Goal: Task Accomplishment & Management: Manage account settings

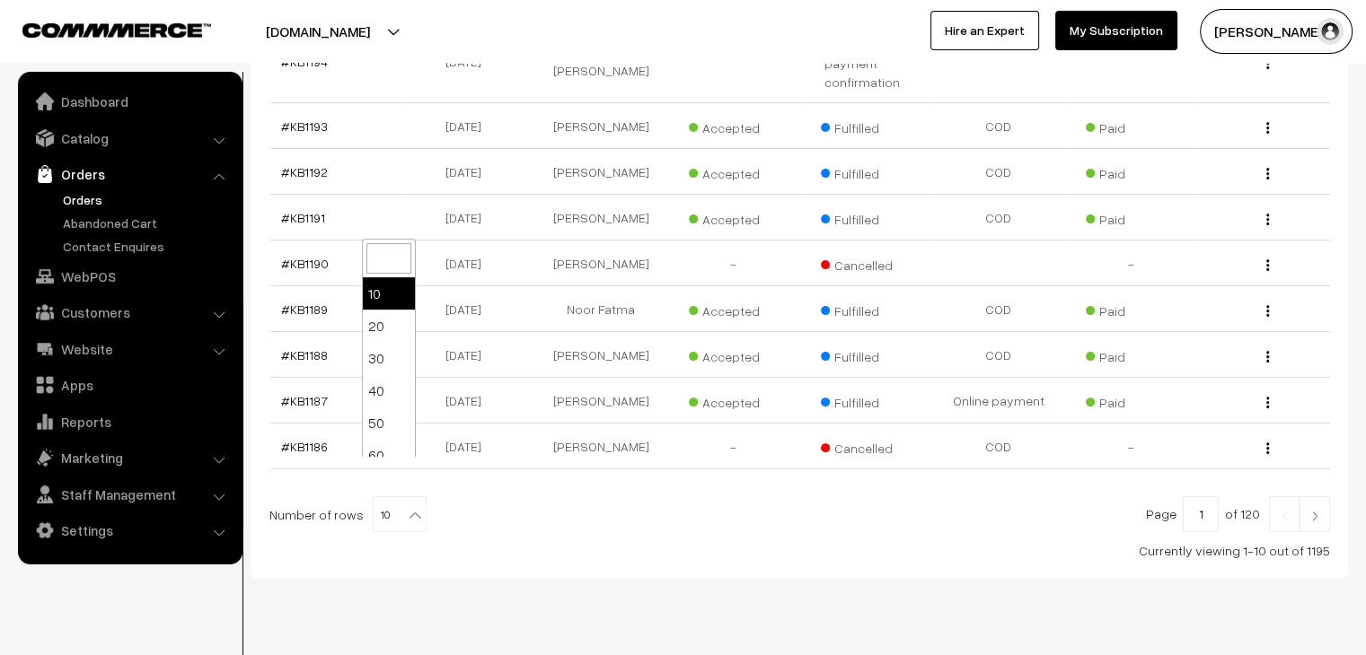
click at [406, 506] on b at bounding box center [415, 515] width 18 height 18
select select "100"
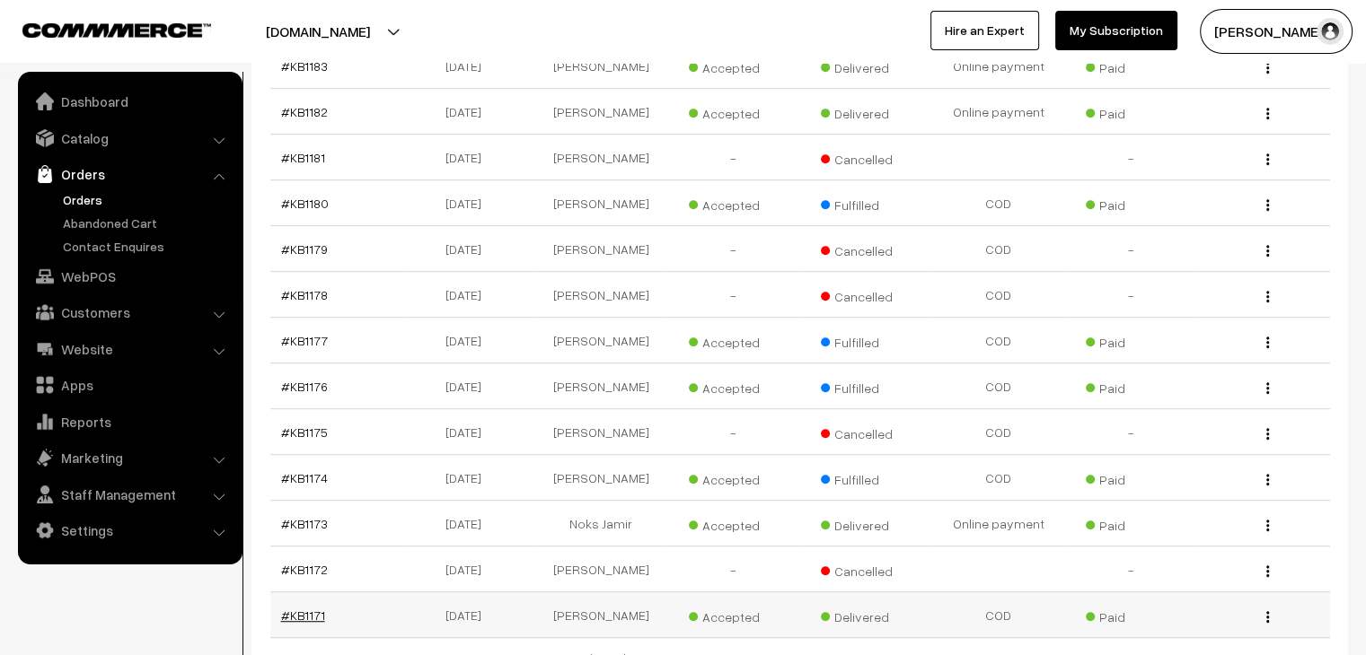
click at [308, 608] on link "#KB1171" at bounding box center [303, 615] width 44 height 15
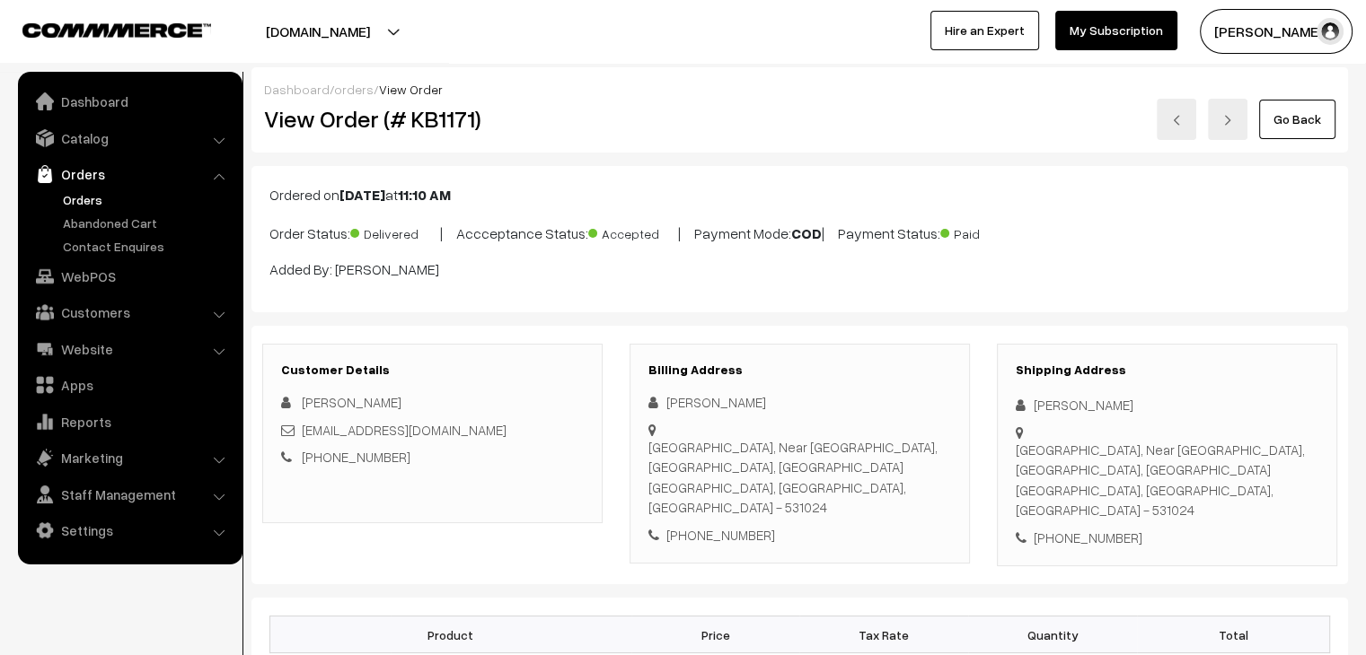
click at [98, 188] on link "Orders" at bounding box center [129, 174] width 214 height 32
click at [84, 200] on link "Orders" at bounding box center [147, 199] width 178 height 19
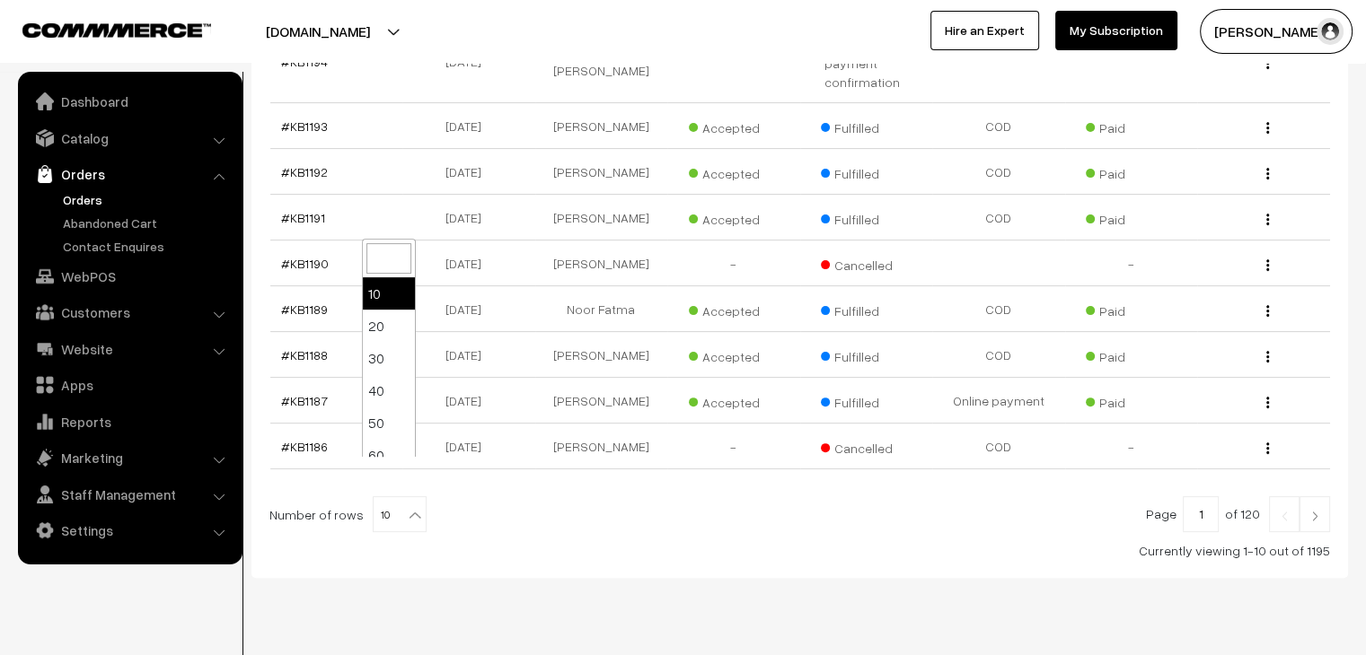
click at [411, 506] on b at bounding box center [415, 515] width 18 height 18
select select "100"
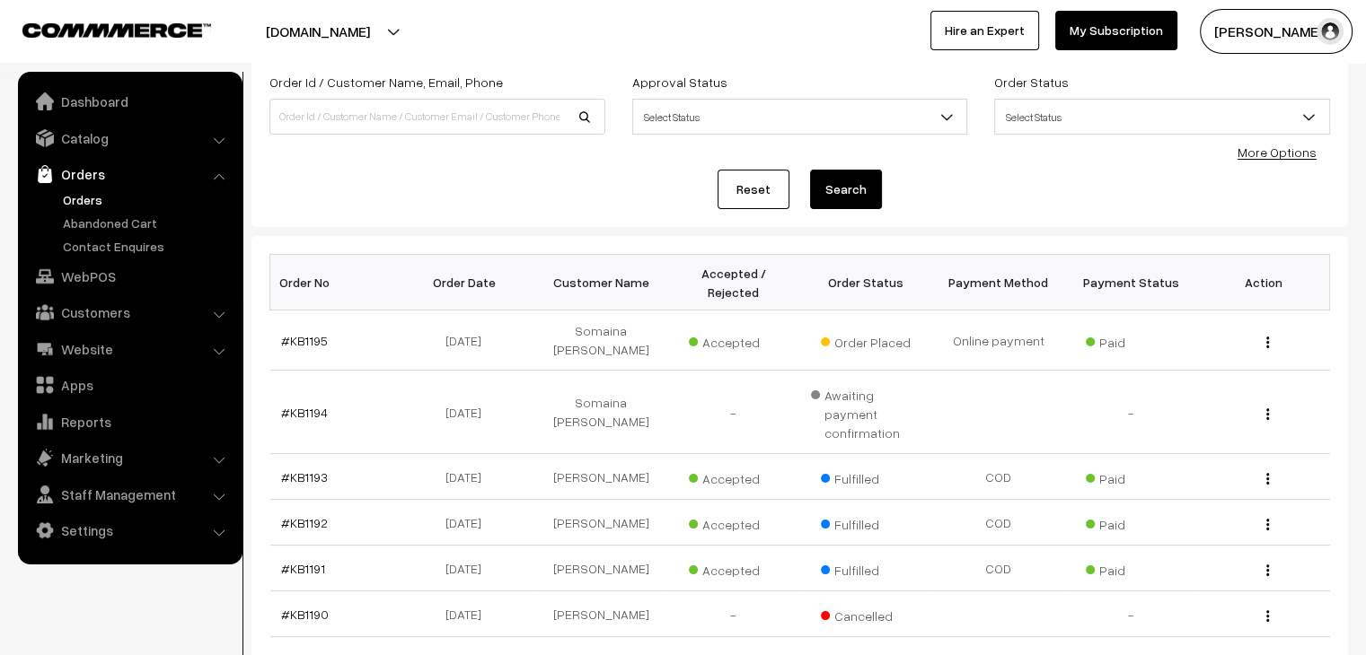
scroll to position [111, 0]
click at [97, 214] on link "Abandoned Cart" at bounding box center [147, 223] width 178 height 19
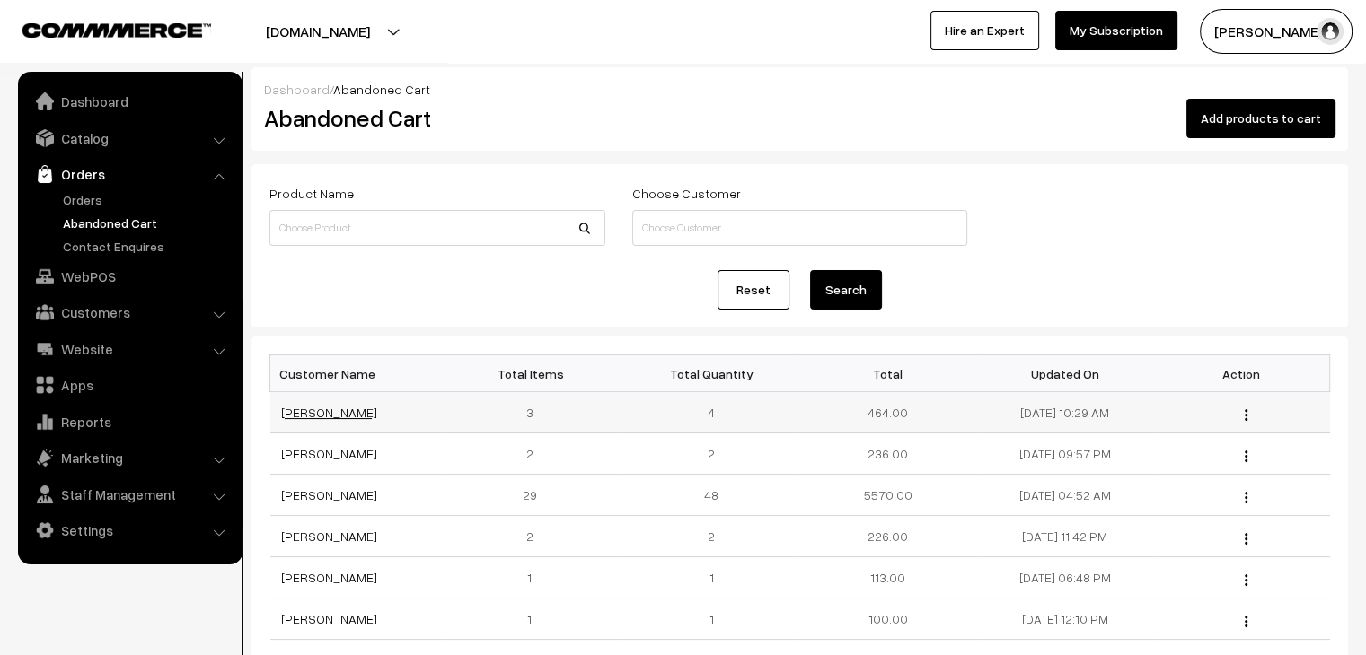
click at [313, 411] on link "[PERSON_NAME]" at bounding box center [329, 412] width 96 height 15
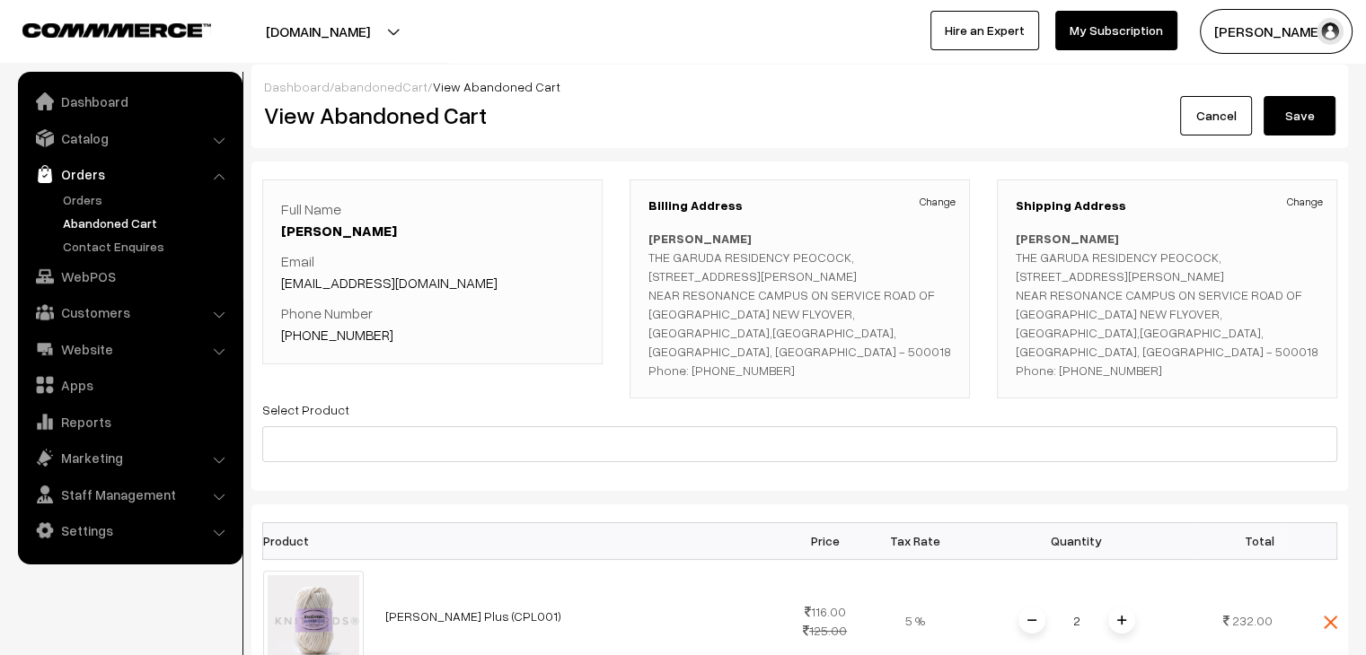
scroll to position [4, 0]
click at [120, 197] on link "Orders" at bounding box center [147, 199] width 178 height 19
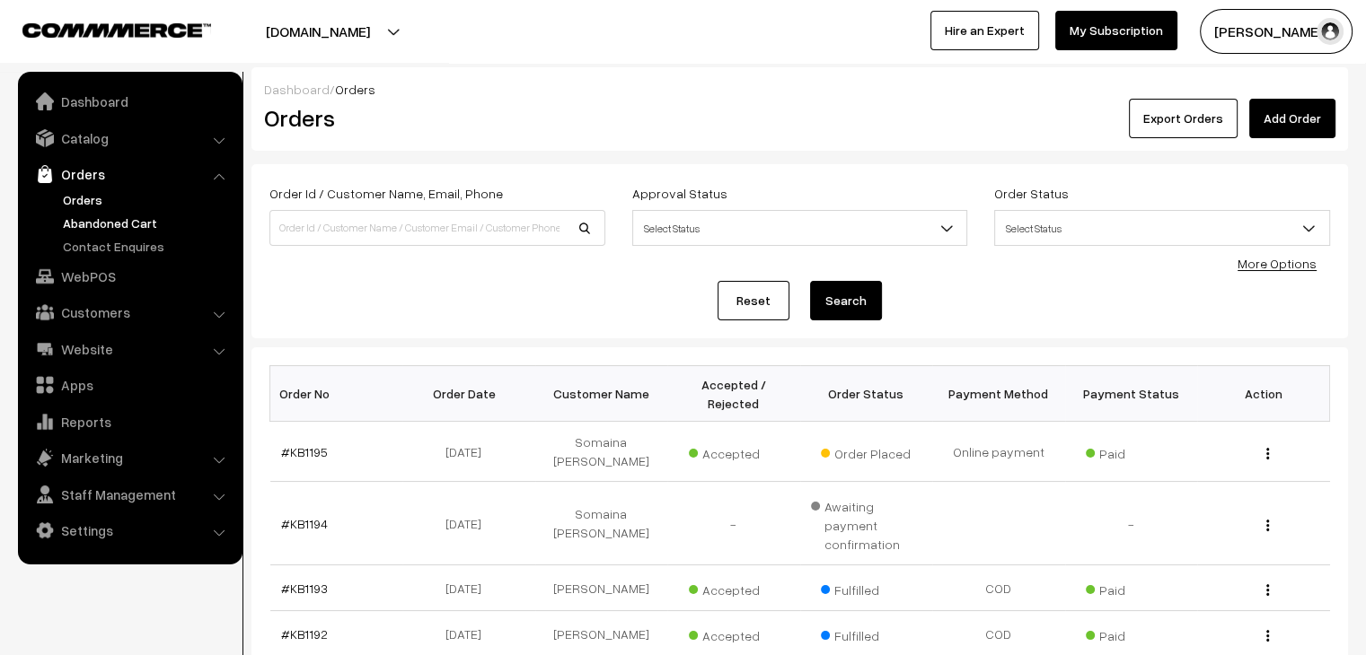
click at [152, 228] on link "Abandoned Cart" at bounding box center [147, 223] width 178 height 19
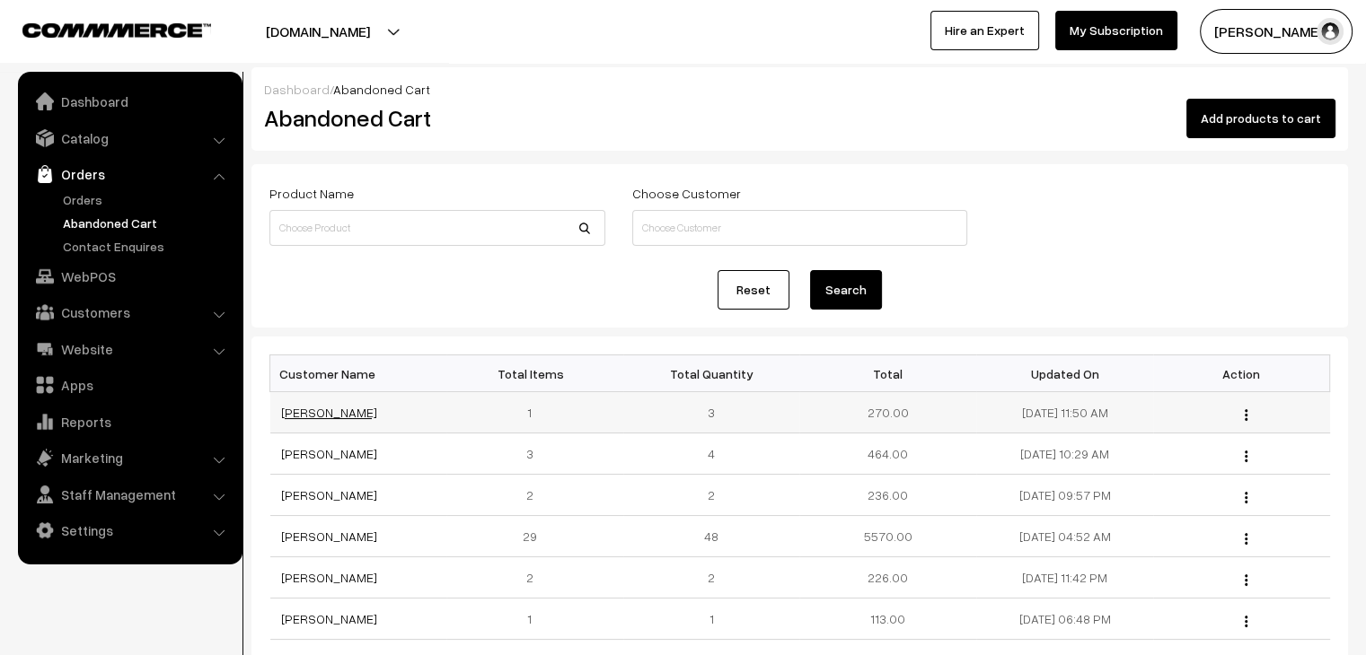
click at [308, 405] on link "[PERSON_NAME]" at bounding box center [329, 412] width 96 height 15
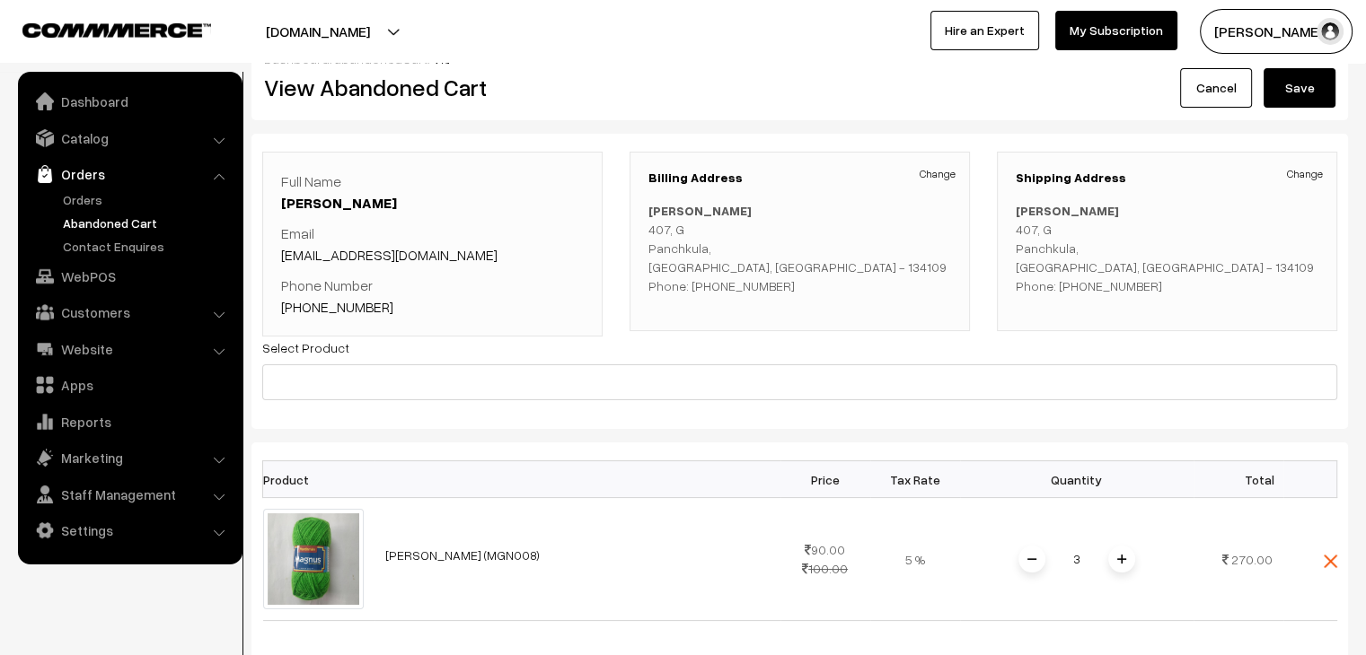
scroll to position [25, 0]
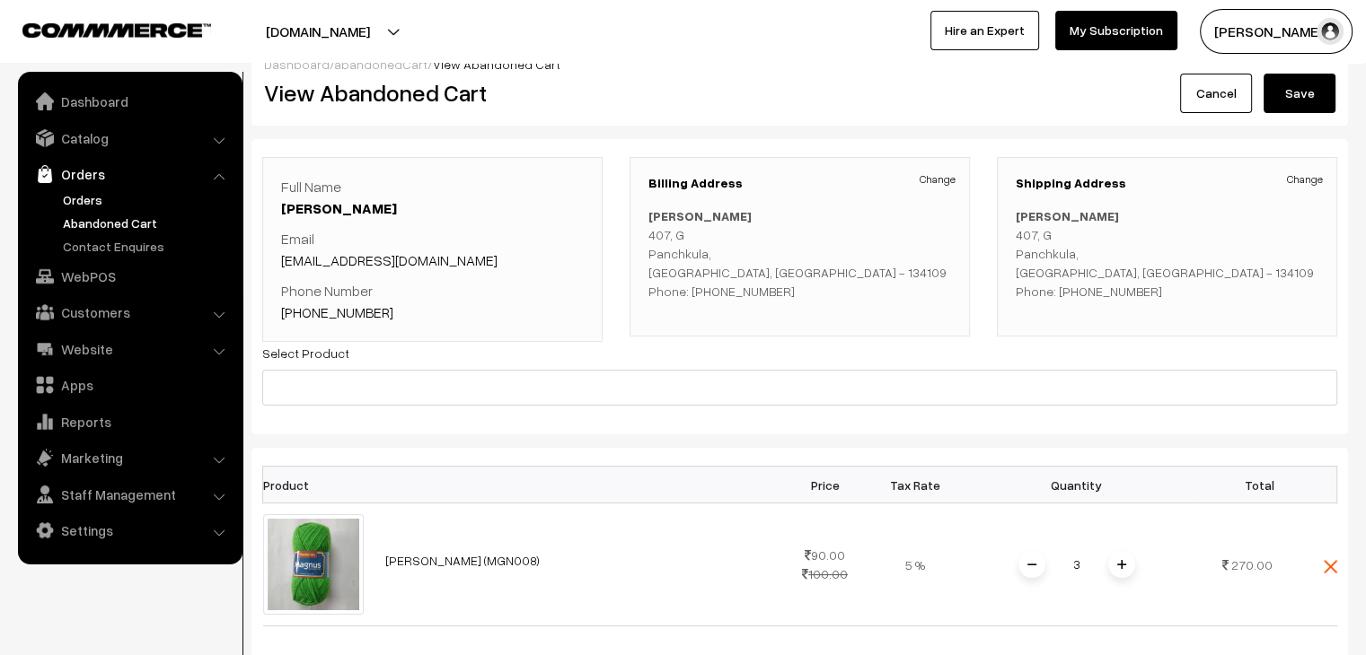
click at [100, 195] on link "Orders" at bounding box center [147, 199] width 178 height 19
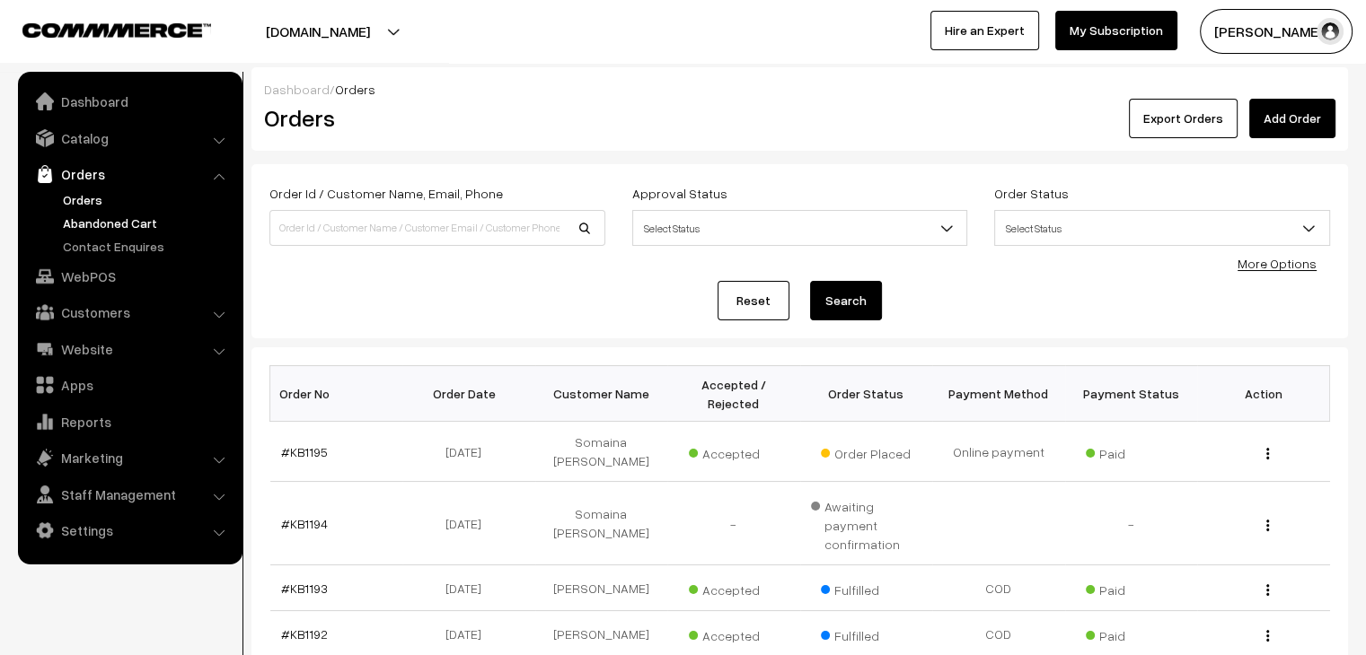
click at [134, 214] on link "Abandoned Cart" at bounding box center [147, 223] width 178 height 19
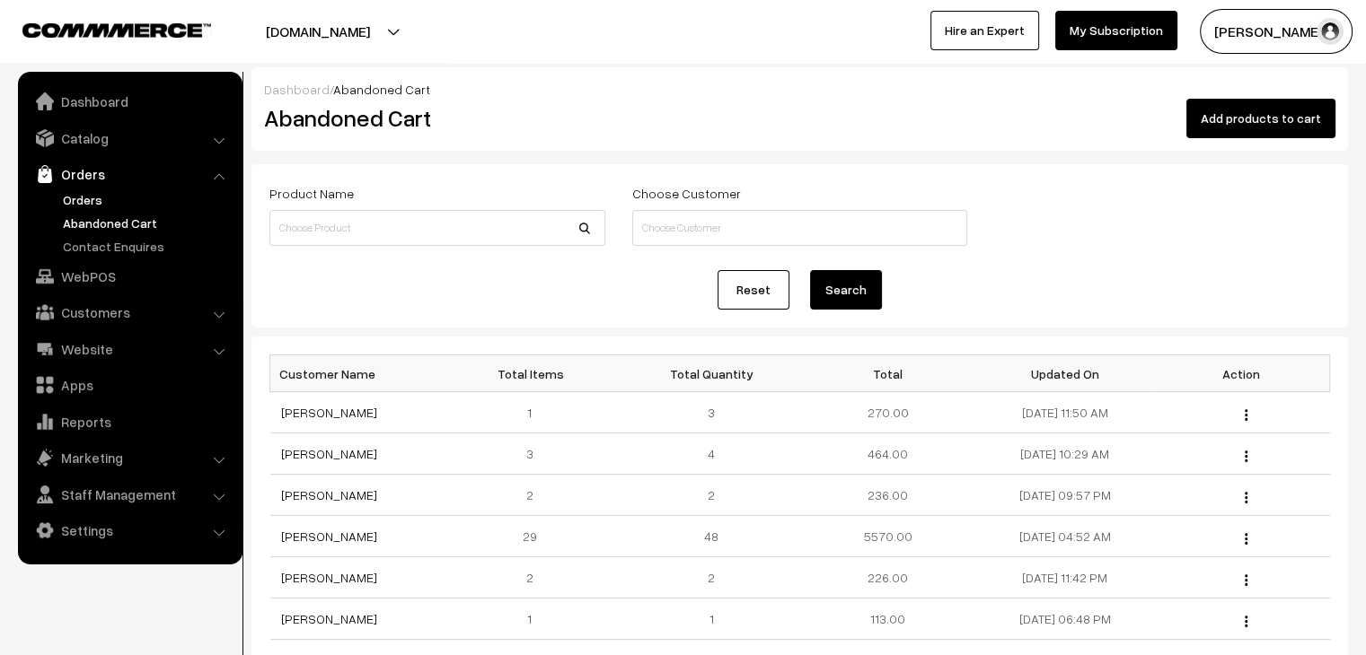
click at [110, 197] on link "Orders" at bounding box center [147, 199] width 178 height 19
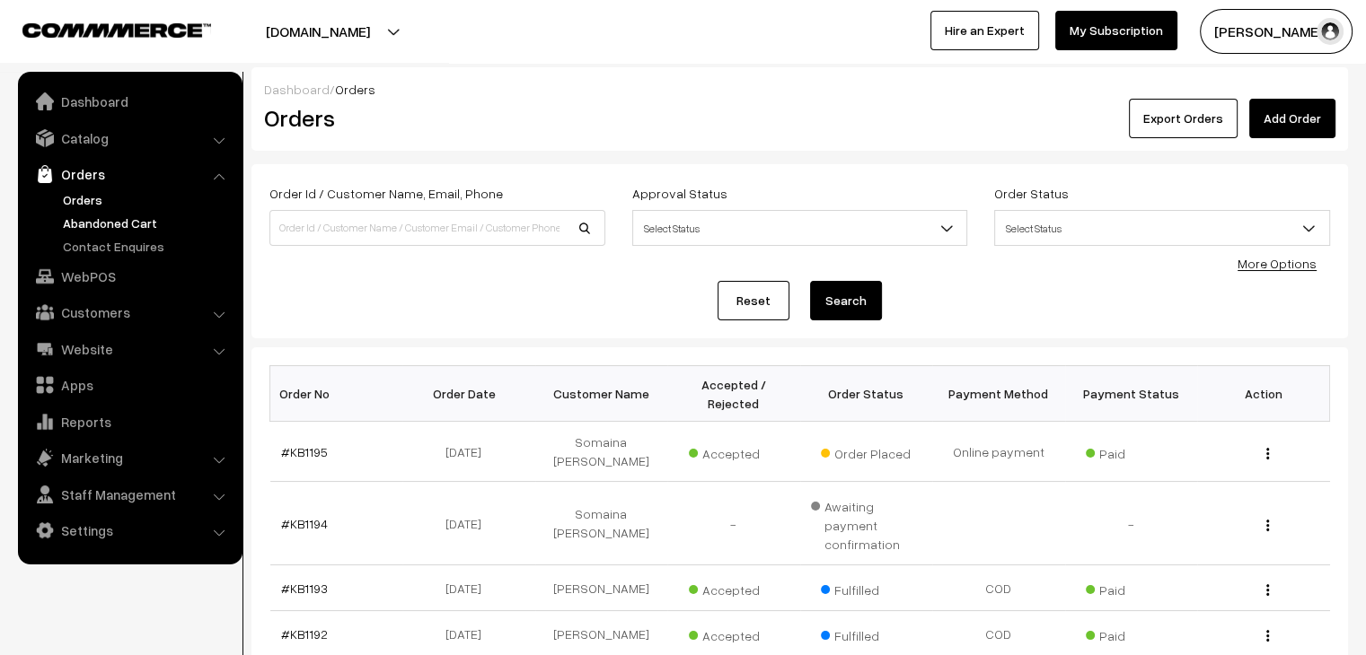
click at [101, 220] on link "Abandoned Cart" at bounding box center [147, 223] width 178 height 19
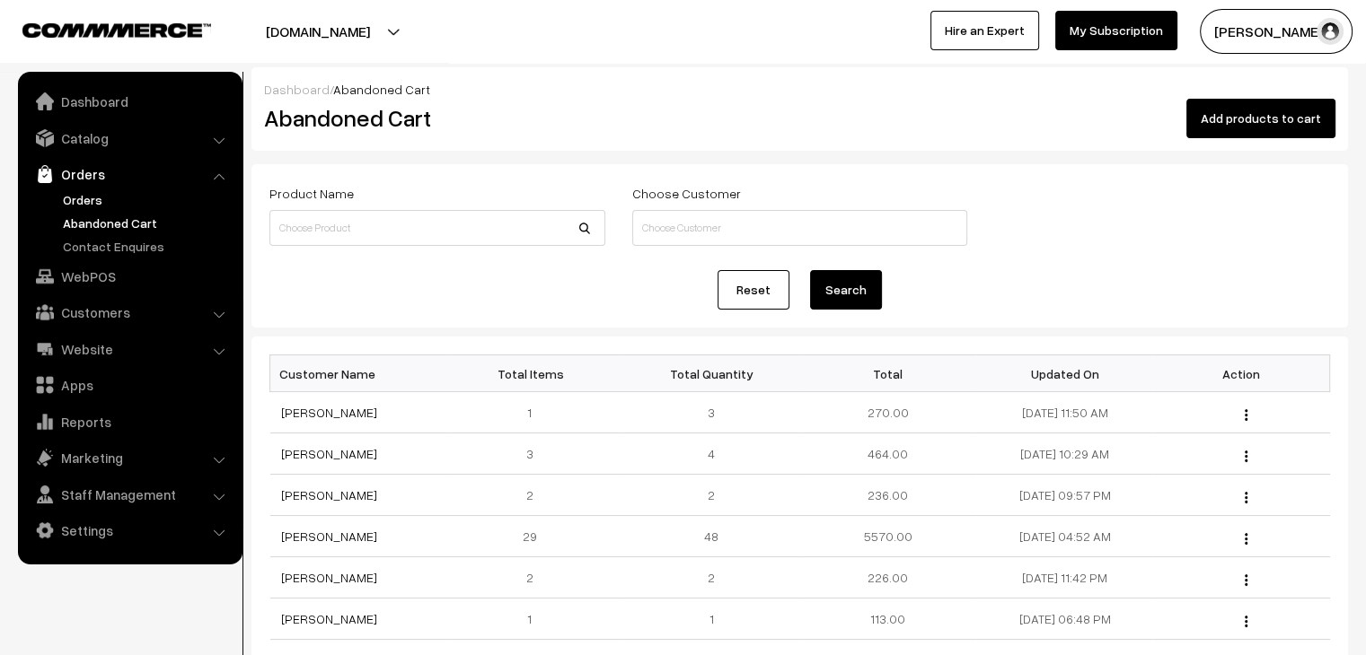
click at [92, 191] on link "Orders" at bounding box center [147, 199] width 178 height 19
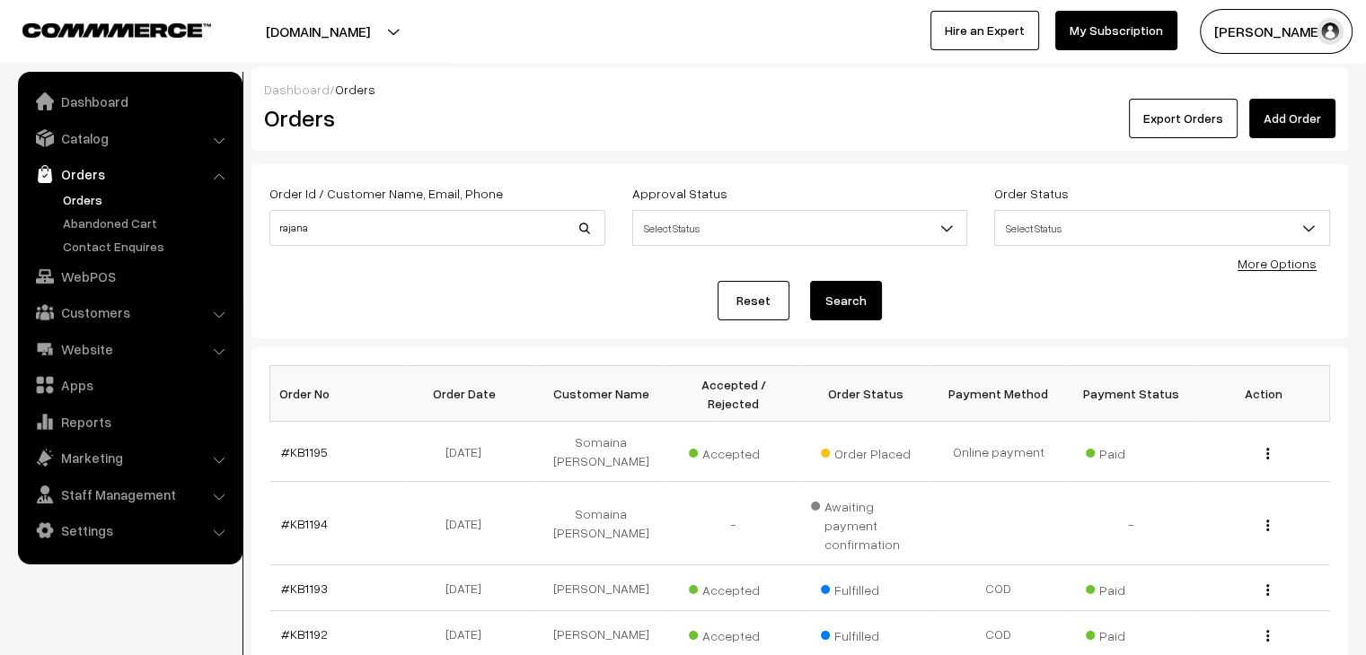
type input "rajana"
click at [810, 281] on button "Search" at bounding box center [846, 301] width 72 height 40
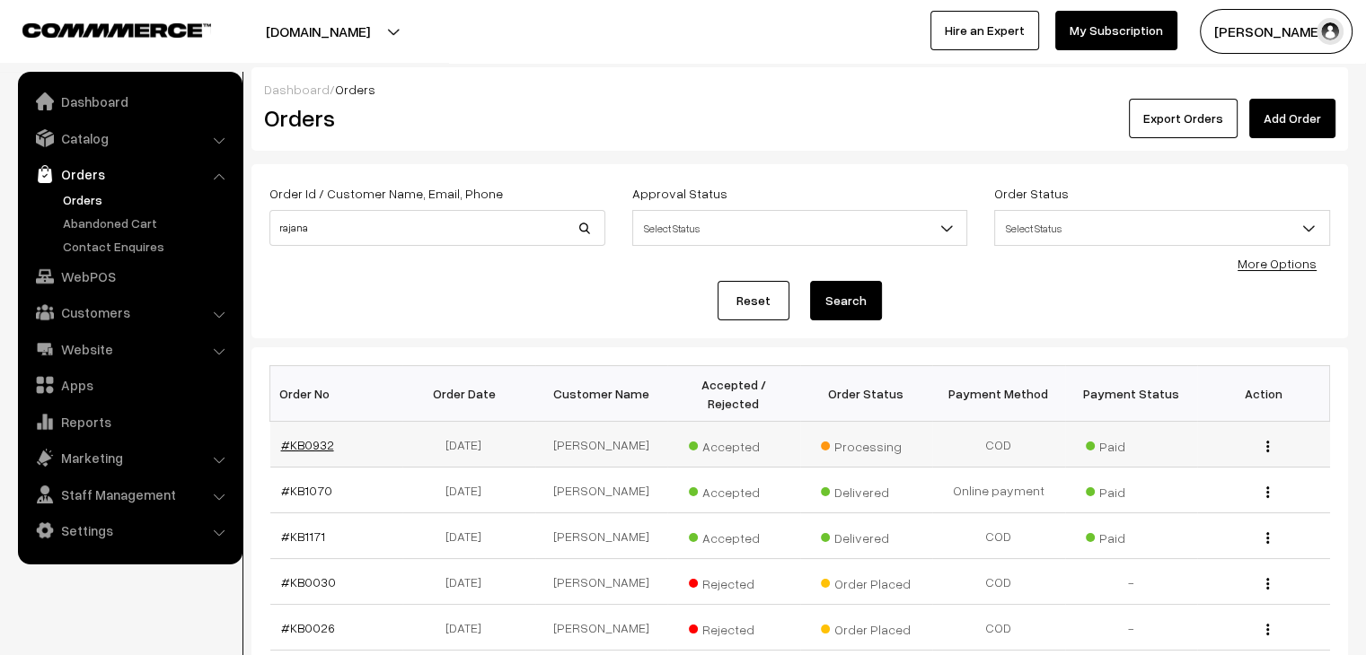
click at [295, 437] on link "#KB0932" at bounding box center [307, 444] width 53 height 15
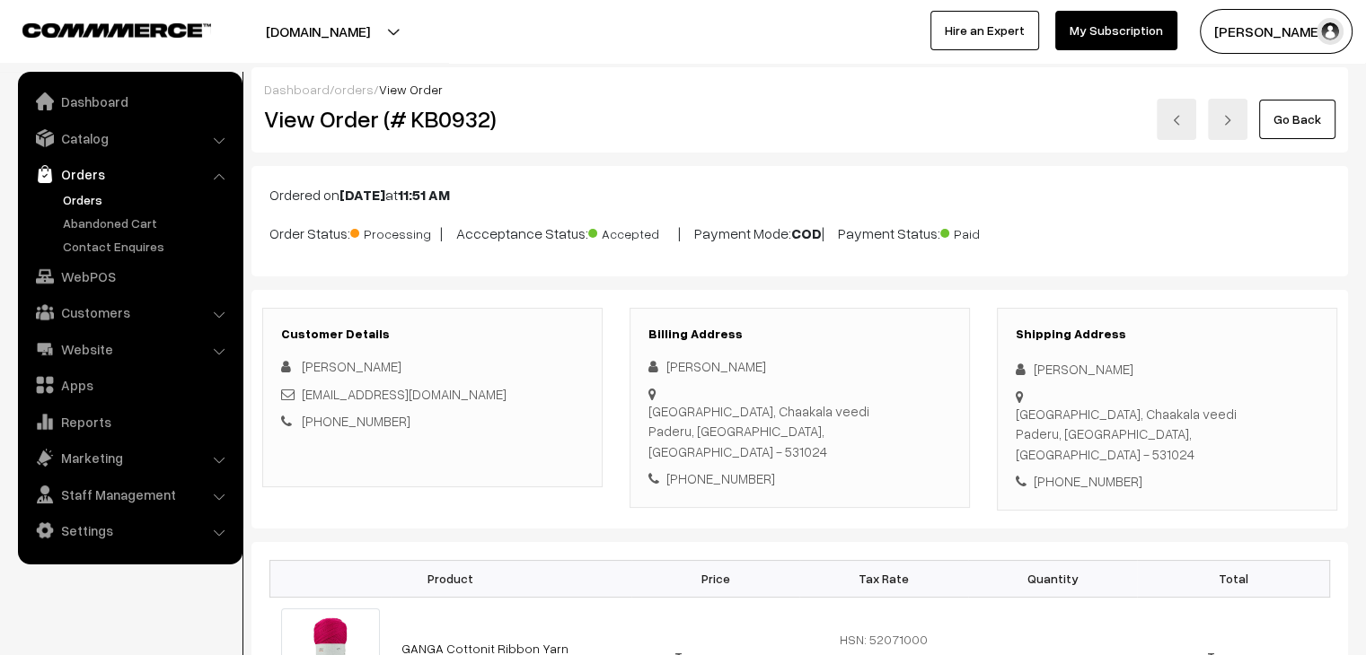
click at [74, 195] on link "Orders" at bounding box center [147, 199] width 178 height 19
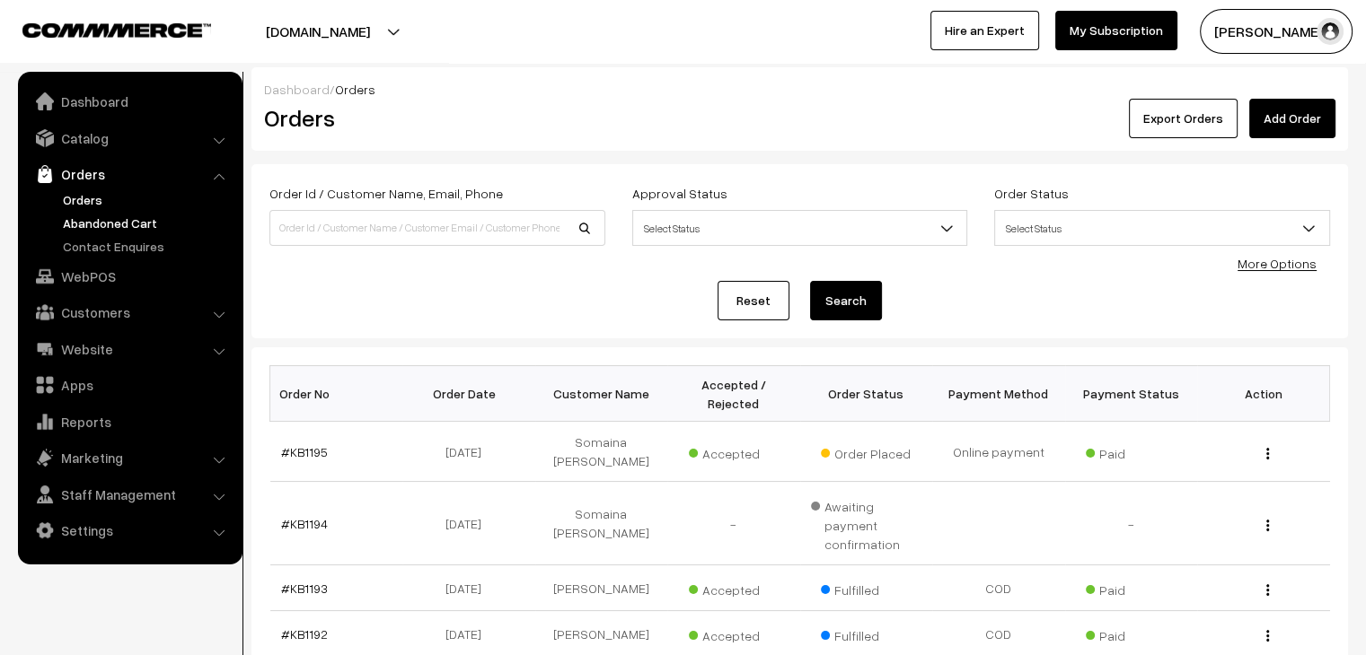
click at [122, 219] on link "Abandoned Cart" at bounding box center [147, 223] width 178 height 19
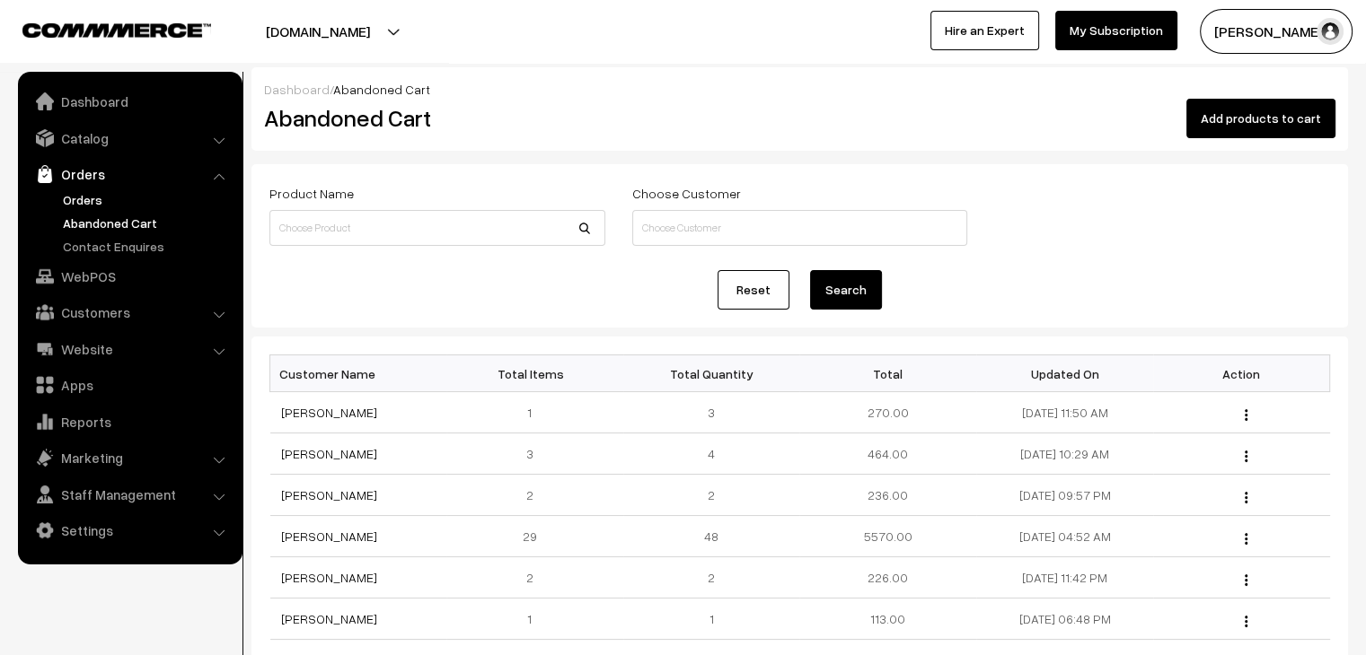
click at [87, 202] on link "Orders" at bounding box center [147, 199] width 178 height 19
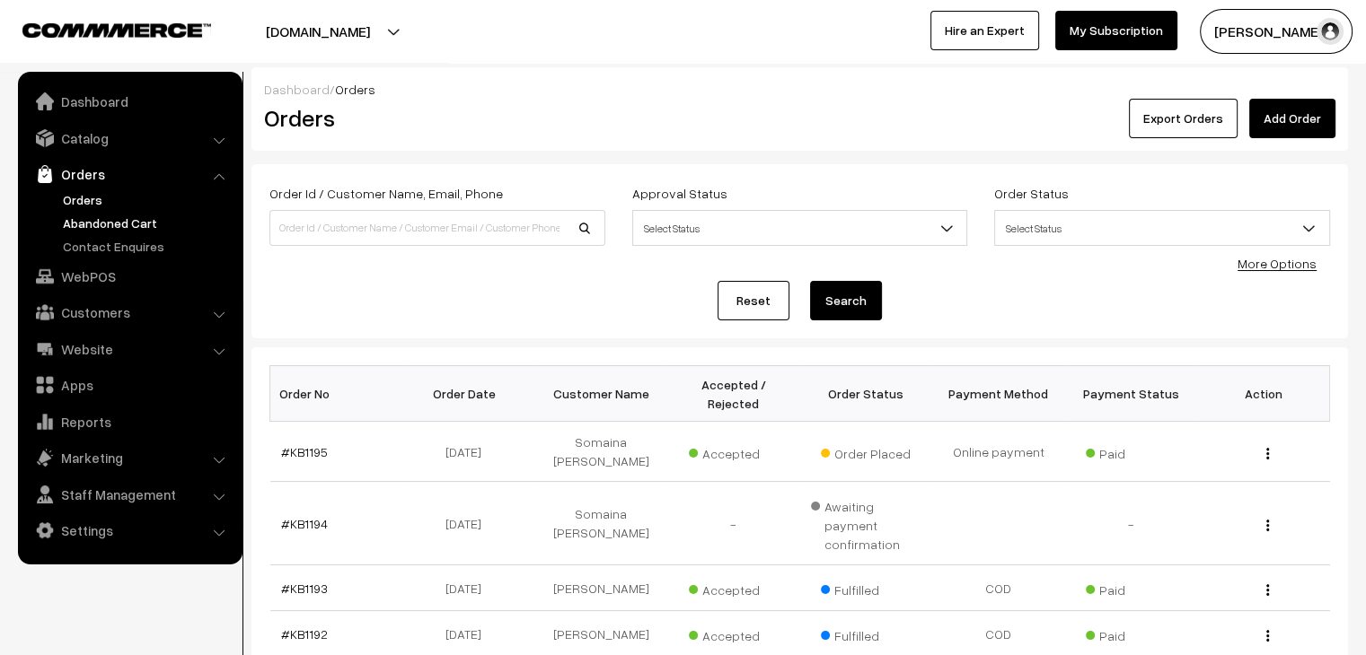
click at [114, 219] on link "Abandoned Cart" at bounding box center [147, 223] width 178 height 19
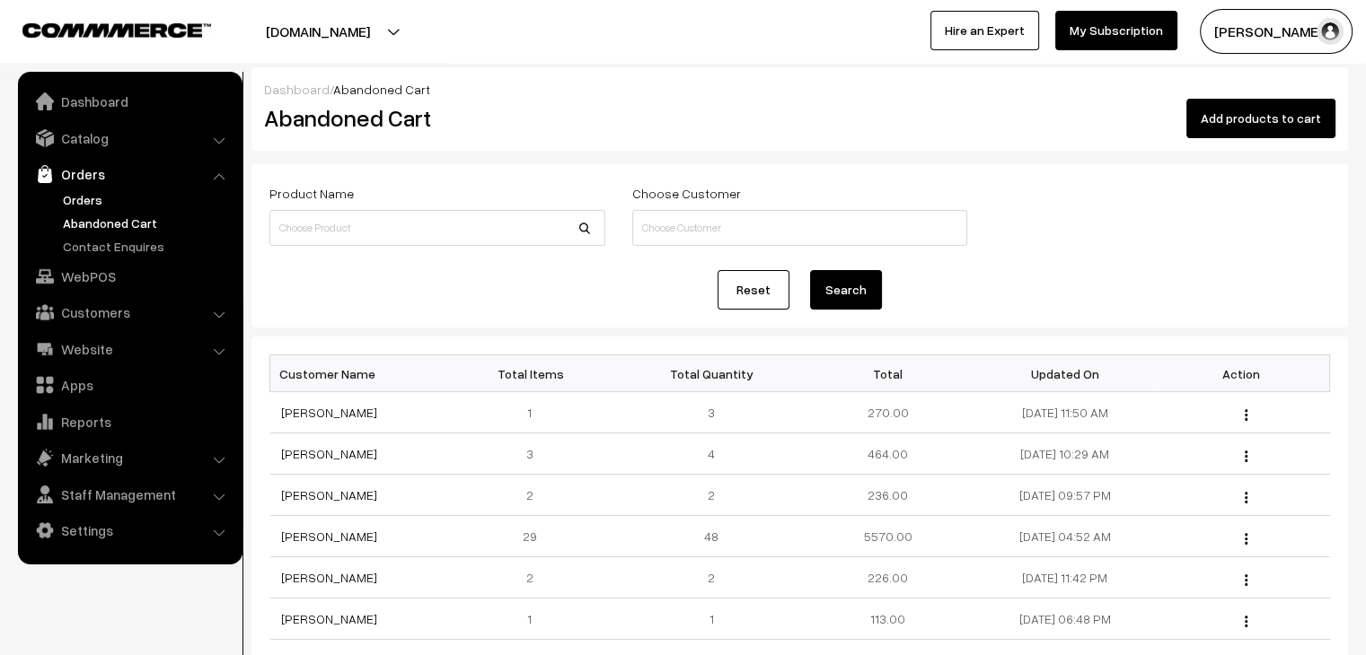
click at [84, 190] on link "Orders" at bounding box center [147, 199] width 178 height 19
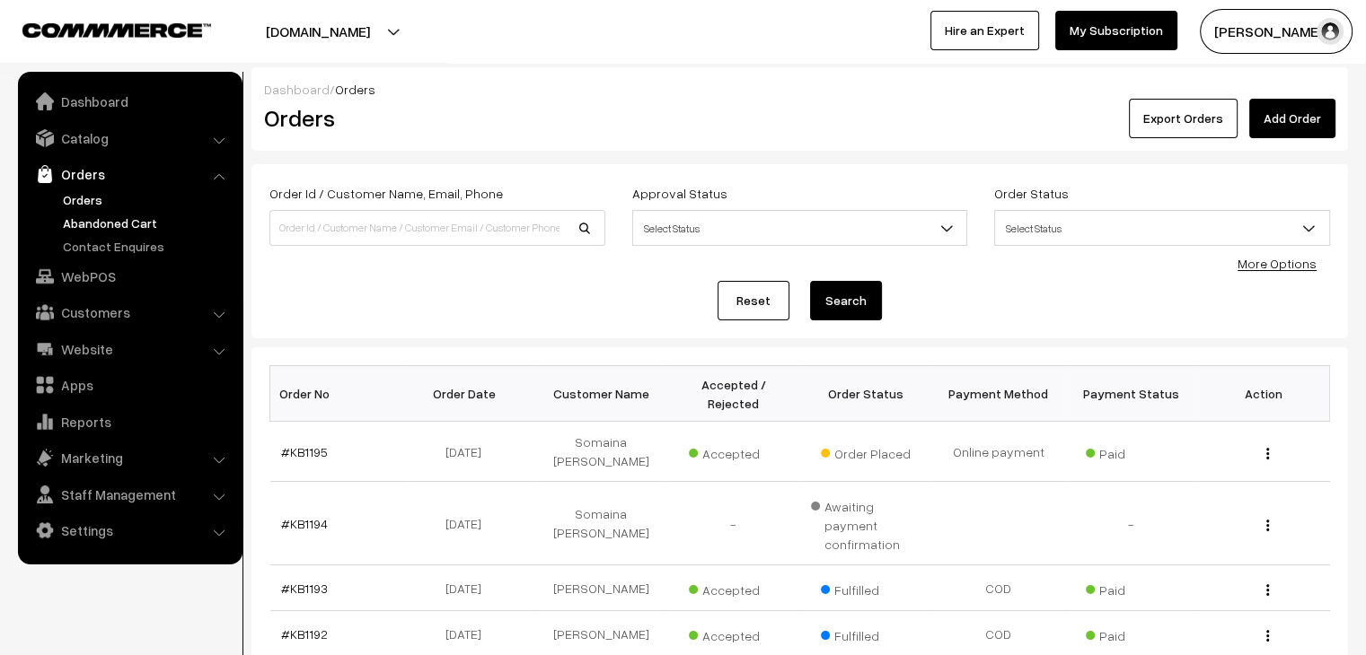
click at [132, 231] on link "Abandoned Cart" at bounding box center [147, 223] width 178 height 19
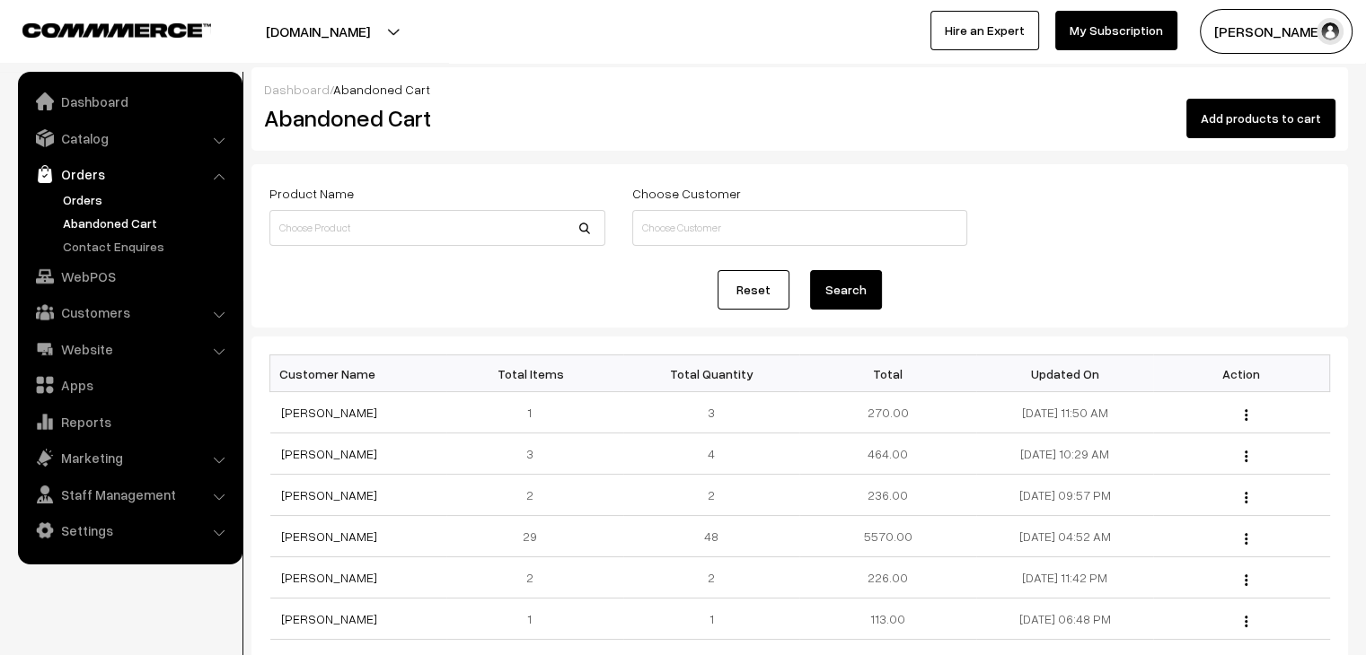
click at [122, 192] on link "Orders" at bounding box center [147, 199] width 178 height 19
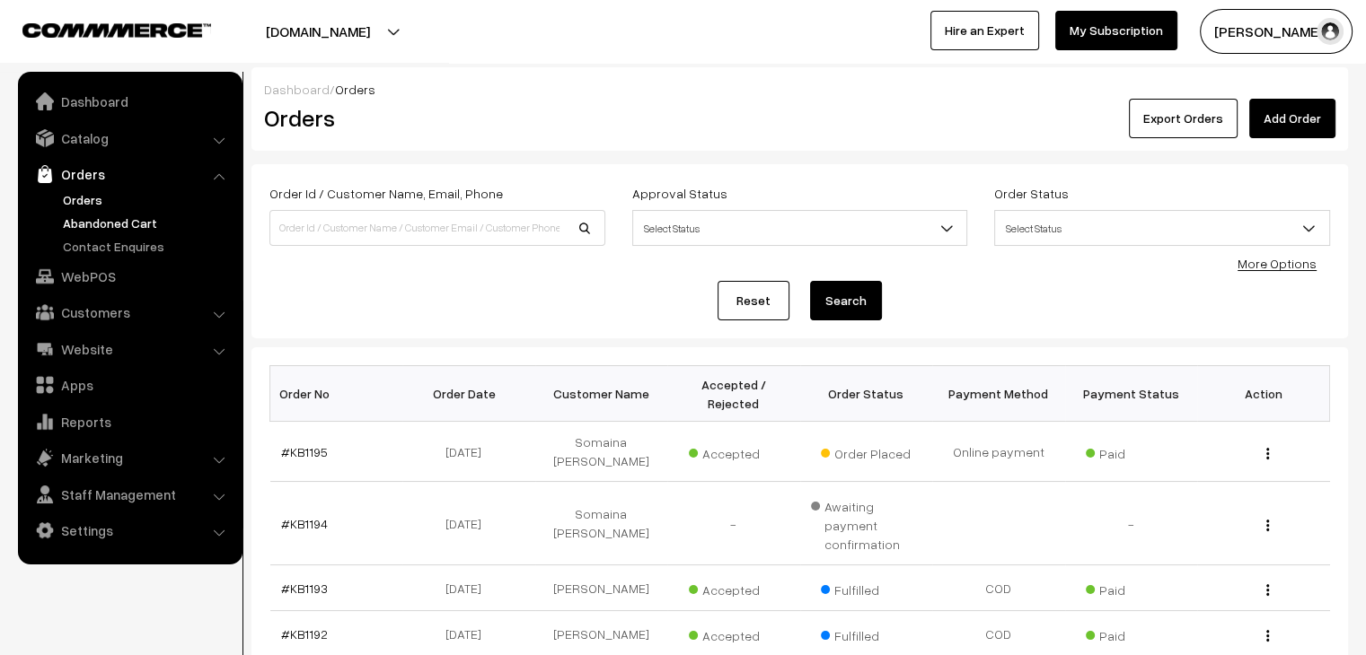
click at [157, 224] on link "Abandoned Cart" at bounding box center [147, 223] width 178 height 19
click at [118, 141] on link "Catalog" at bounding box center [129, 138] width 214 height 32
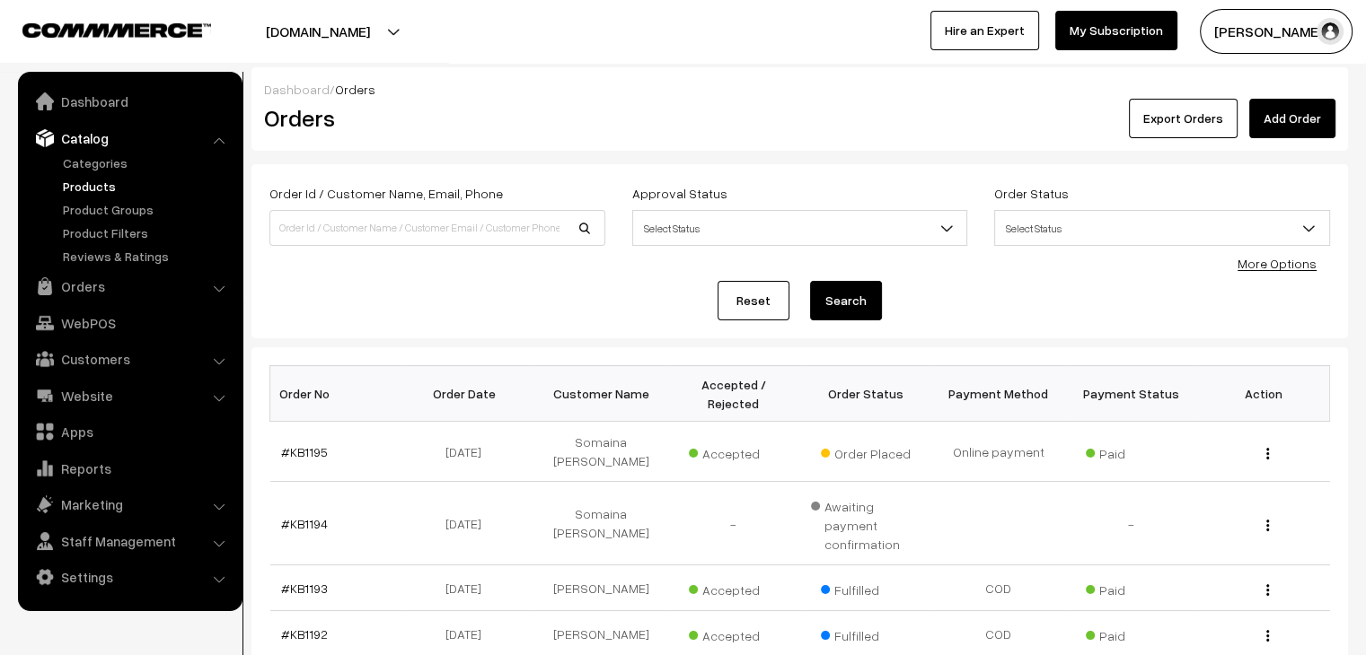
click at [112, 189] on link "Products" at bounding box center [147, 186] width 178 height 19
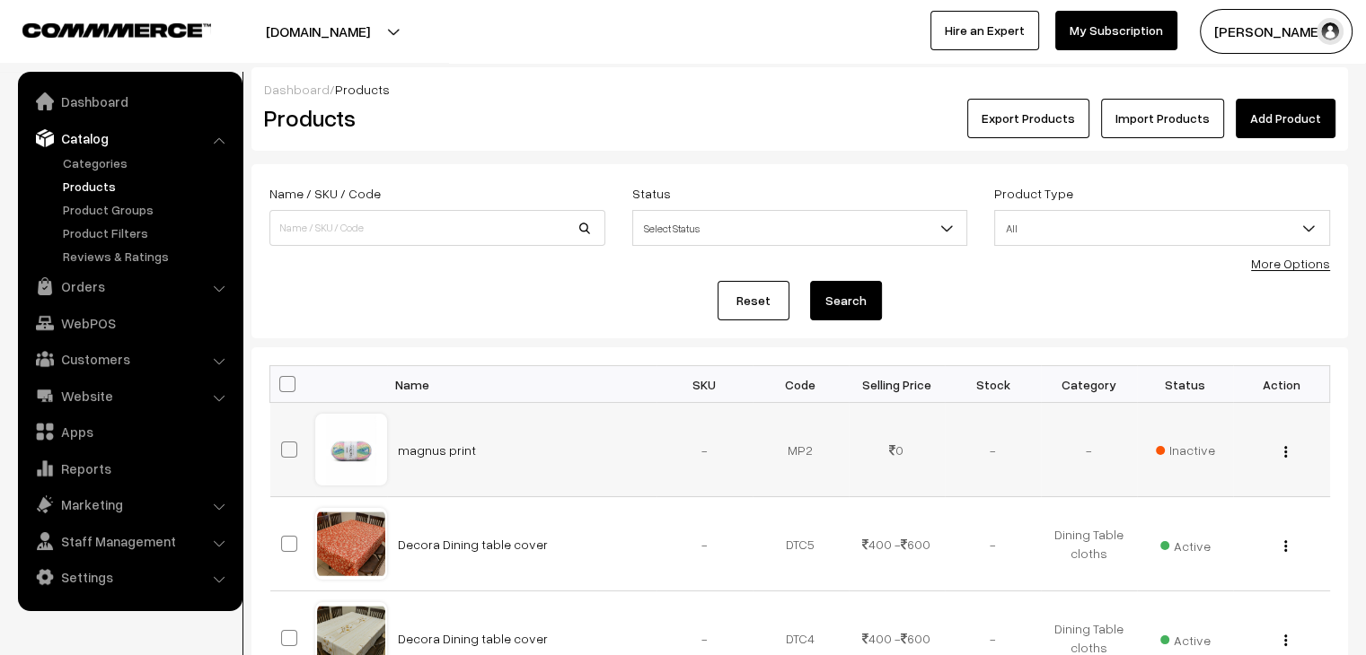
click at [1284, 457] on button "button" at bounding box center [1285, 451] width 4 height 14
click at [1206, 542] on link "Delete" at bounding box center [1205, 558] width 153 height 40
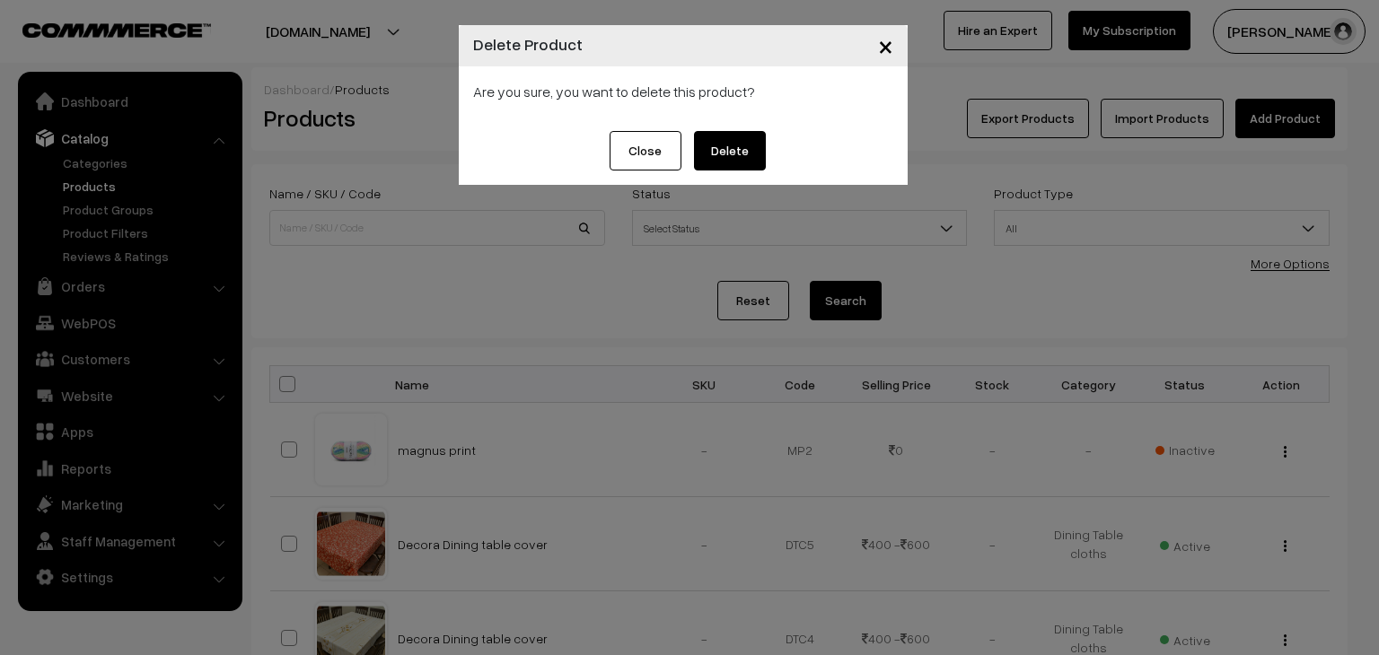
click at [736, 159] on button "Delete" at bounding box center [730, 151] width 72 height 40
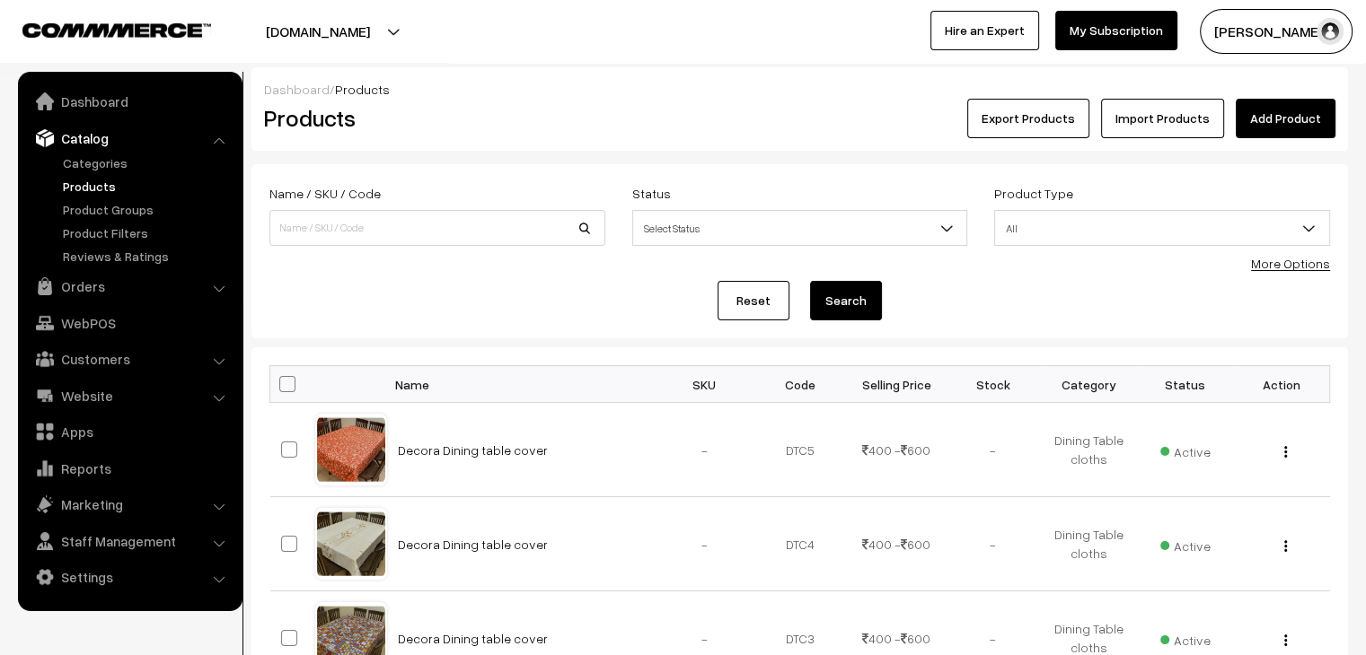
click at [1288, 123] on link "Add Product" at bounding box center [1286, 119] width 100 height 40
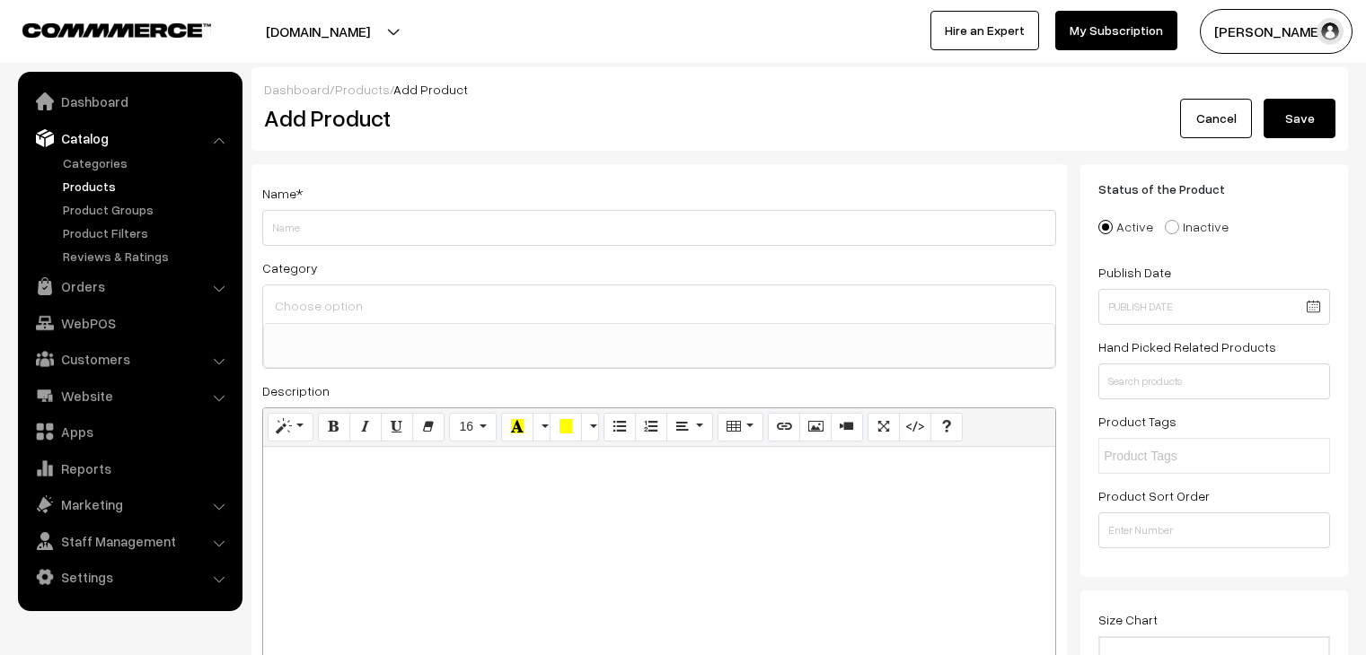
select select
type input "Magnus print"
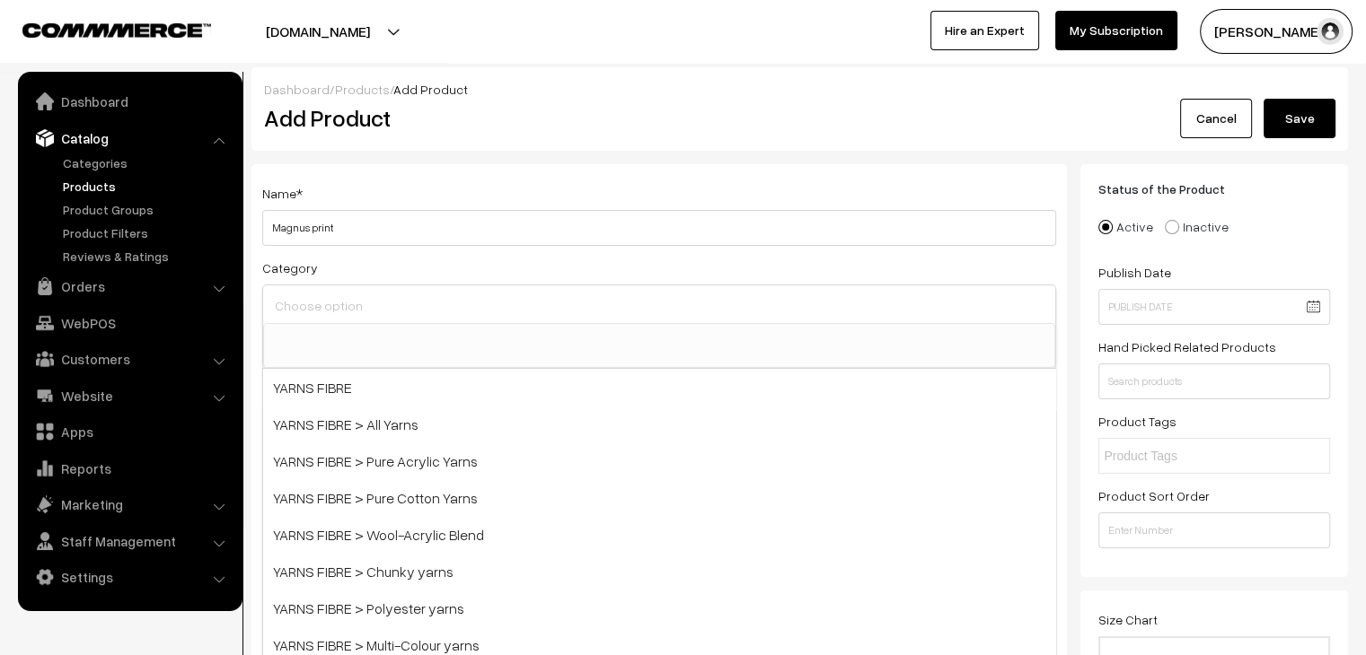
click at [662, 312] on input at bounding box center [659, 306] width 778 height 26
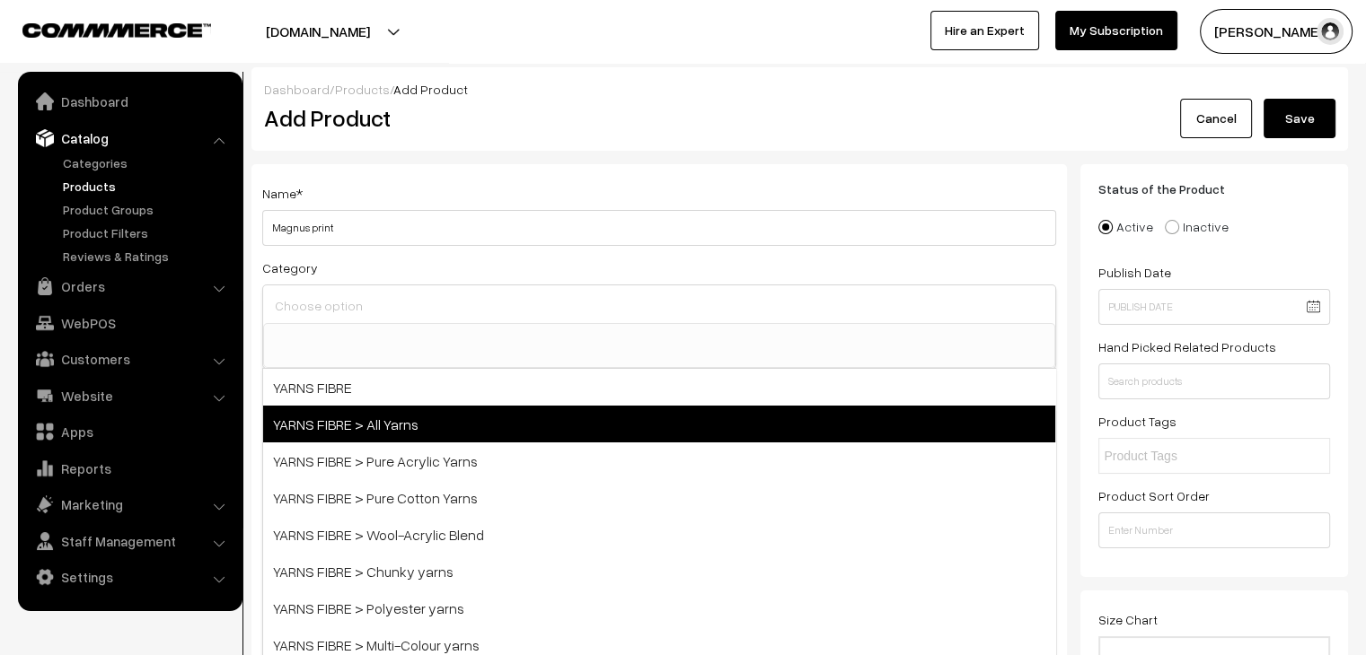
click at [611, 414] on span "YARNS FIBRE > All Yarns" at bounding box center [659, 424] width 792 height 37
select select "49"
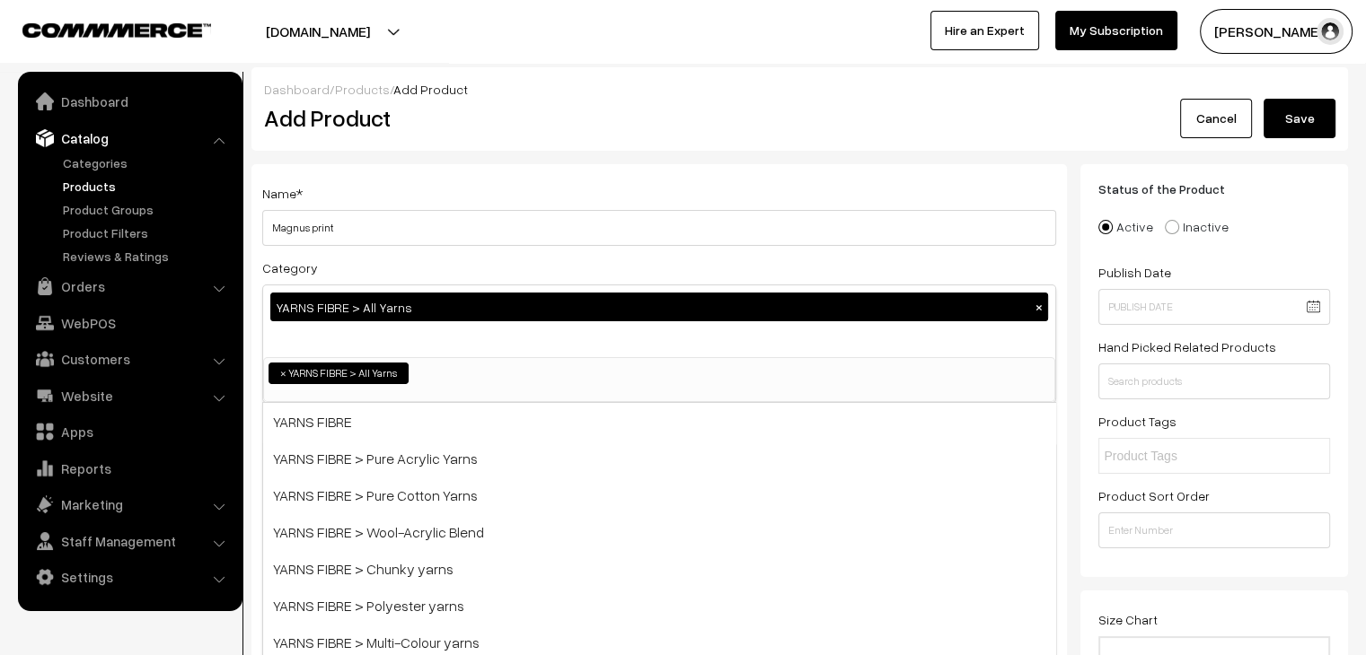
click at [500, 349] on div "YARNS FIBRE > All Yarns ×" at bounding box center [659, 322] width 792 height 72
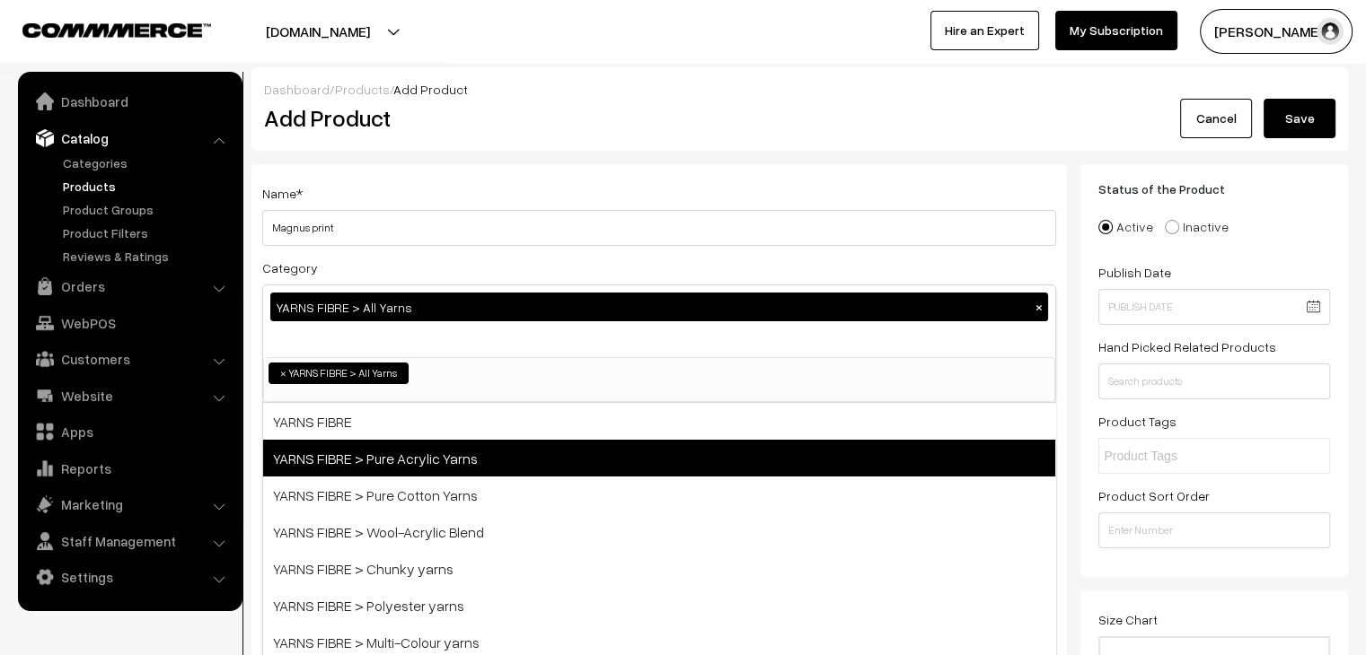
click at [506, 460] on span "YARNS FIBRE > Pure Acrylic Yarns" at bounding box center [659, 458] width 792 height 37
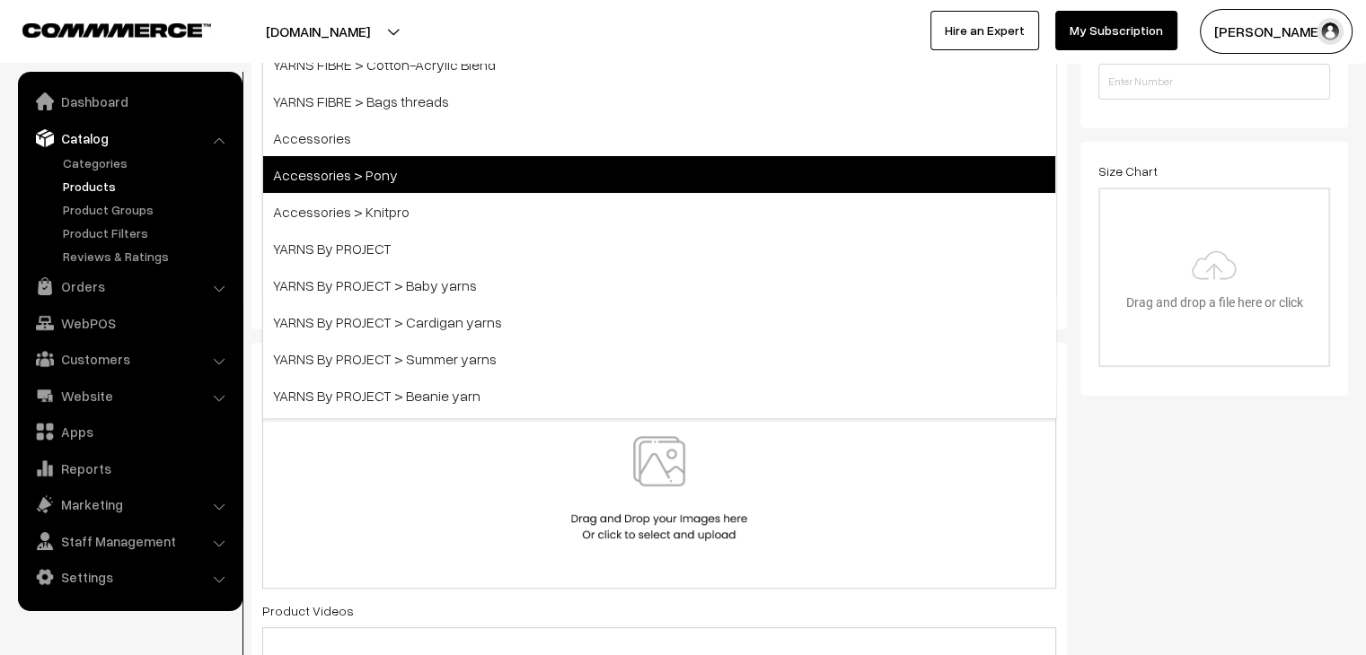
scroll to position [180, 0]
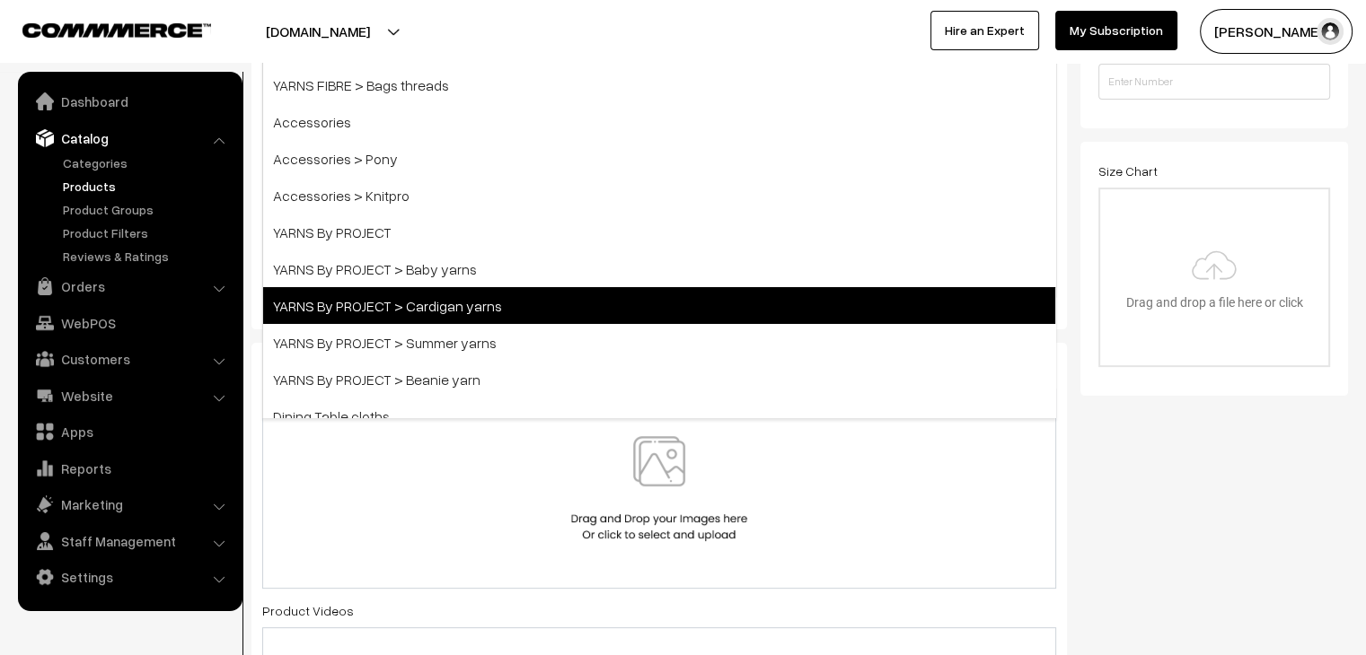
click at [504, 313] on span "YARNS By PROJECT > Cardigan yarns" at bounding box center [659, 305] width 792 height 37
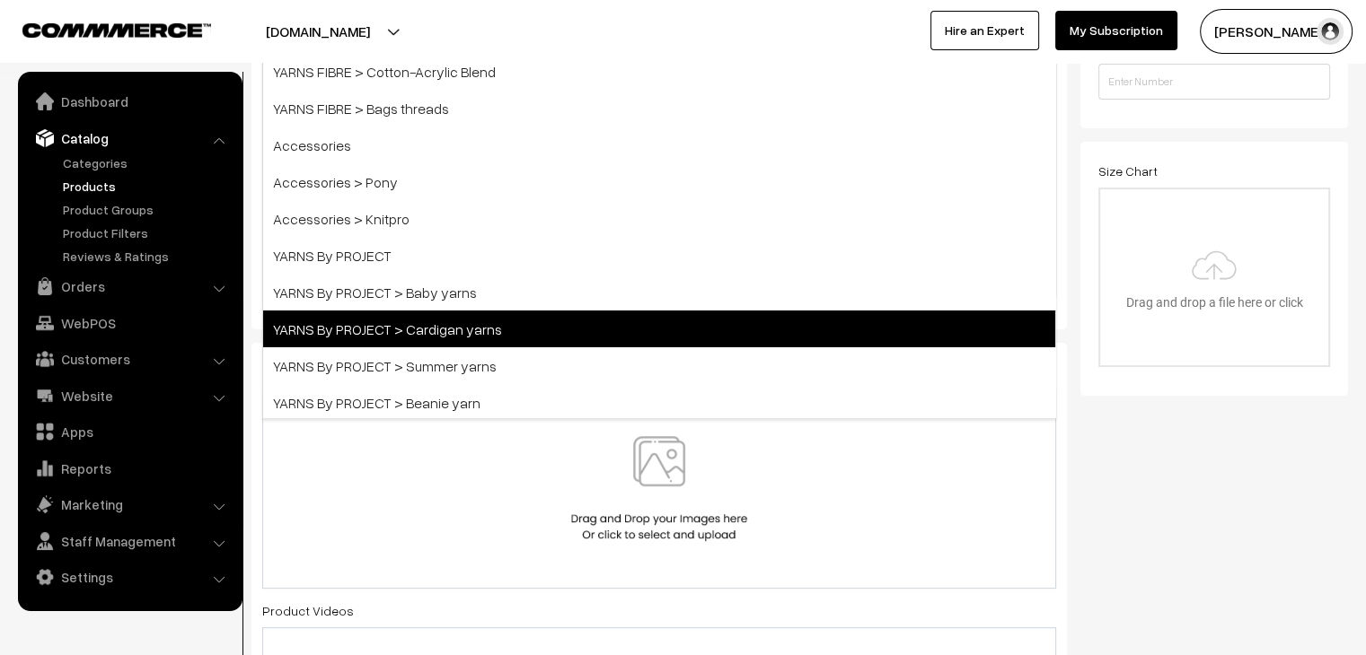
scroll to position [506, 0]
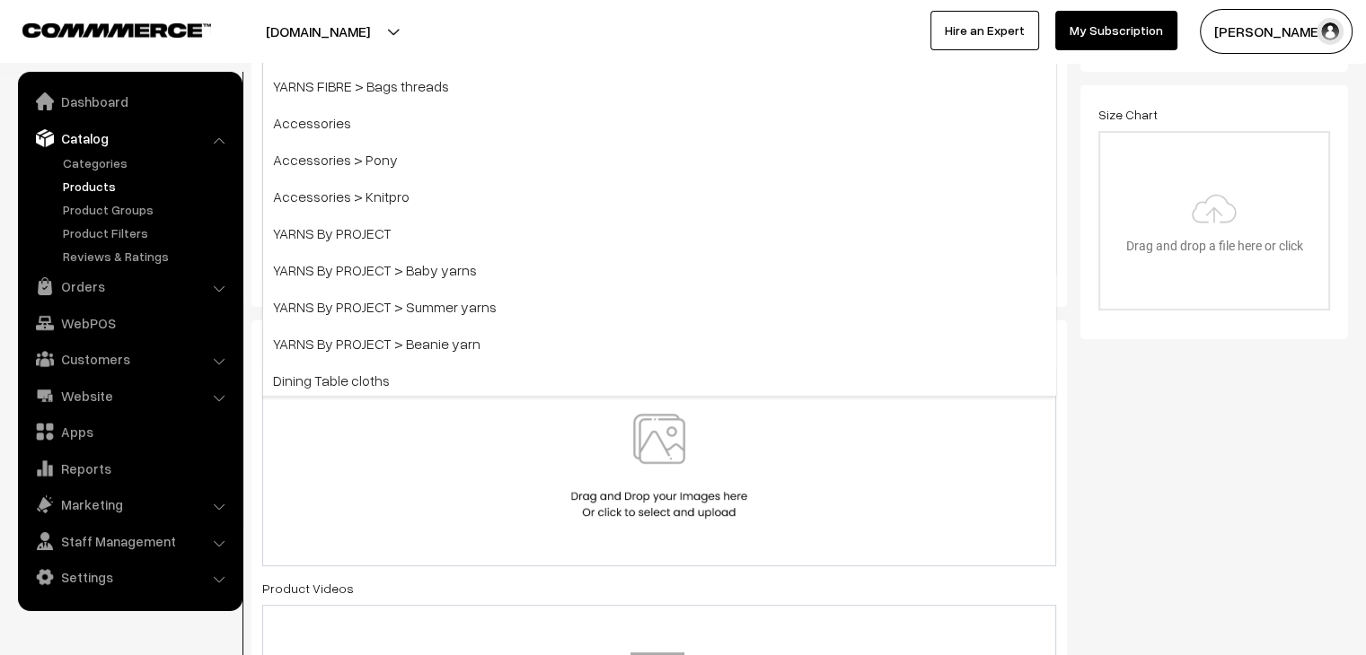
click at [457, 426] on div at bounding box center [659, 466] width 756 height 105
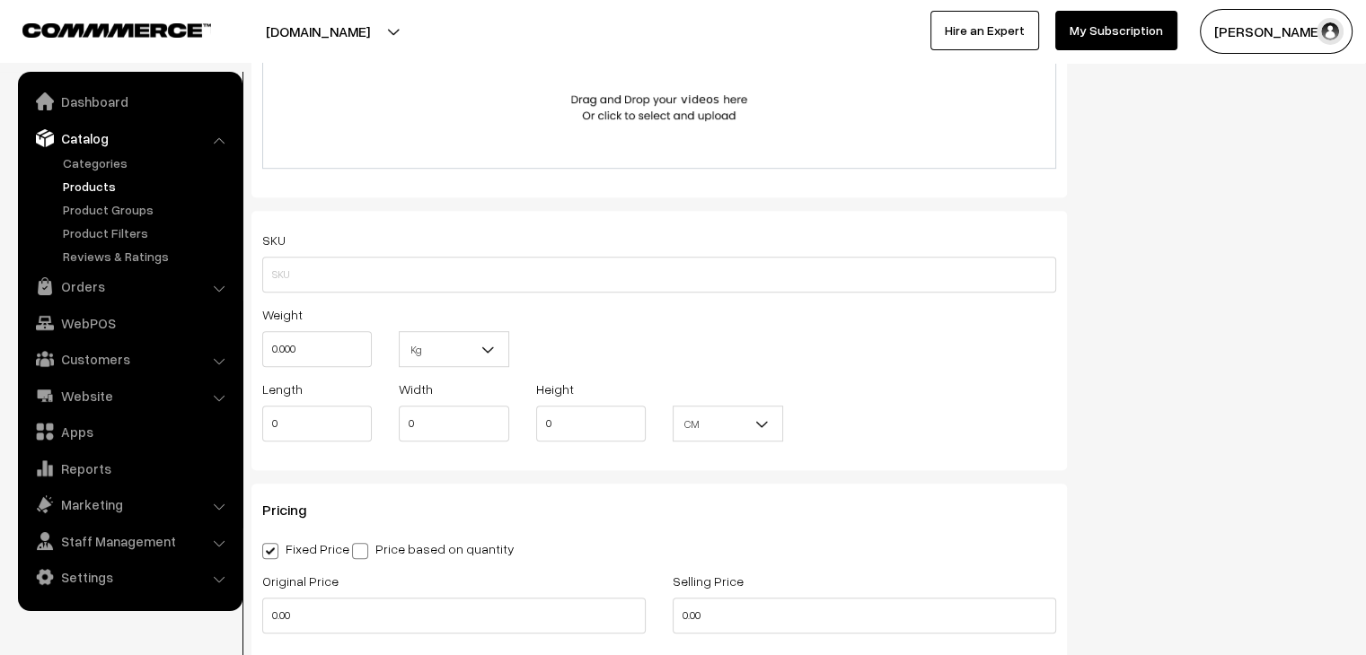
scroll to position [1134, 0]
click at [418, 360] on span "Kg" at bounding box center [454, 350] width 108 height 31
click at [418, 359] on span "Kg" at bounding box center [454, 350] width 108 height 31
click at [410, 358] on span "Kg" at bounding box center [454, 350] width 108 height 31
click at [412, 372] on input "search" at bounding box center [453, 387] width 101 height 31
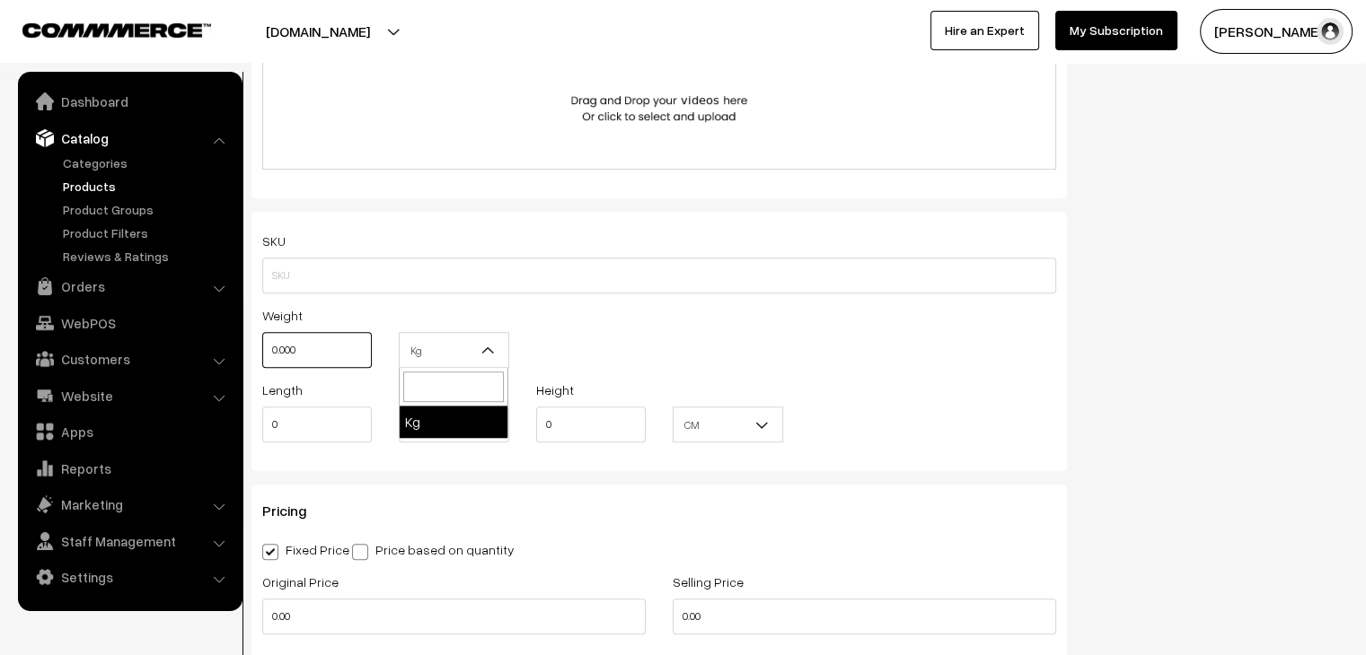
click at [335, 346] on input "0.000" at bounding box center [317, 350] width 110 height 36
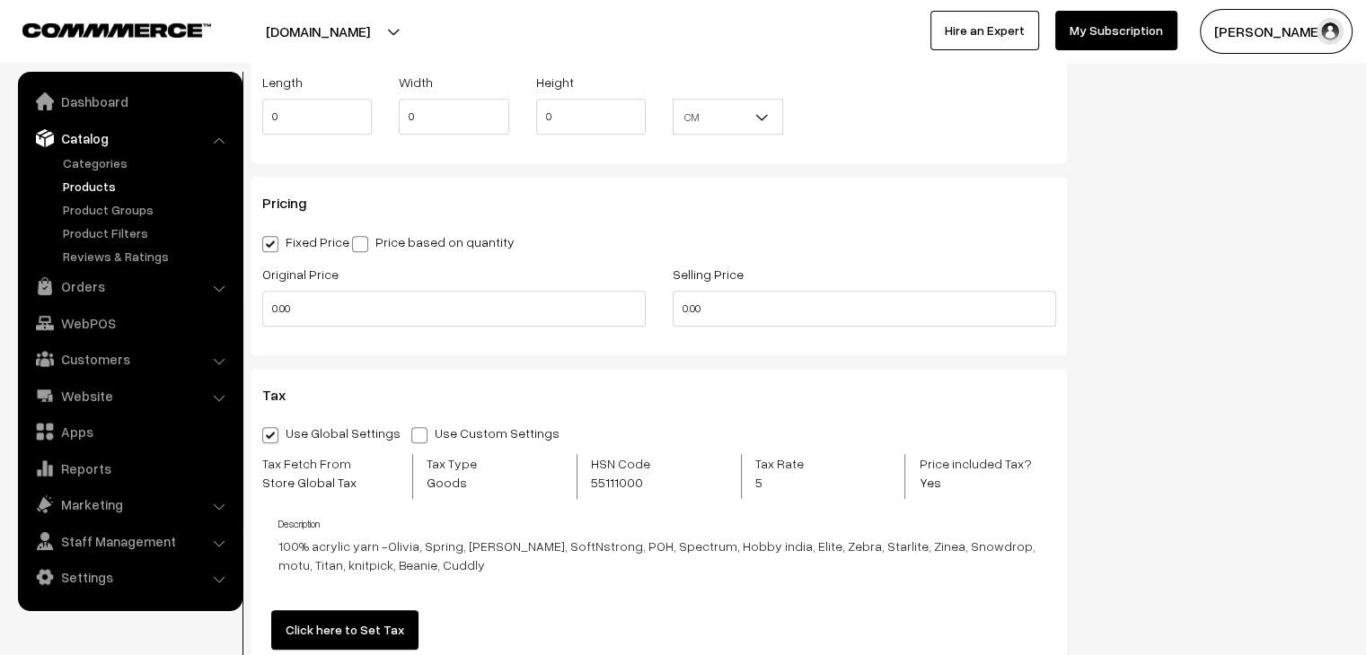
scroll to position [1493, 0]
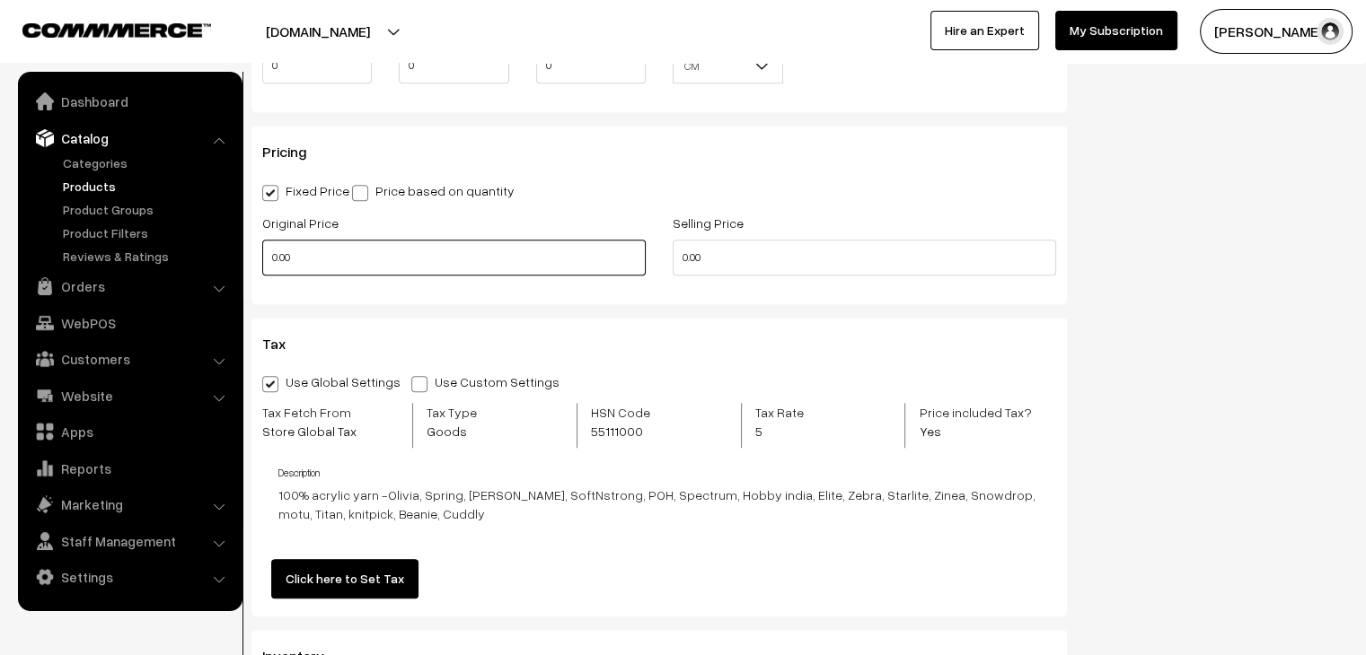
type input "0.10"
click at [271, 257] on input "0.00" at bounding box center [453, 258] width 383 height 36
type input "140"
click at [675, 258] on input "0.00" at bounding box center [864, 258] width 383 height 36
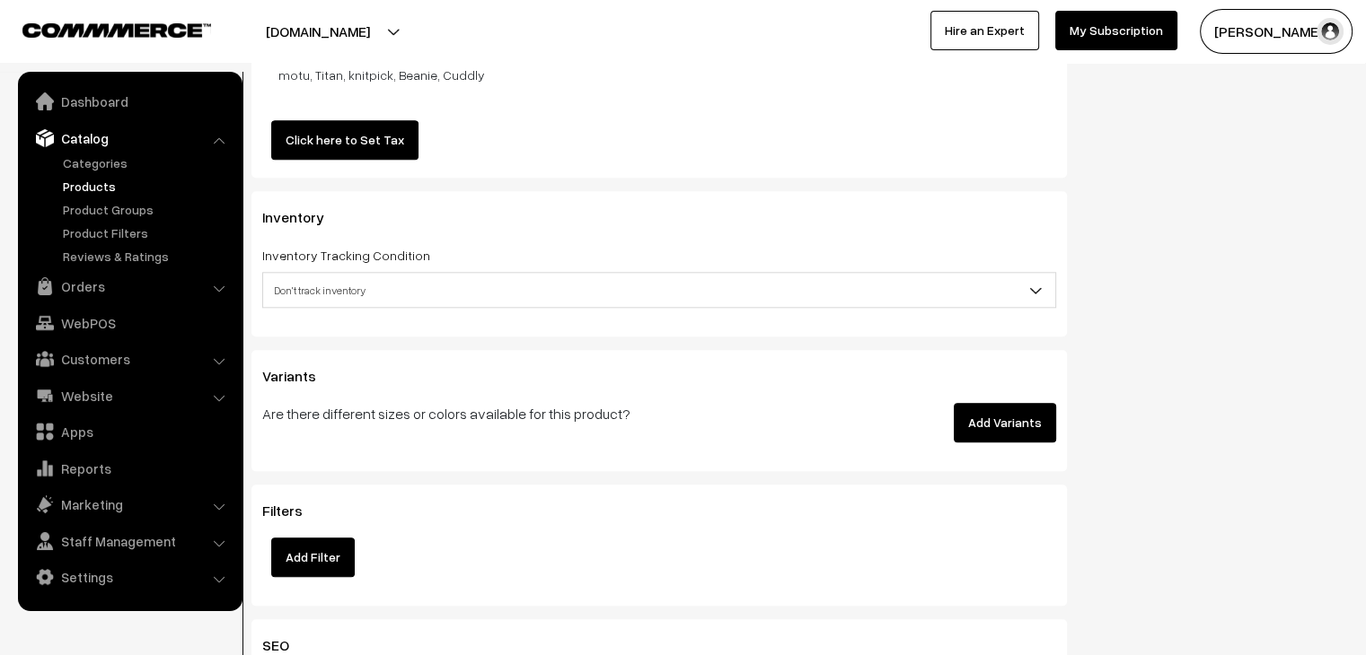
scroll to position [1942, 0]
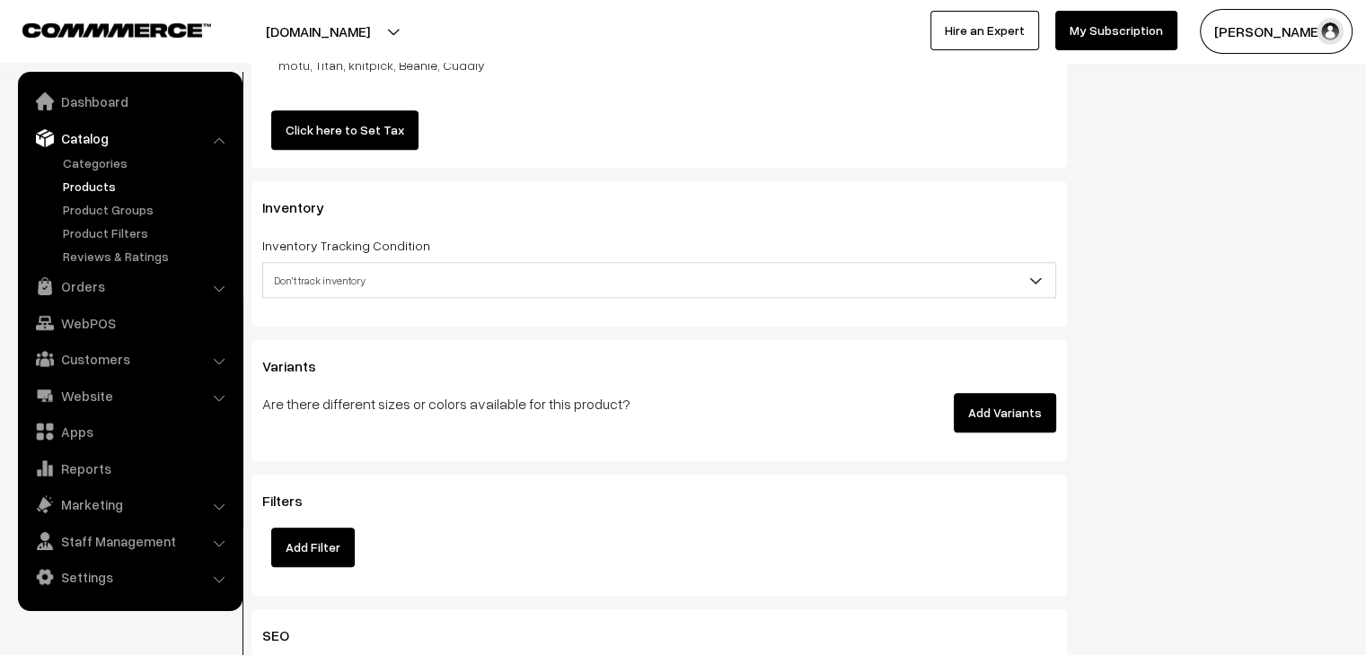
type input "120"
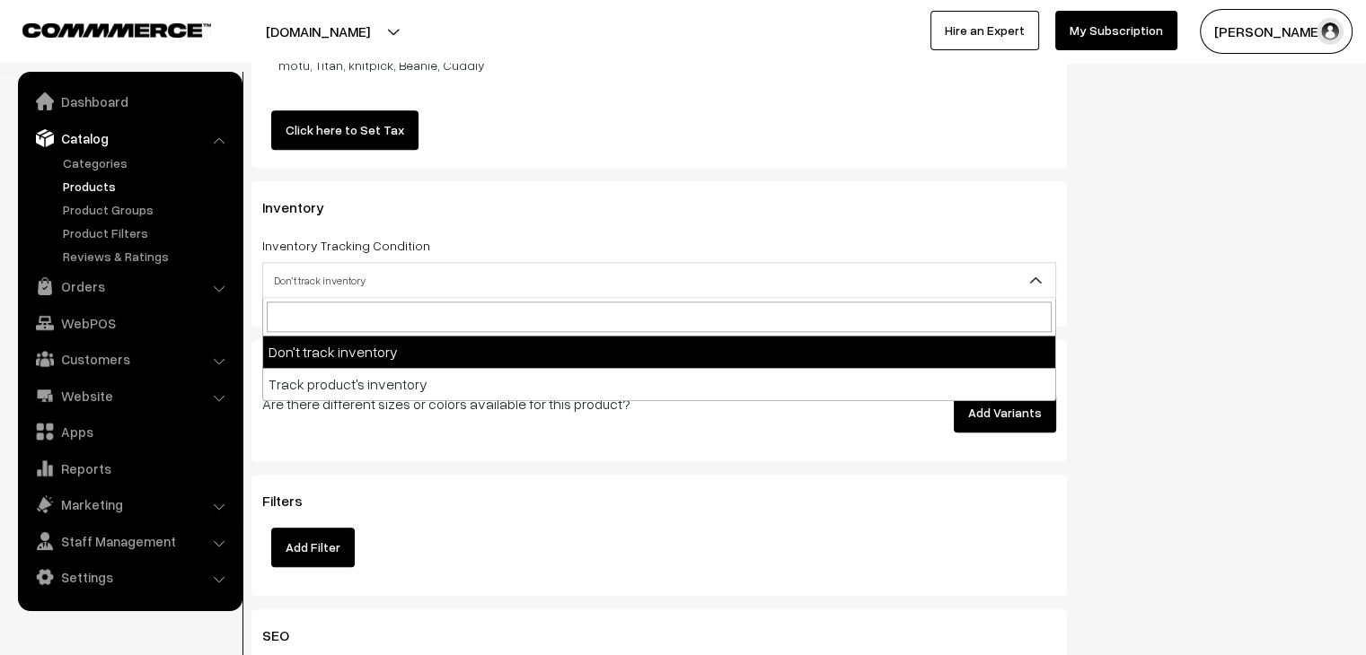
click at [439, 270] on span "Don't track inventory" at bounding box center [659, 280] width 792 height 31
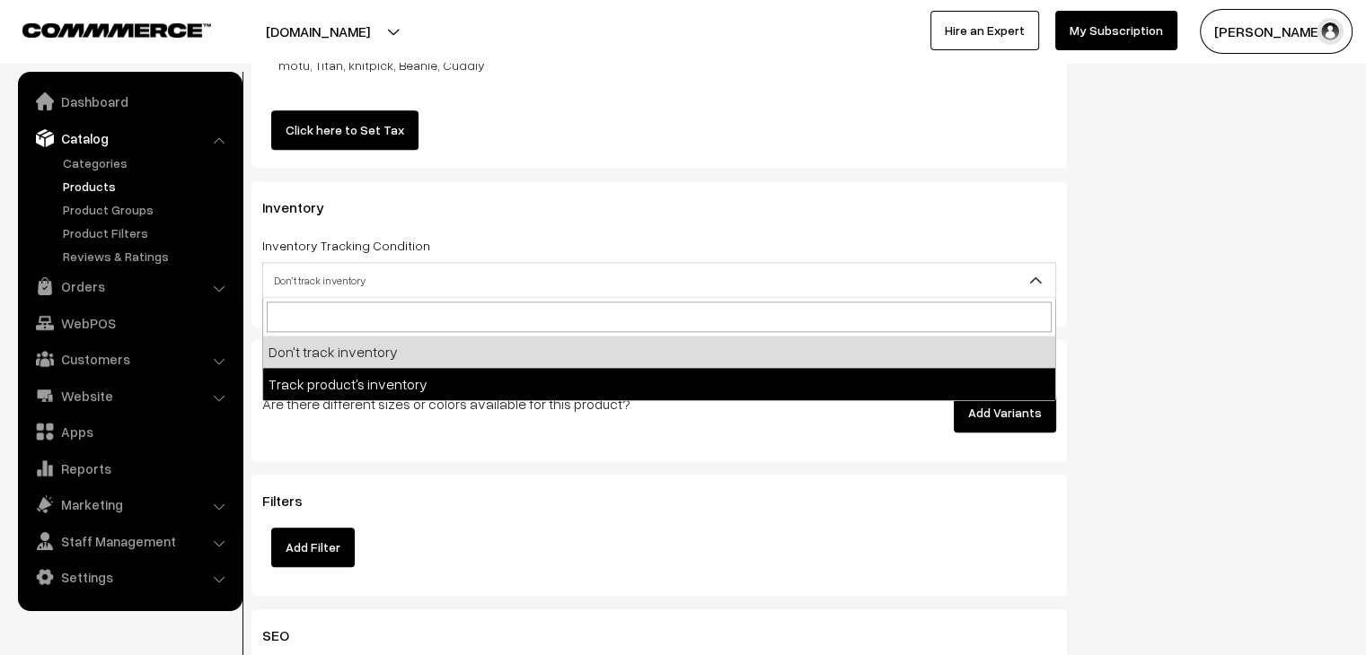
select select "2"
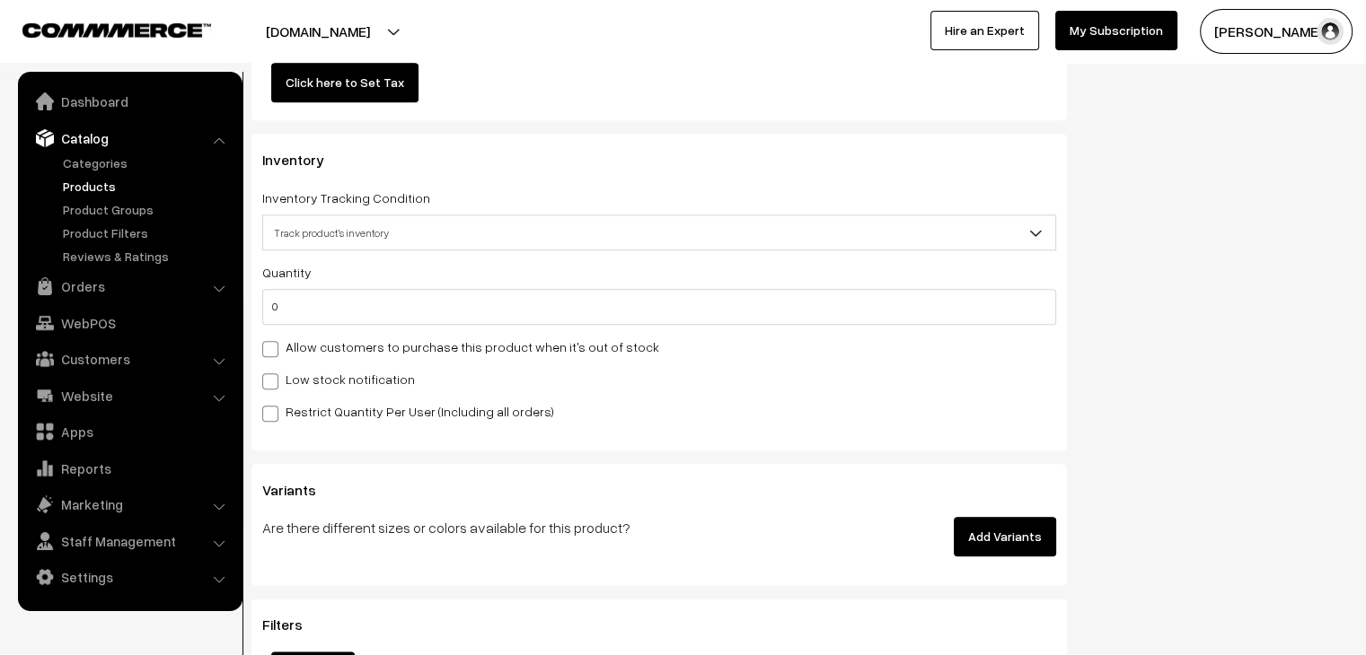
scroll to position [1852, 0]
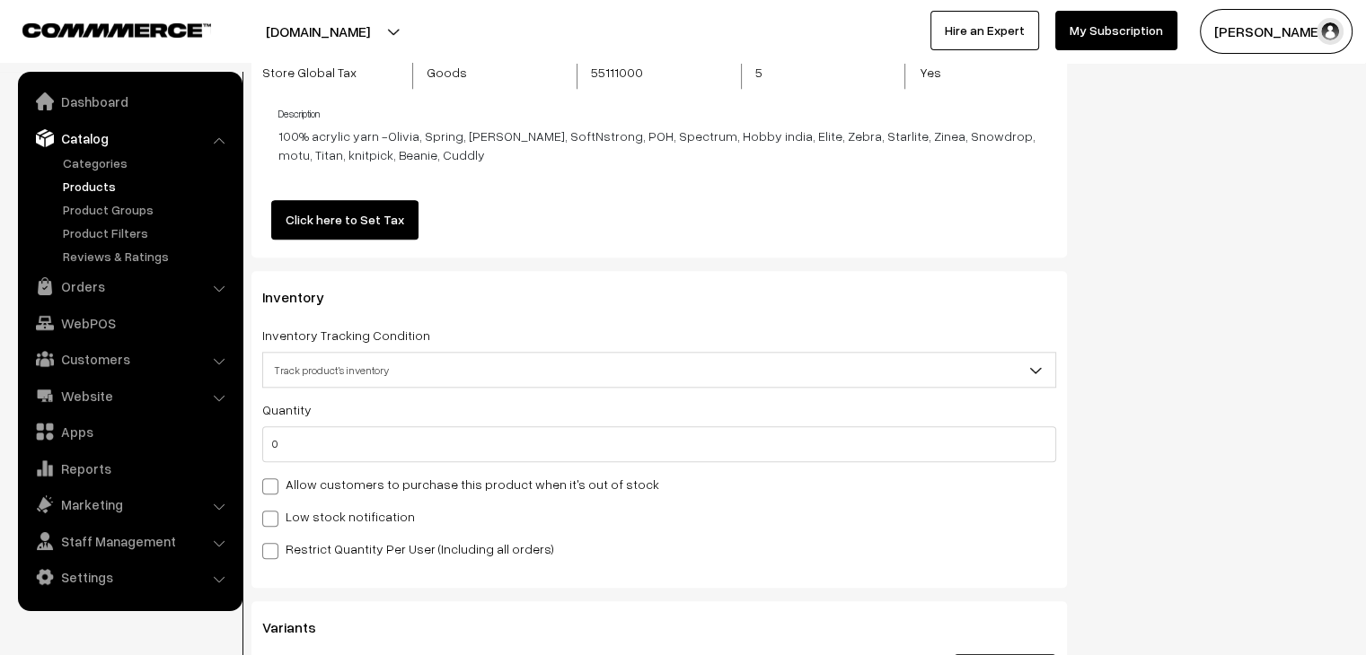
click at [330, 211] on link "Click here to Set Tax" at bounding box center [344, 220] width 147 height 40
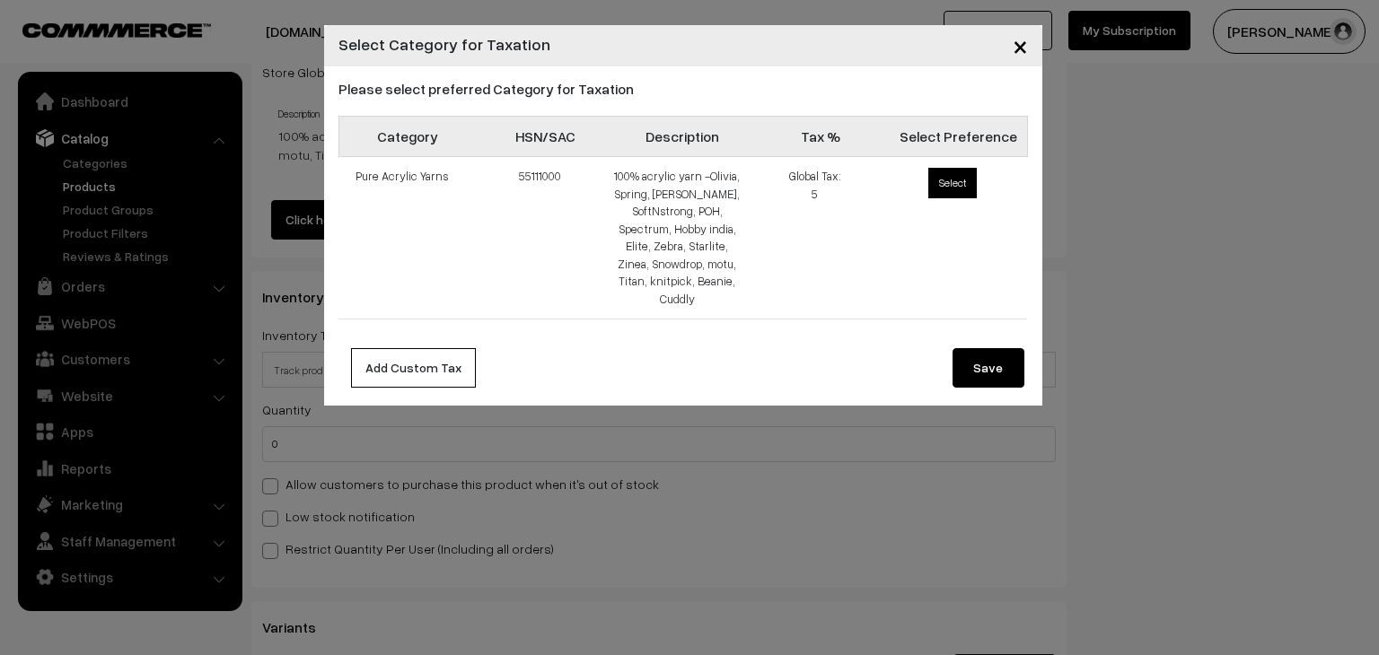
click at [939, 185] on span "Select" at bounding box center [952, 183] width 48 height 31
click at [931, 171] on input "Select" at bounding box center [925, 165] width 12 height 12
radio input "true"
drag, startPoint x: 995, startPoint y: 356, endPoint x: 986, endPoint y: 362, distance: 11.0
click at [995, 355] on button "Save" at bounding box center [989, 368] width 72 height 40
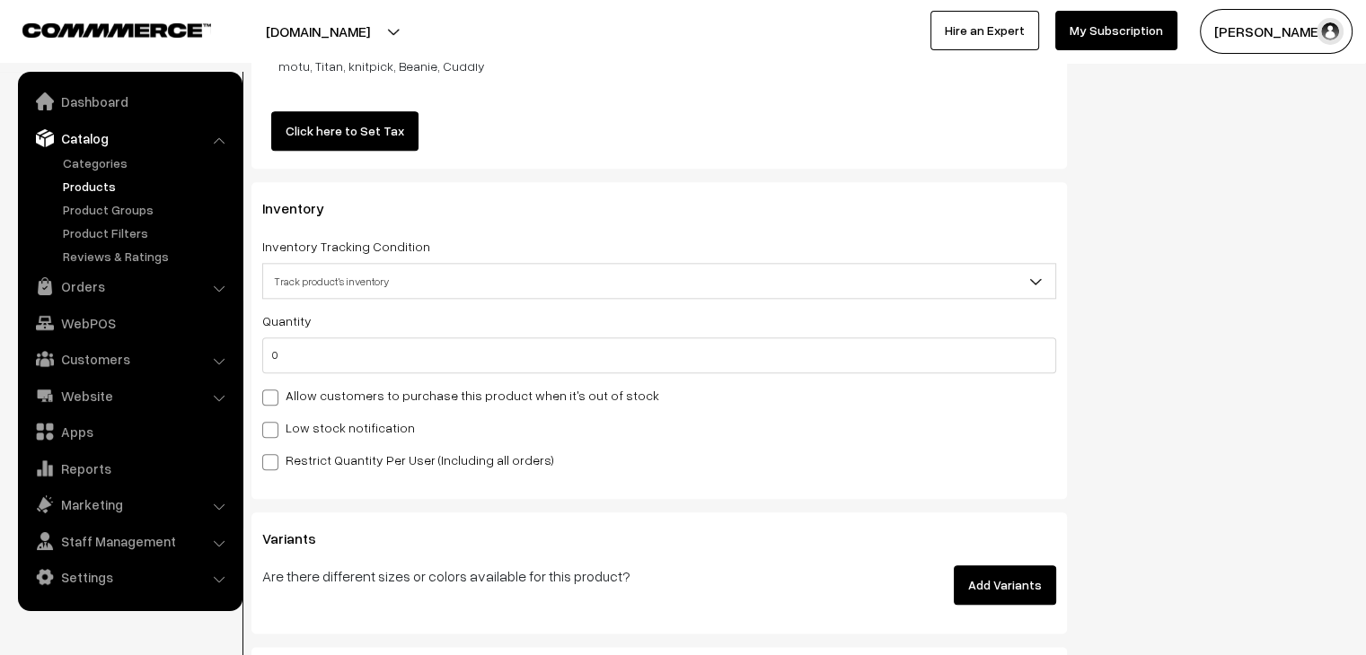
scroll to position [2212, 0]
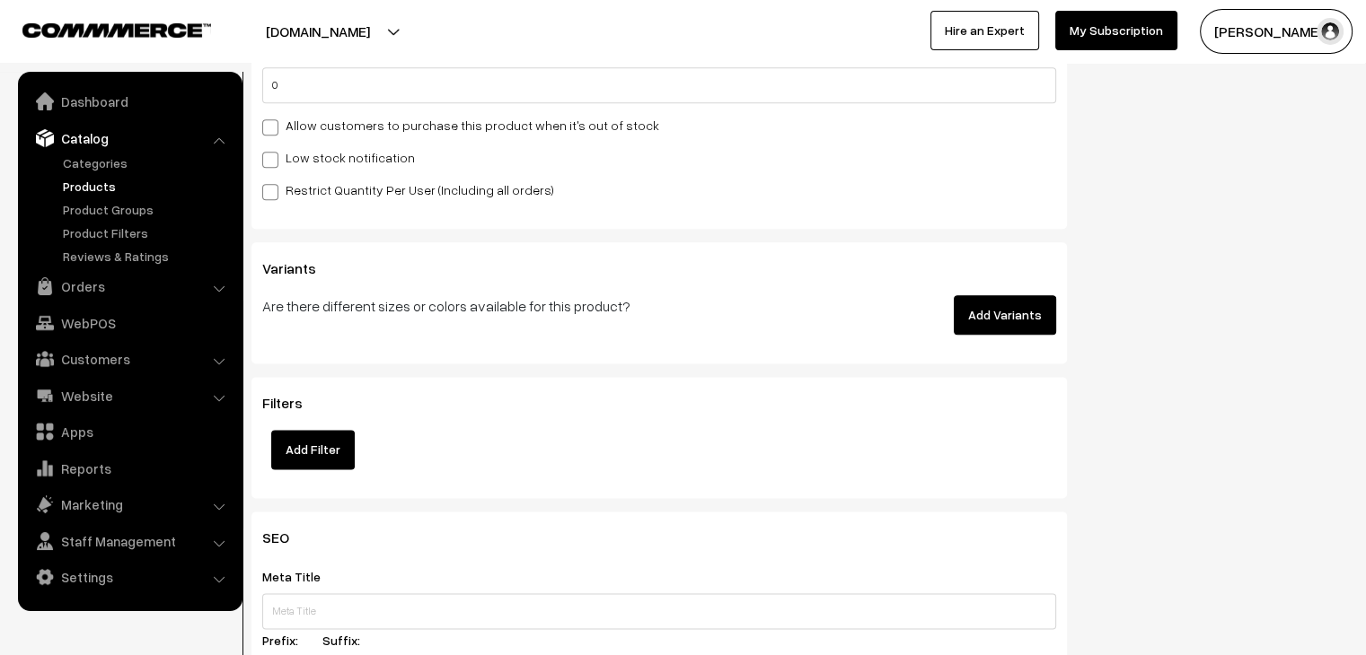
click at [995, 321] on button "Add Variants" at bounding box center [1005, 315] width 102 height 40
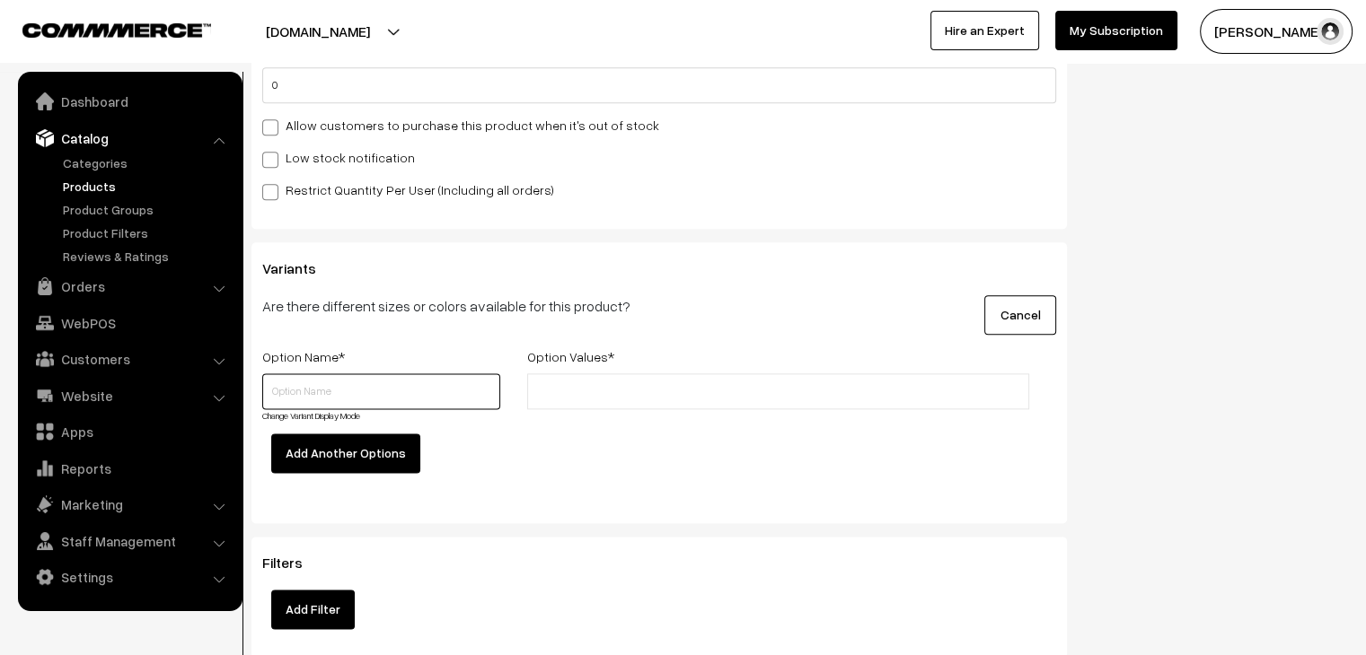
click at [435, 379] on input "text" at bounding box center [381, 392] width 238 height 36
type input "Color"
click at [616, 410] on div at bounding box center [778, 404] width 529 height 60
click at [577, 396] on input "text" at bounding box center [610, 392] width 157 height 19
type input "01"
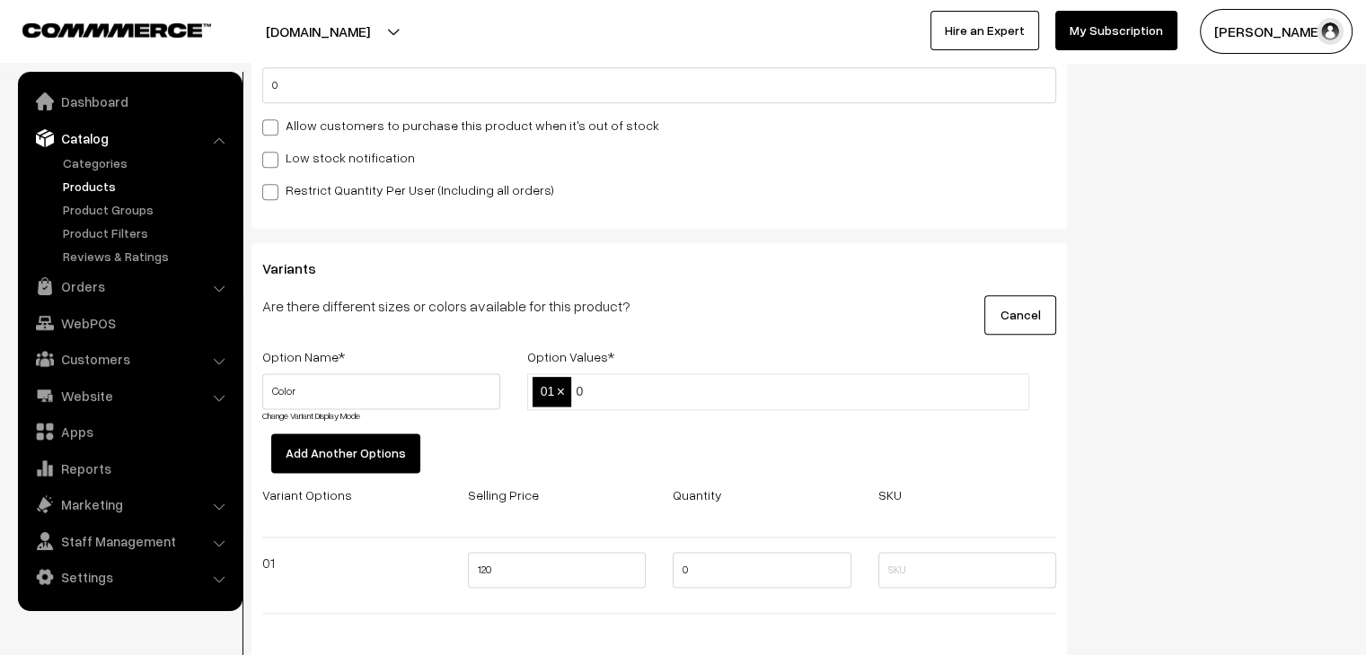
type input "03"
type input "04"
type input "05"
type input "07"
type input "08"
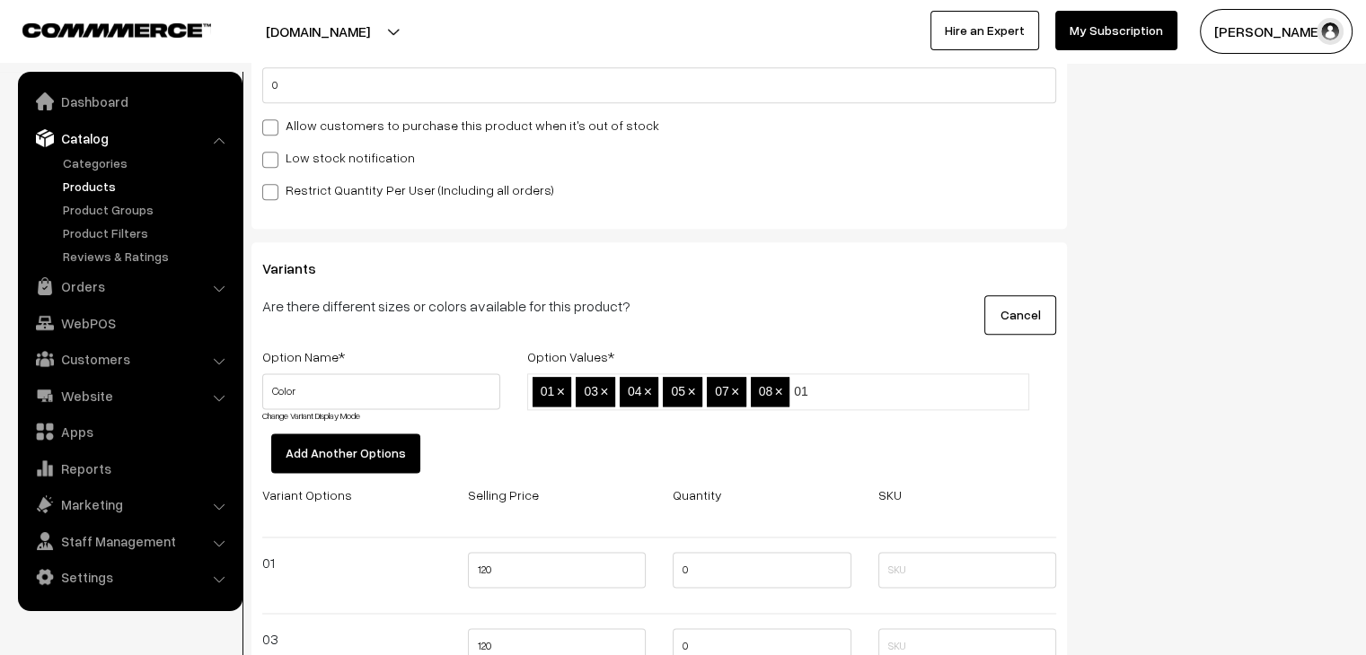
type input "012"
type input "12"
type input "13"
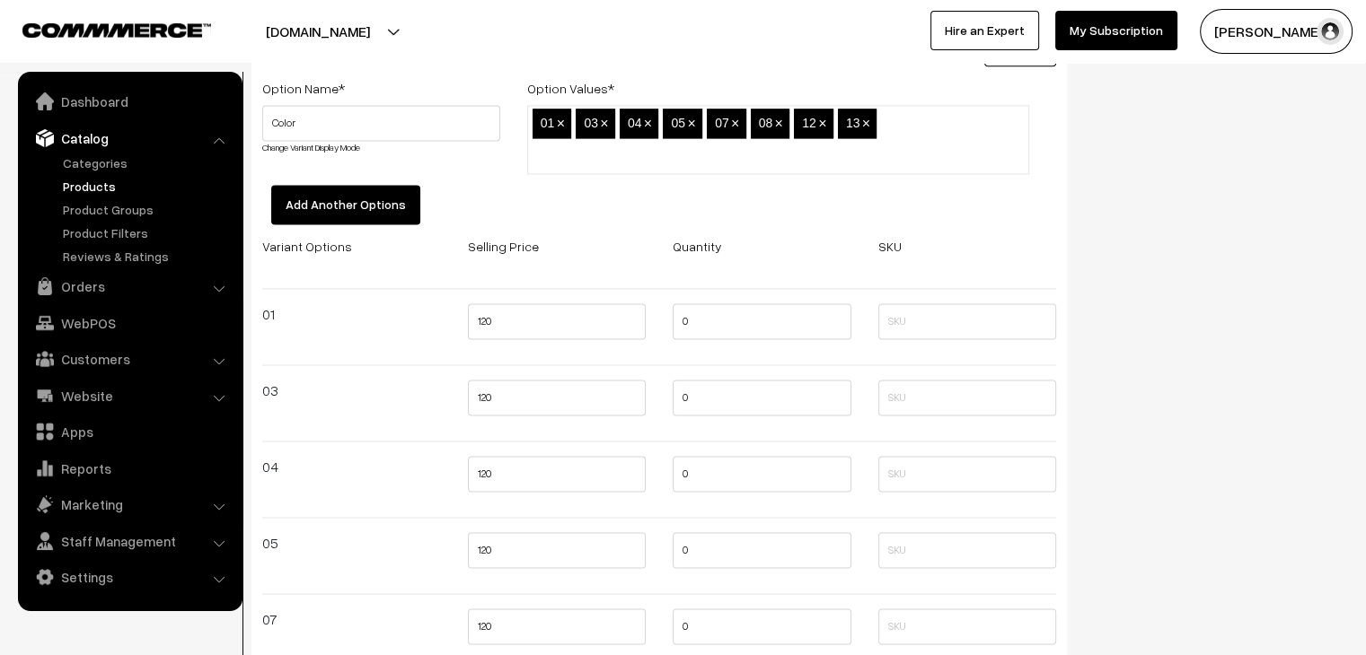
scroll to position [2481, 0]
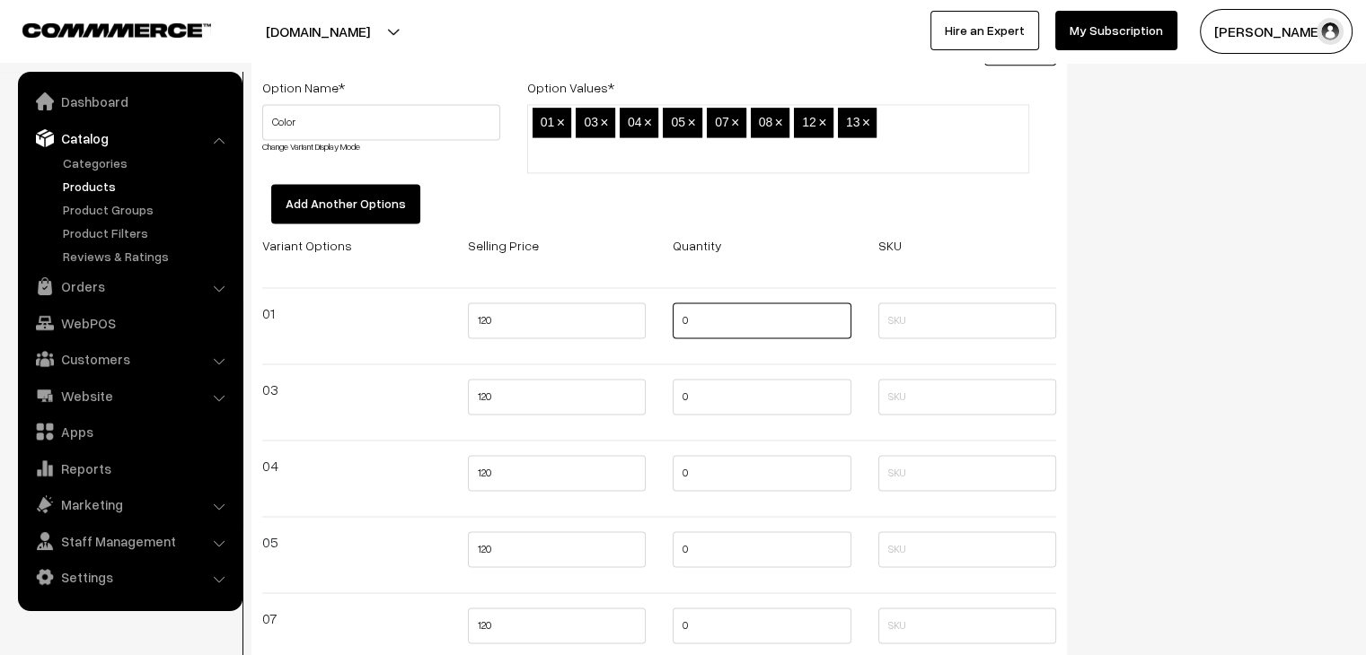
click at [682, 322] on input "0" at bounding box center [762, 321] width 179 height 36
type input "10"
drag, startPoint x: 682, startPoint y: 396, endPoint x: 682, endPoint y: 414, distance: 18.0
click at [682, 397] on input "0" at bounding box center [762, 397] width 179 height 36
type input "10"
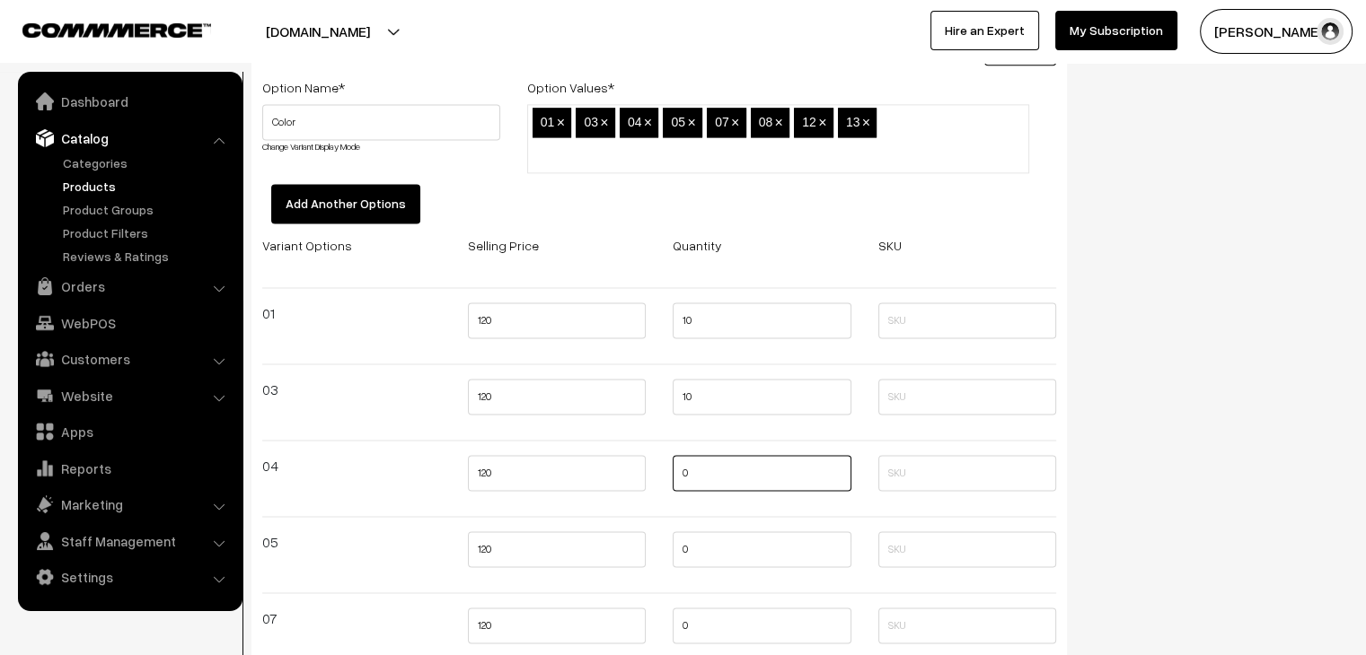
click at [680, 468] on input "0" at bounding box center [762, 473] width 179 height 36
type input "10"
click at [680, 547] on input "0" at bounding box center [762, 550] width 179 height 36
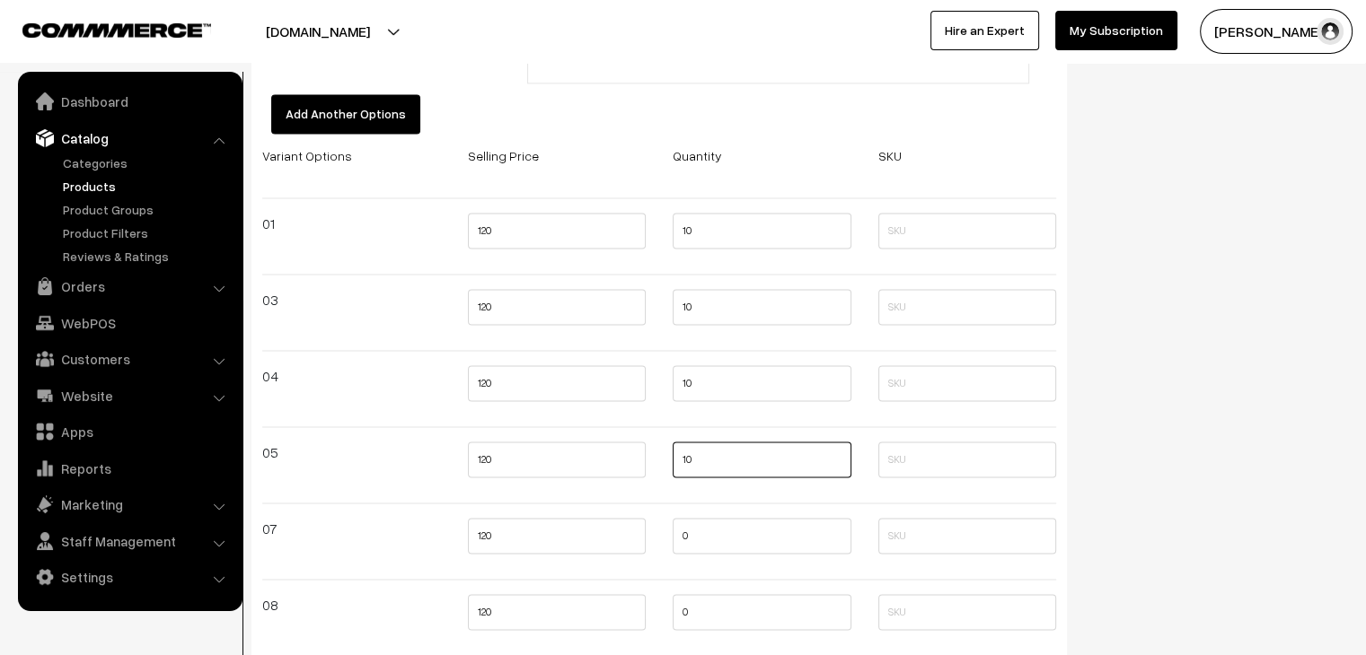
type input "10"
click at [682, 533] on input "0" at bounding box center [762, 536] width 179 height 36
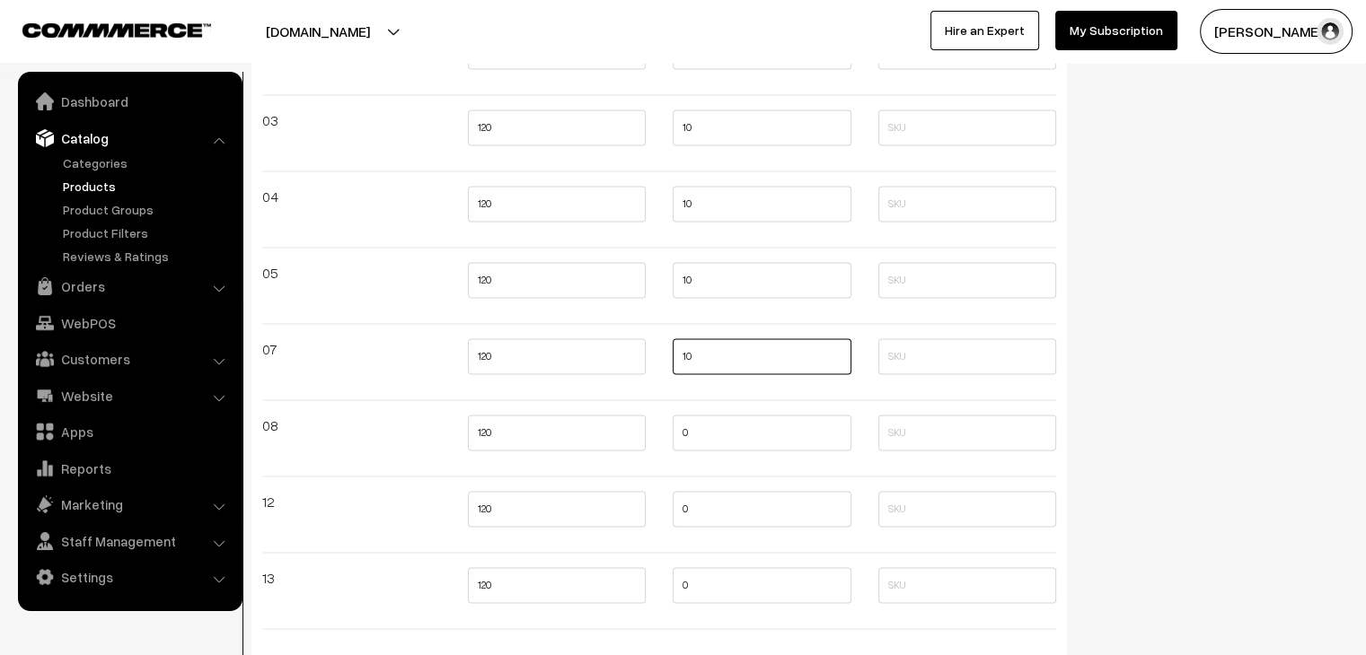
type input "10"
click at [677, 436] on input "0" at bounding box center [762, 433] width 179 height 36
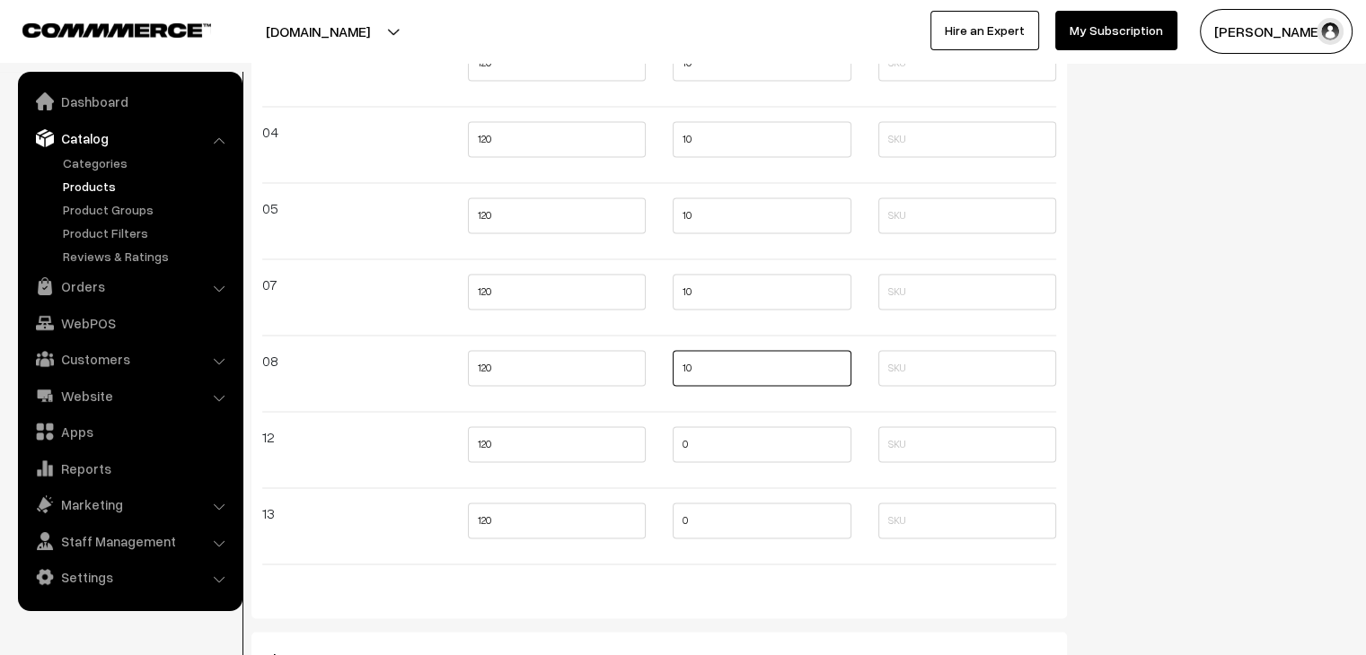
scroll to position [2840, 0]
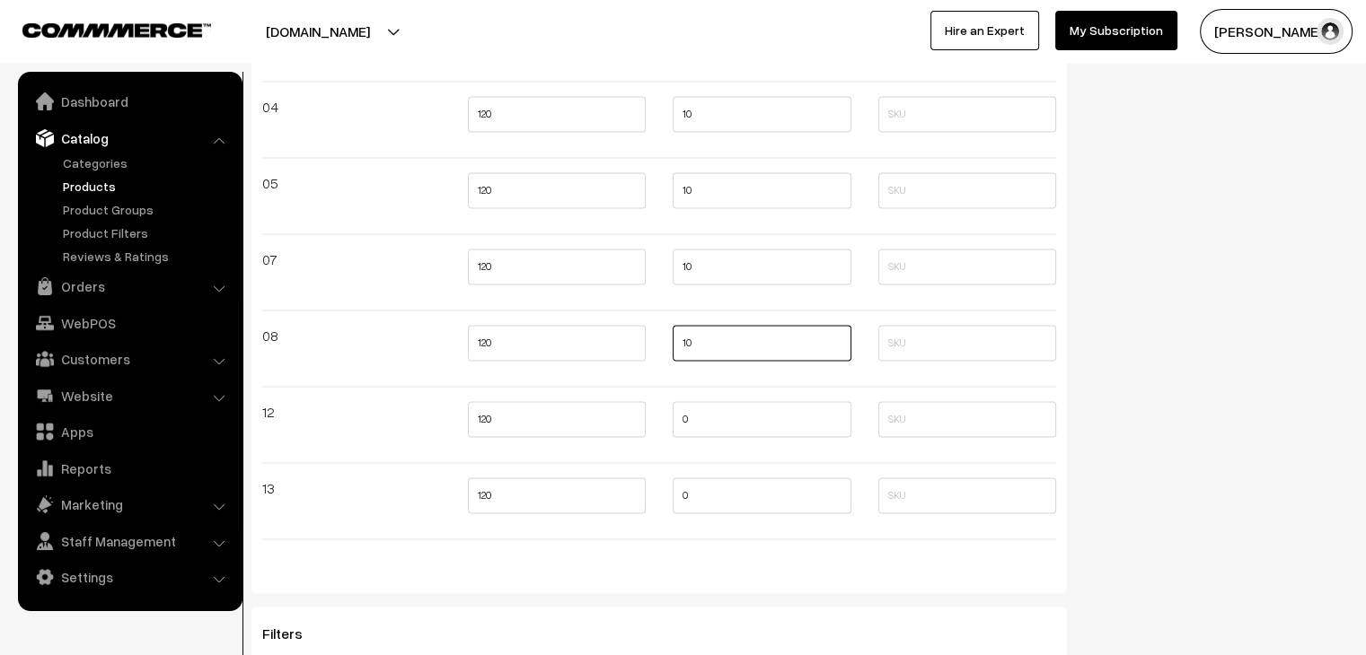
type input "10"
click at [682, 421] on input "0" at bounding box center [762, 419] width 179 height 36
type input "10"
click at [682, 495] on input "0" at bounding box center [762, 496] width 179 height 36
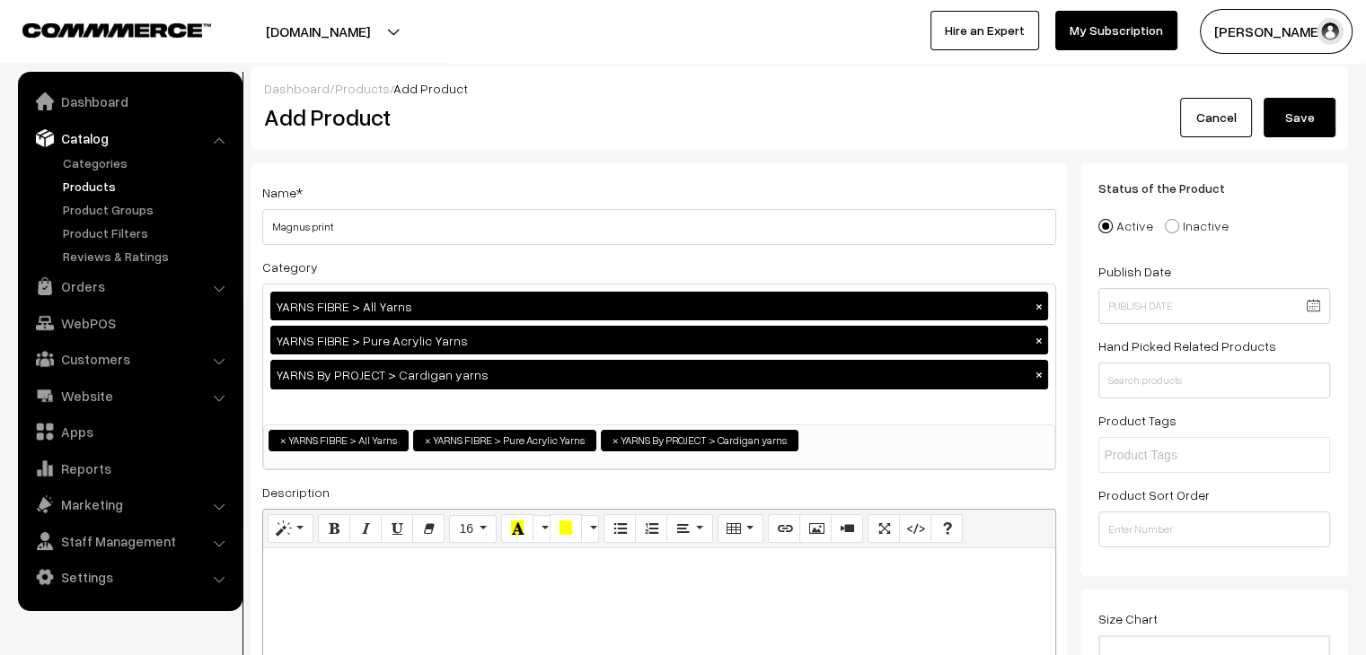
scroll to position [0, 0]
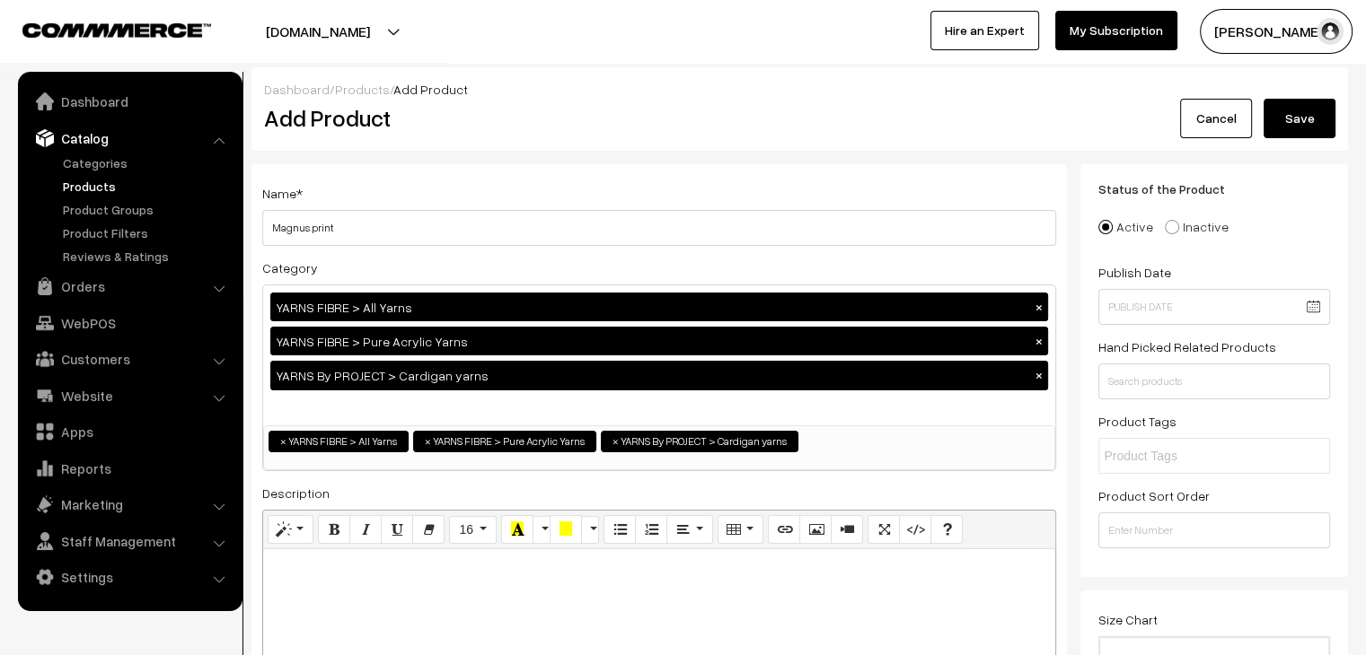
type input "10"
click at [1308, 120] on button "Save" at bounding box center [1299, 119] width 72 height 40
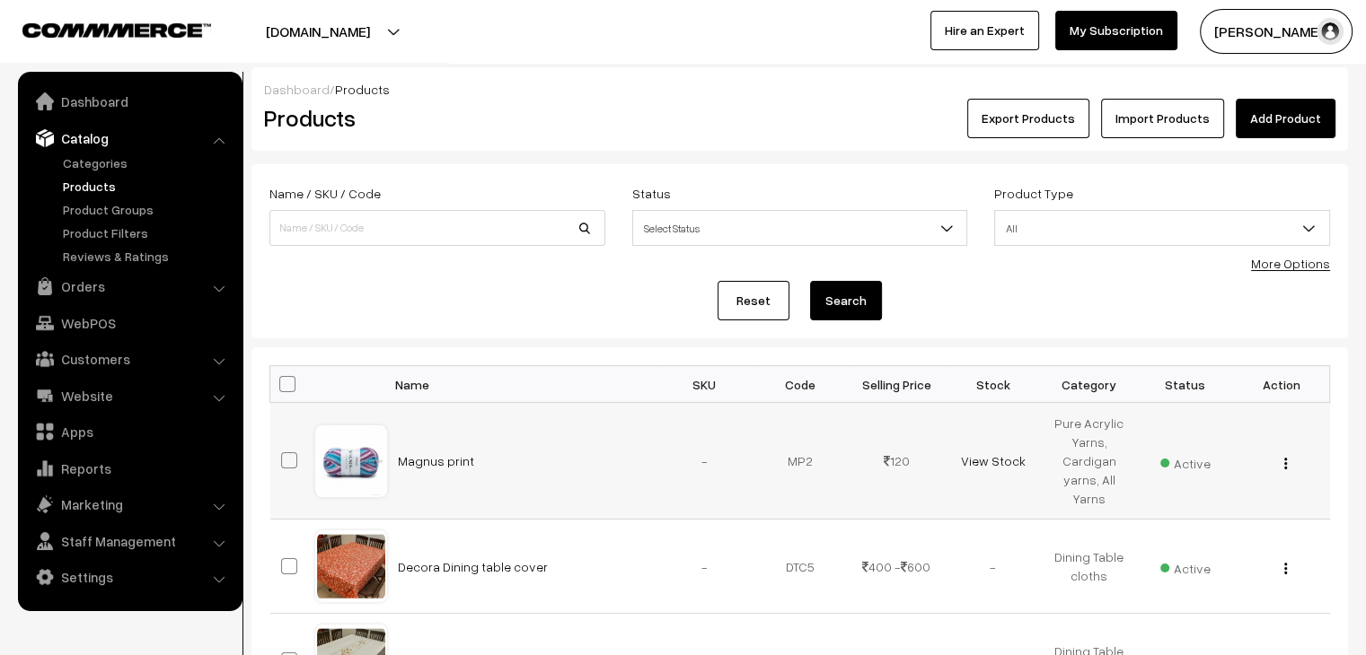
click at [1286, 464] on img "button" at bounding box center [1285, 464] width 3 height 12
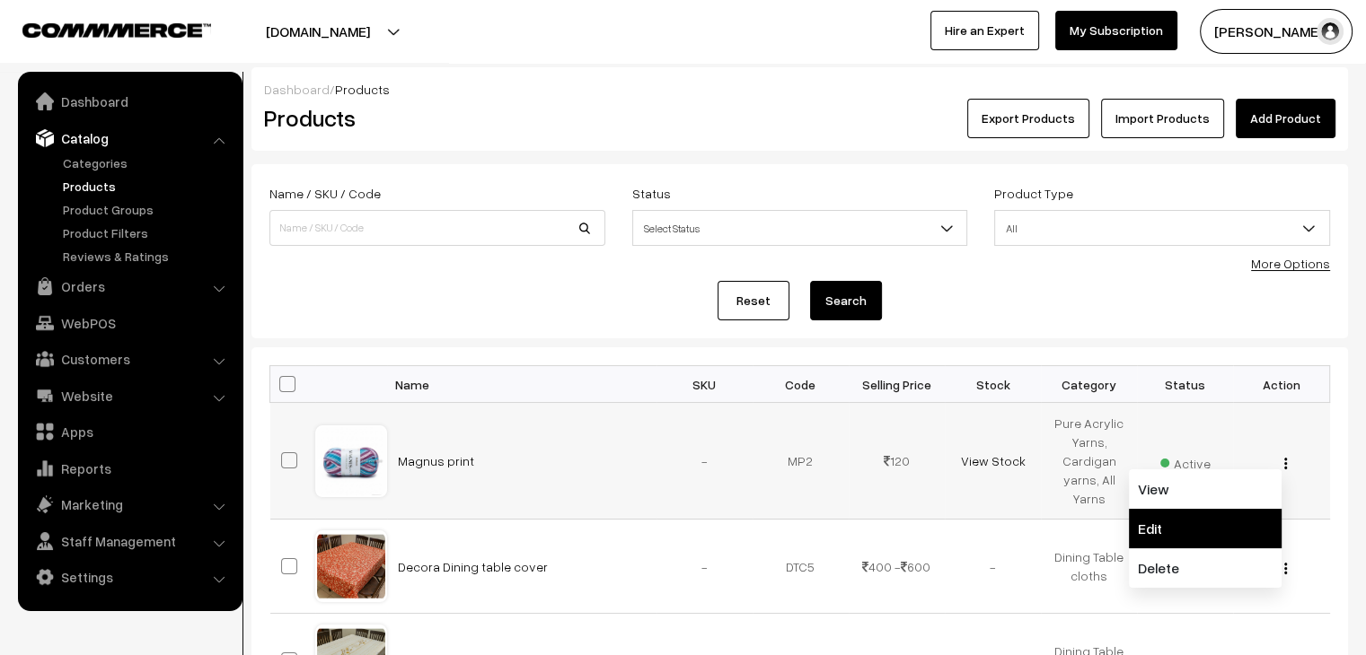
click at [1227, 511] on link "Edit" at bounding box center [1205, 529] width 153 height 40
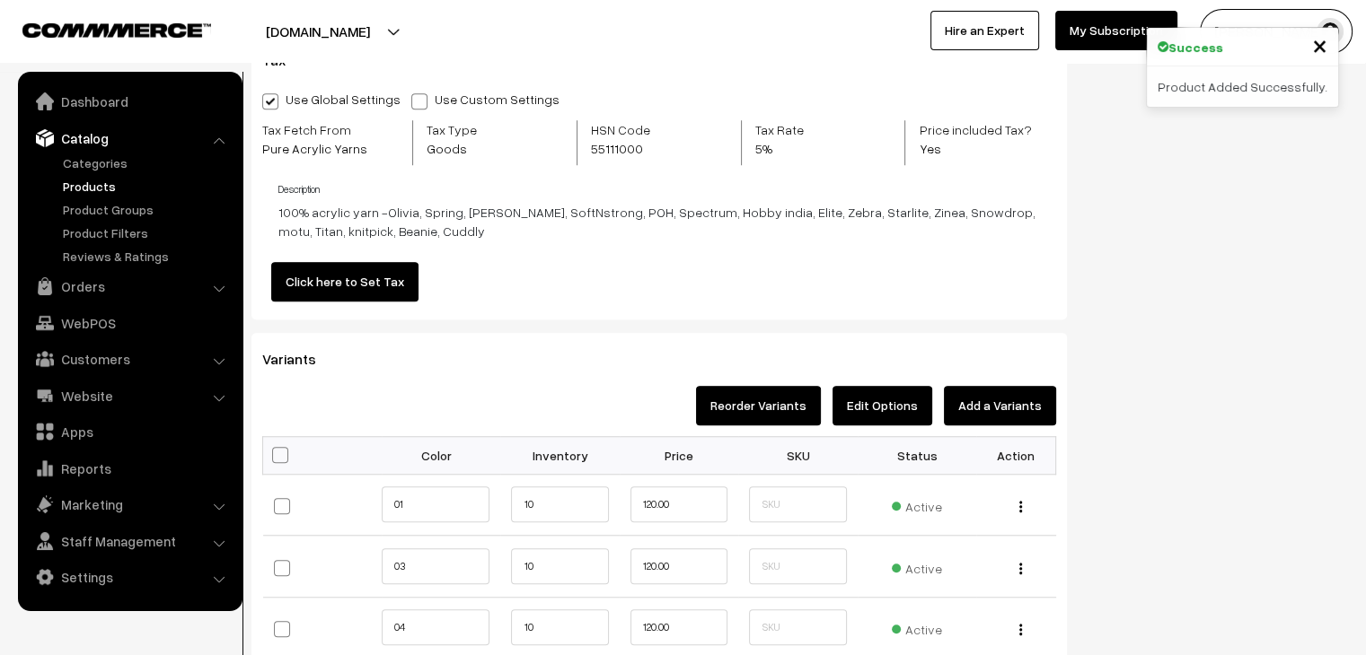
scroll to position [1437, 0]
click at [1020, 507] on img "button" at bounding box center [1020, 507] width 3 height 12
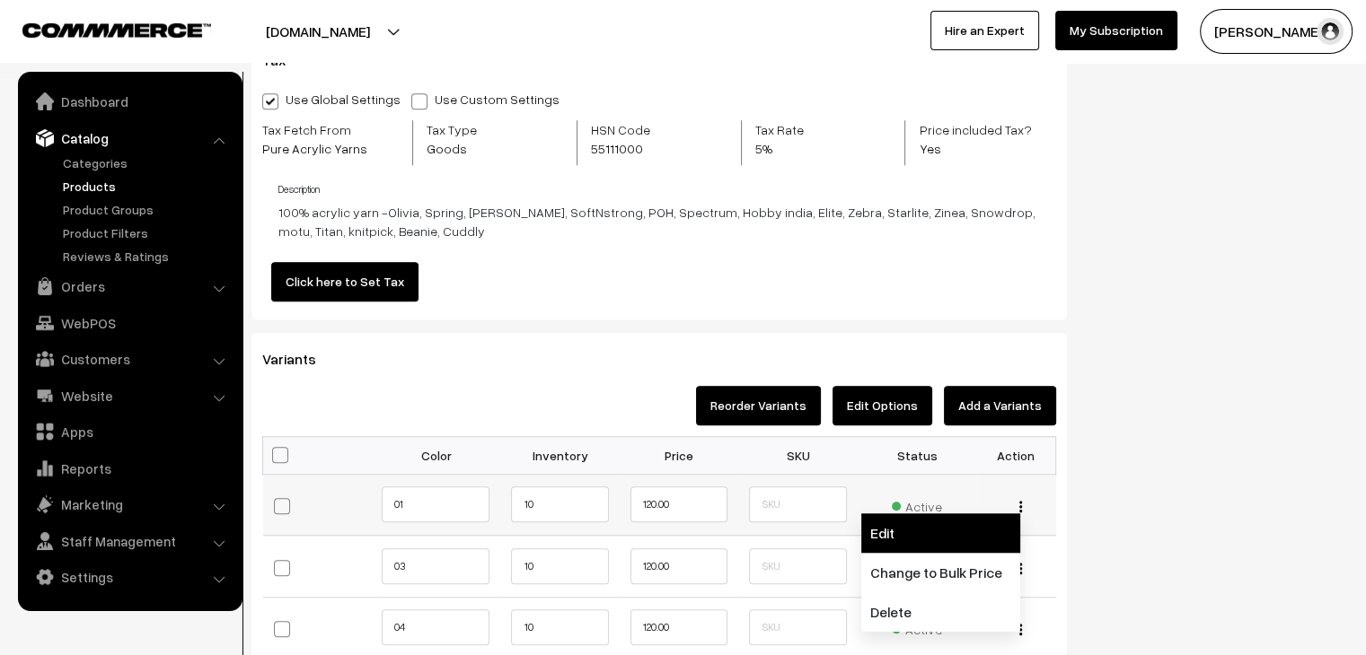
click at [973, 531] on link "Edit" at bounding box center [940, 534] width 159 height 40
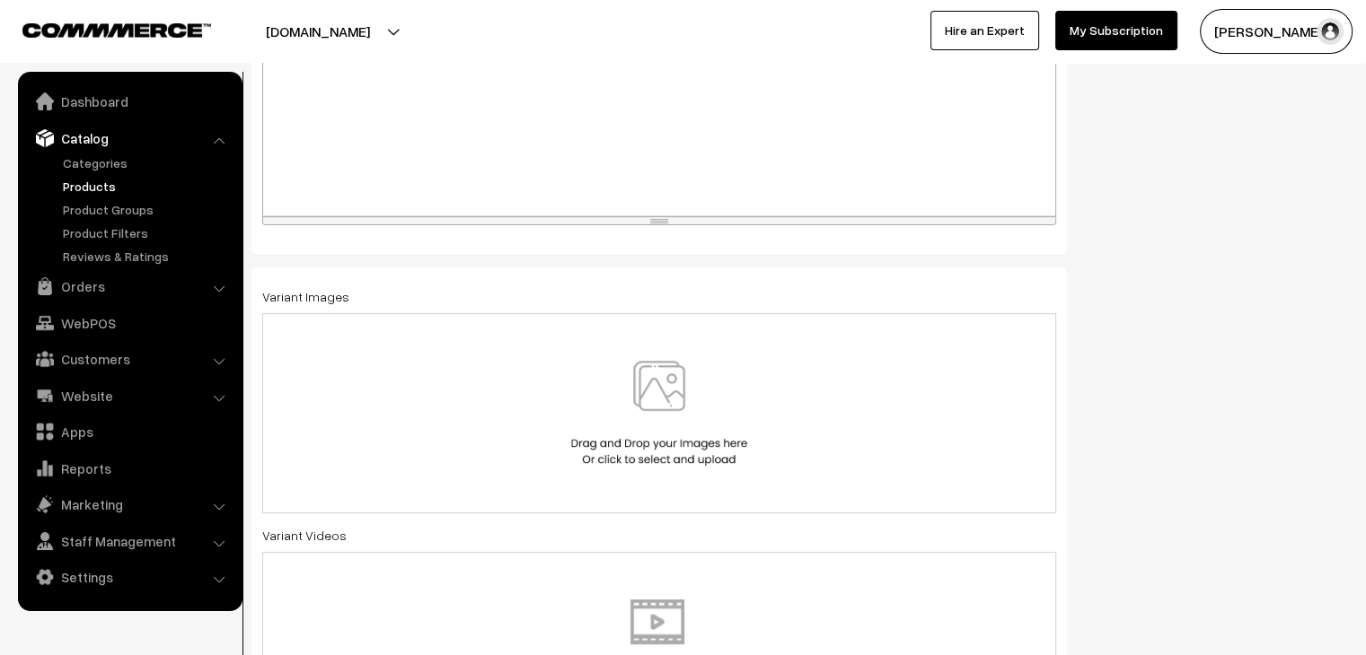
scroll to position [494, 0]
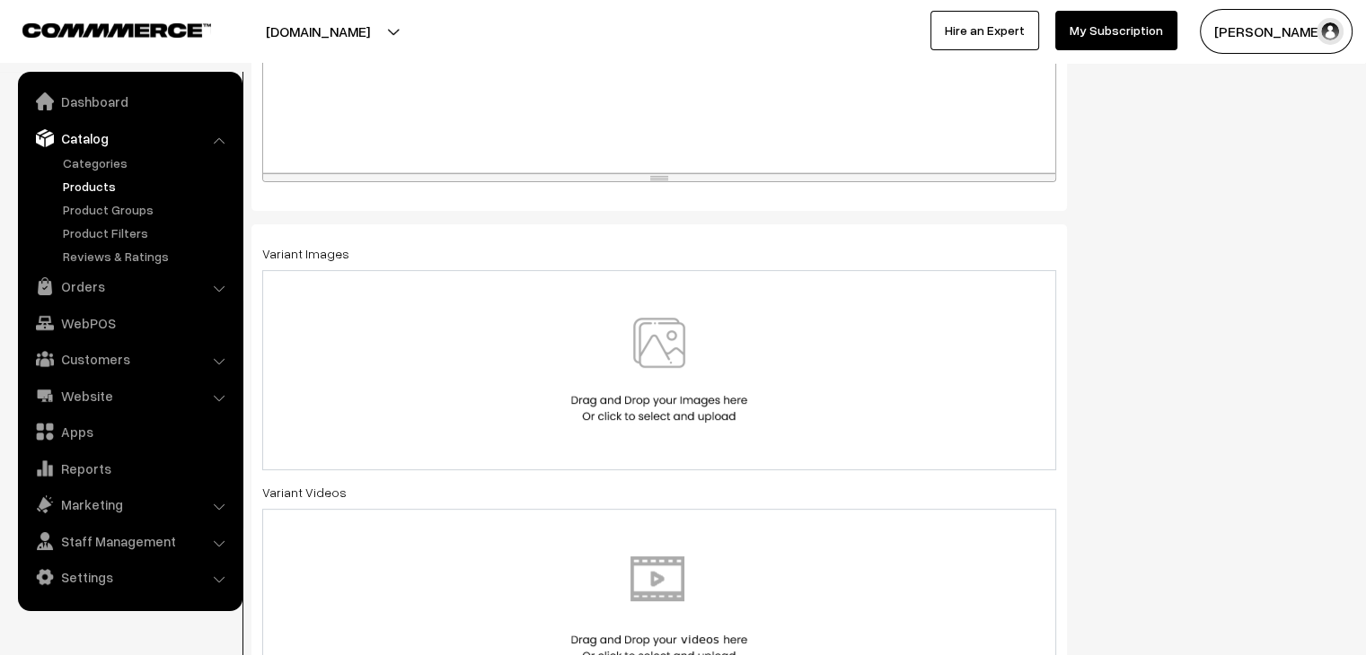
click at [737, 394] on img at bounding box center [659, 370] width 185 height 105
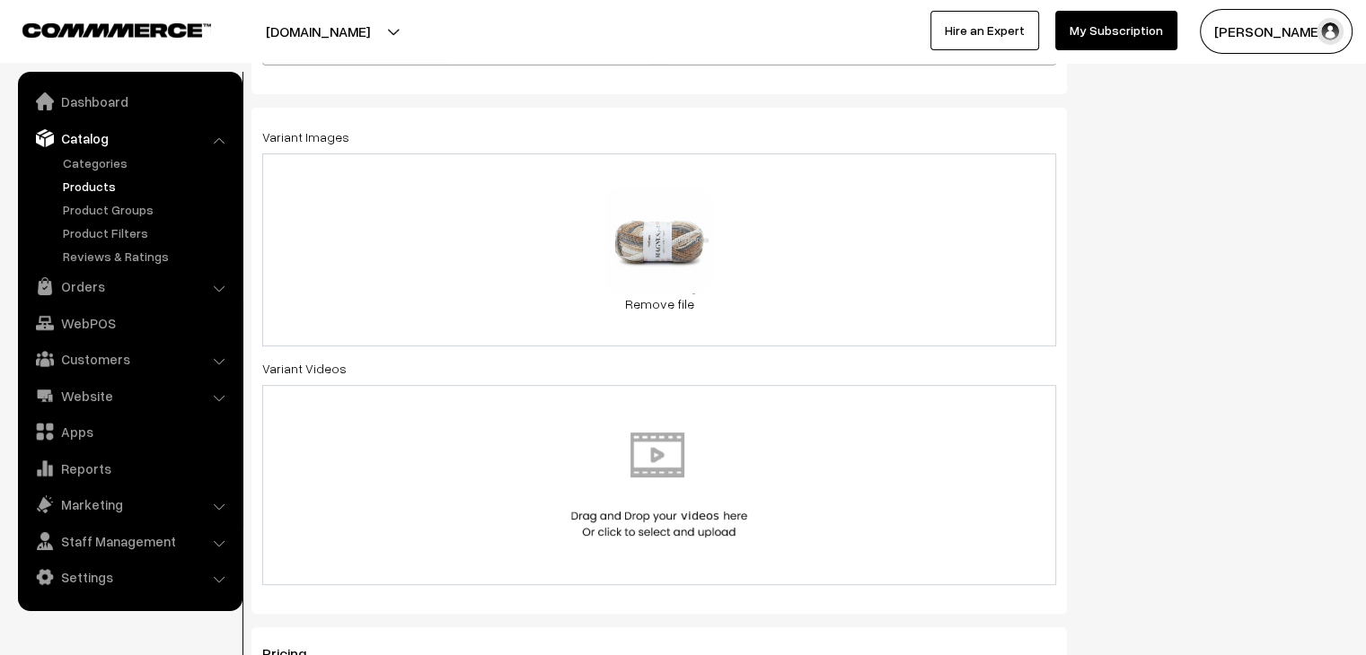
scroll to position [629, 0]
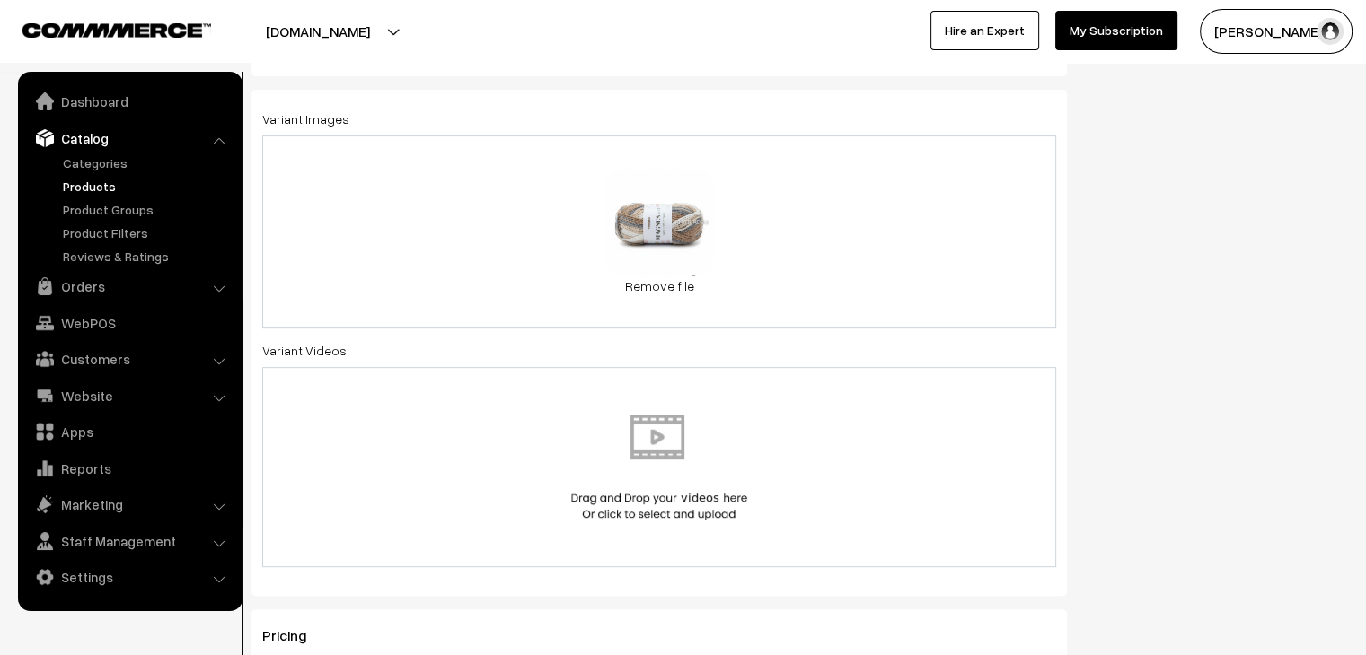
click at [655, 296] on div "62.5 KB 03-1_watermarked.jpg Check Error Remove file" at bounding box center [659, 232] width 794 height 193
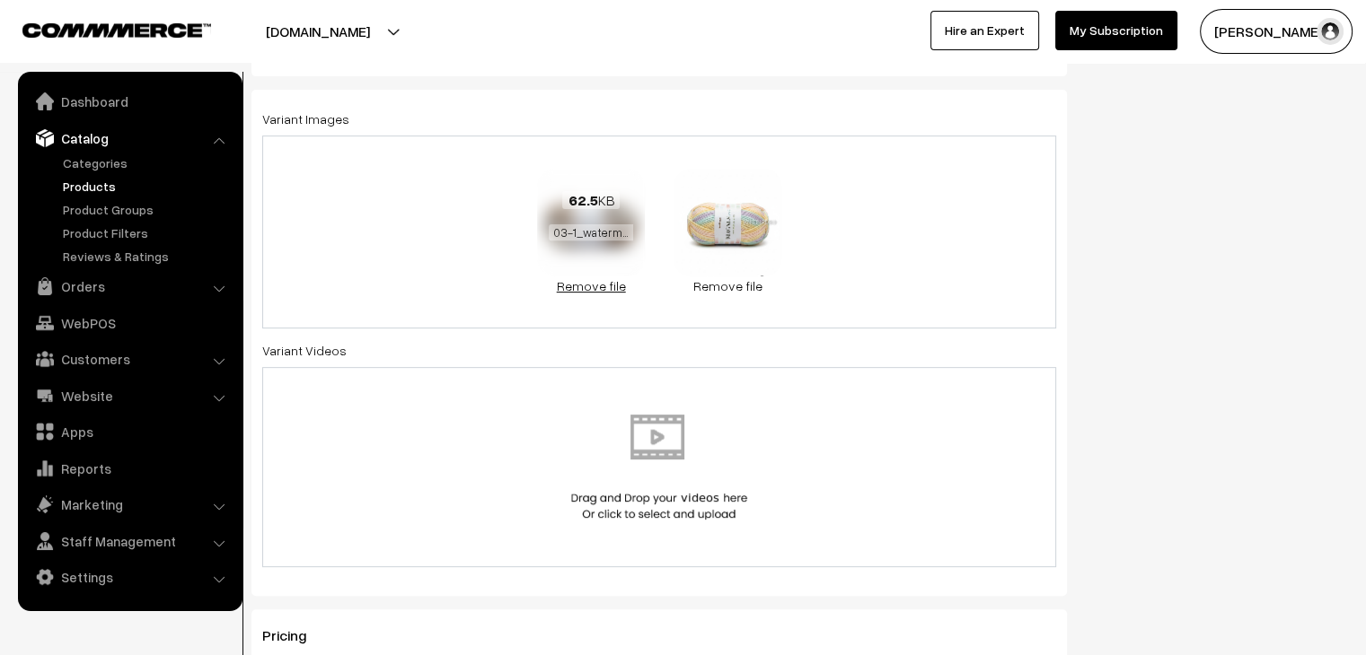
click at [606, 282] on link "Remove file" at bounding box center [591, 286] width 108 height 19
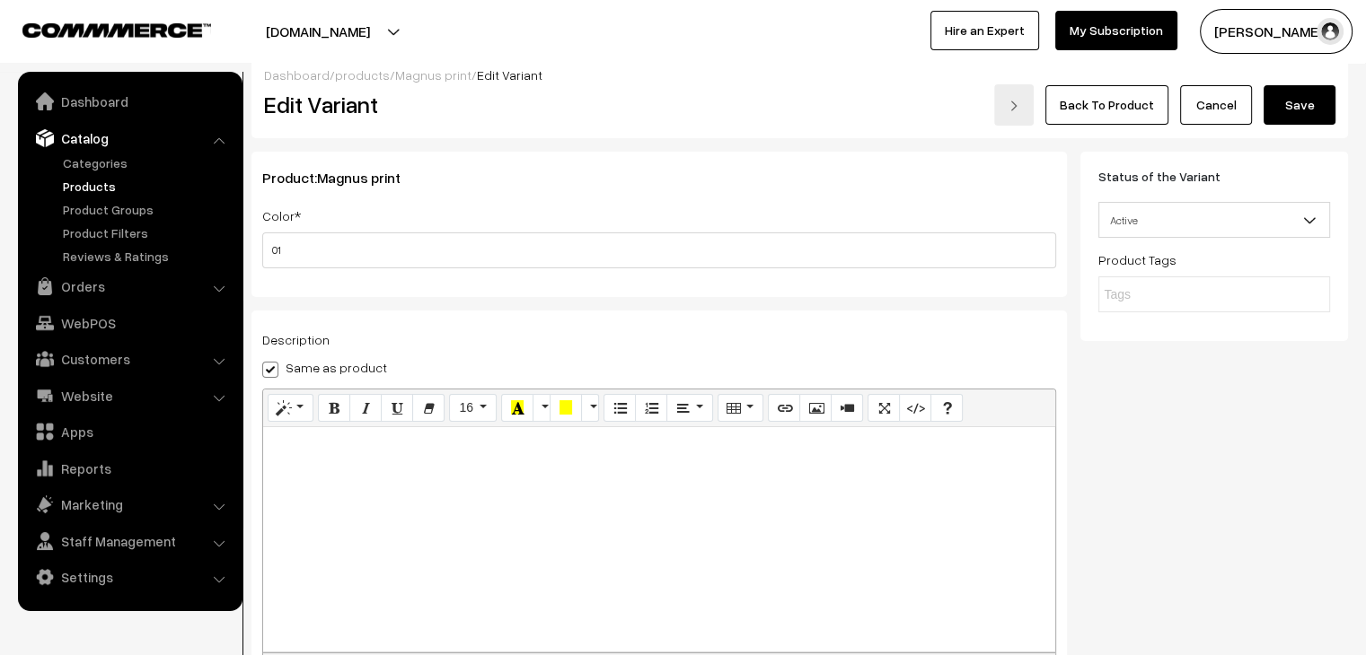
scroll to position [0, 0]
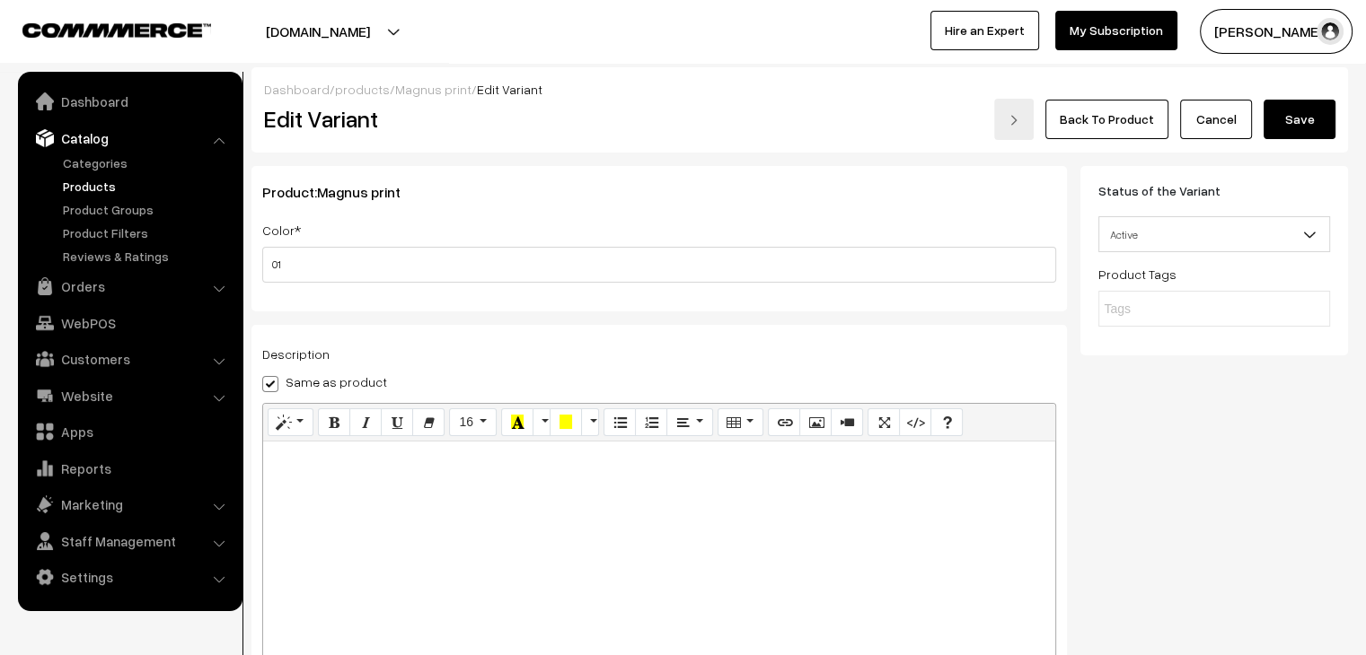
click at [1286, 131] on button "Save" at bounding box center [1299, 120] width 72 height 40
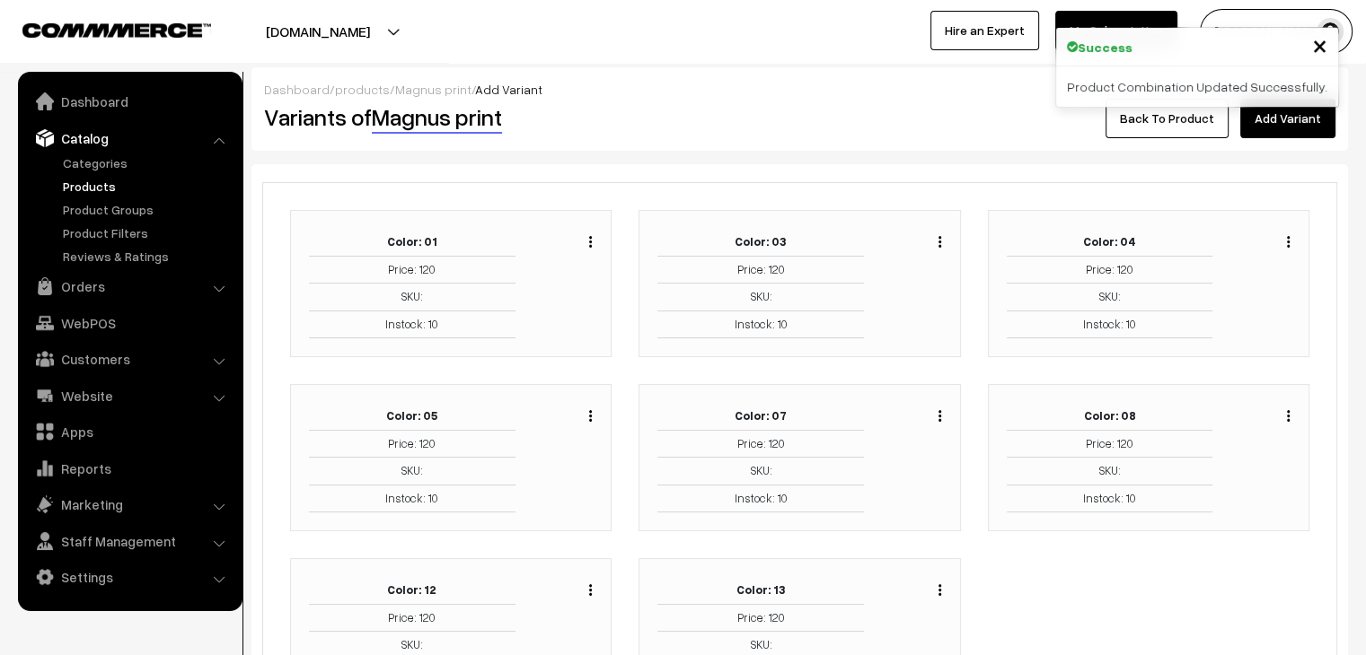
click at [939, 242] on img "button" at bounding box center [939, 242] width 3 height 12
click at [898, 298] on link "Edit" at bounding box center [859, 307] width 153 height 40
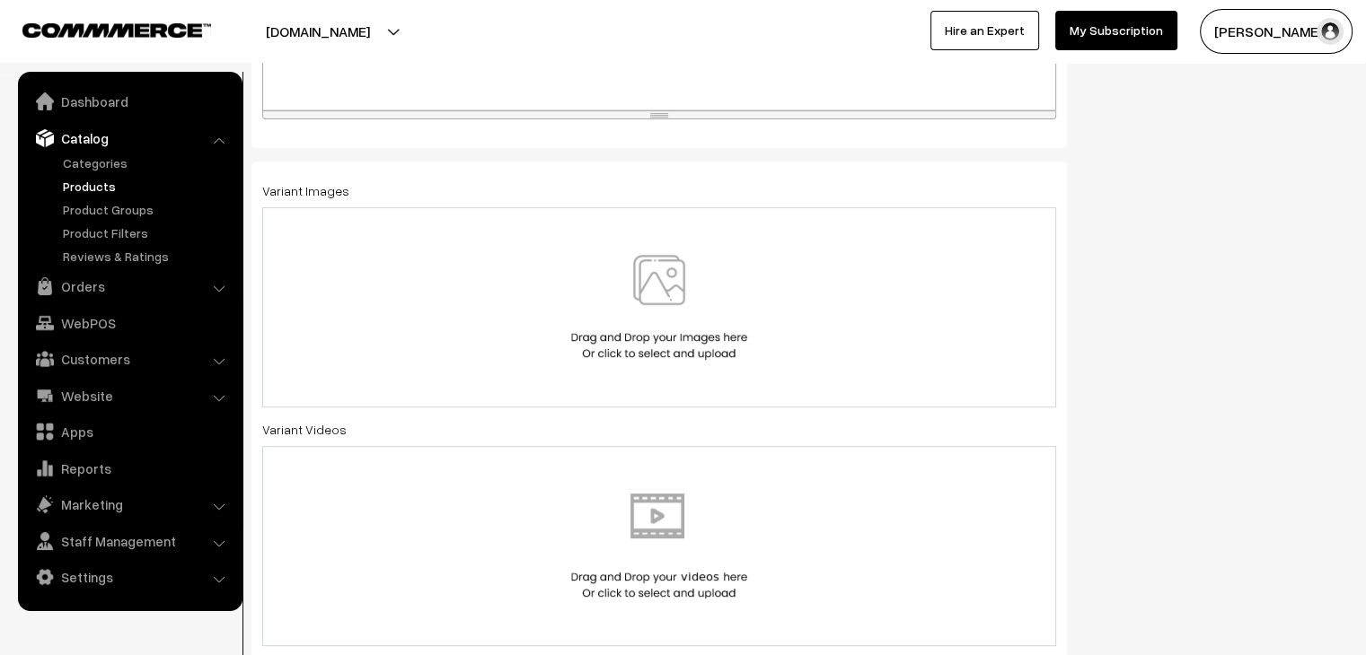
scroll to position [584, 0]
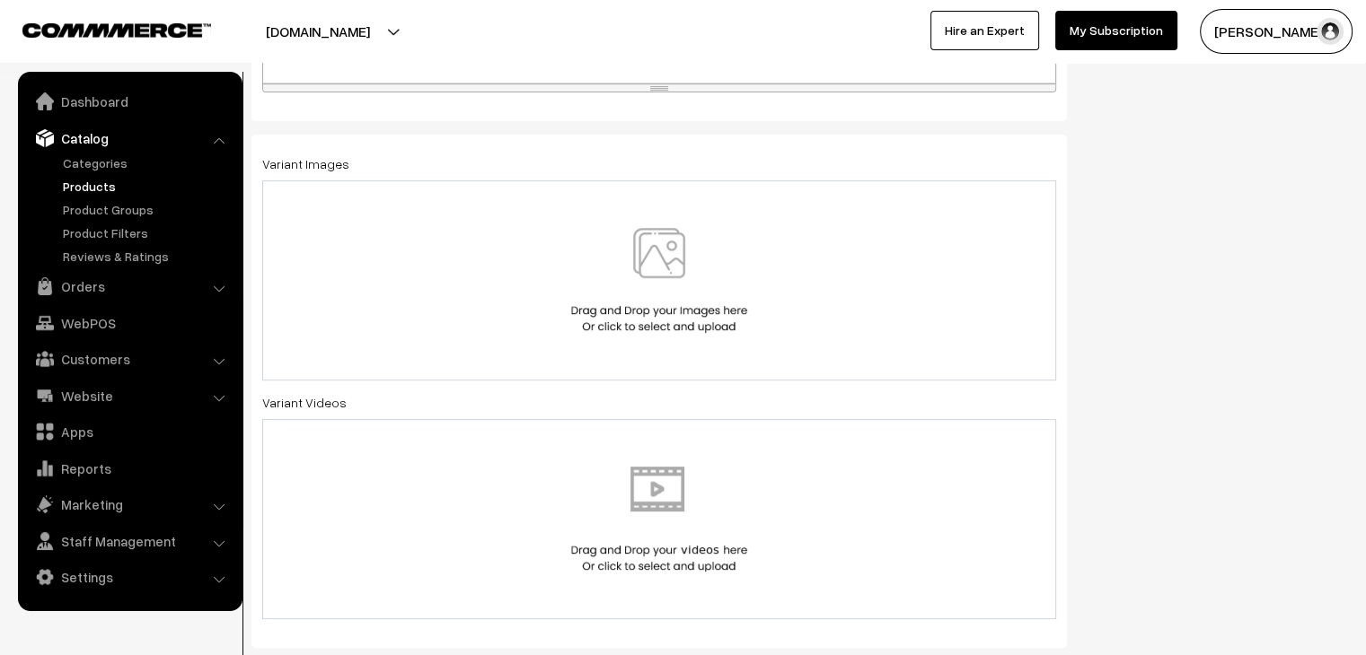
click at [851, 339] on div at bounding box center [659, 280] width 794 height 200
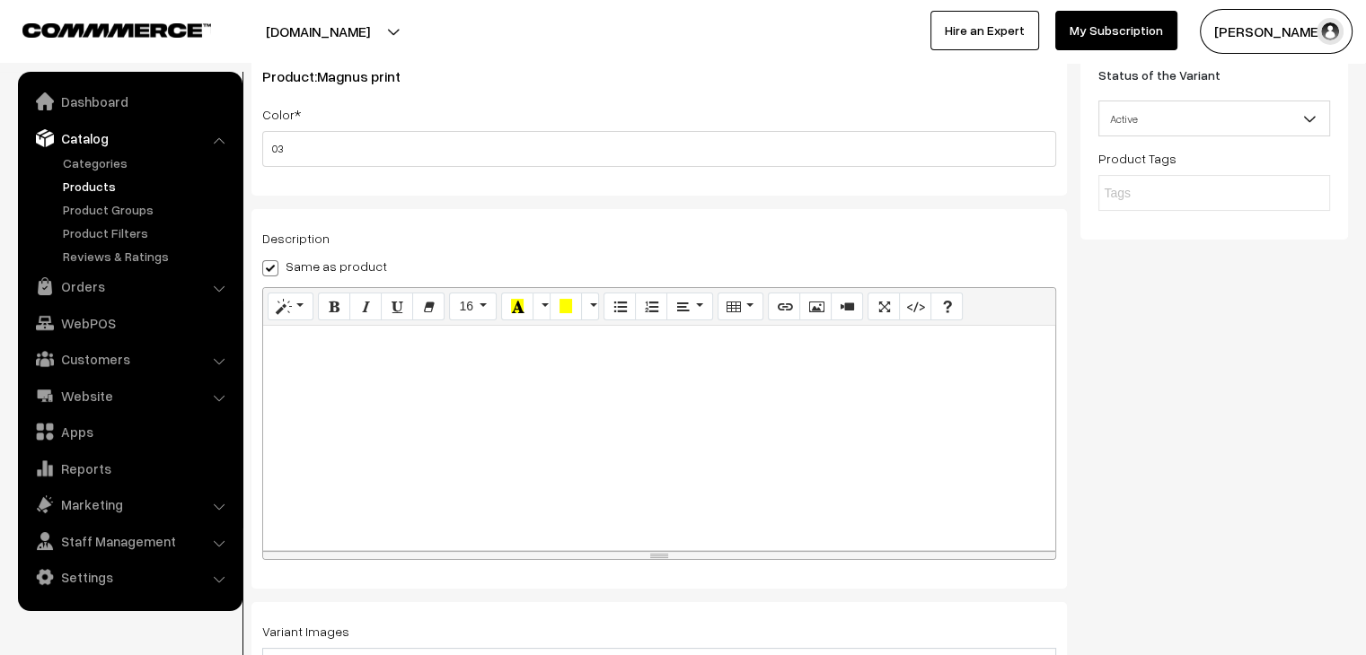
scroll to position [0, 0]
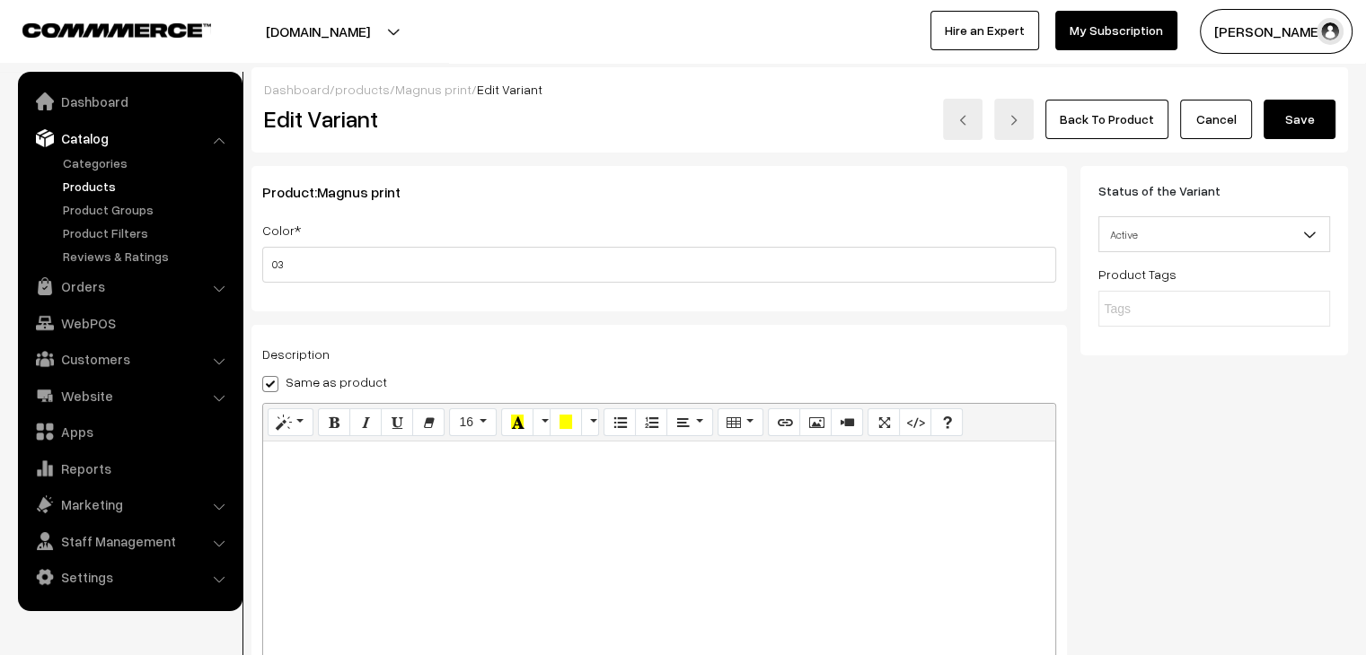
click at [1297, 127] on button "Save" at bounding box center [1299, 120] width 72 height 40
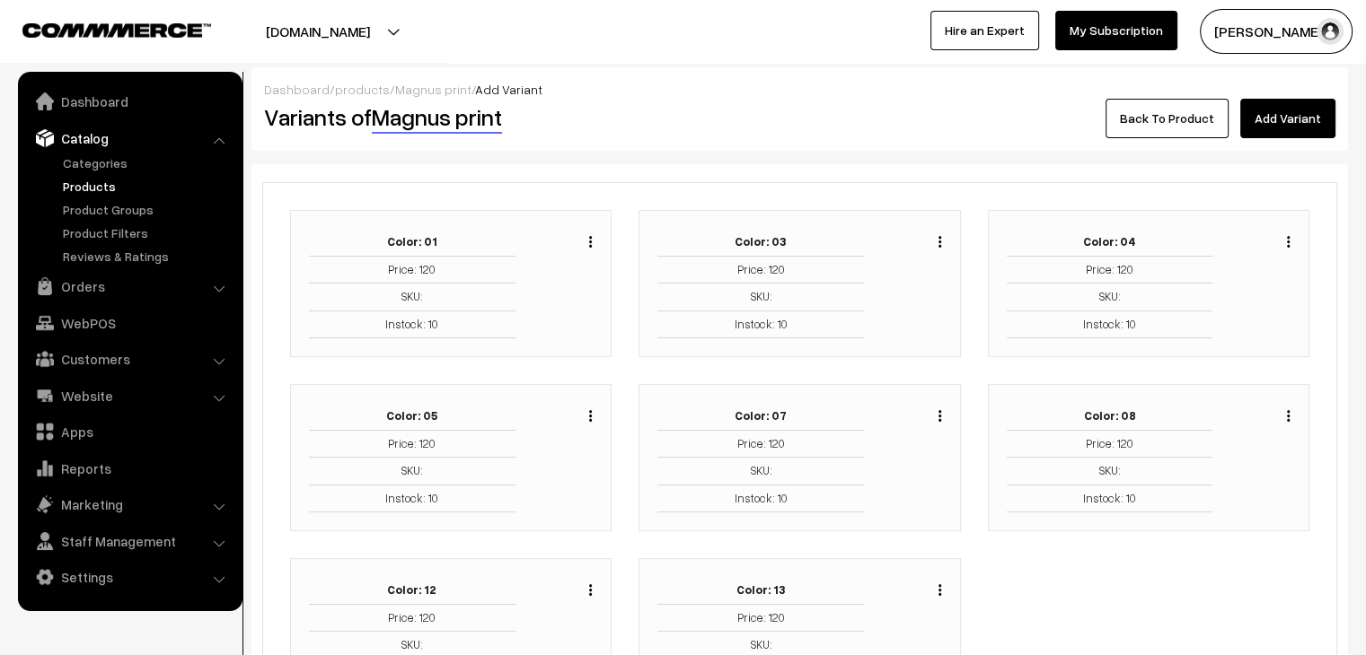
click at [1289, 244] on img "button" at bounding box center [1288, 242] width 3 height 12
drag, startPoint x: 1227, startPoint y: 299, endPoint x: 1167, endPoint y: 302, distance: 59.3
click at [1225, 301] on link "Edit" at bounding box center [1207, 307] width 153 height 40
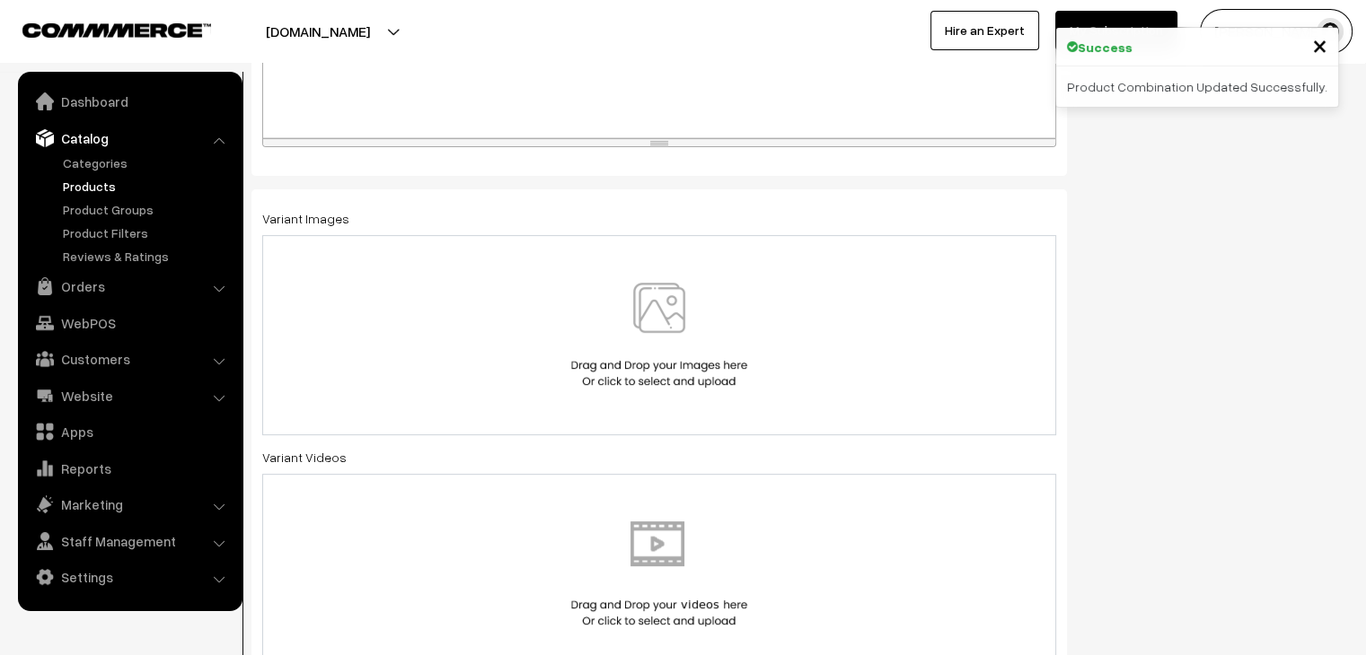
scroll to position [517, 0]
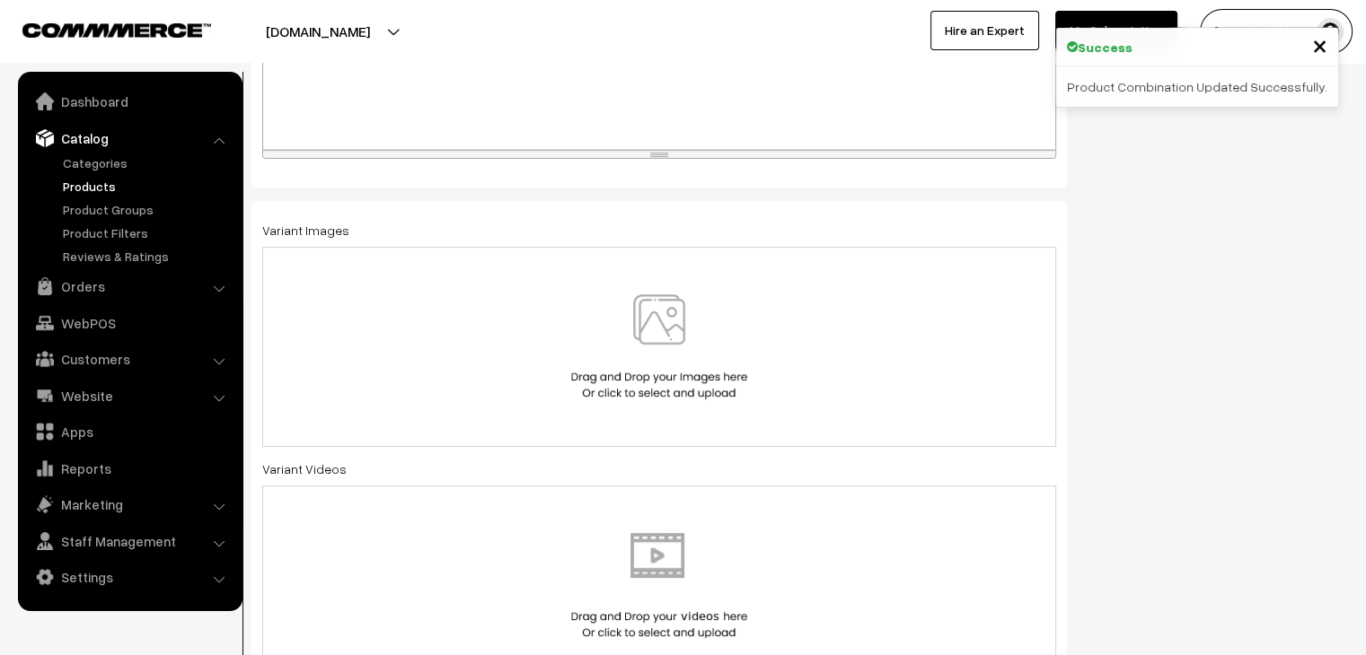
click at [703, 339] on img at bounding box center [659, 347] width 185 height 105
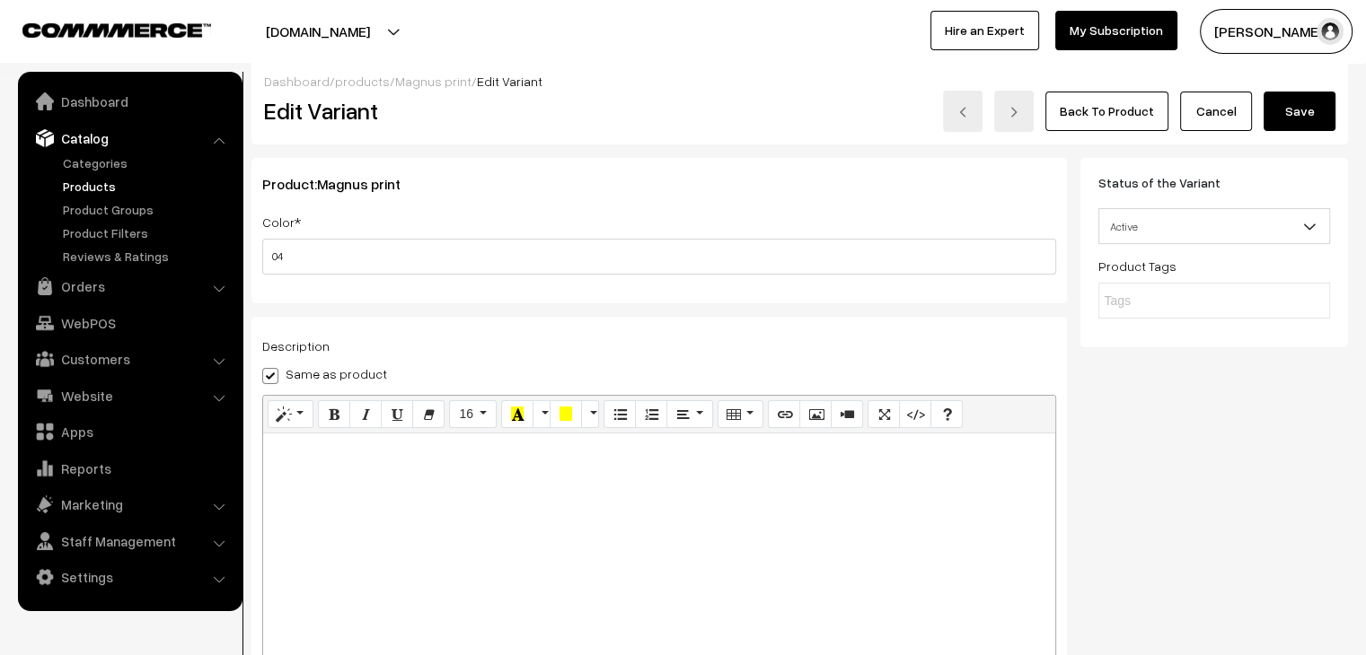
scroll to position [0, 0]
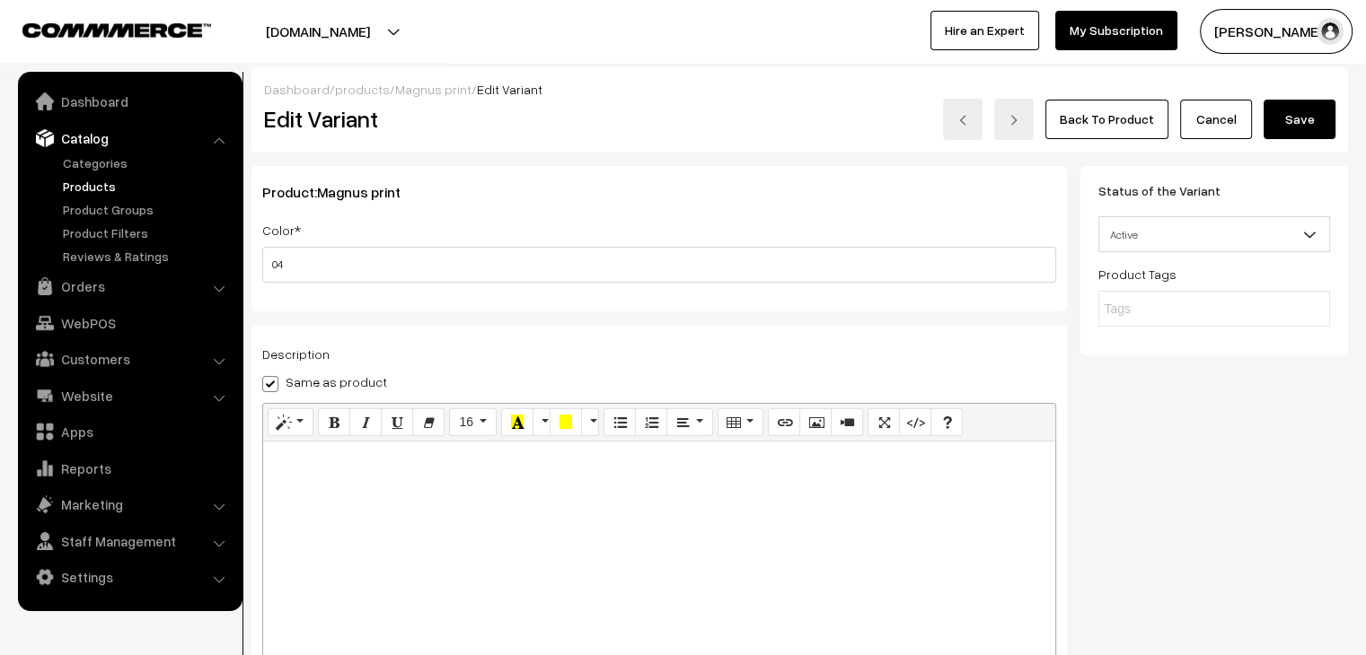
click at [1304, 117] on button "Save" at bounding box center [1299, 120] width 72 height 40
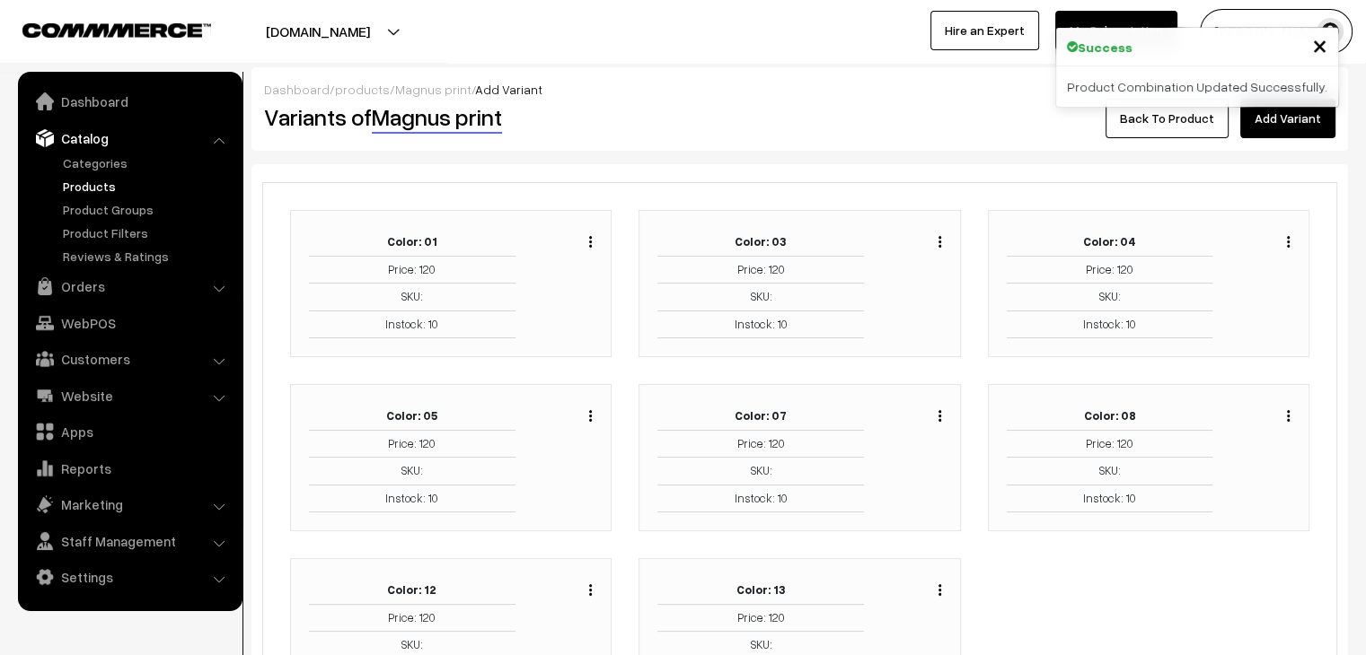
click at [587, 418] on div "Duplicate Edit Delete" at bounding box center [585, 414] width 13 height 22
click at [590, 418] on img "button" at bounding box center [590, 416] width 3 height 12
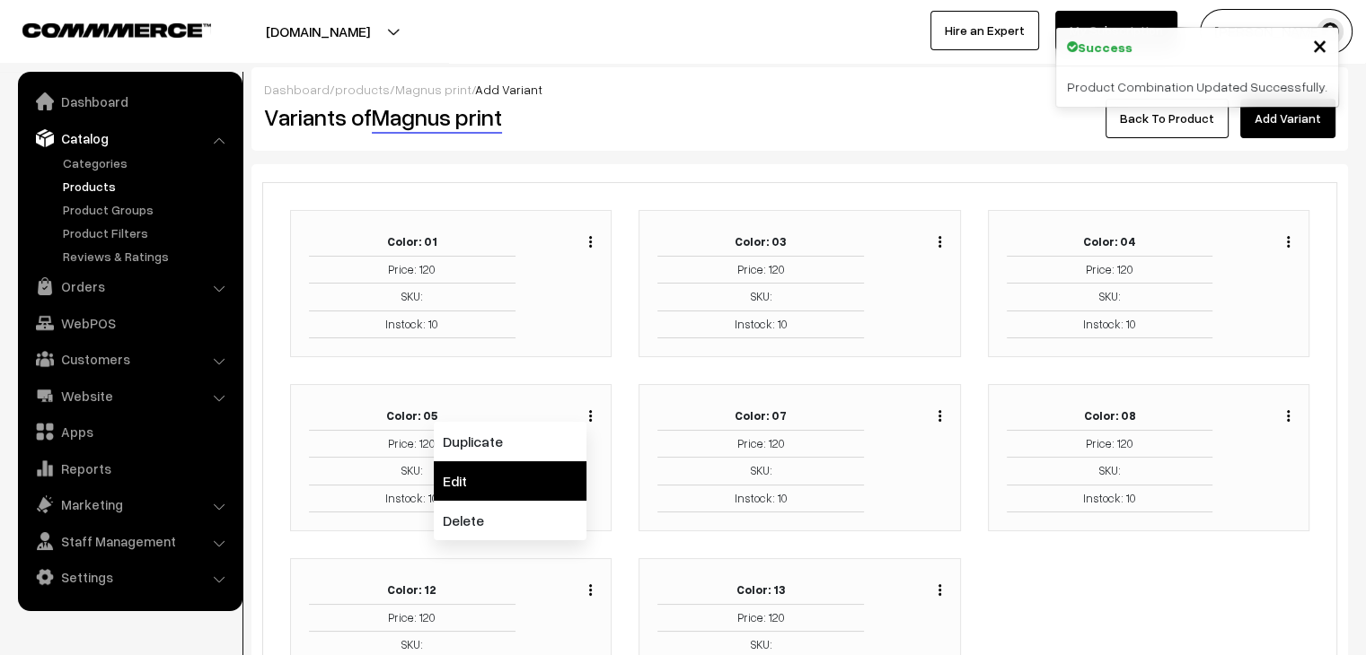
click at [559, 464] on link "Edit" at bounding box center [510, 482] width 153 height 40
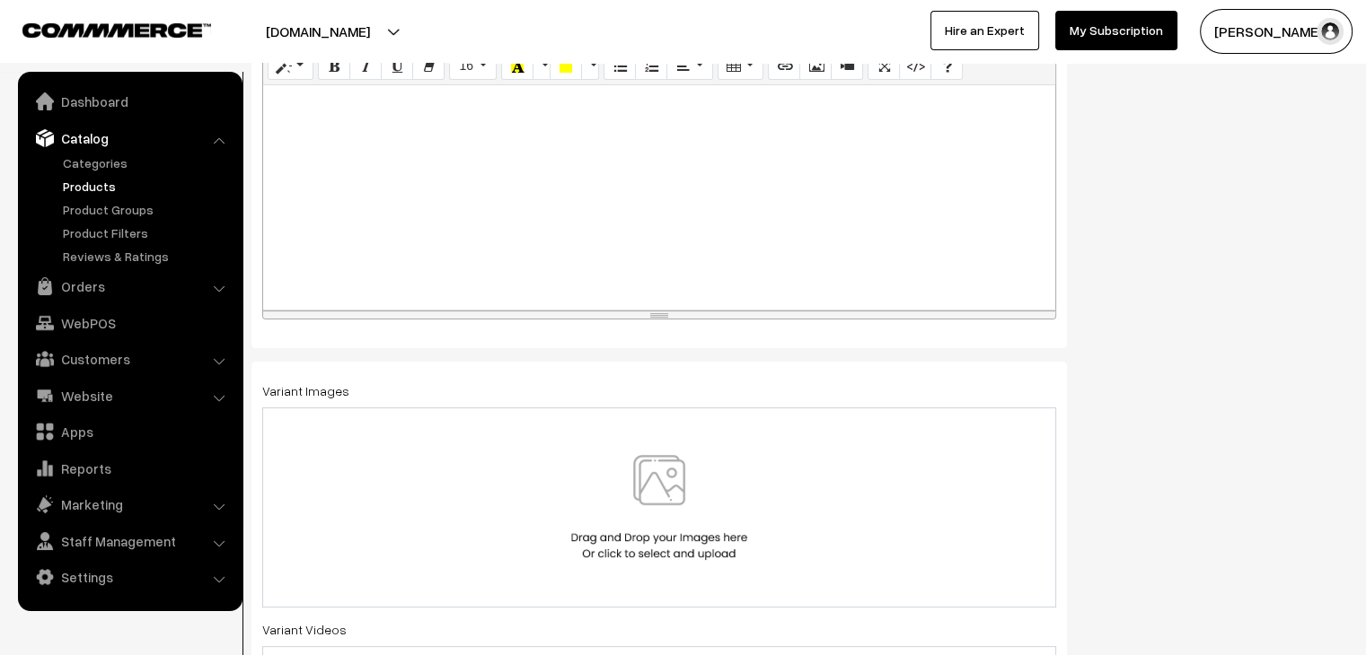
scroll to position [494, 0]
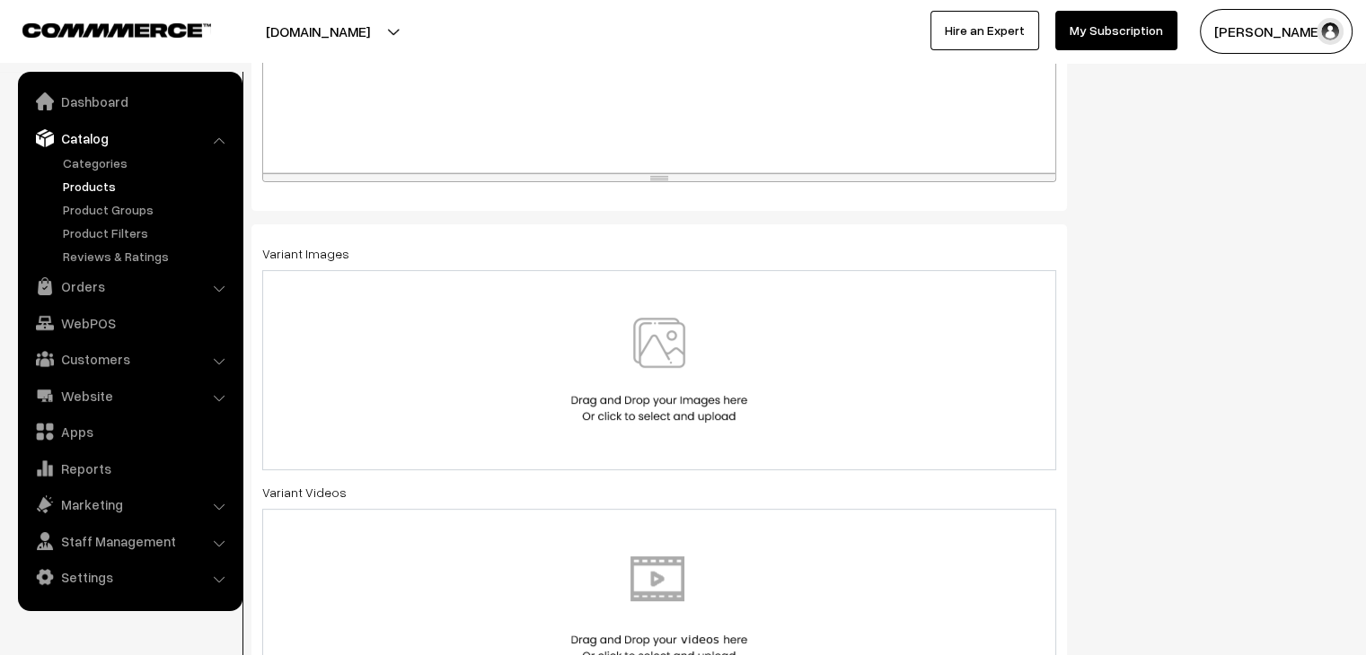
click at [668, 406] on img at bounding box center [659, 370] width 185 height 105
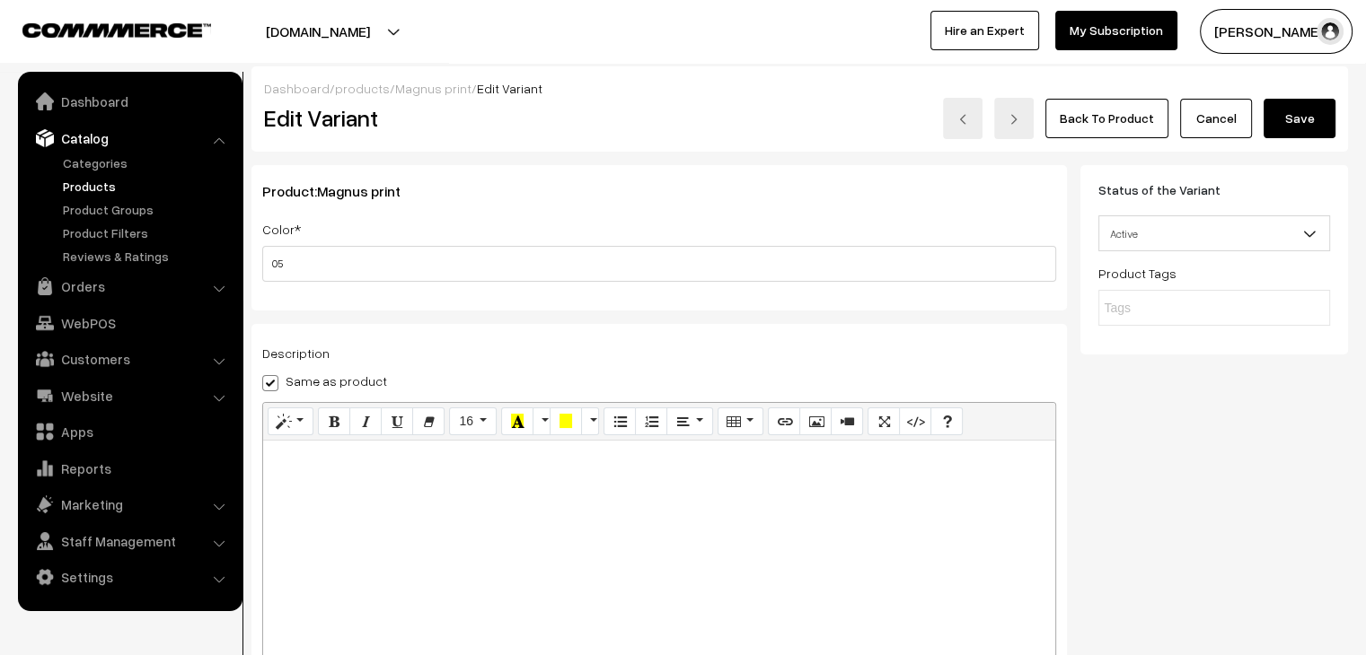
scroll to position [0, 0]
click at [1282, 115] on button "Save" at bounding box center [1299, 120] width 72 height 40
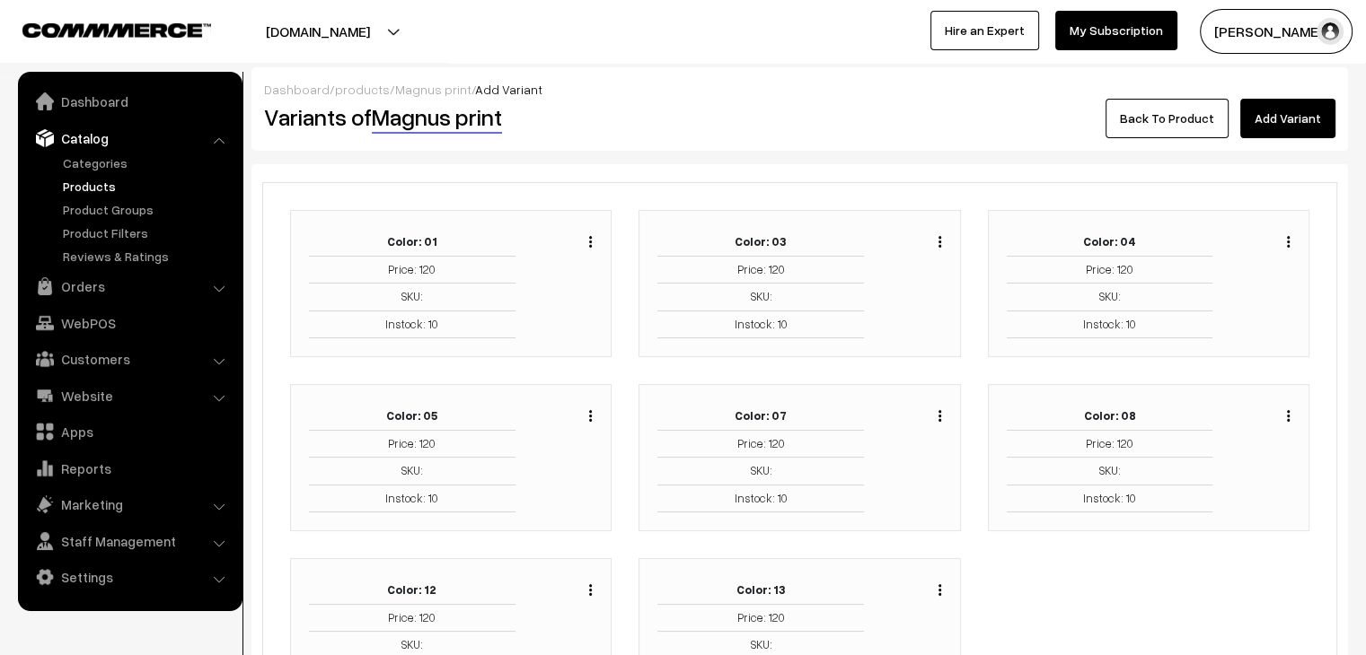
click at [938, 415] on img "button" at bounding box center [939, 416] width 3 height 12
click at [890, 471] on link "Edit" at bounding box center [859, 482] width 153 height 40
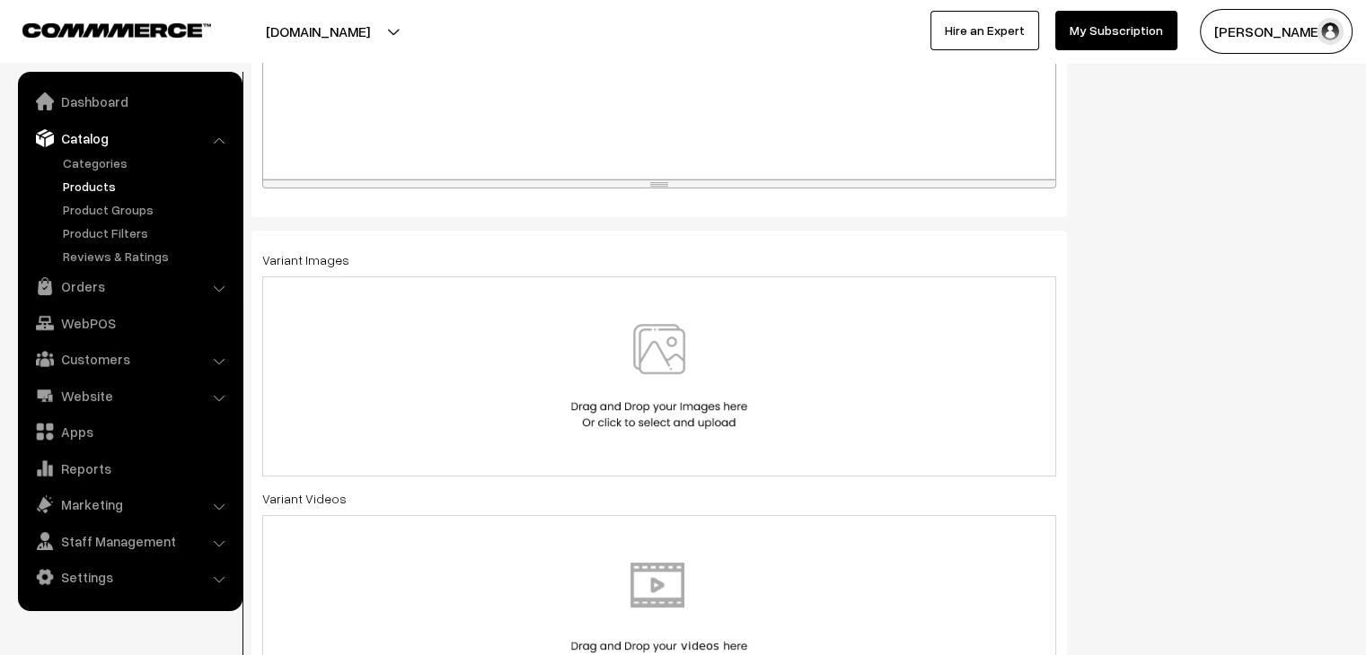
scroll to position [494, 0]
click at [787, 383] on div at bounding box center [659, 370] width 756 height 105
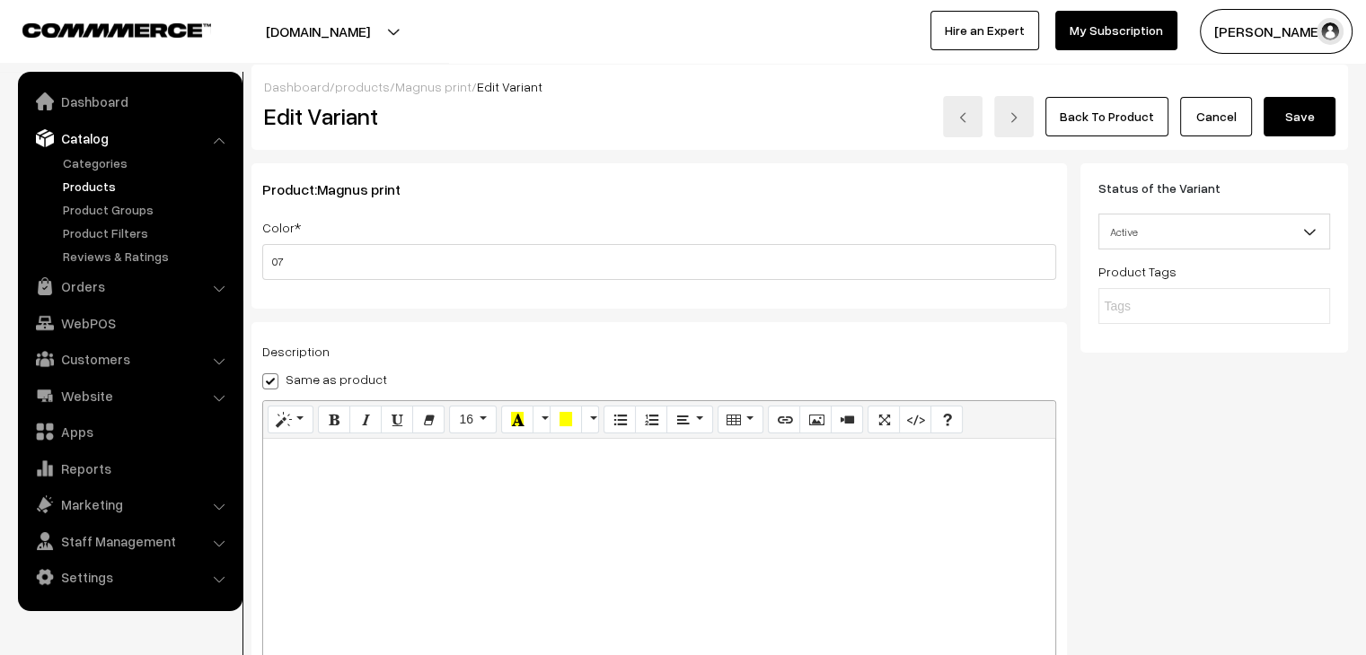
scroll to position [0, 0]
drag, startPoint x: 1289, startPoint y: 121, endPoint x: 1225, endPoint y: 145, distance: 68.7
click at [1288, 121] on button "Save" at bounding box center [1299, 120] width 72 height 40
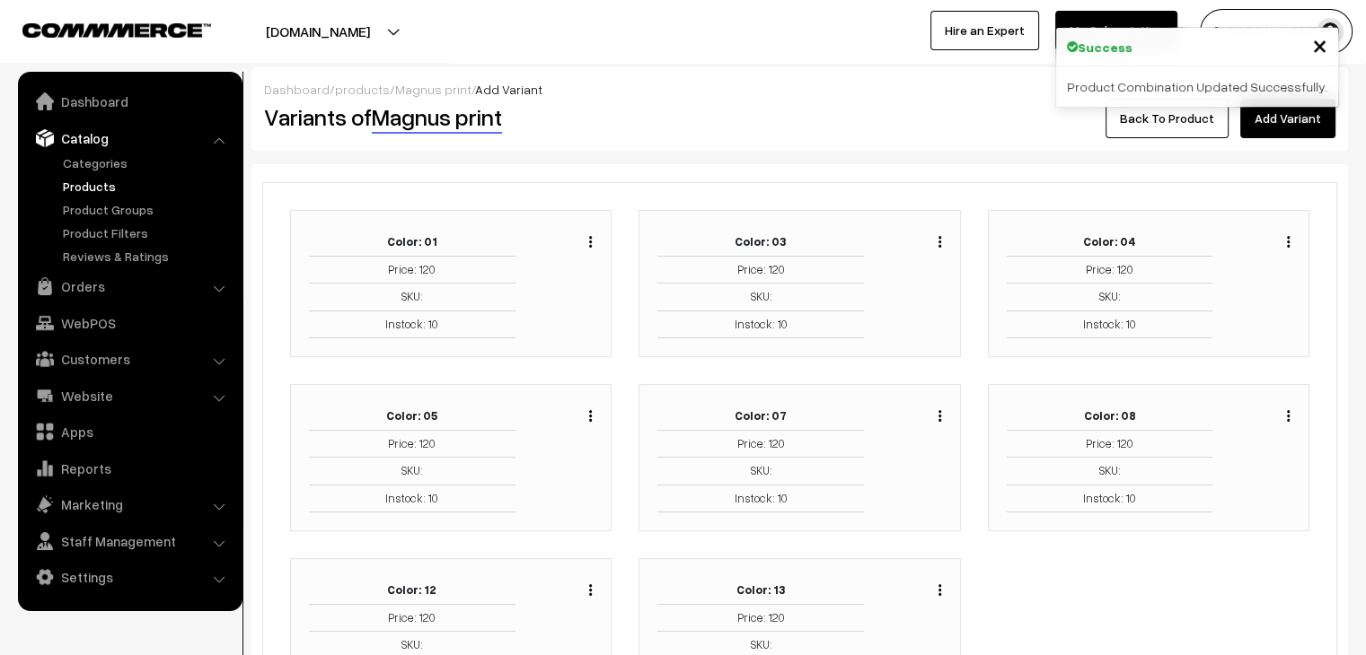
click at [1288, 410] on img "button" at bounding box center [1288, 416] width 3 height 12
click at [1190, 467] on link "Edit" at bounding box center [1207, 482] width 153 height 40
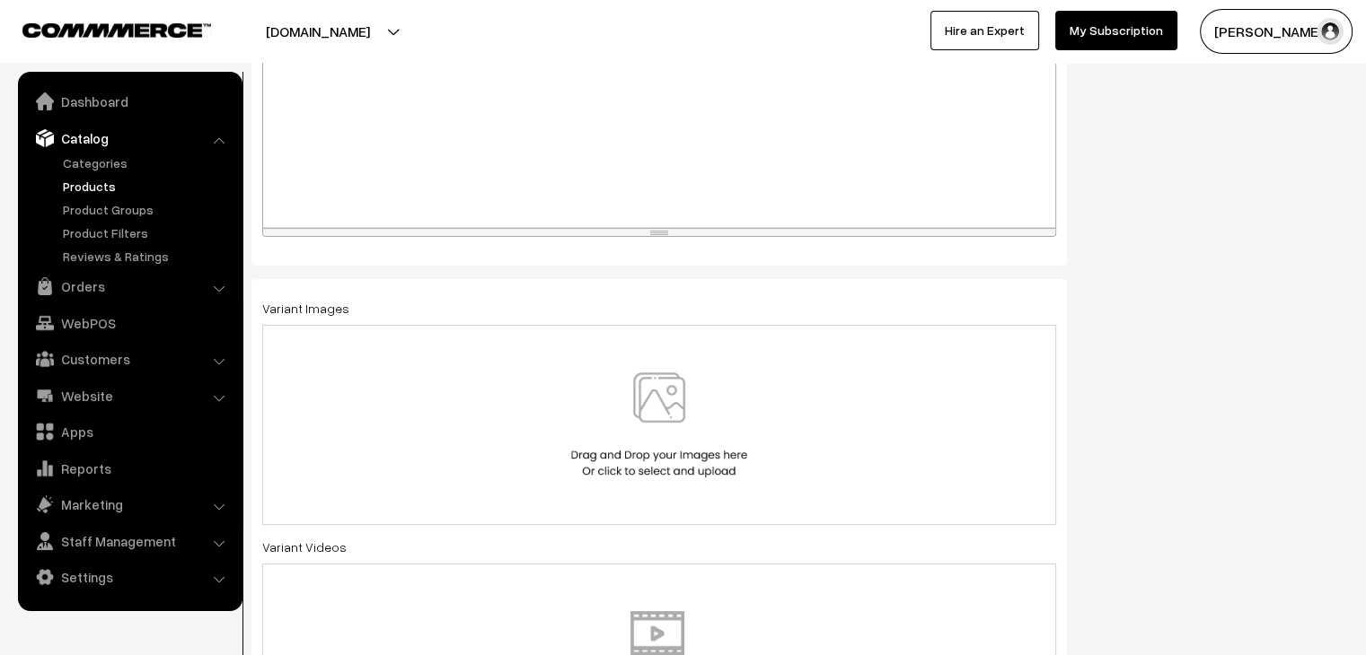
scroll to position [494, 0]
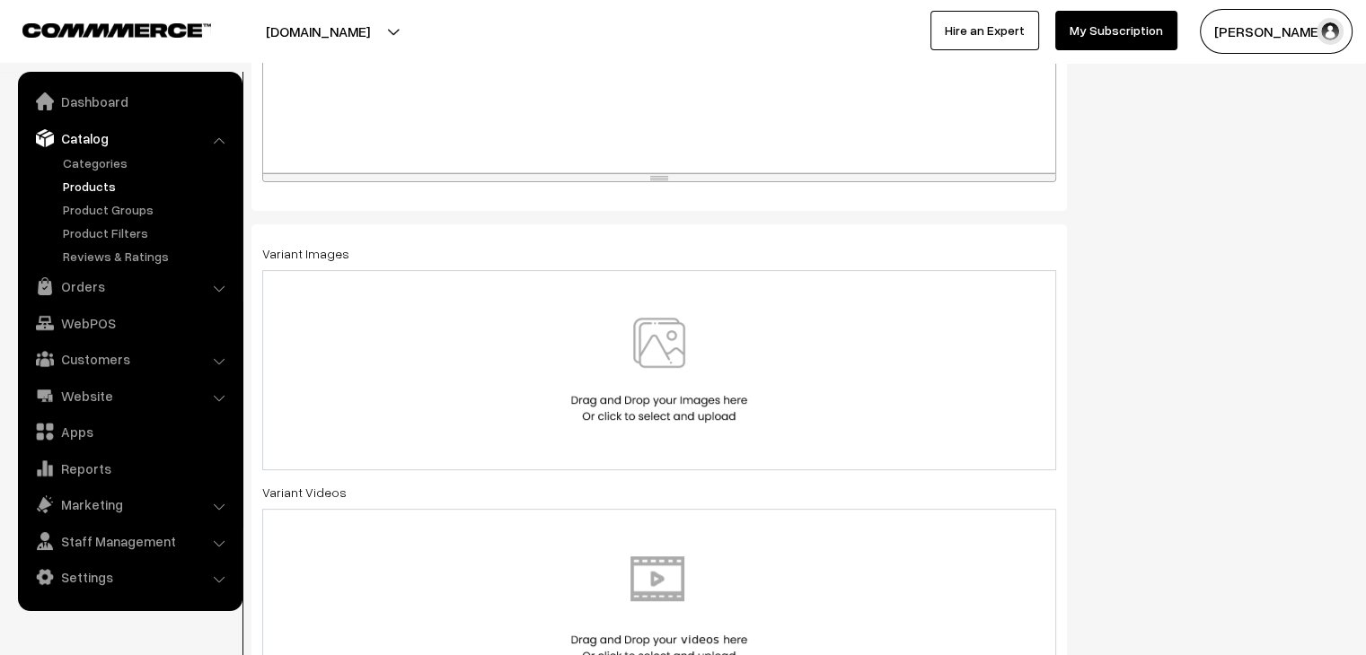
click at [884, 374] on div at bounding box center [659, 370] width 756 height 105
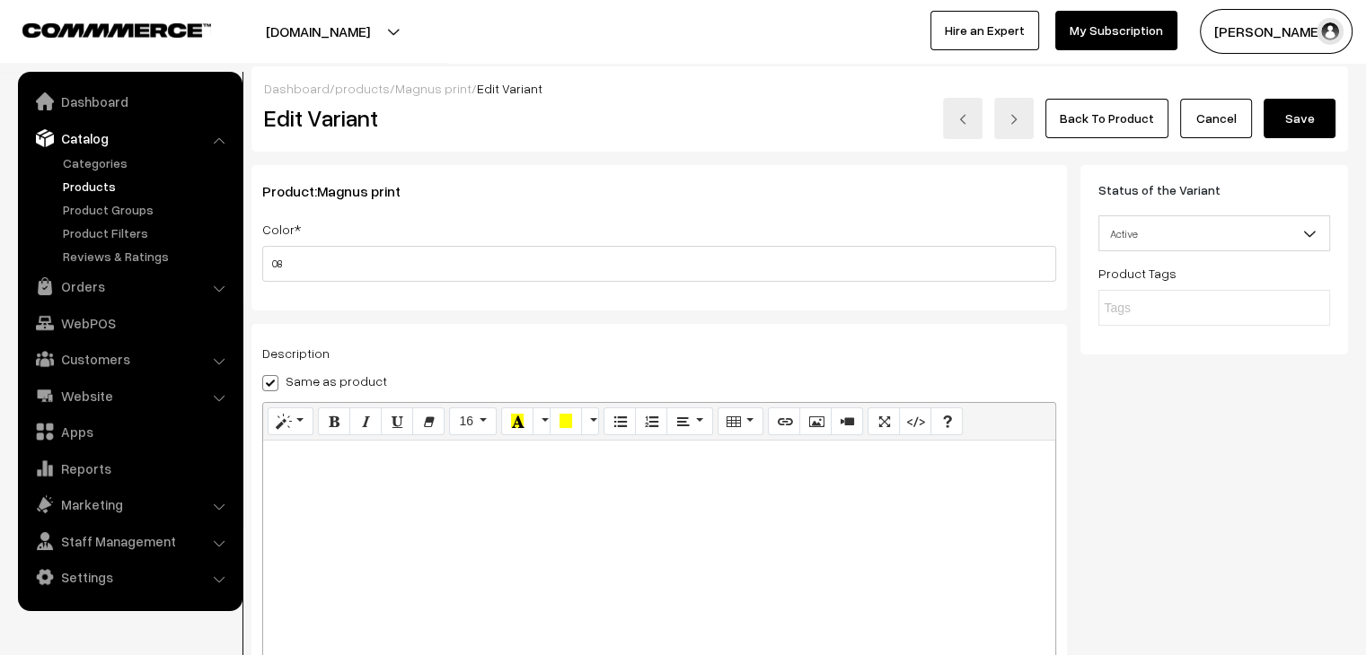
scroll to position [0, 0]
drag, startPoint x: 1299, startPoint y: 120, endPoint x: 1261, endPoint y: 148, distance: 47.6
click at [1299, 120] on button "Save" at bounding box center [1299, 120] width 72 height 40
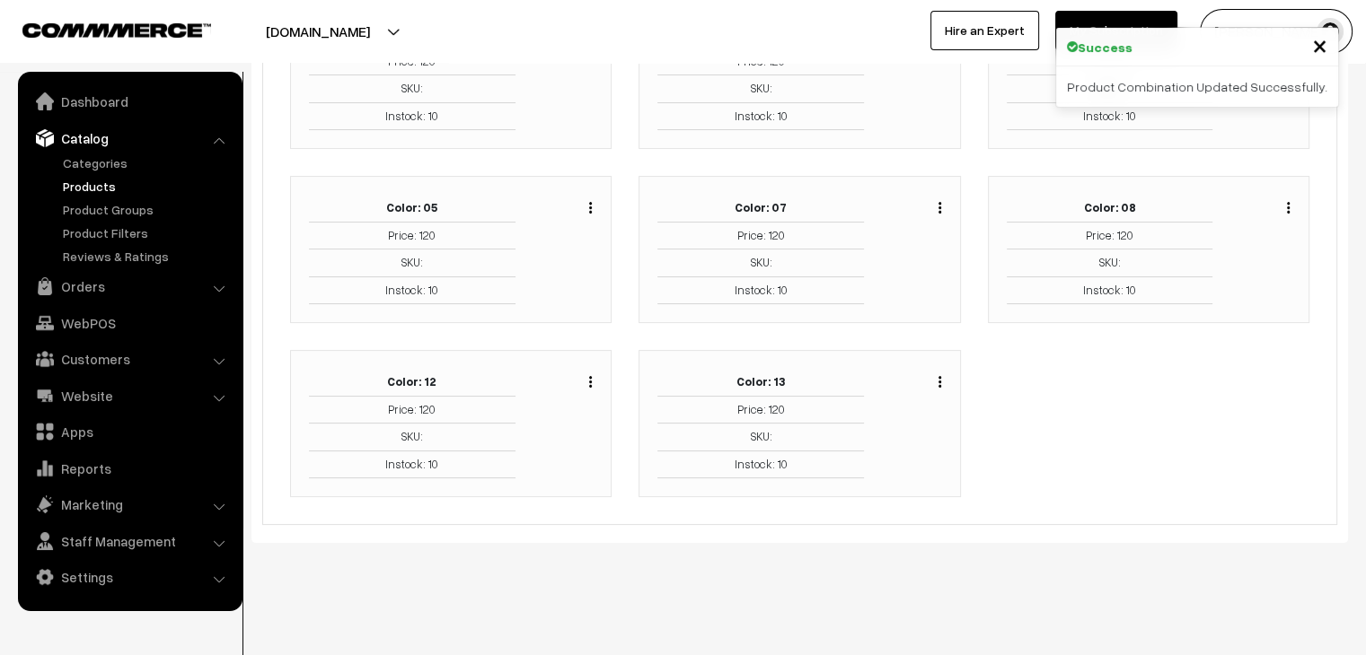
click at [591, 384] on img "button" at bounding box center [590, 382] width 3 height 12
click at [566, 442] on link "Edit" at bounding box center [510, 447] width 153 height 40
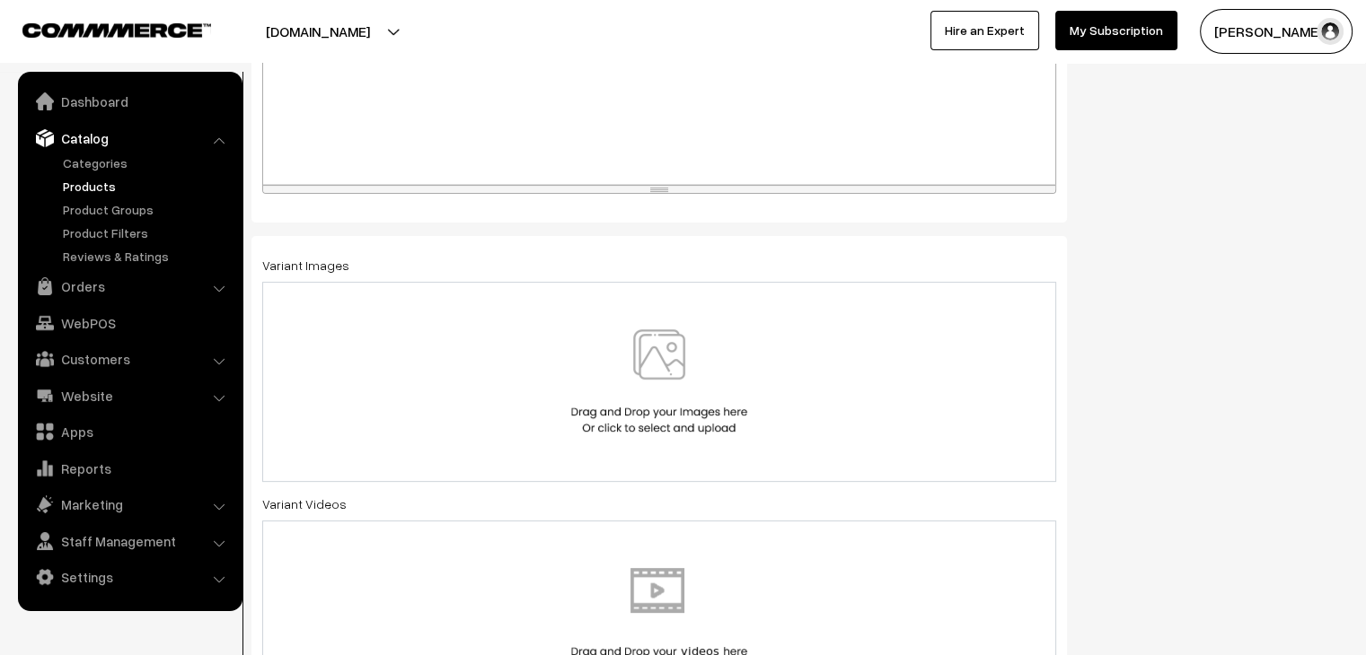
scroll to position [494, 0]
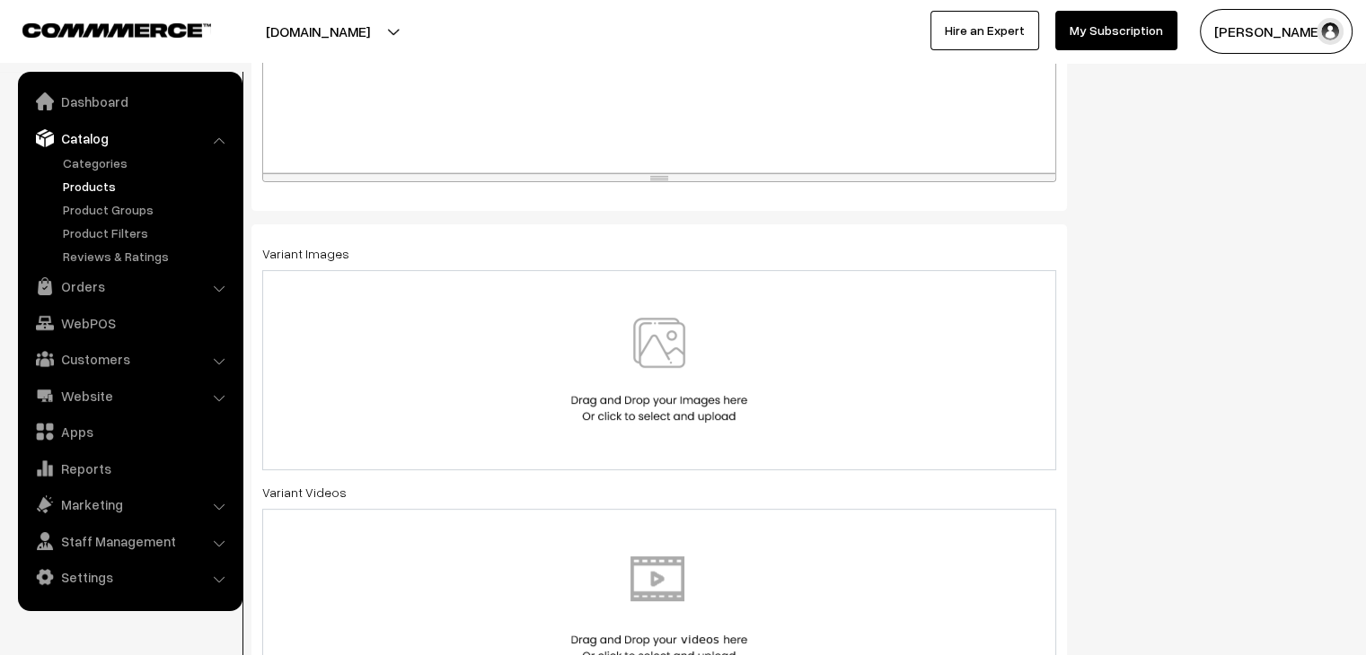
click at [587, 367] on img at bounding box center [659, 370] width 185 height 105
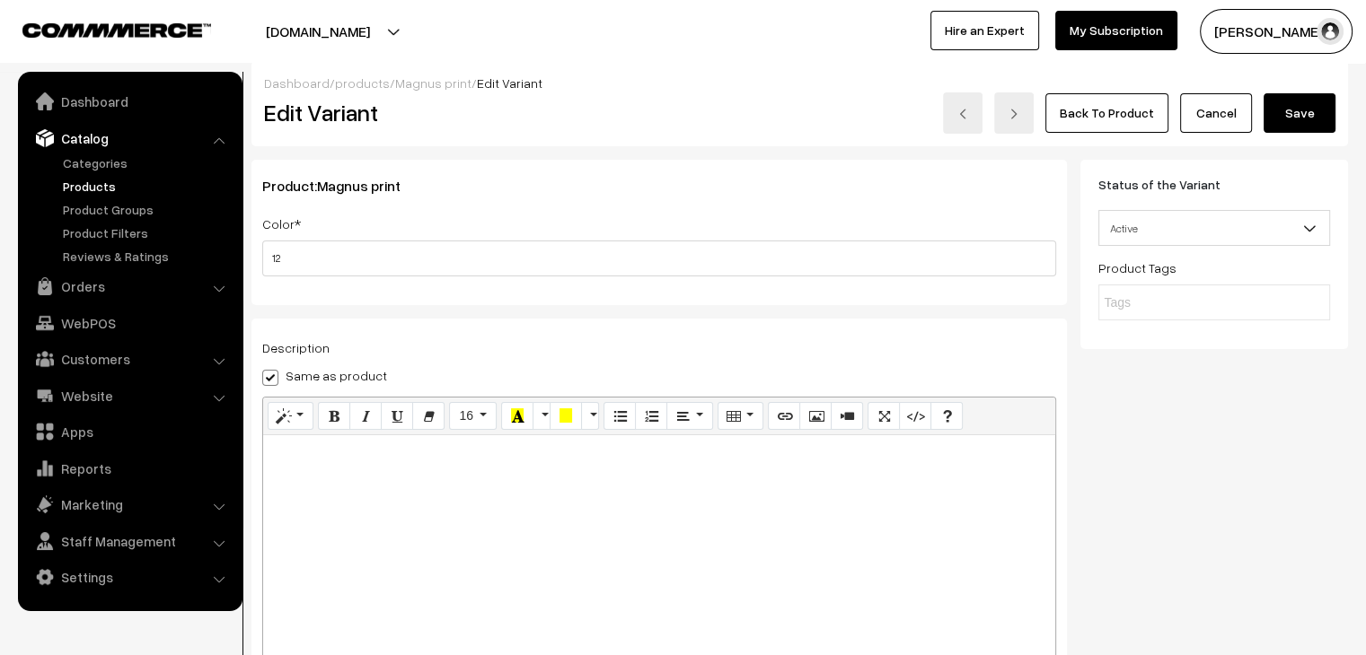
scroll to position [0, 0]
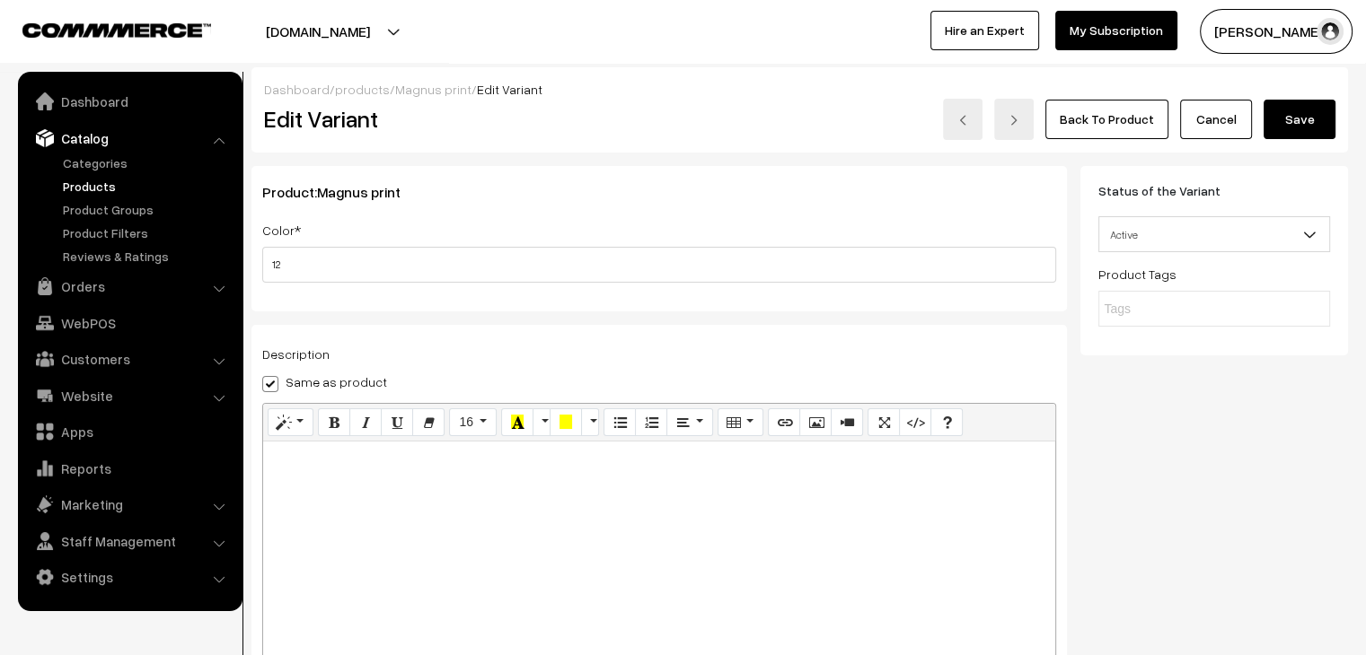
drag, startPoint x: 1310, startPoint y: 113, endPoint x: 1243, endPoint y: 135, distance: 70.7
click at [1310, 114] on button "Save" at bounding box center [1299, 120] width 72 height 40
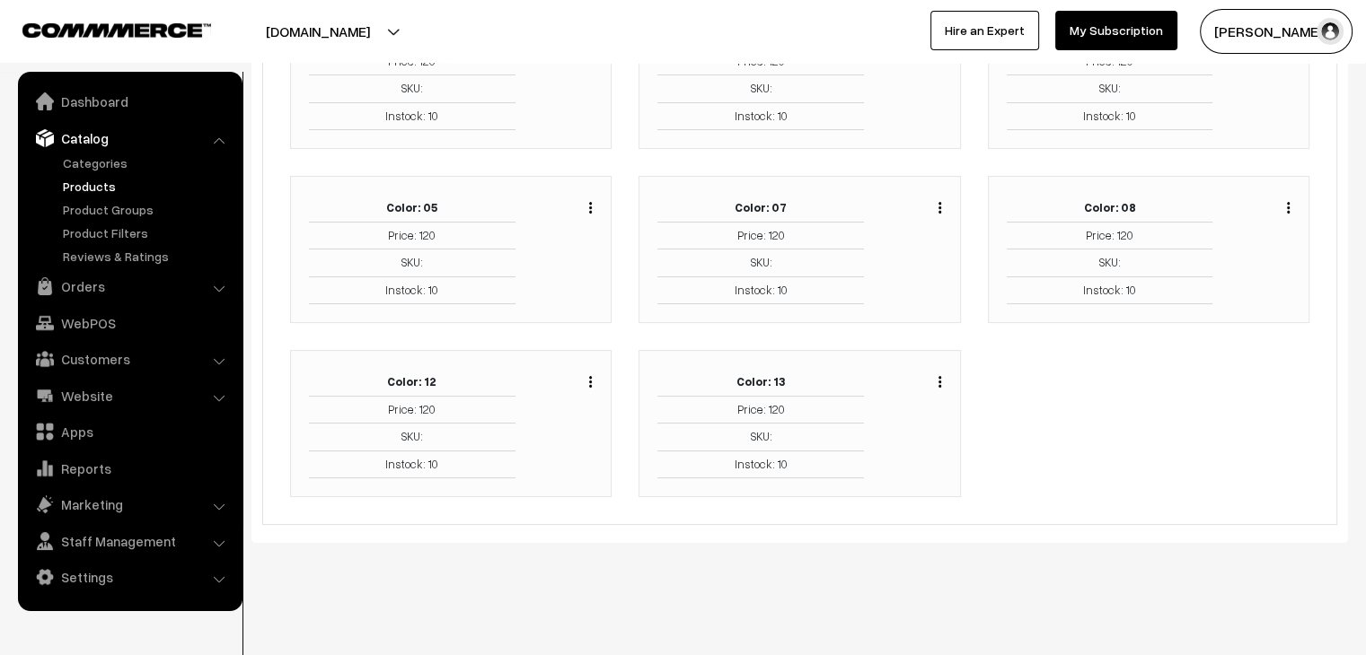
click at [939, 381] on img "button" at bounding box center [939, 382] width 3 height 12
click at [855, 437] on link "Edit" at bounding box center [859, 447] width 153 height 40
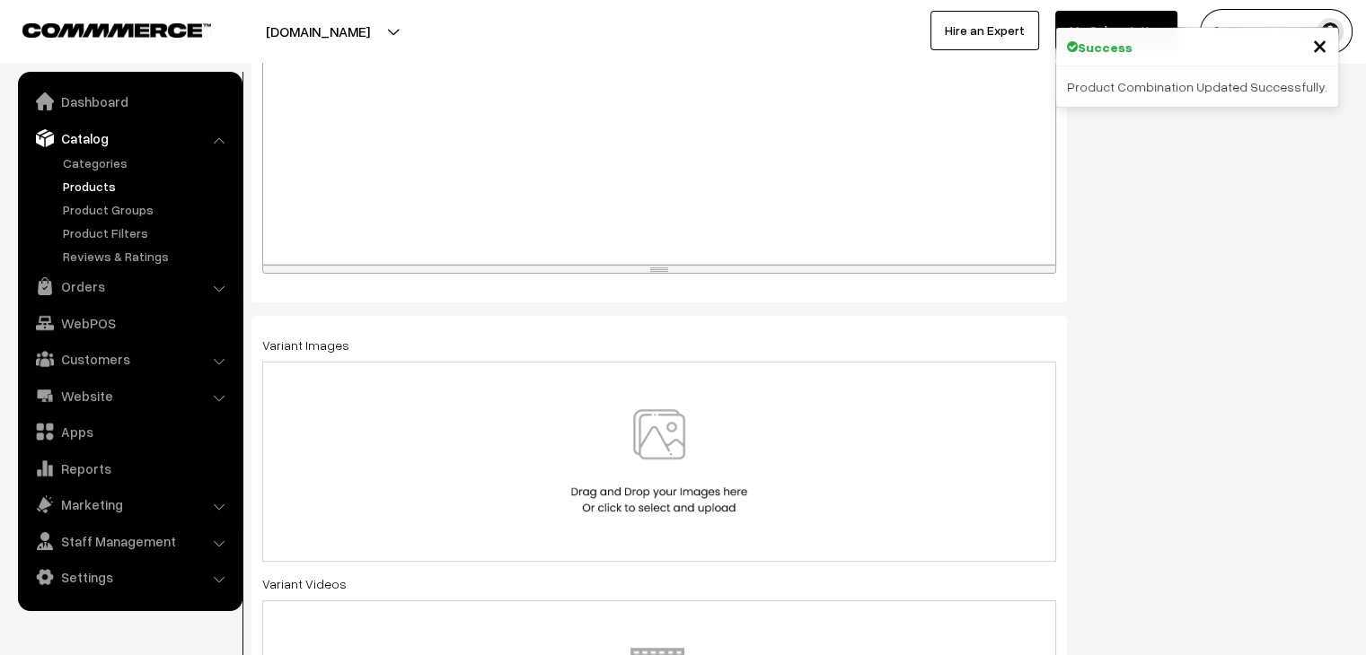
scroll to position [404, 0]
click at [770, 393] on div at bounding box center [659, 460] width 794 height 200
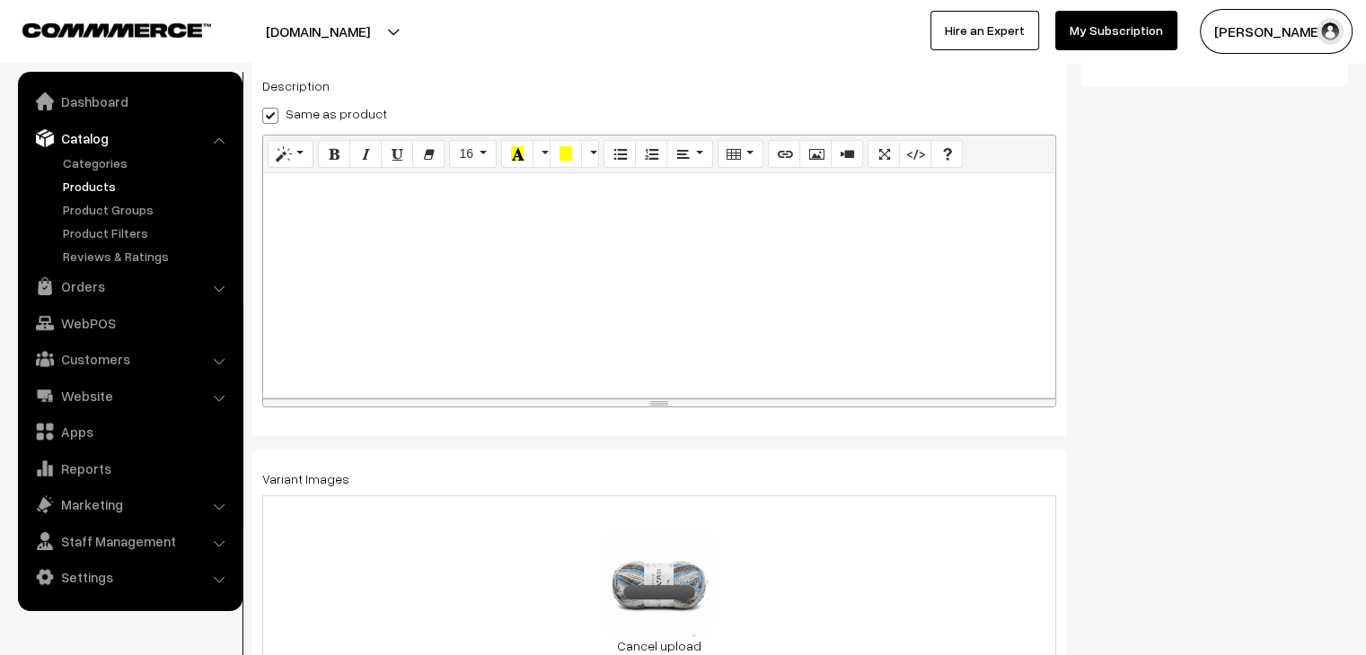
scroll to position [0, 0]
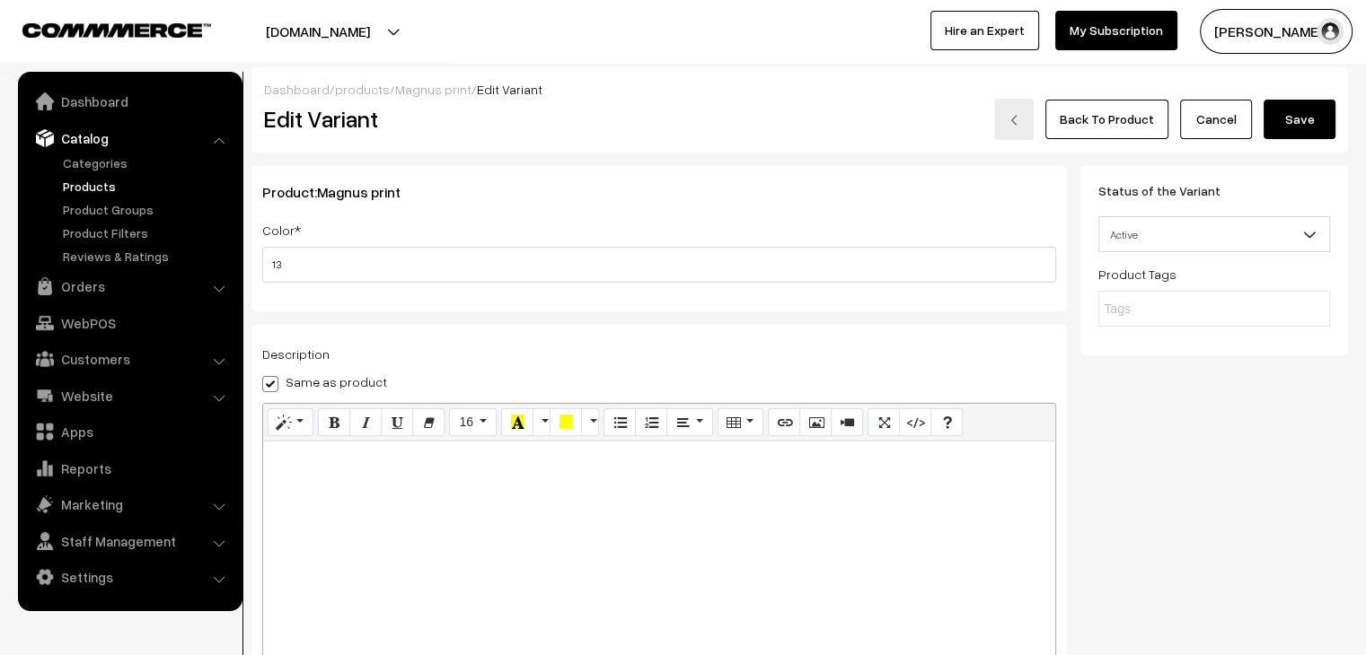
drag, startPoint x: 1304, startPoint y: 125, endPoint x: 1263, endPoint y: 144, distance: 44.6
click at [1304, 126] on button "Save" at bounding box center [1299, 120] width 72 height 40
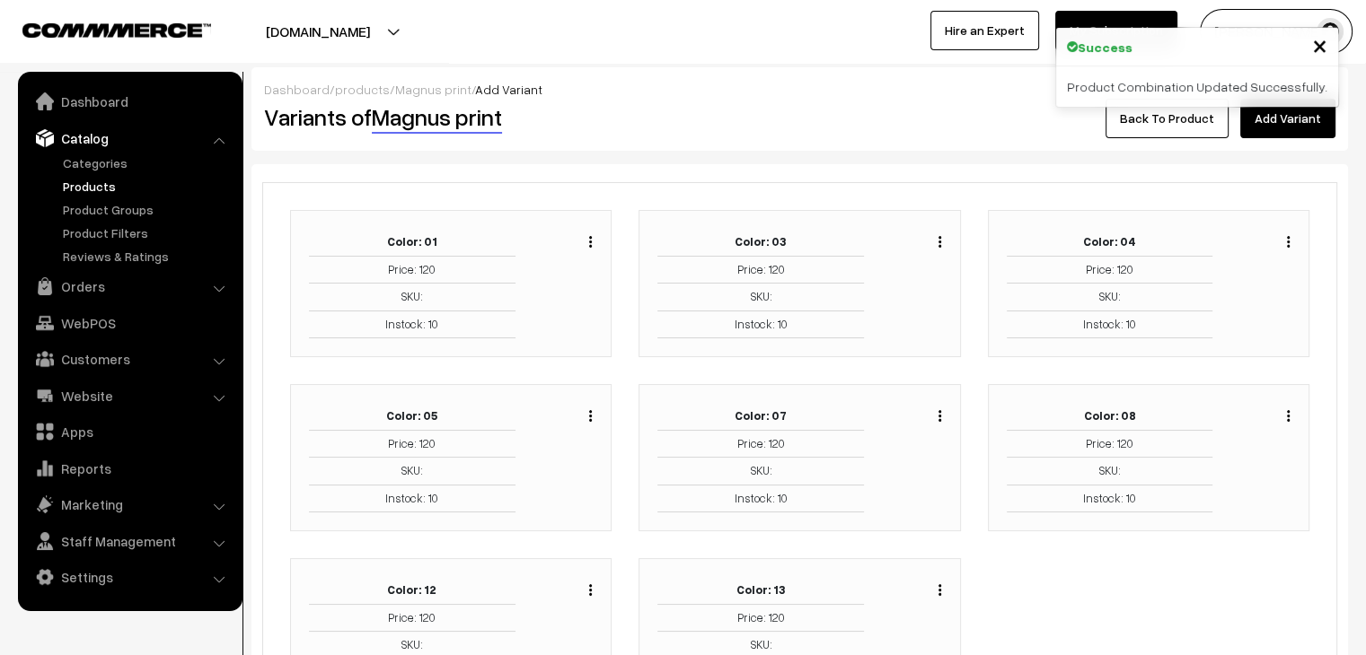
click at [420, 93] on link "Magnus print" at bounding box center [433, 89] width 76 height 15
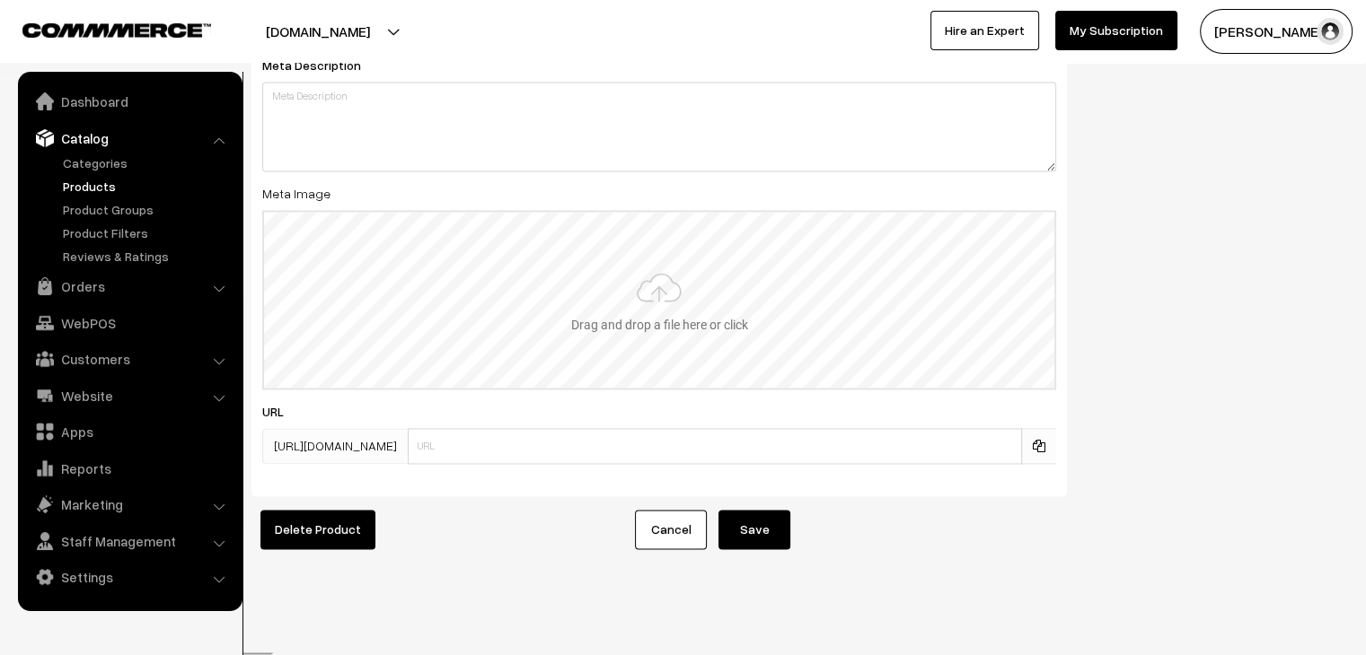
scroll to position [2784, 0]
click at [827, 274] on input "file" at bounding box center [659, 298] width 790 height 176
type input "C:\fakepath\12-1_watermarked.jpg"
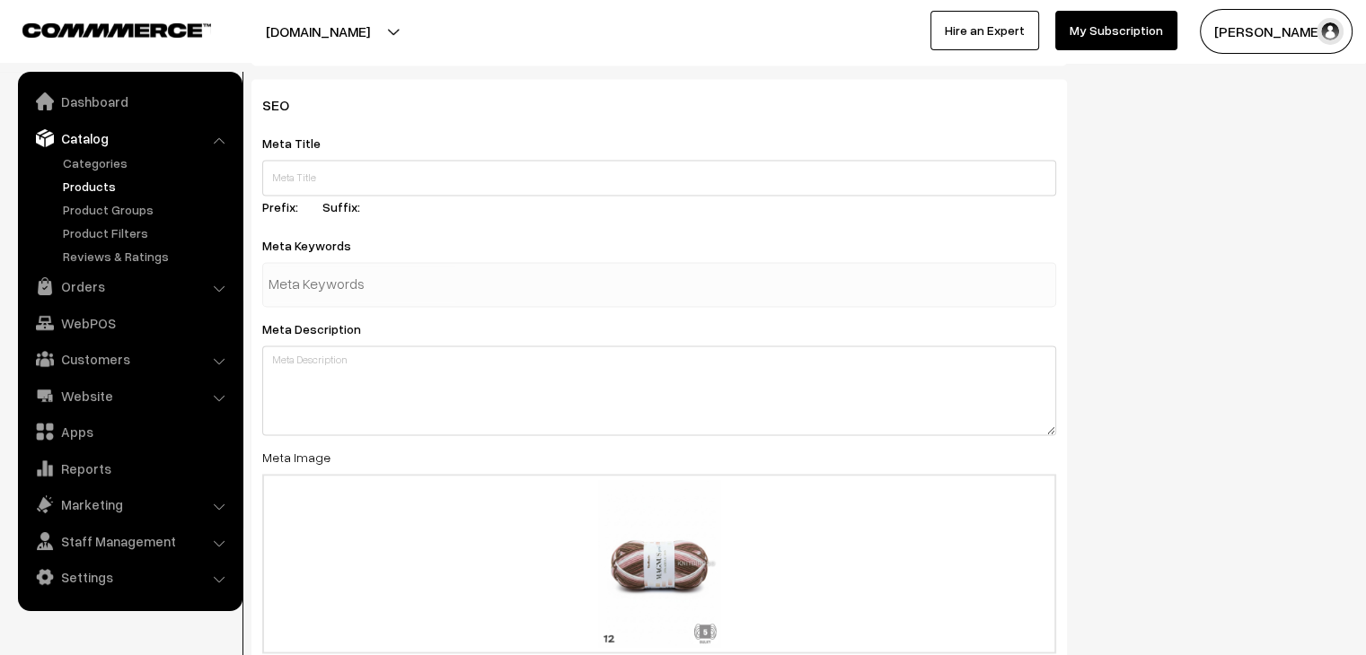
scroll to position [2514, 0]
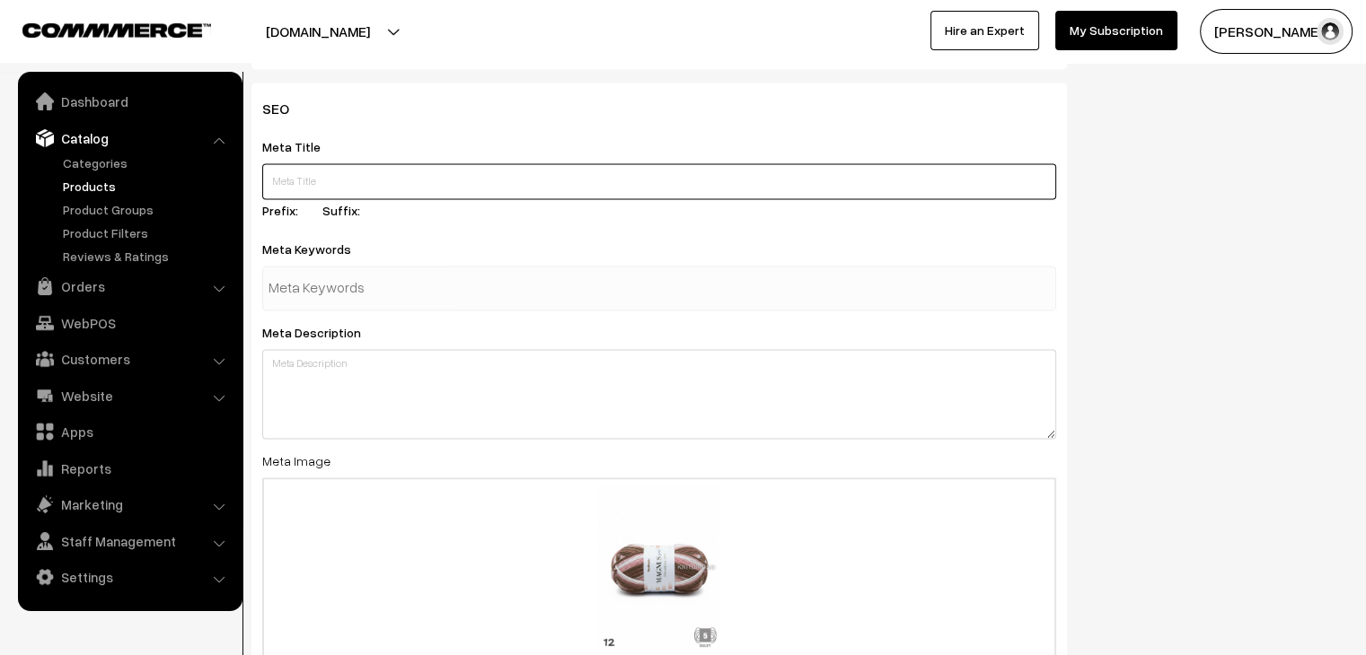
click at [422, 171] on input "text" at bounding box center [659, 181] width 794 height 36
type input "G"
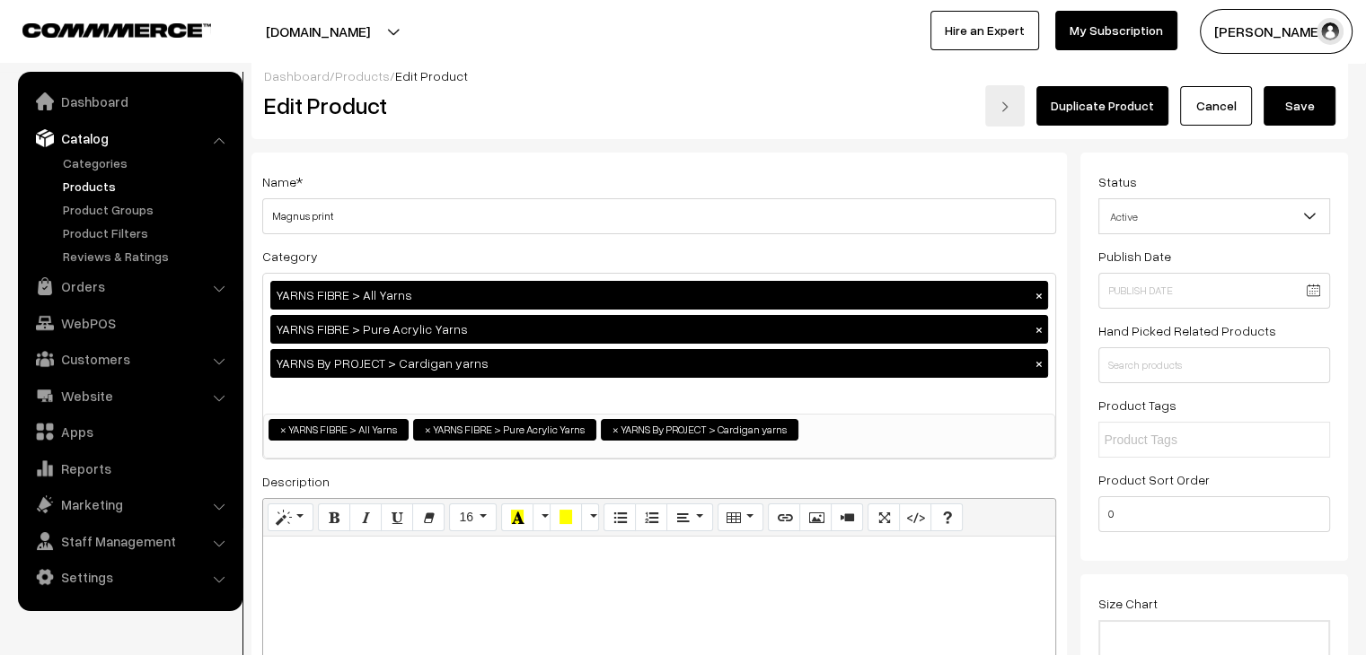
scroll to position [0, 0]
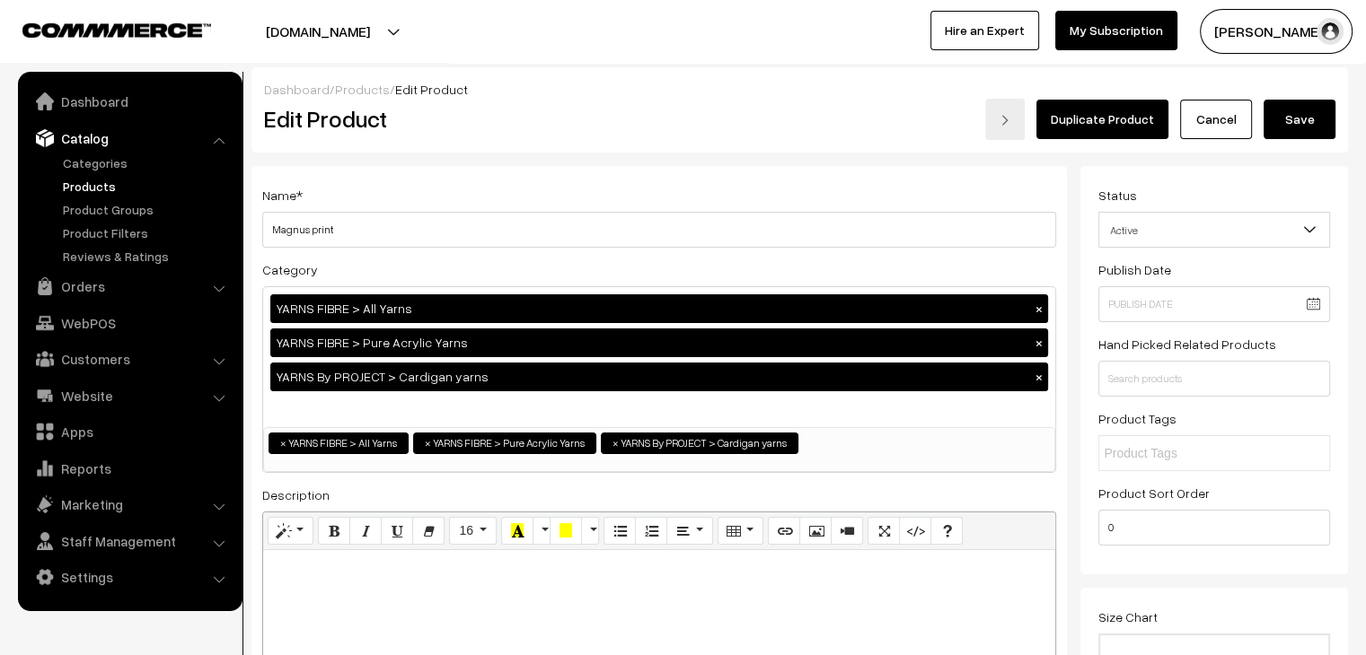
type input "Vardhman Magnus Print"
drag, startPoint x: 1299, startPoint y: 113, endPoint x: 976, endPoint y: 119, distance: 323.3
click at [1299, 113] on button "Save" at bounding box center [1299, 120] width 72 height 40
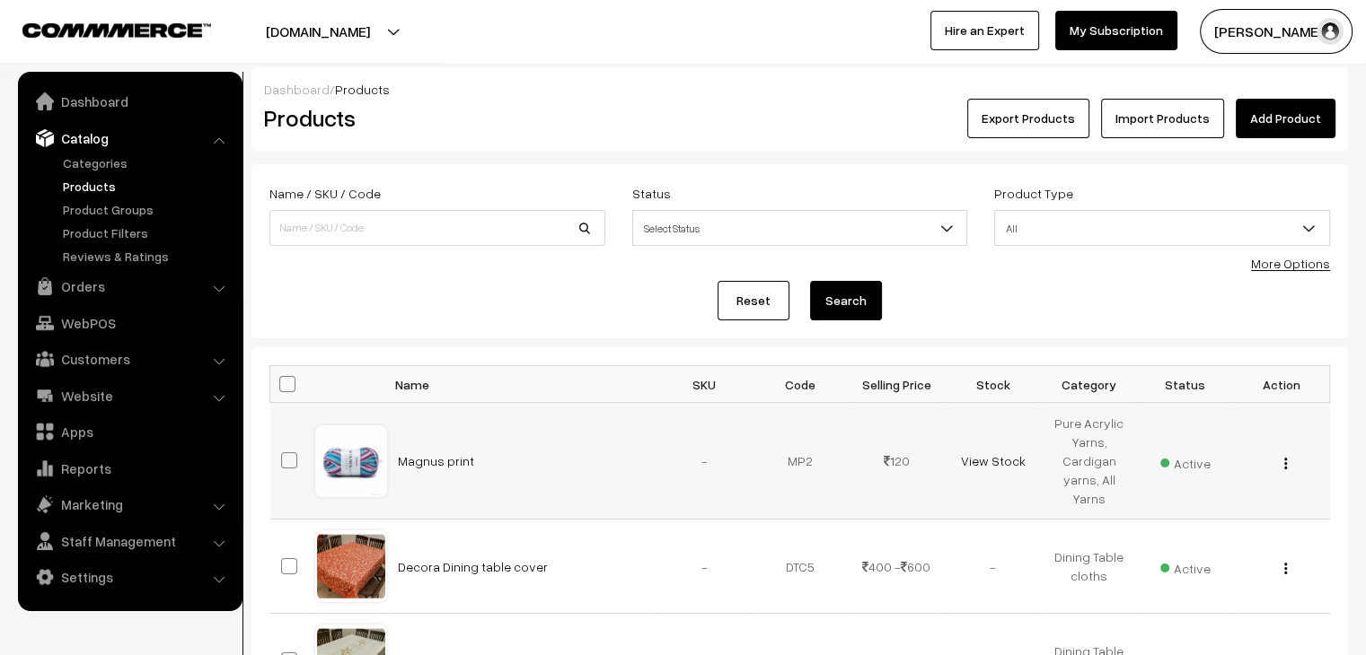
click at [1286, 468] on img "button" at bounding box center [1285, 464] width 3 height 12
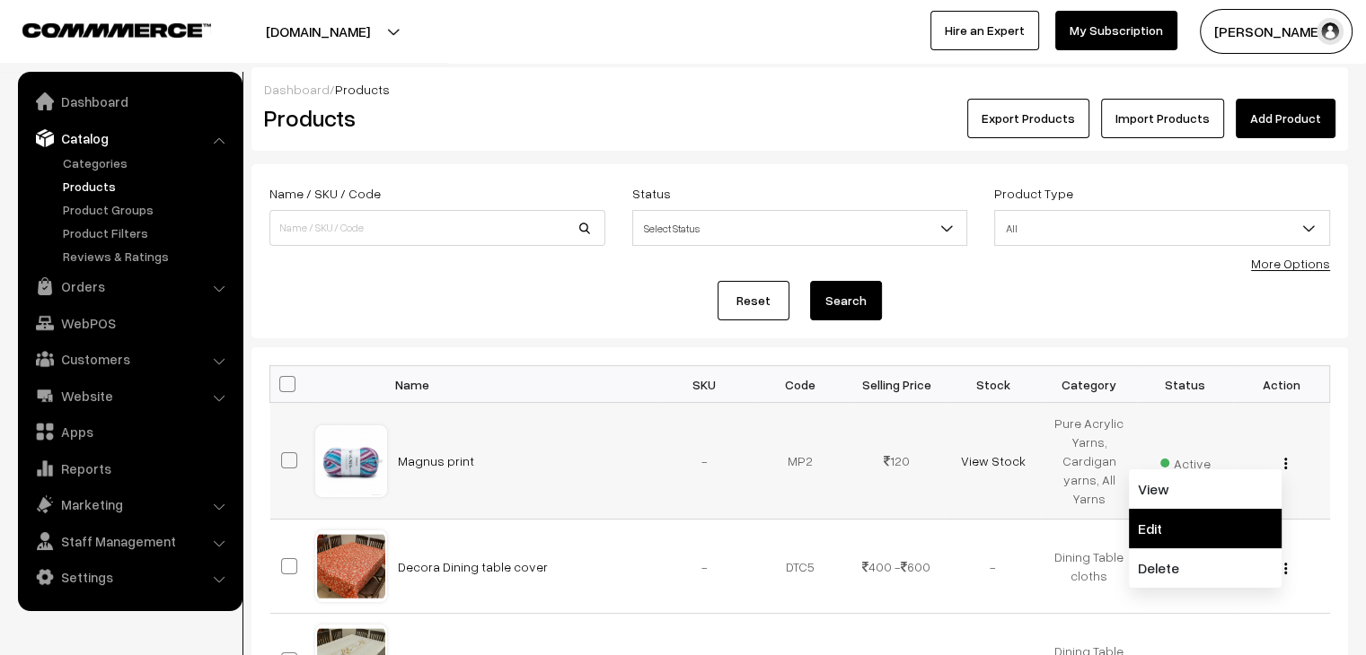
click at [1218, 518] on link "Edit" at bounding box center [1205, 529] width 153 height 40
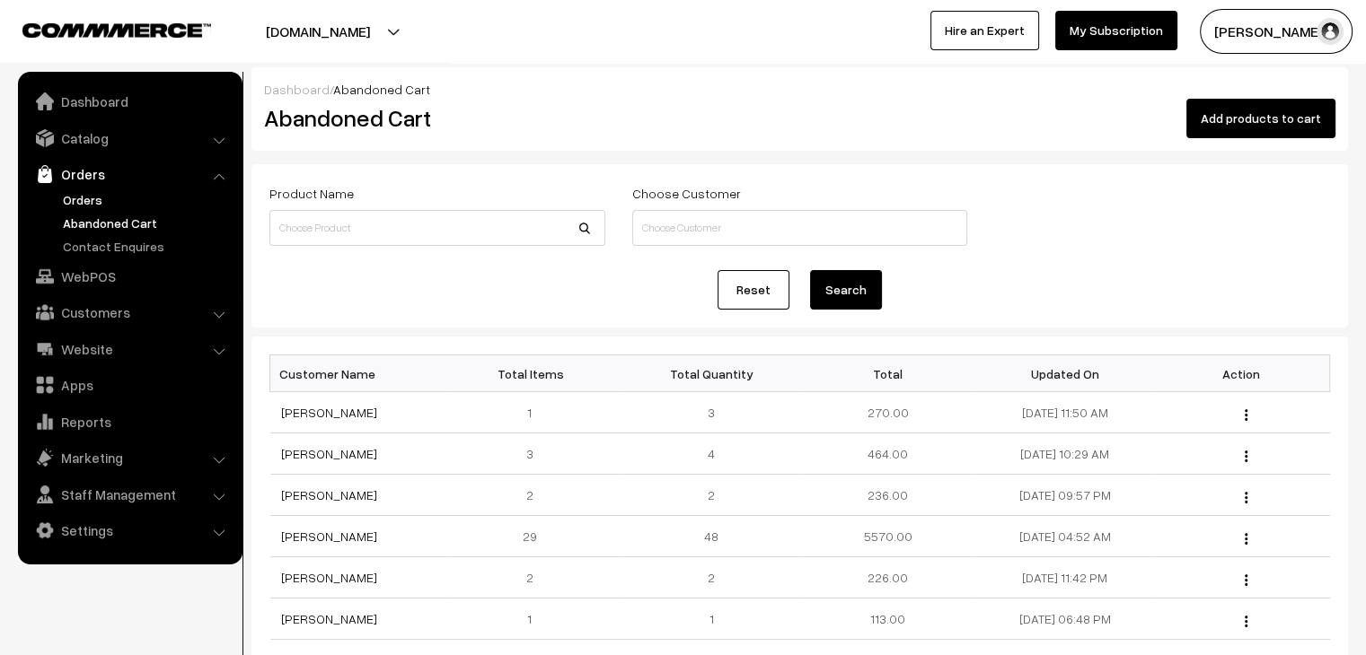
click at [119, 198] on link "Orders" at bounding box center [147, 199] width 178 height 19
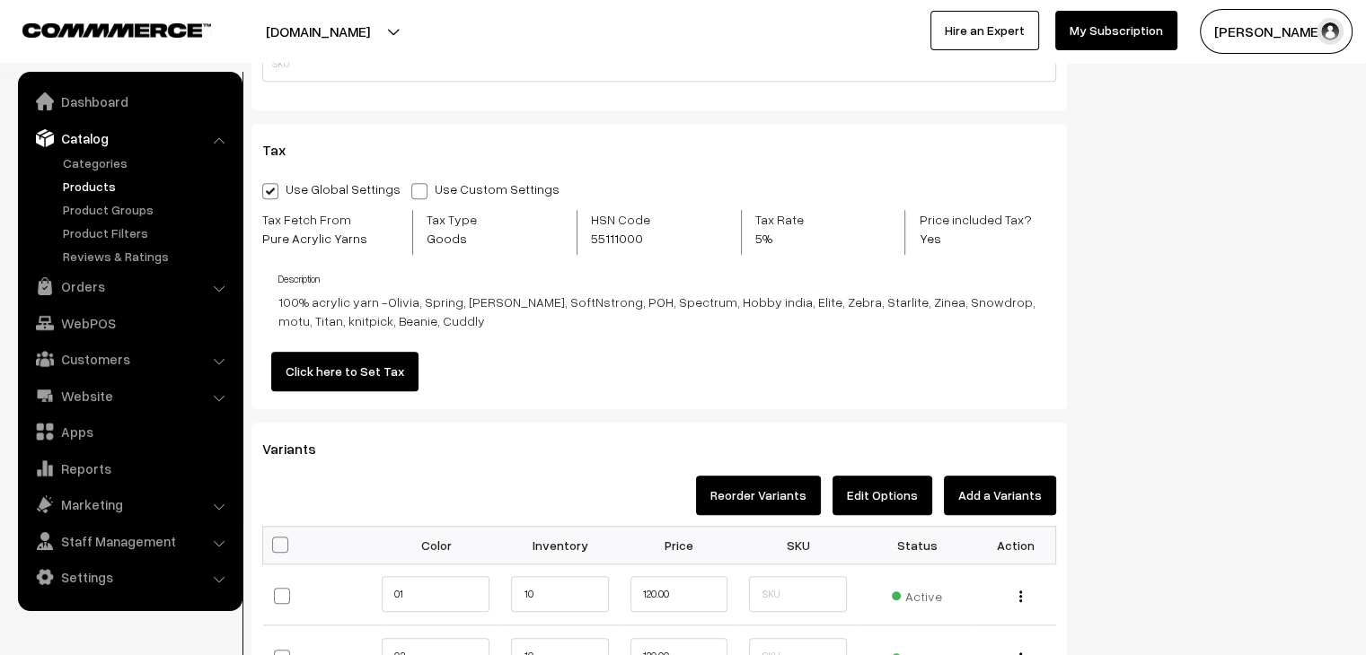
click at [869, 498] on button "Edit Options" at bounding box center [882, 496] width 100 height 40
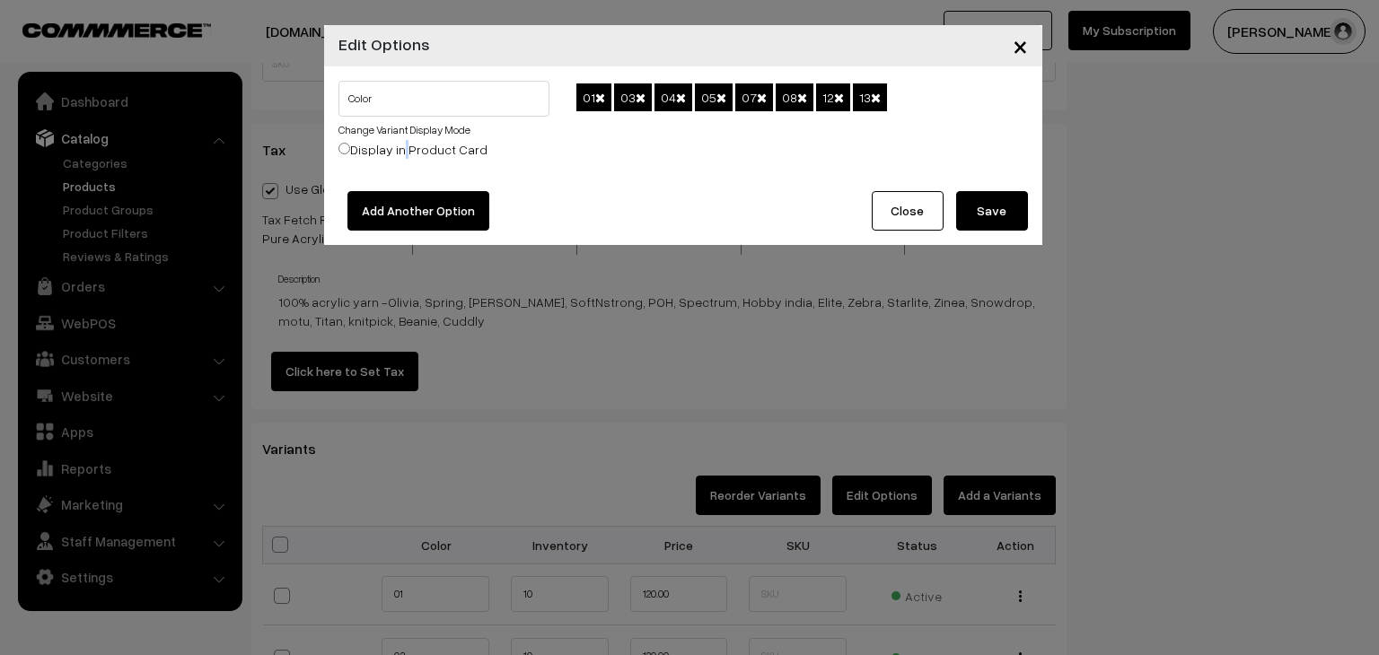
click at [399, 151] on label "Display in Product Card" at bounding box center [413, 149] width 149 height 19
click at [344, 145] on input "Display in Product Card" at bounding box center [345, 149] width 12 height 12
radio input "true"
click at [435, 128] on link "Change Variant Display Mode" at bounding box center [405, 129] width 132 height 13
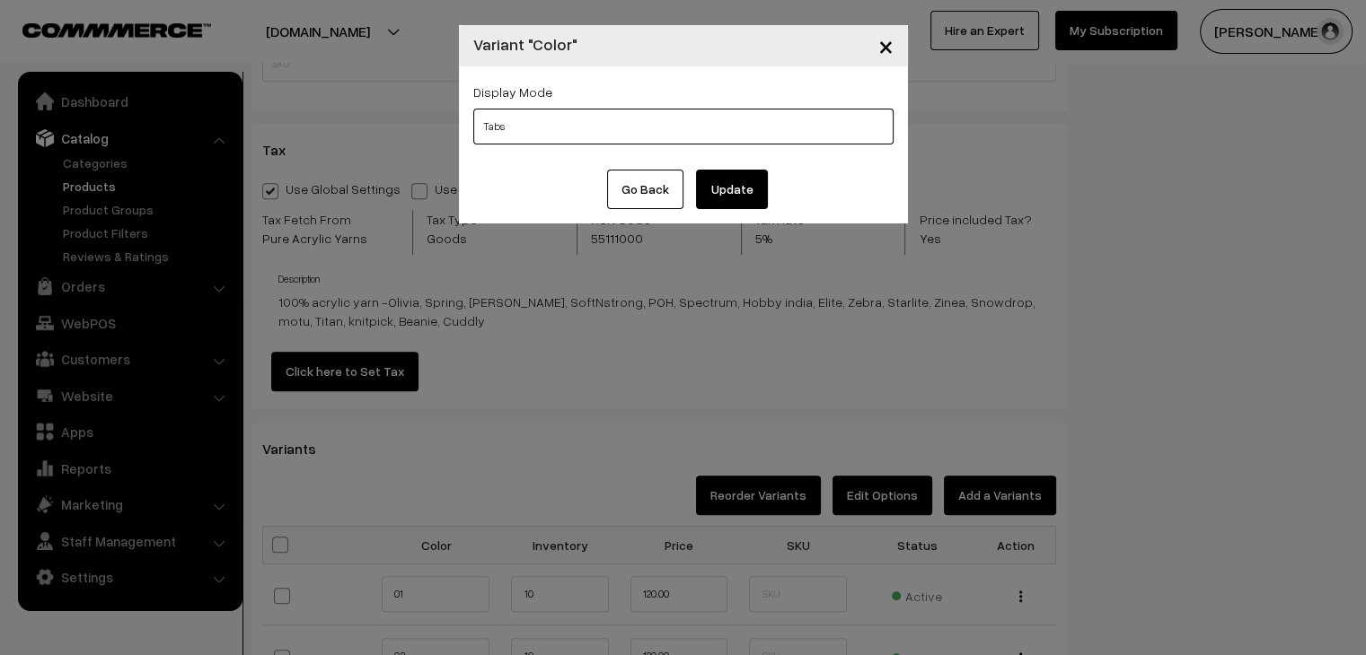
click at [550, 130] on select "Tabs Drop Down Tabs With Images Drop Down With Images Tabs With Color Swatches …" at bounding box center [683, 127] width 420 height 36
select select "img"
click at [473, 109] on select "Tabs Drop Down Tabs With Images Drop Down With Images Tabs With Color Swatches …" at bounding box center [683, 127] width 420 height 36
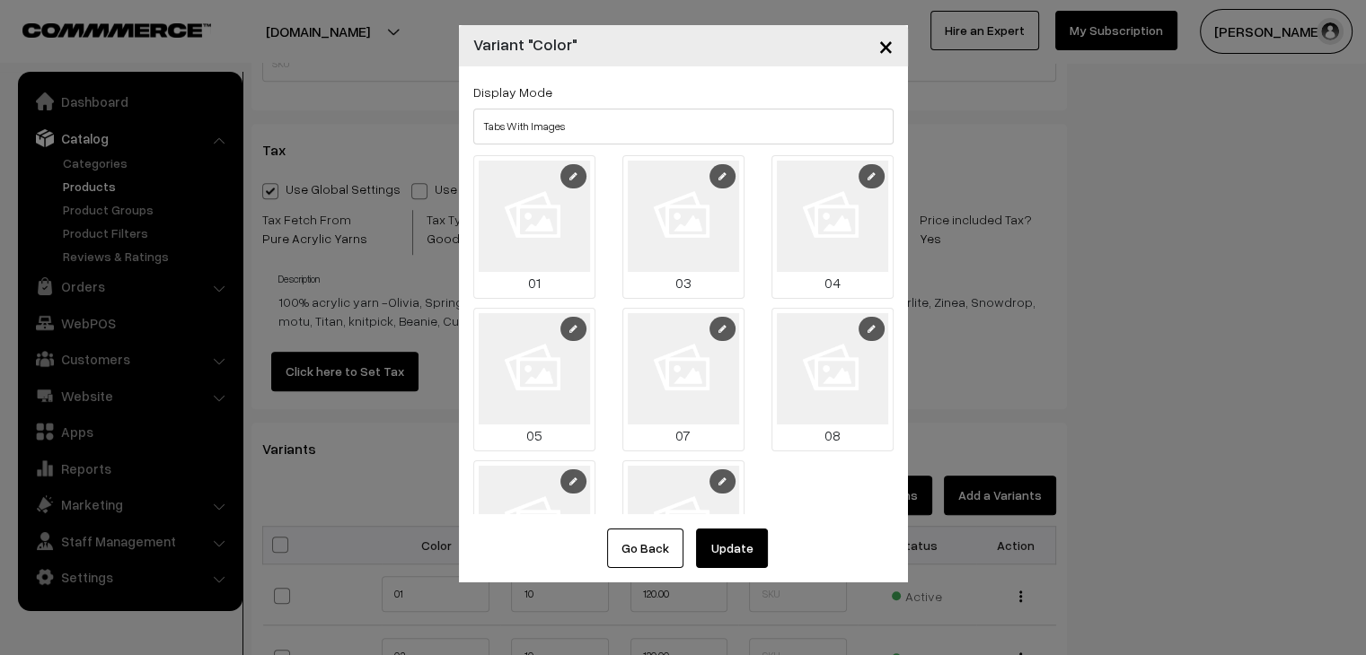
click at [560, 183] on link at bounding box center [573, 176] width 26 height 24
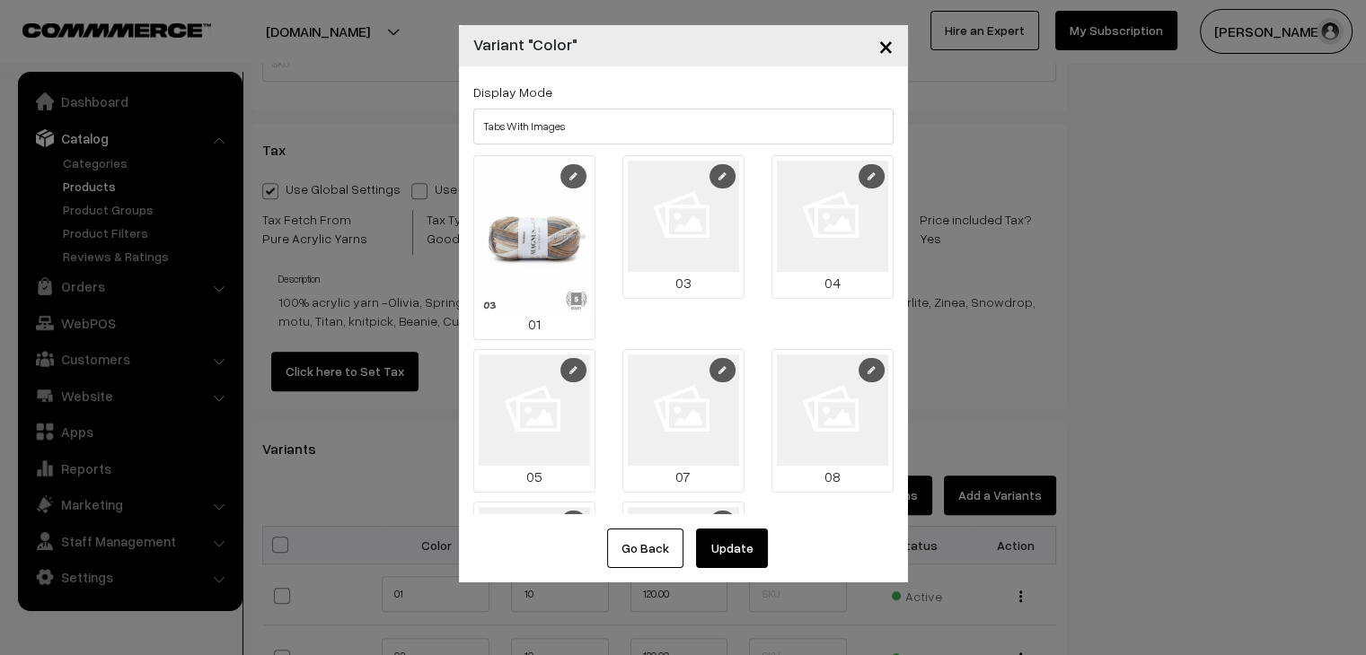
click at [569, 179] on icon at bounding box center [573, 176] width 8 height 9
click at [709, 180] on link at bounding box center [722, 176] width 26 height 24
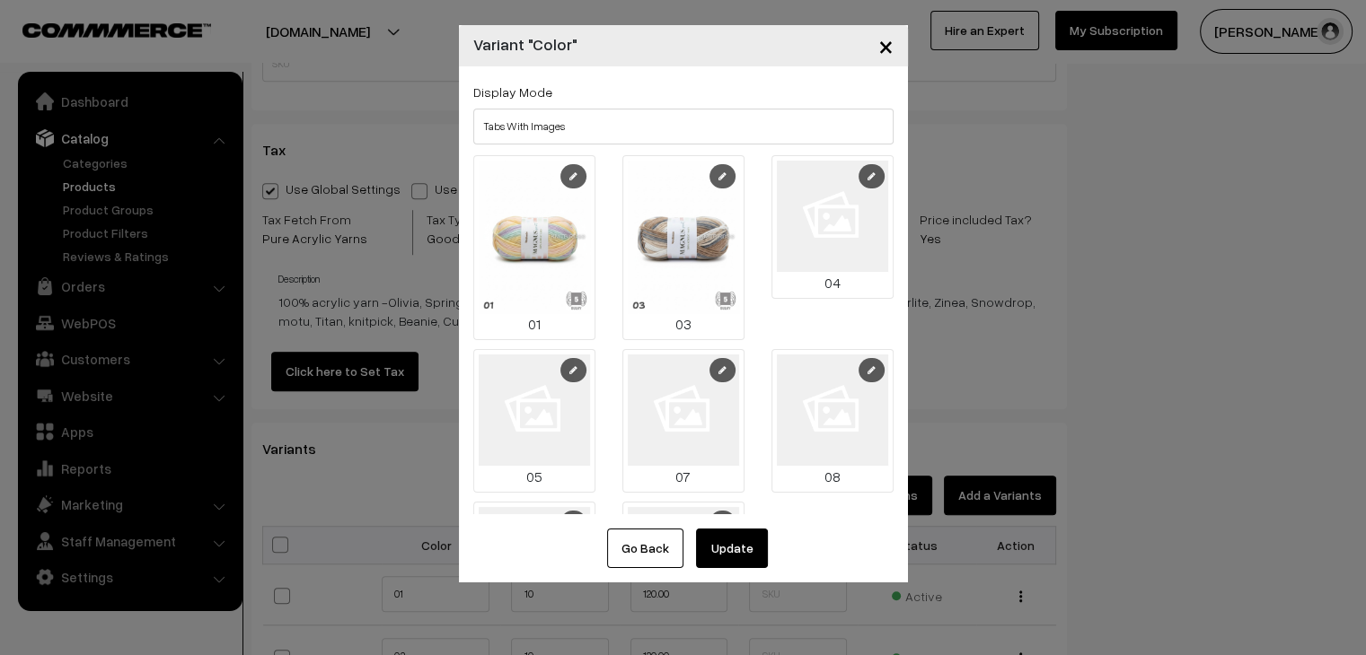
click at [867, 180] on icon at bounding box center [871, 176] width 8 height 9
click at [560, 362] on link at bounding box center [573, 370] width 26 height 24
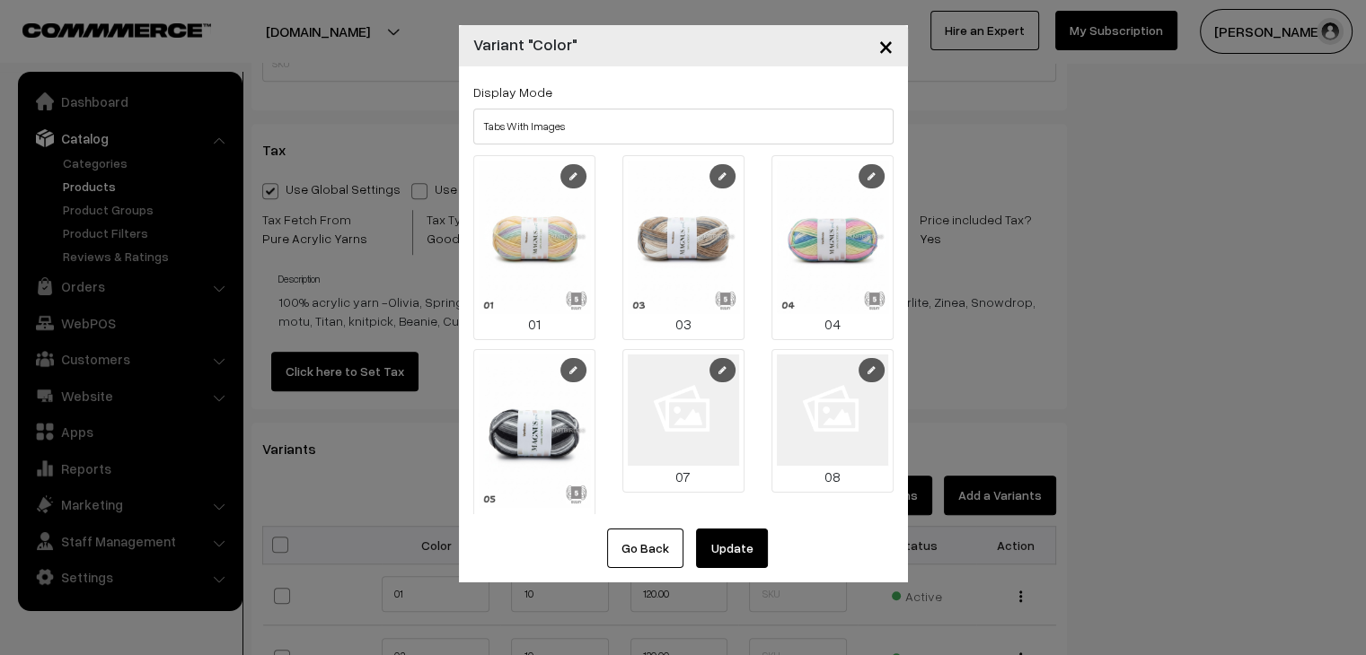
click at [709, 364] on link at bounding box center [722, 370] width 26 height 24
click at [858, 372] on link at bounding box center [871, 370] width 26 height 24
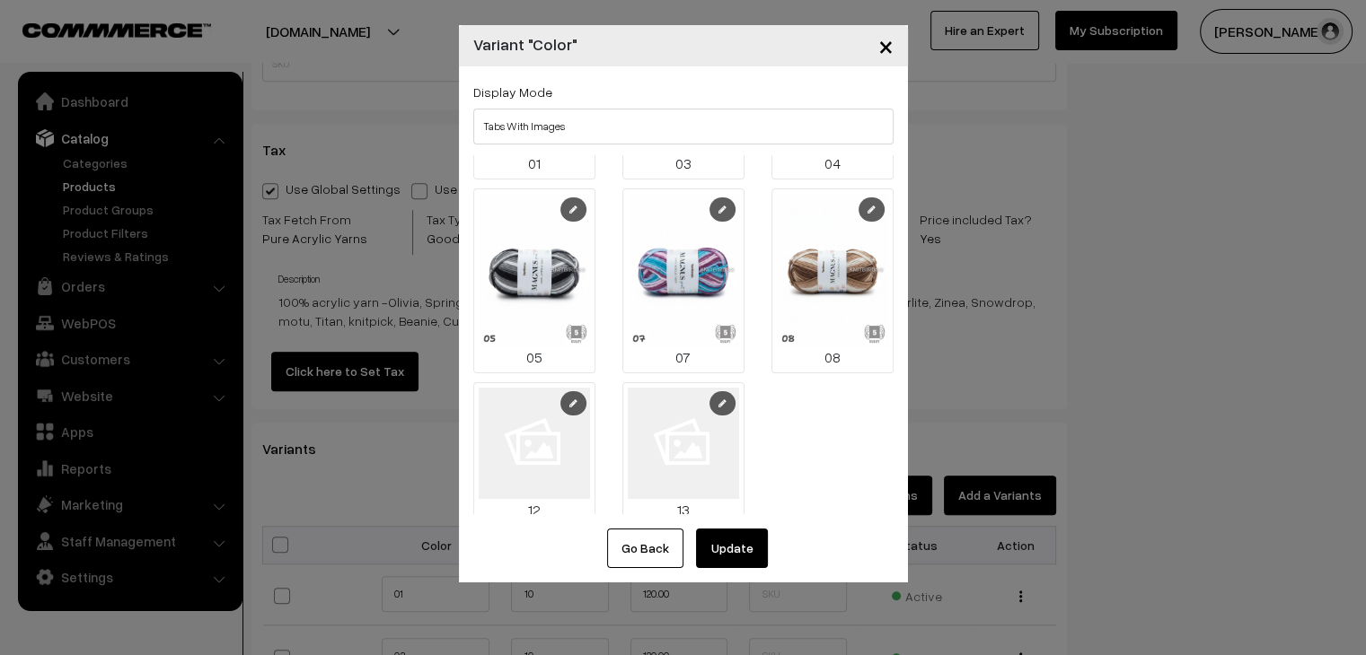
scroll to position [164, 0]
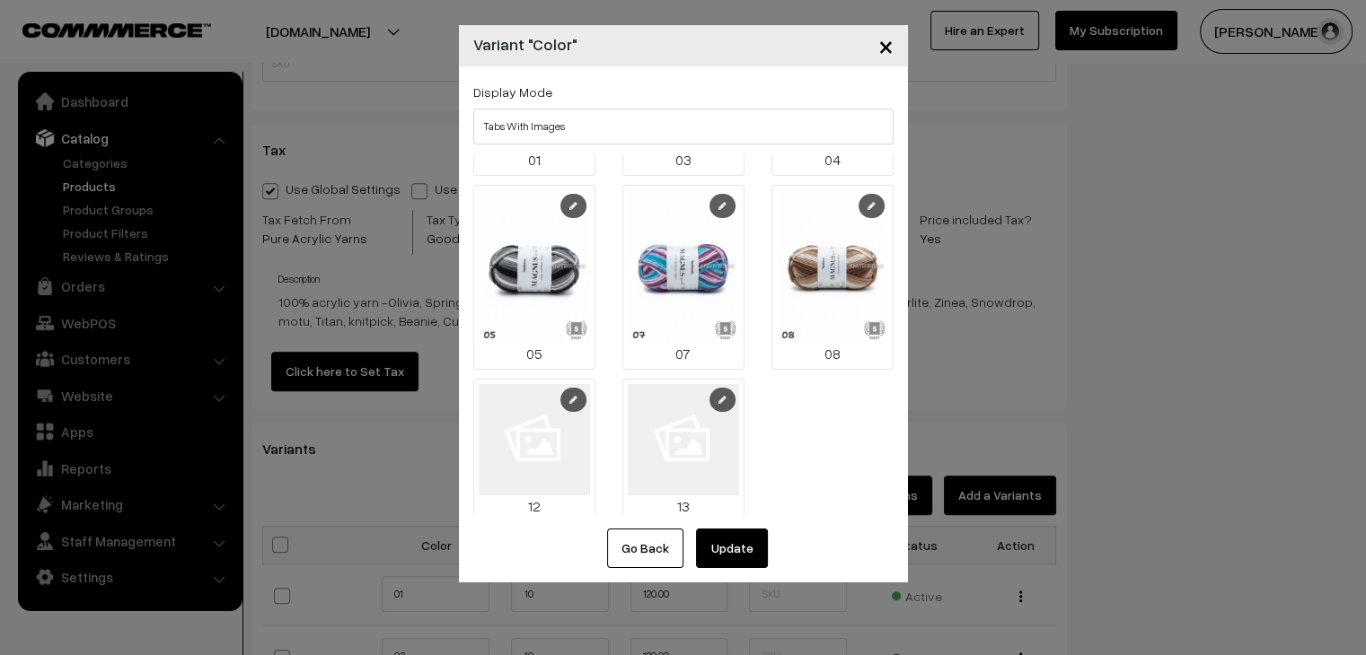
click at [567, 395] on link at bounding box center [573, 400] width 26 height 24
click at [718, 395] on icon at bounding box center [722, 399] width 8 height 9
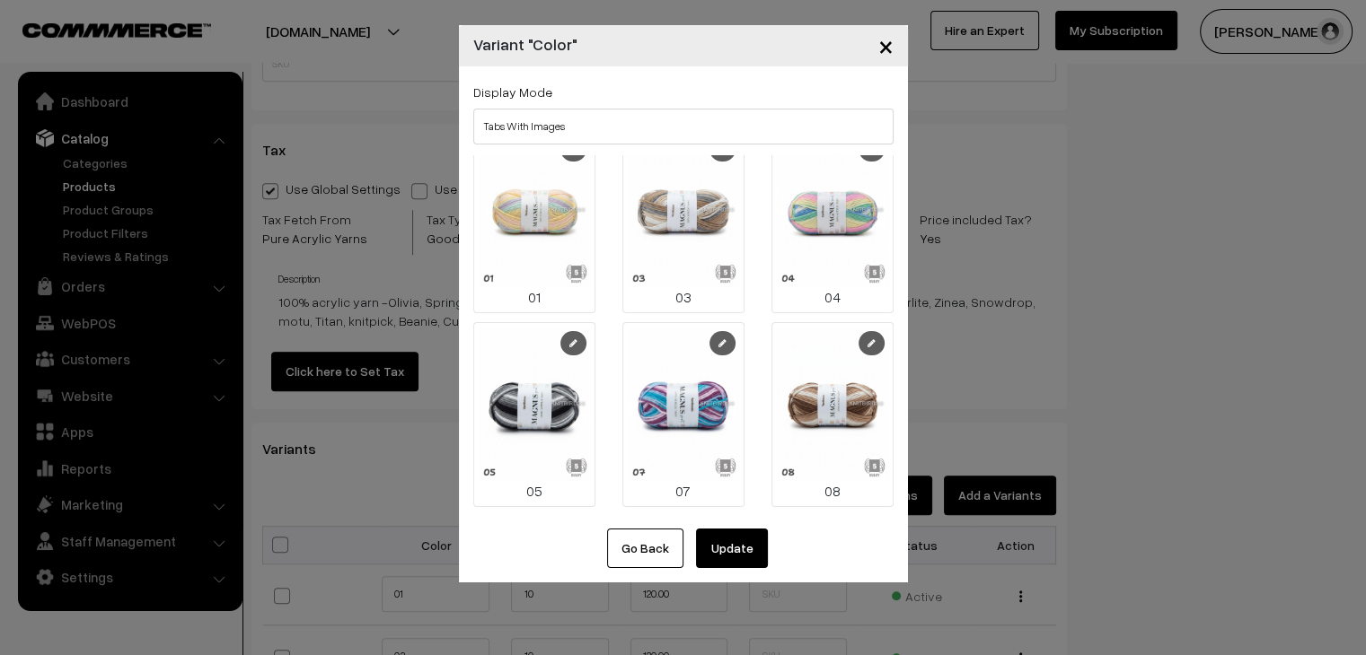
scroll to position [0, 0]
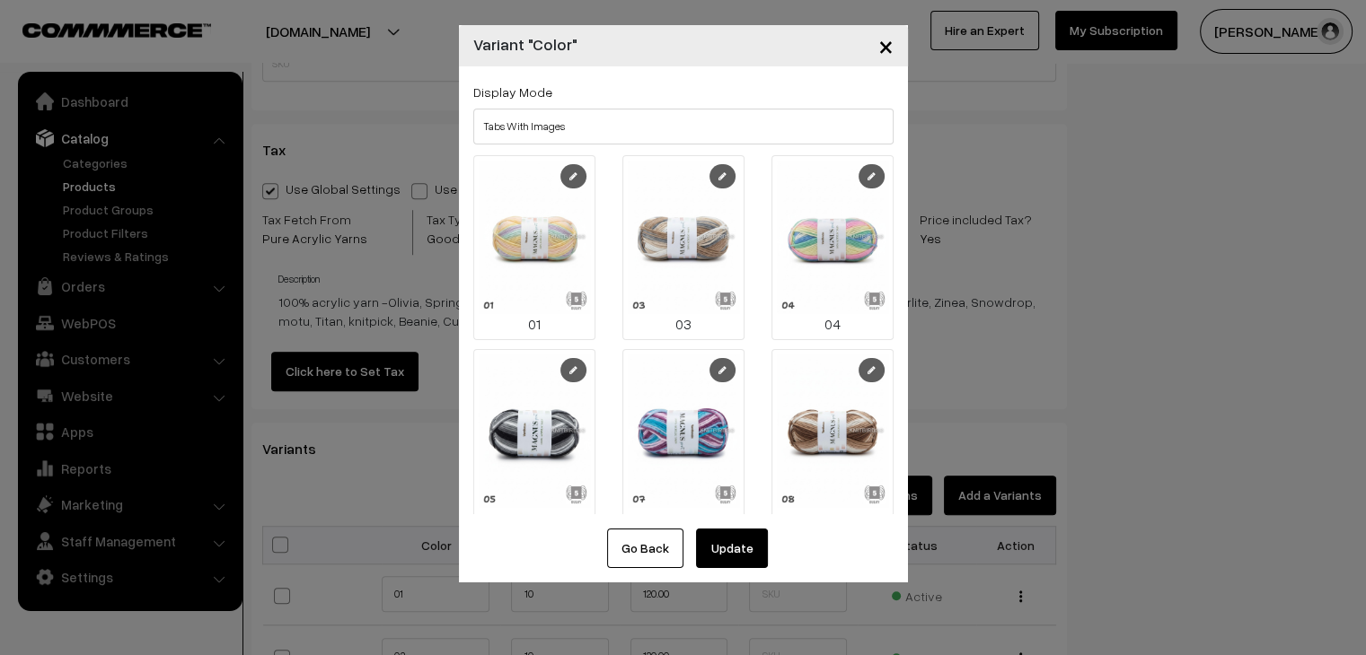
click at [731, 542] on button "Update" at bounding box center [732, 549] width 72 height 40
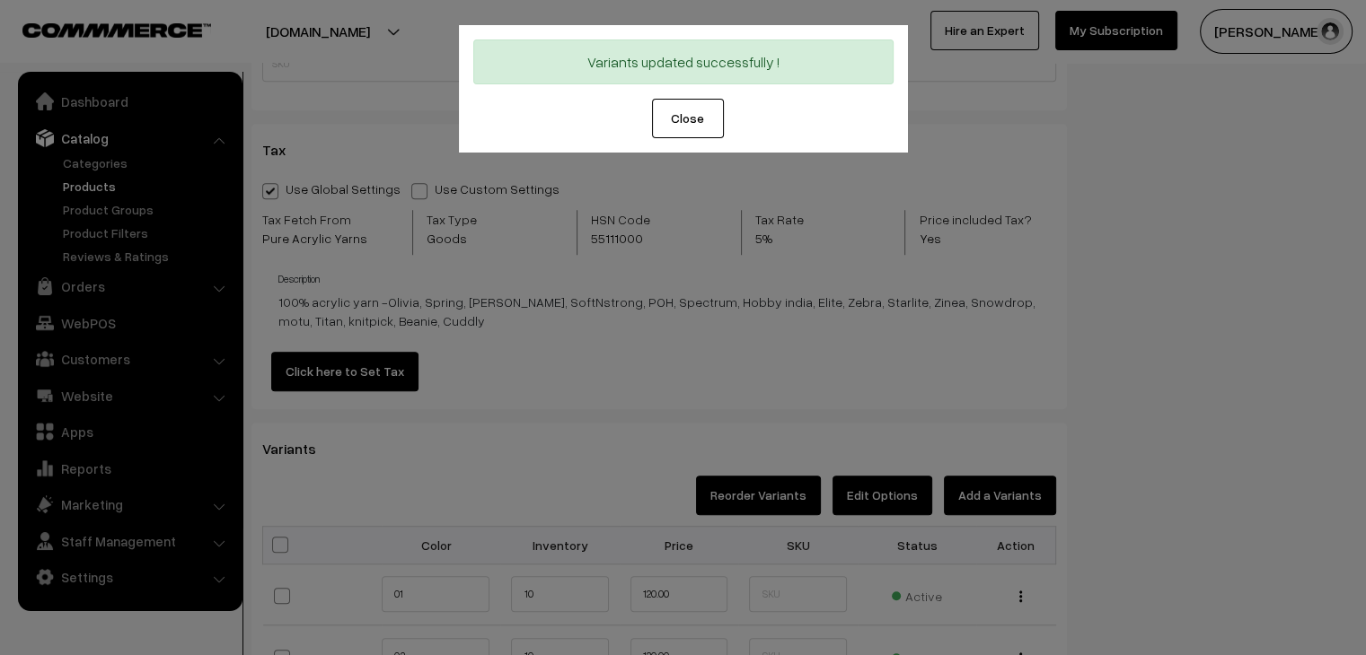
click at [690, 114] on button "Close" at bounding box center [688, 119] width 72 height 40
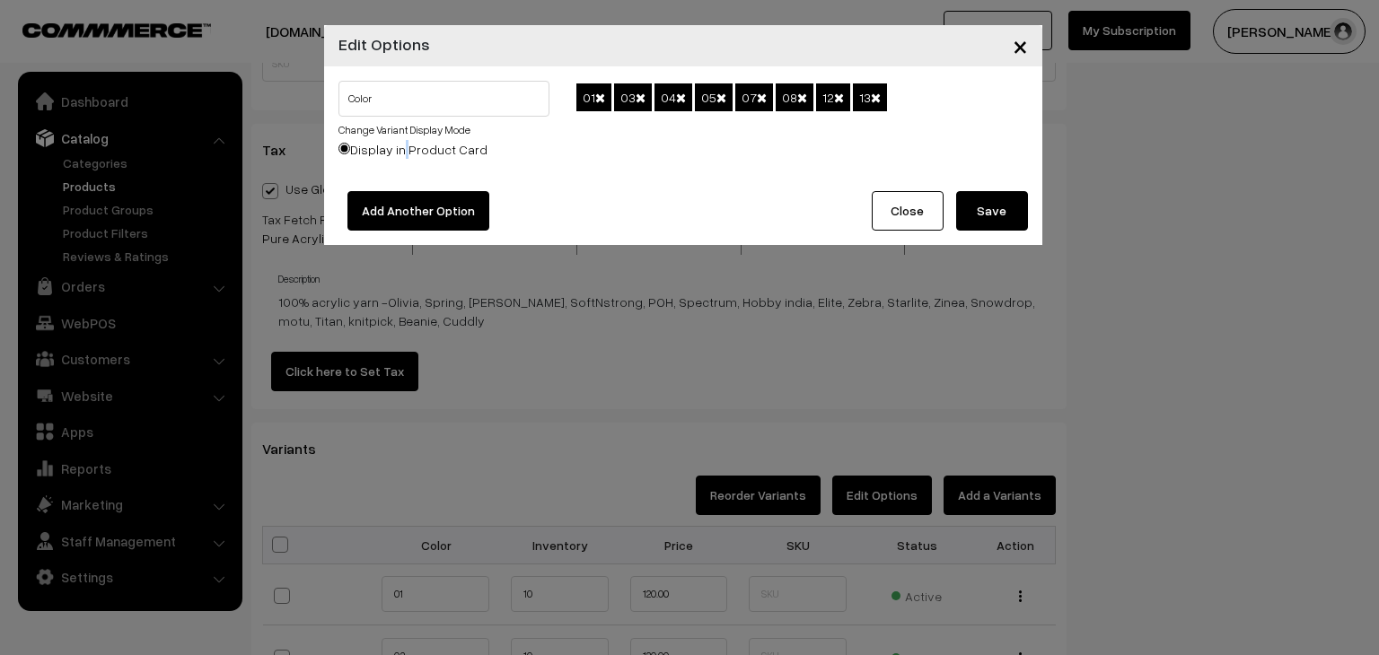
click at [961, 222] on button "Save" at bounding box center [992, 211] width 72 height 40
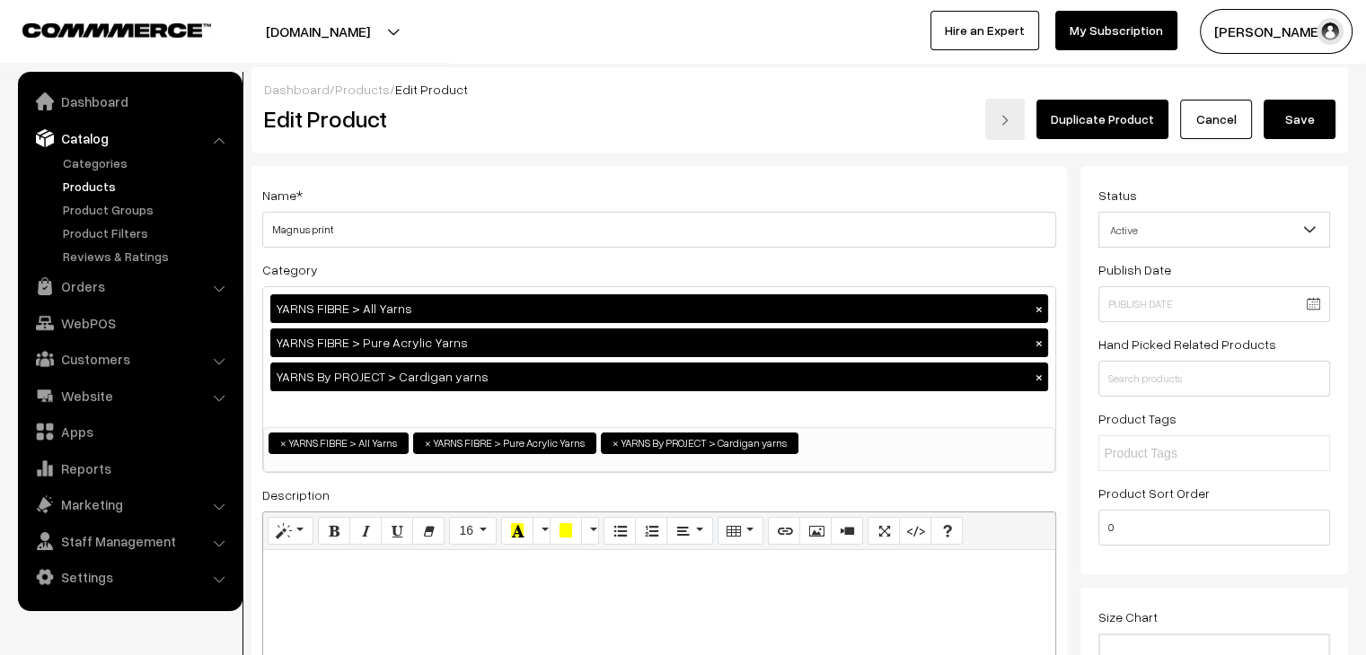
click at [1315, 133] on button "Save" at bounding box center [1299, 120] width 72 height 40
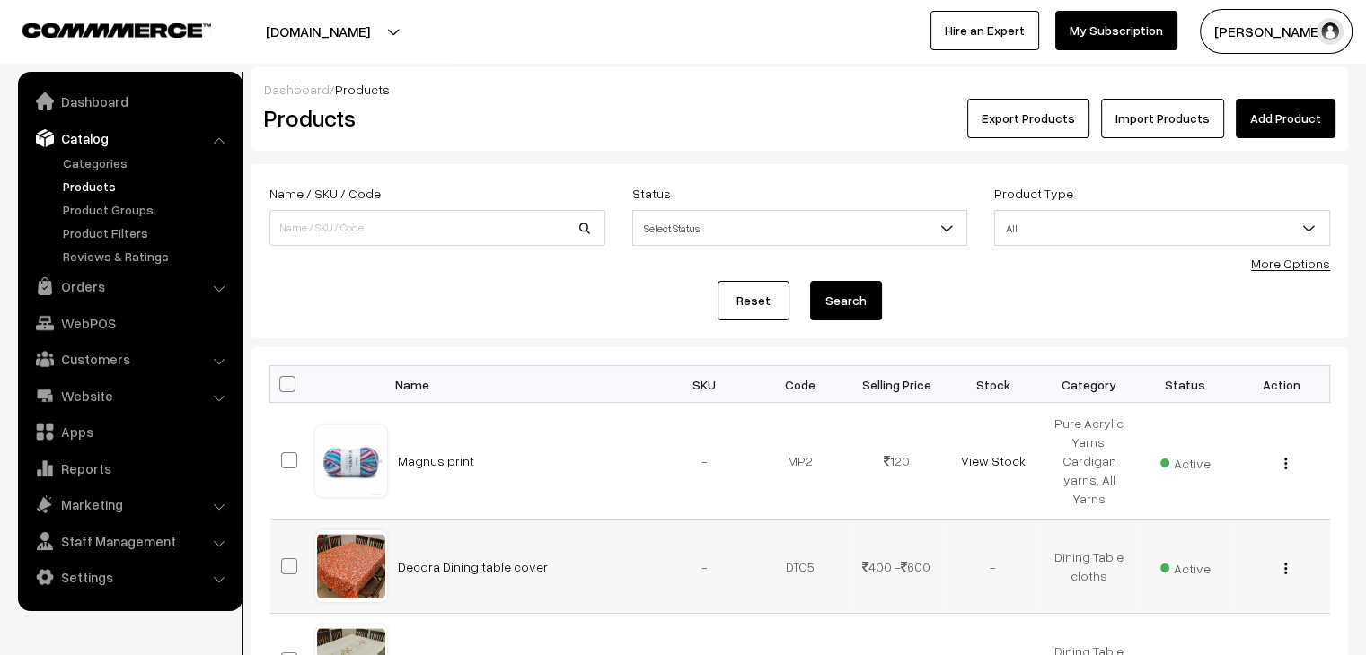
scroll to position [180, 0]
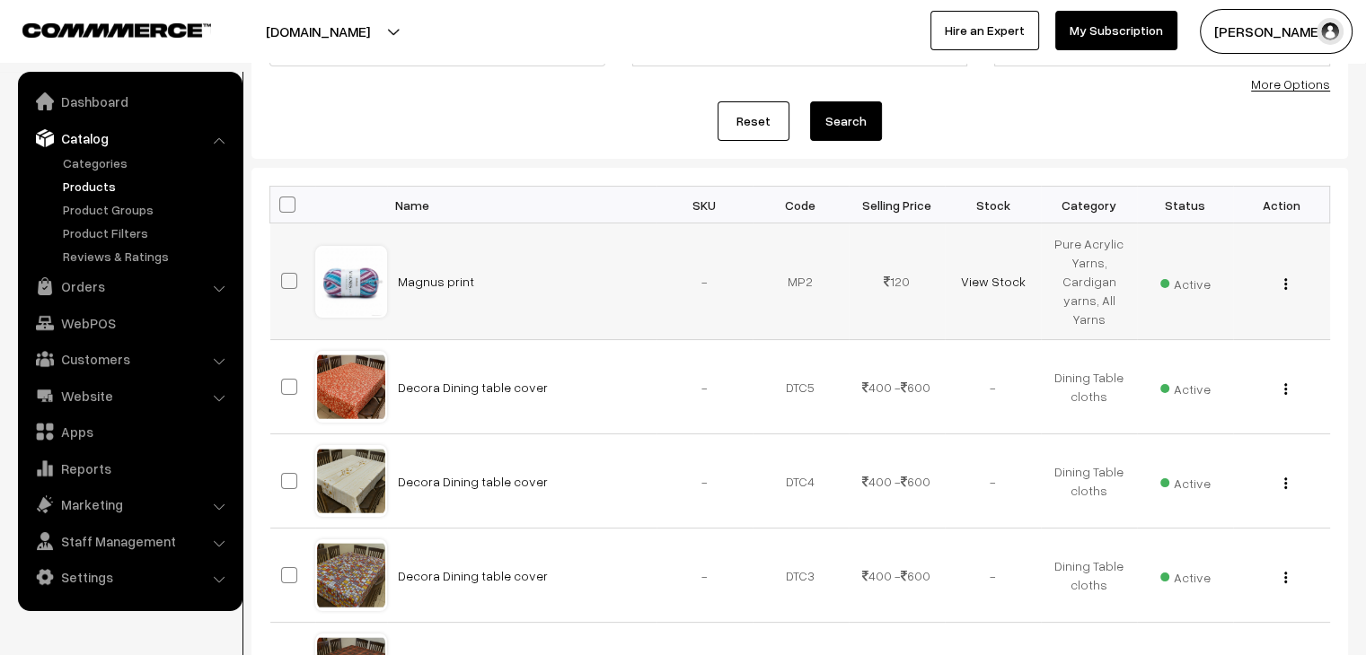
click at [1286, 287] on img "button" at bounding box center [1285, 284] width 3 height 12
click at [1210, 342] on link "Edit" at bounding box center [1205, 350] width 153 height 40
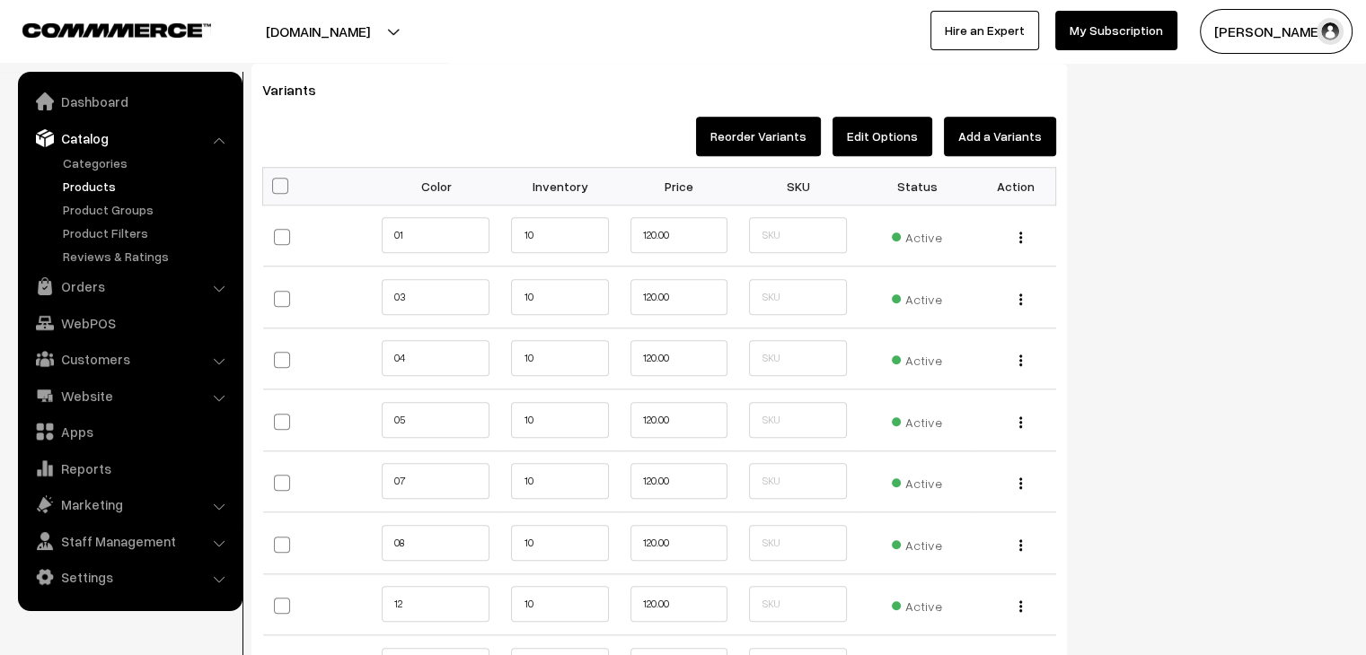
click at [905, 148] on button "Edit Options" at bounding box center [882, 137] width 100 height 40
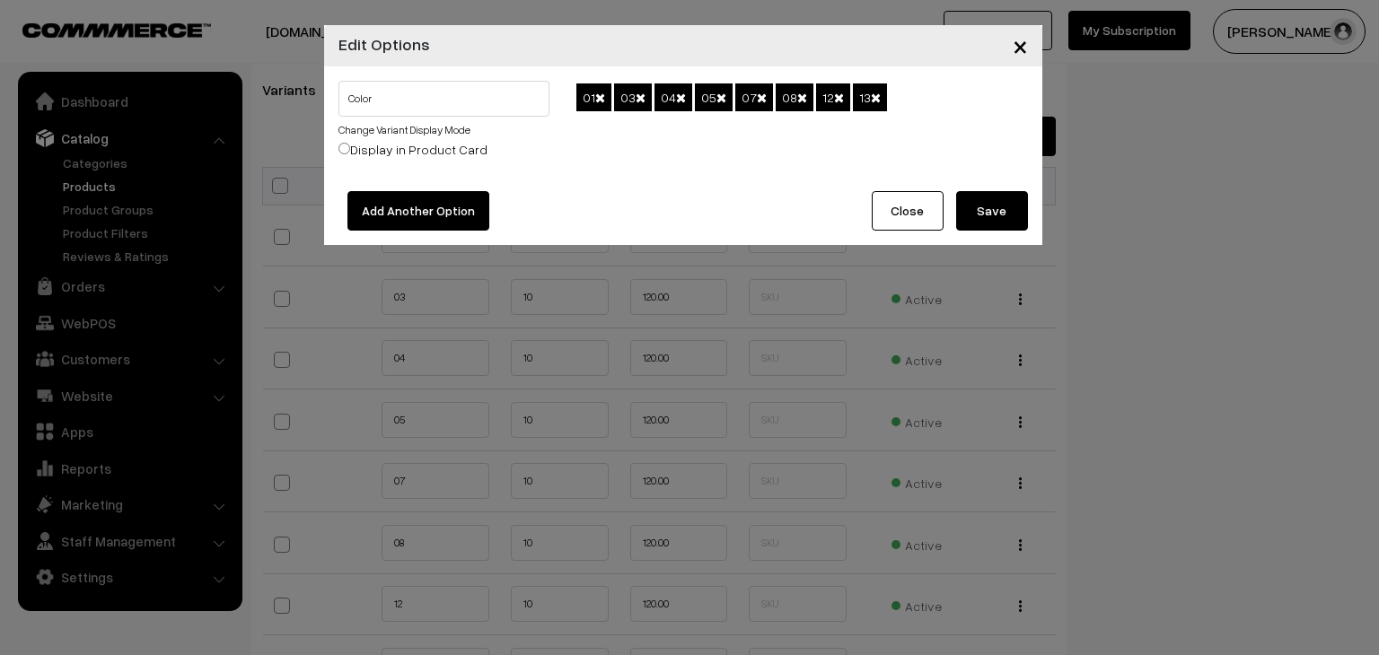
drag, startPoint x: 430, startPoint y: 130, endPoint x: 468, endPoint y: 175, distance: 58.6
click at [430, 130] on link "Change Variant Display Mode" at bounding box center [405, 129] width 132 height 13
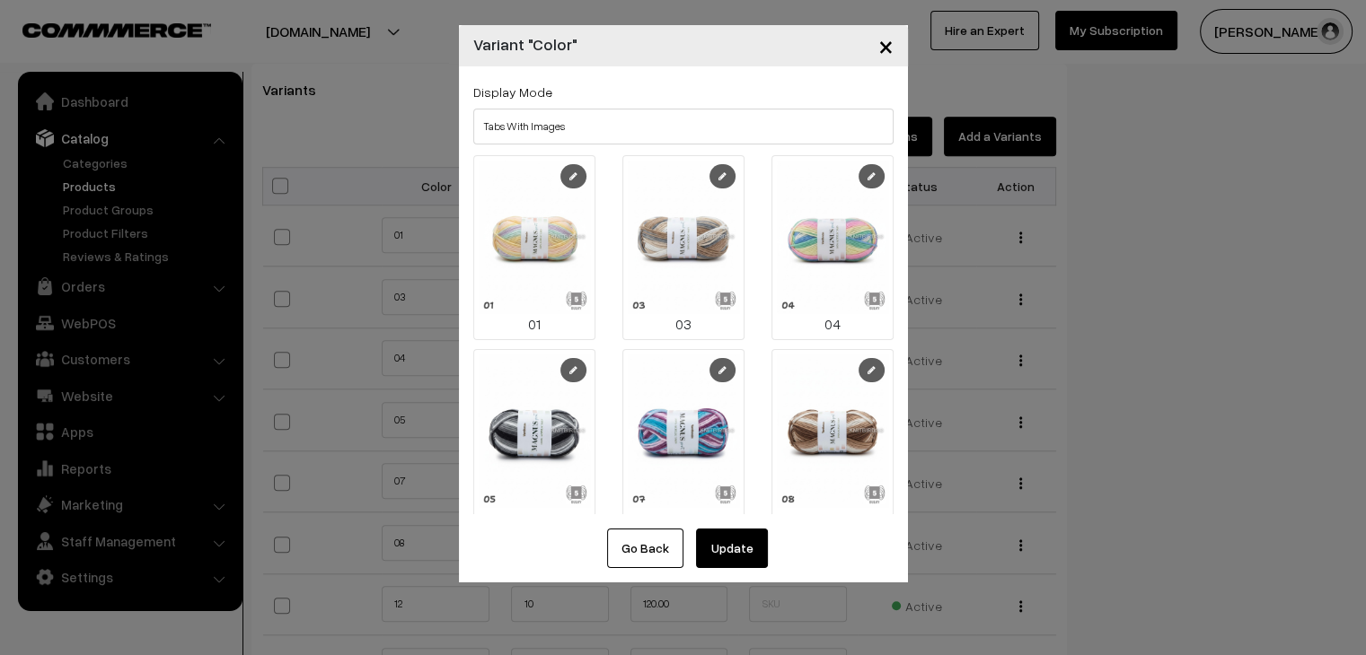
click at [564, 180] on link at bounding box center [573, 176] width 26 height 24
click at [709, 181] on link at bounding box center [722, 176] width 26 height 24
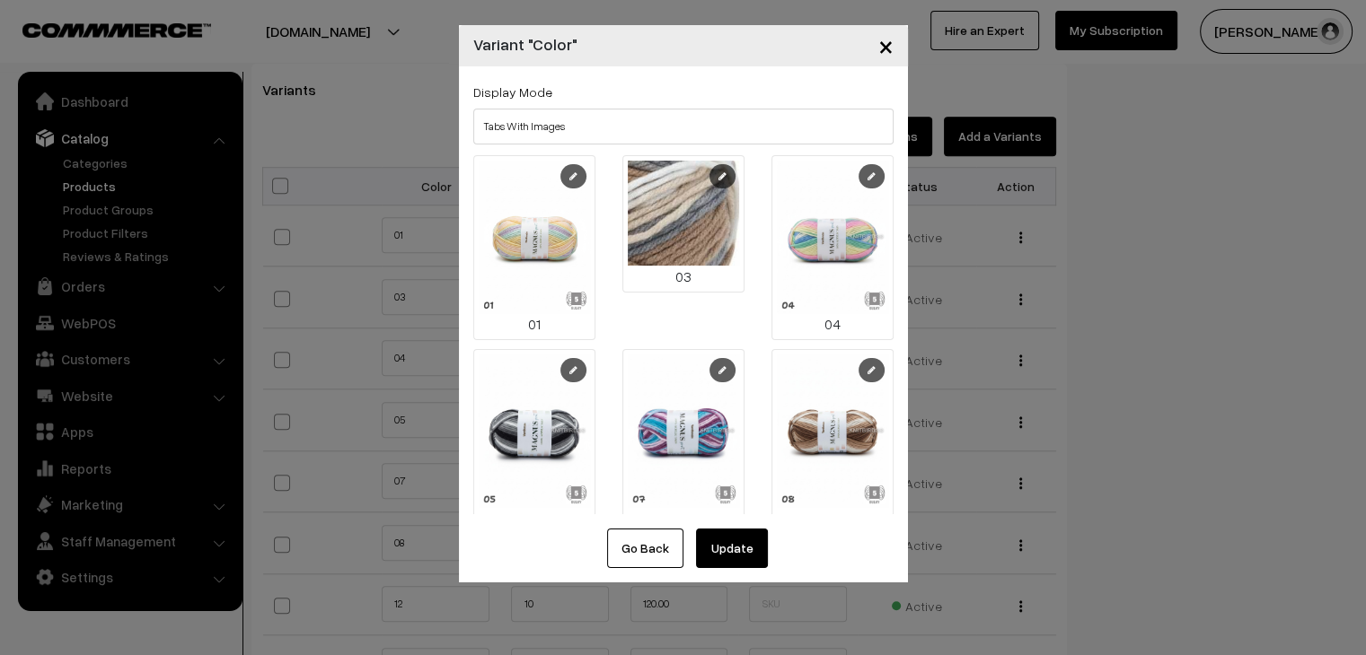
click at [561, 177] on link at bounding box center [573, 176] width 26 height 24
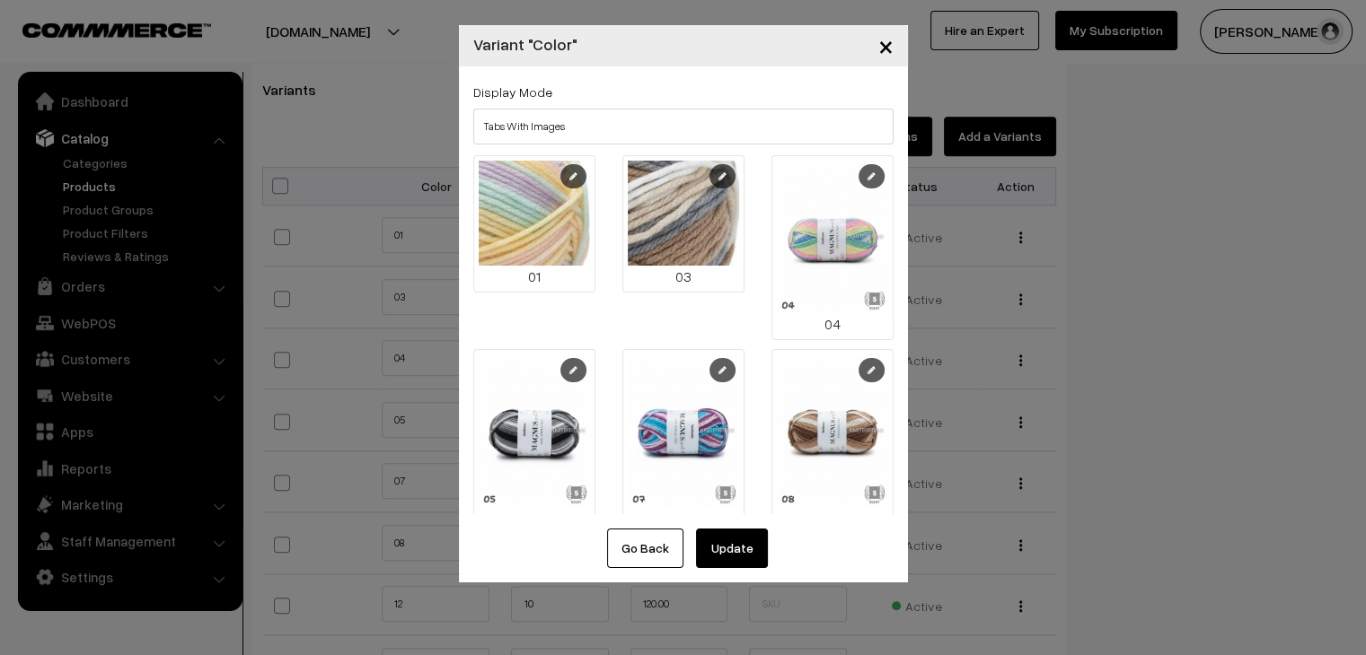
click at [860, 184] on link at bounding box center [871, 176] width 26 height 24
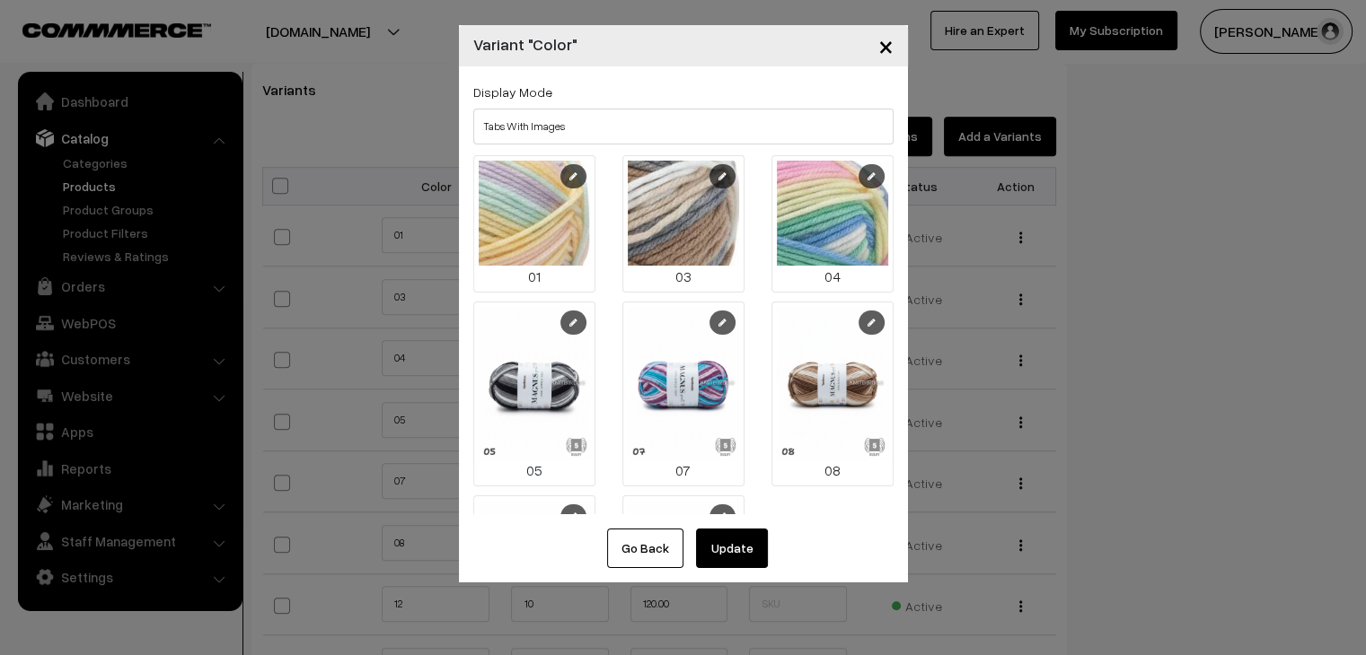
click at [567, 326] on link at bounding box center [573, 323] width 26 height 24
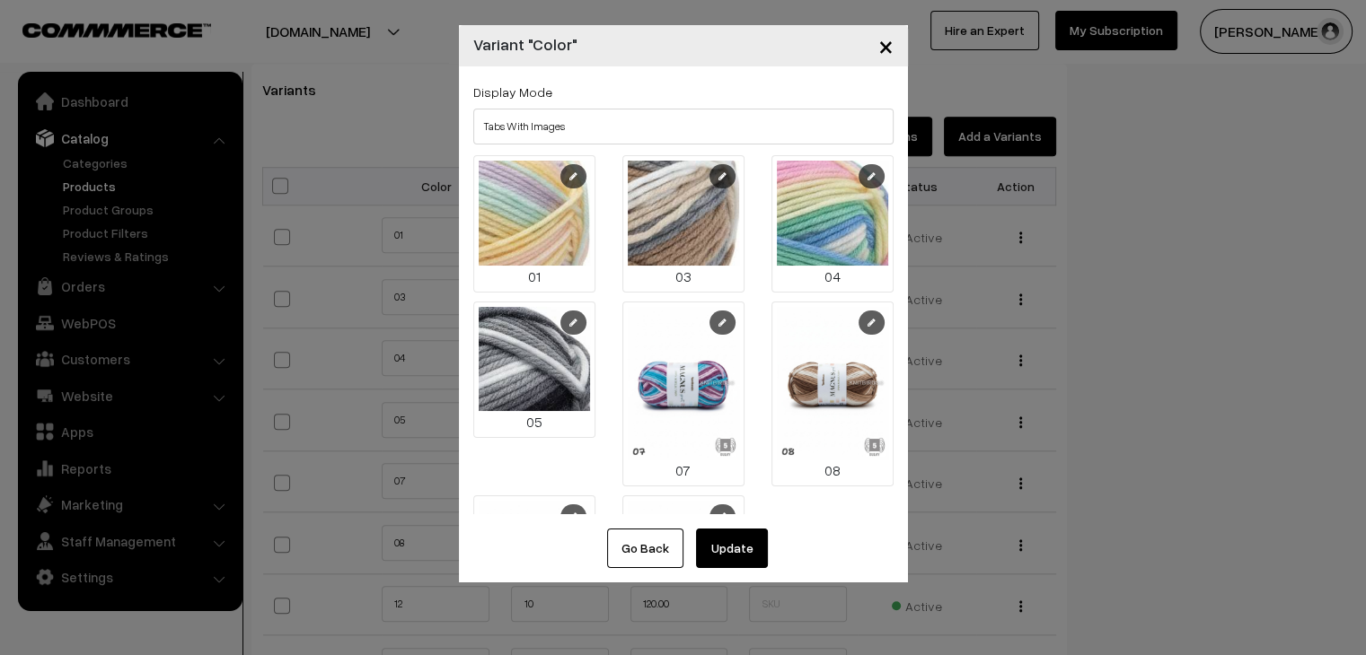
click at [716, 311] on link at bounding box center [722, 323] width 26 height 24
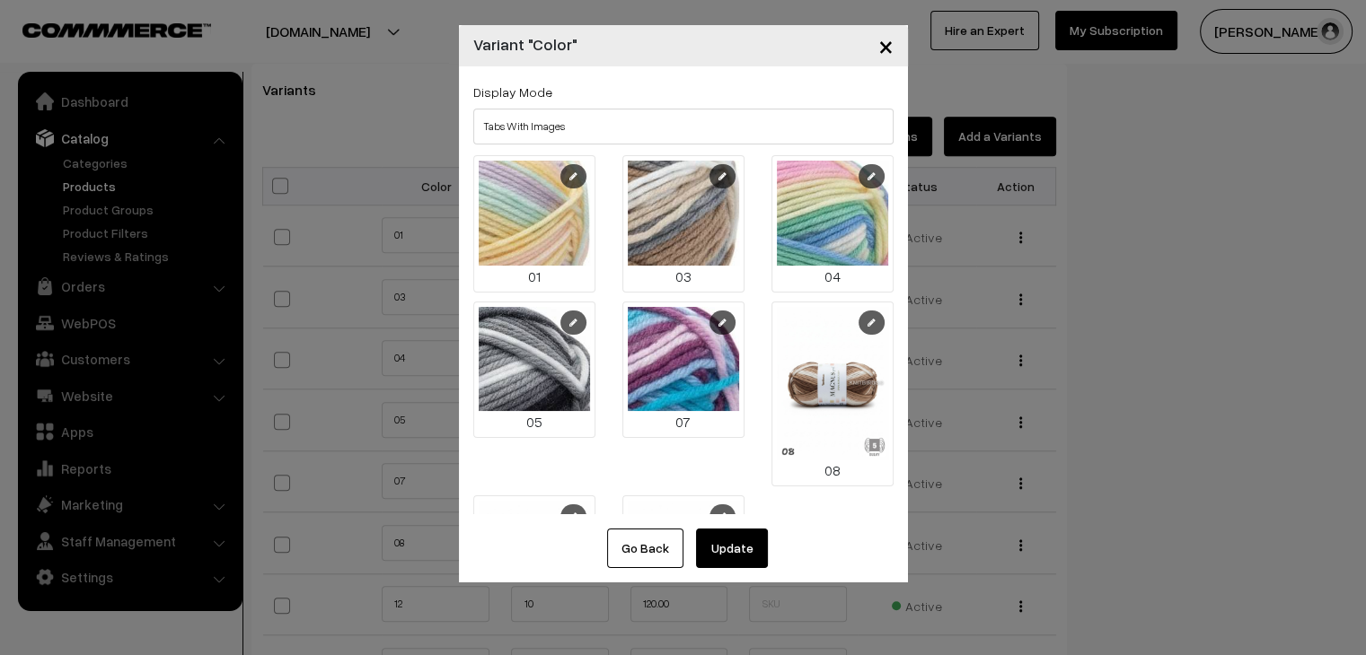
click at [867, 318] on icon at bounding box center [871, 322] width 8 height 9
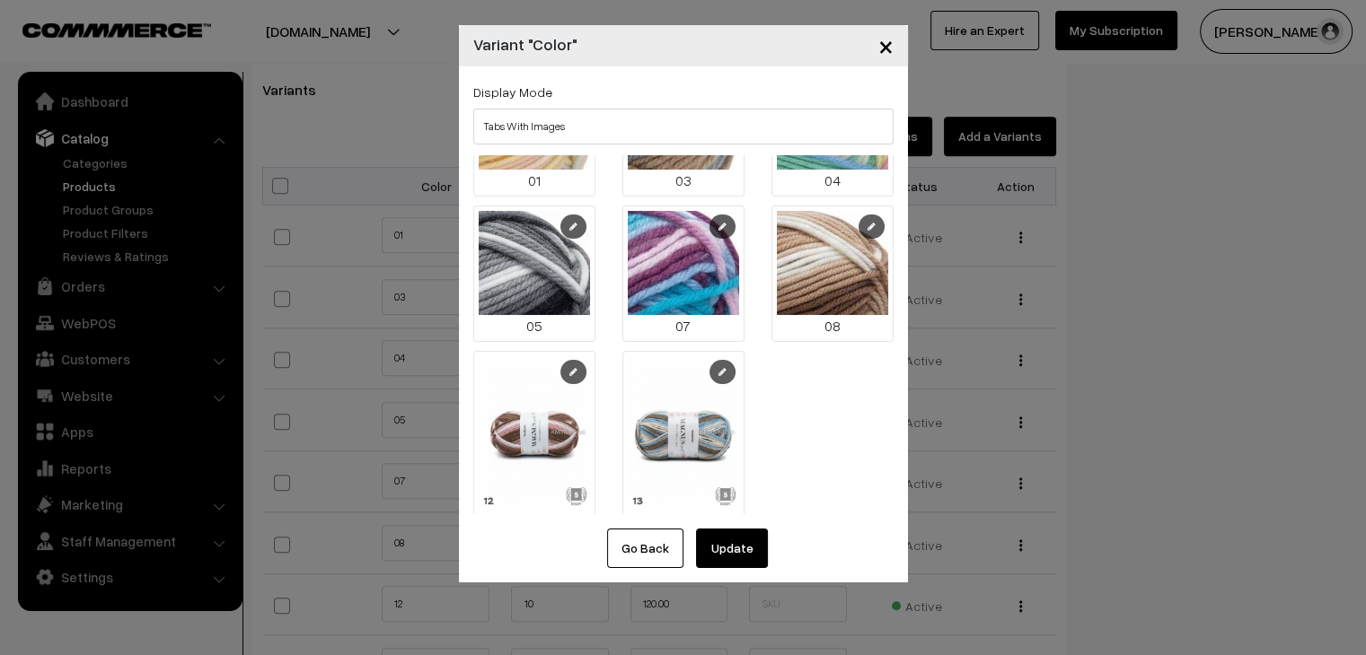
scroll to position [111, 0]
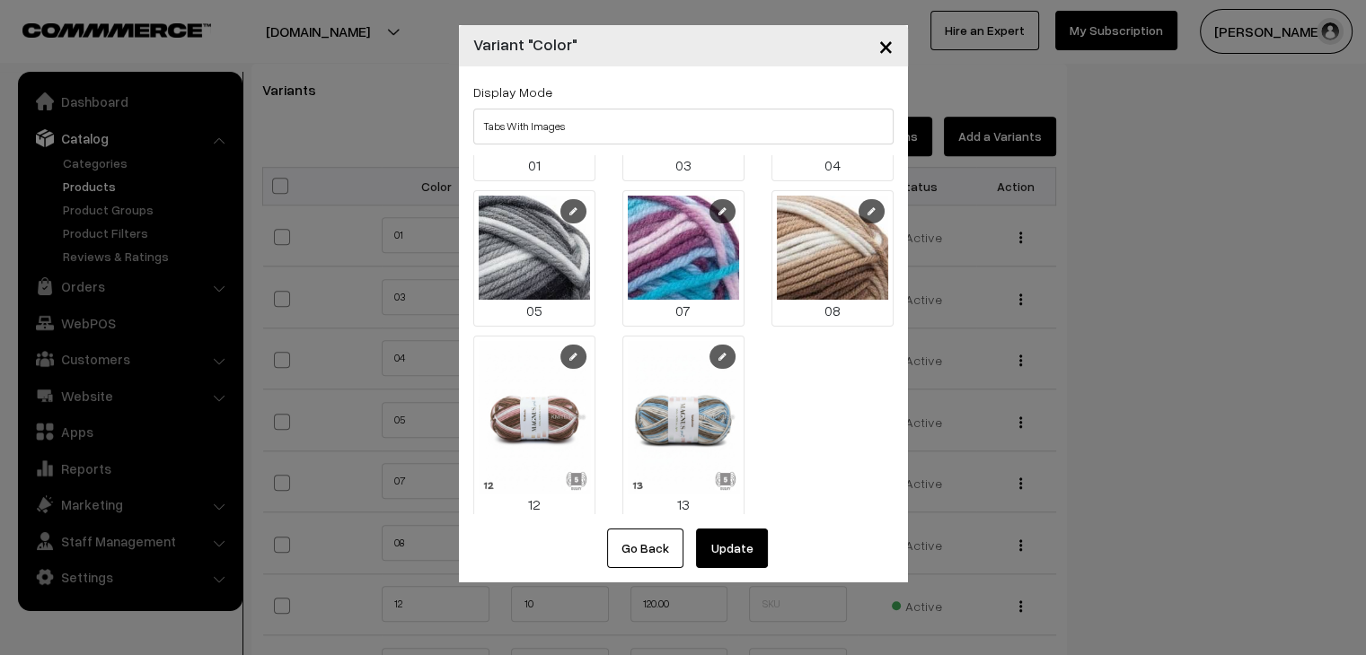
click at [571, 352] on icon at bounding box center [573, 356] width 8 height 9
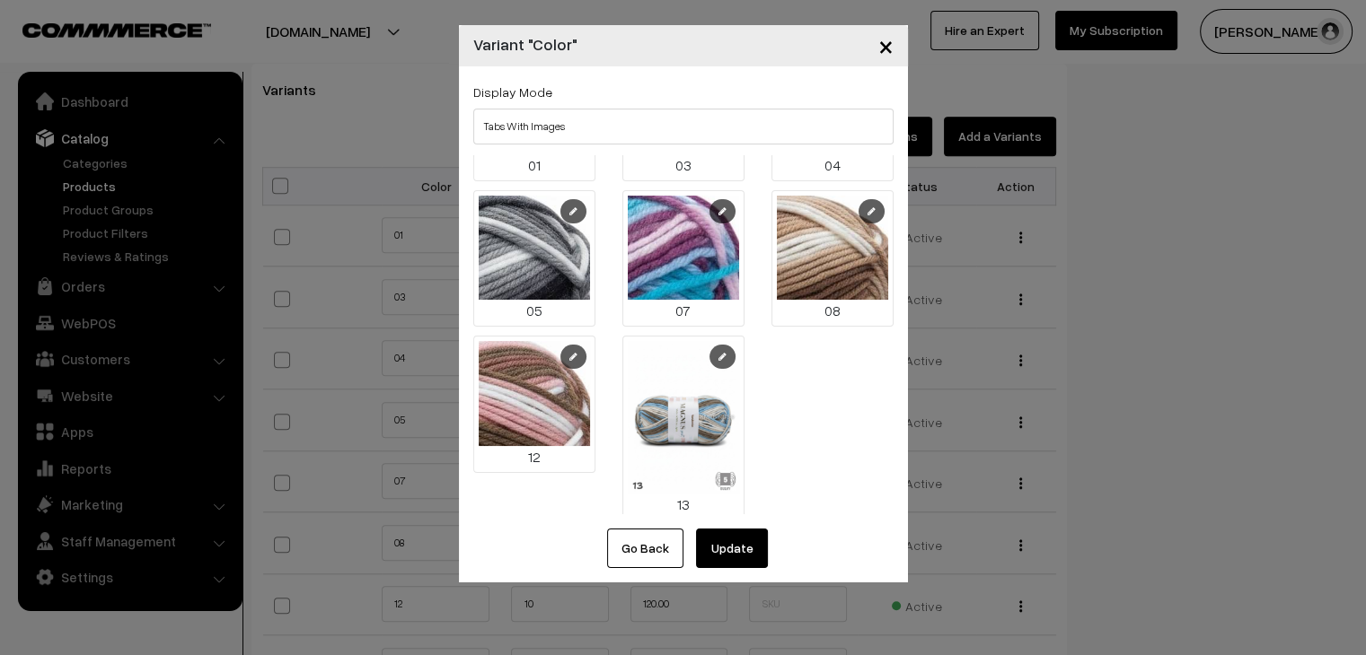
click at [718, 352] on icon at bounding box center [722, 356] width 8 height 9
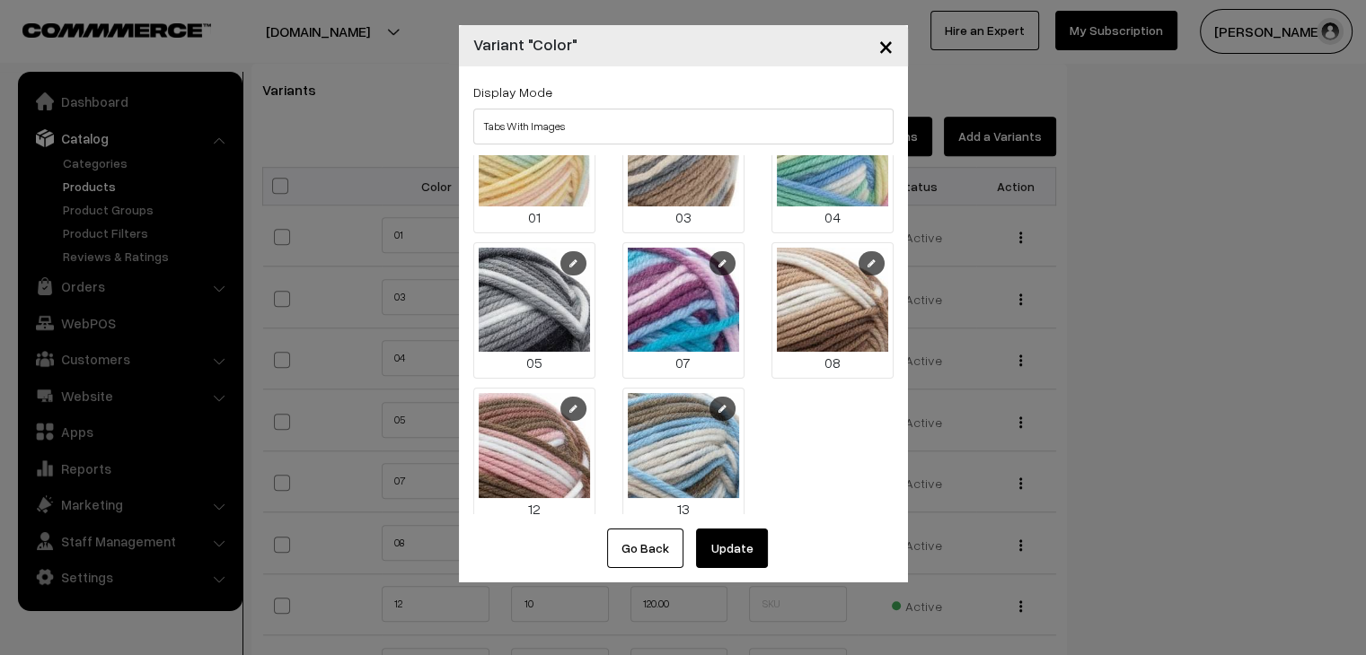
scroll to position [65, 0]
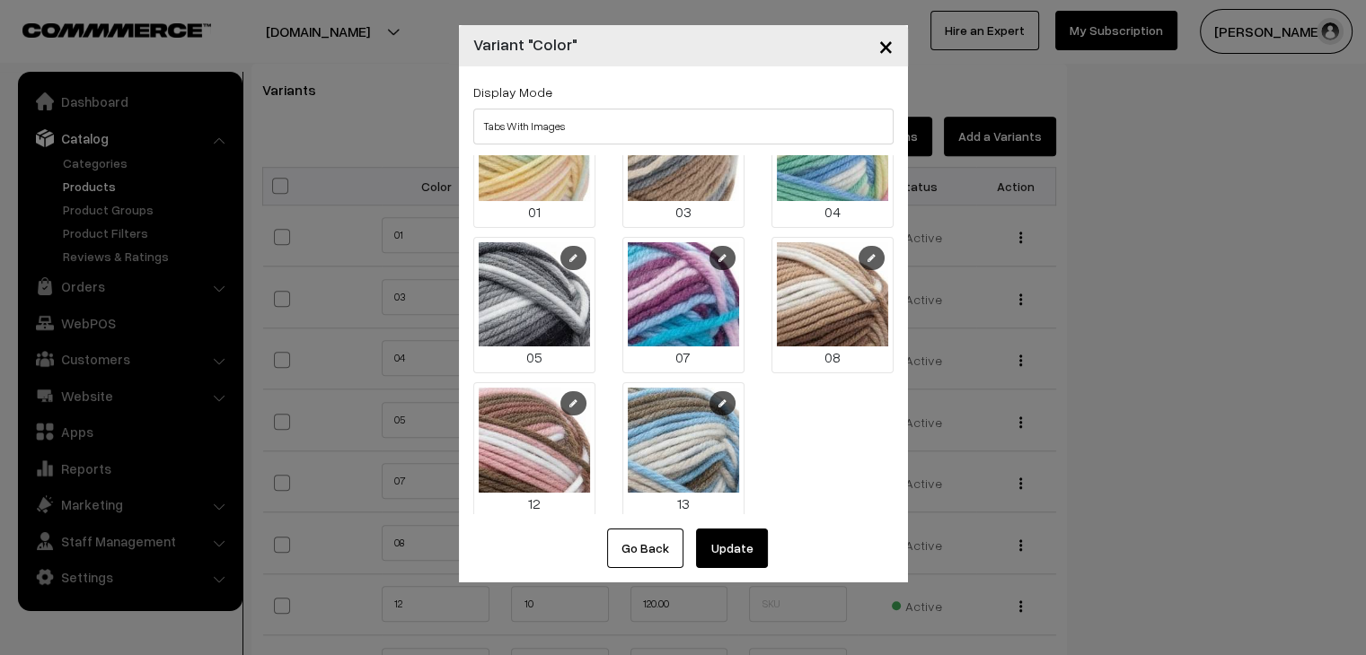
drag, startPoint x: 737, startPoint y: 543, endPoint x: 730, endPoint y: 531, distance: 14.5
click at [737, 543] on button "Update" at bounding box center [732, 549] width 72 height 40
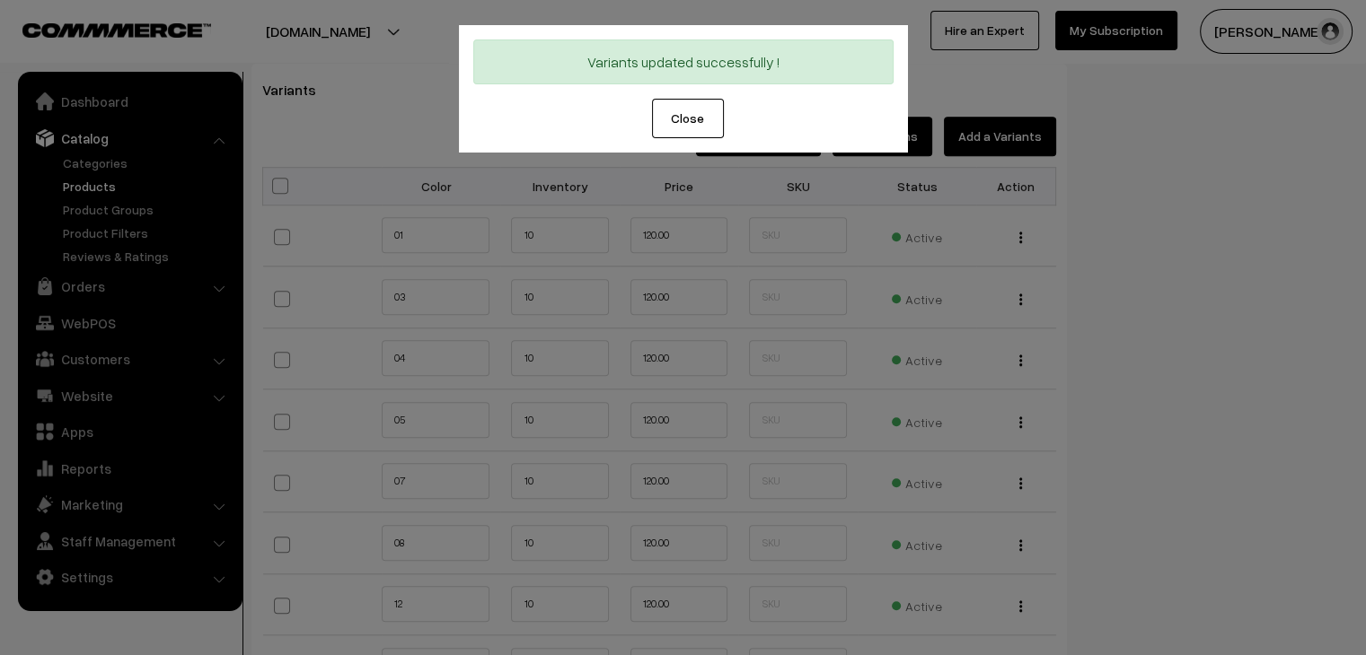
click at [668, 107] on button "Close" at bounding box center [688, 119] width 72 height 40
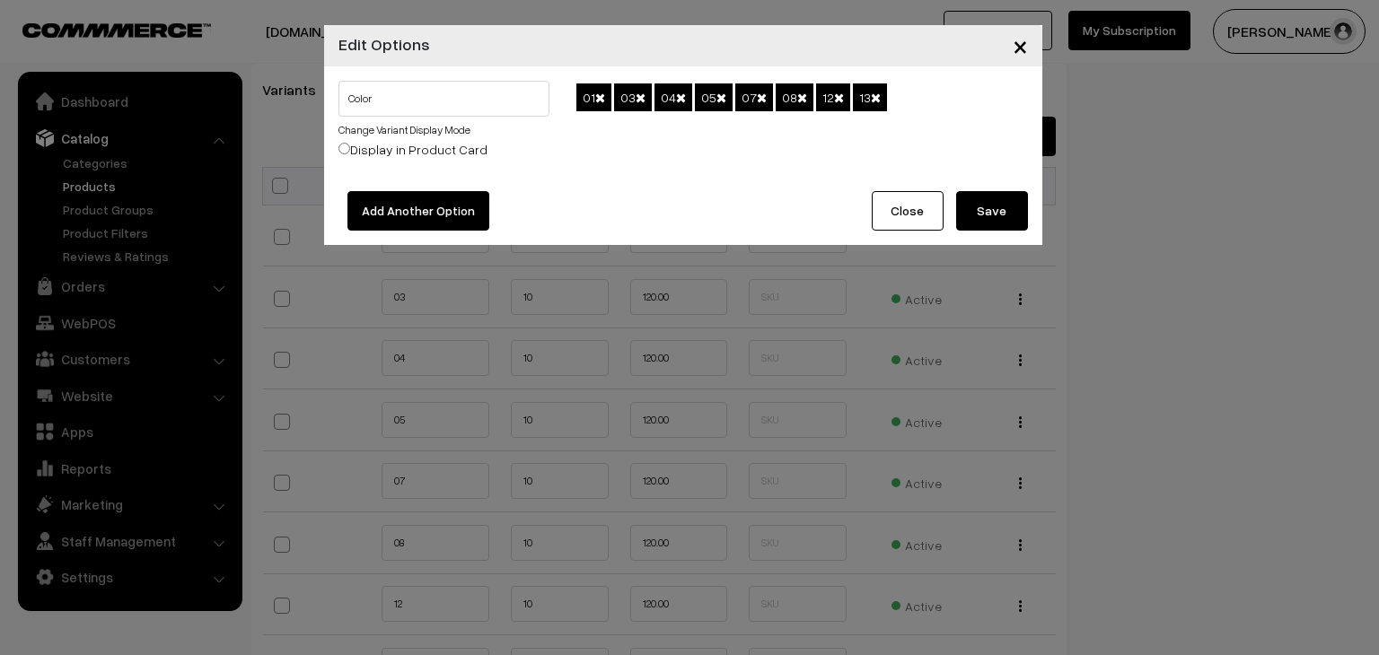
drag, startPoint x: 974, startPoint y: 191, endPoint x: 998, endPoint y: 257, distance: 69.9
click at [974, 191] on button "Save" at bounding box center [992, 211] width 72 height 40
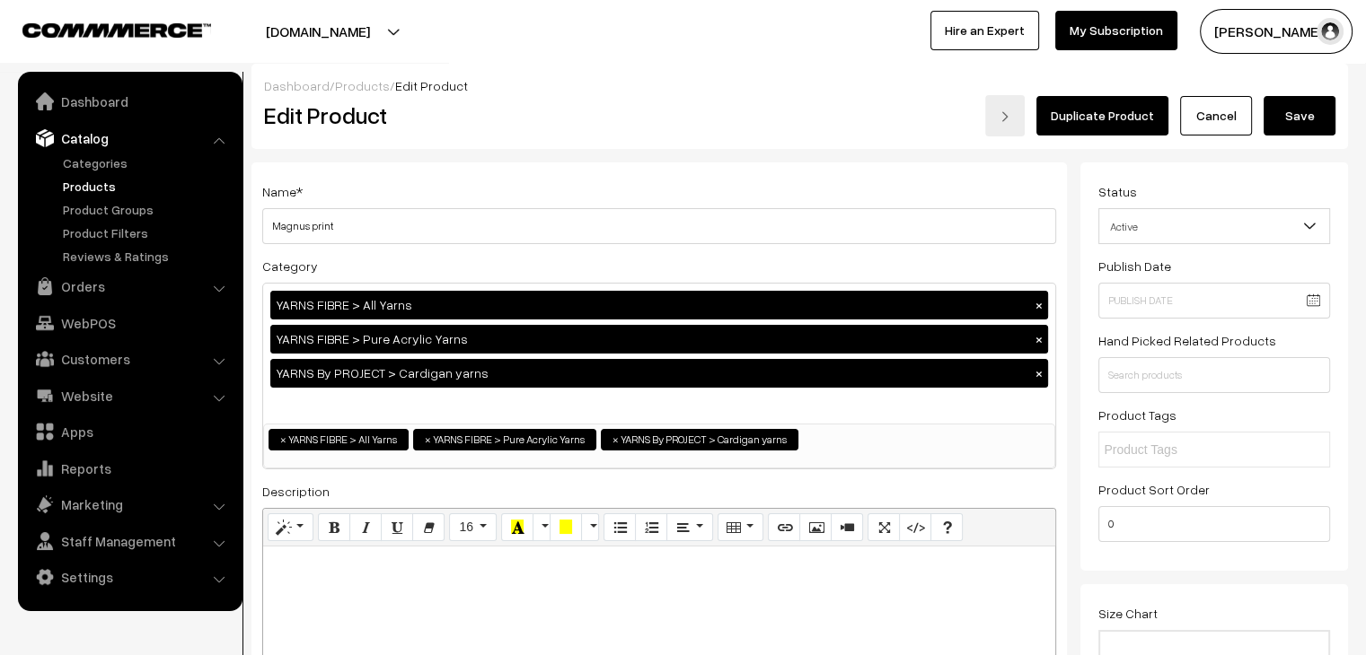
scroll to position [0, 0]
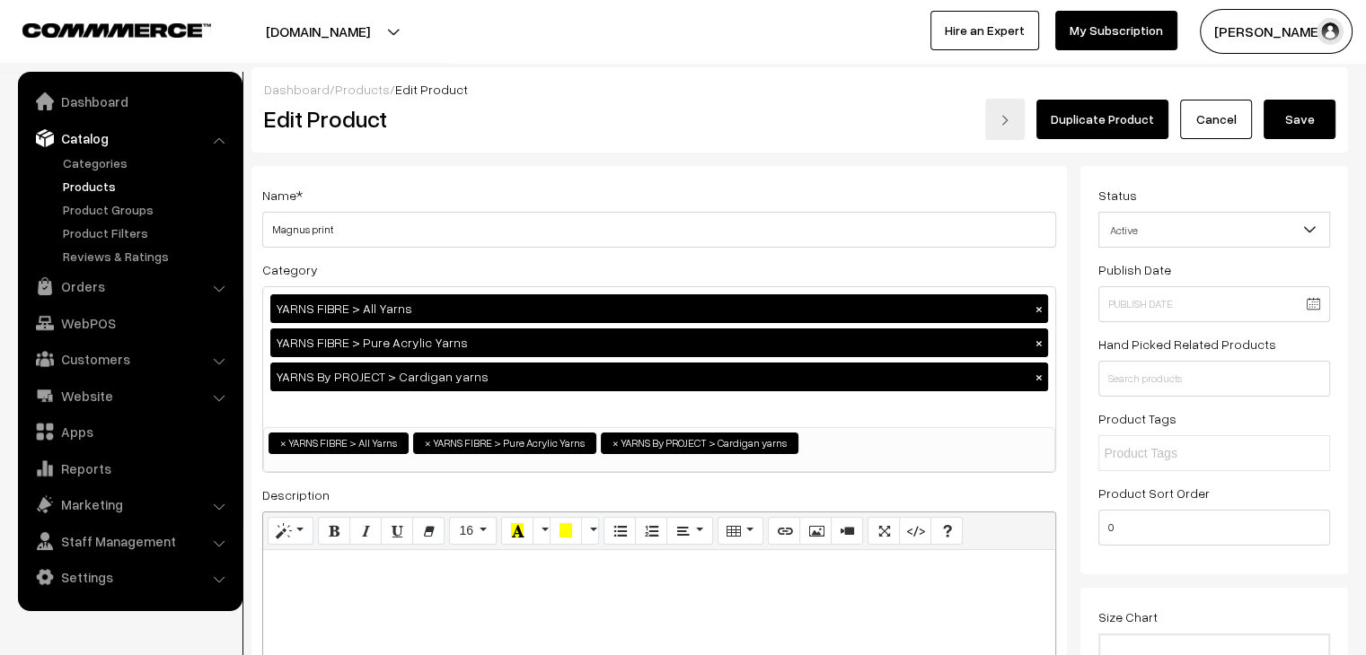
click at [1295, 127] on button "Save" at bounding box center [1299, 120] width 72 height 40
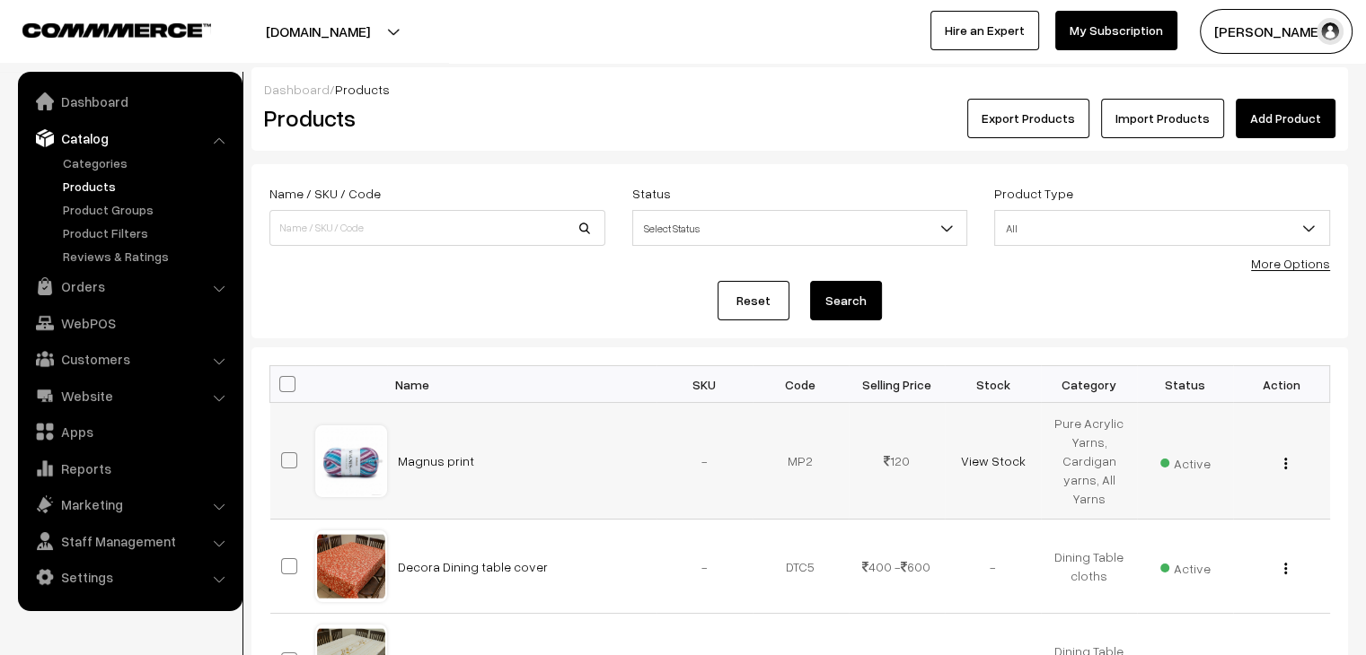
click at [1285, 464] on img "button" at bounding box center [1285, 464] width 3 height 12
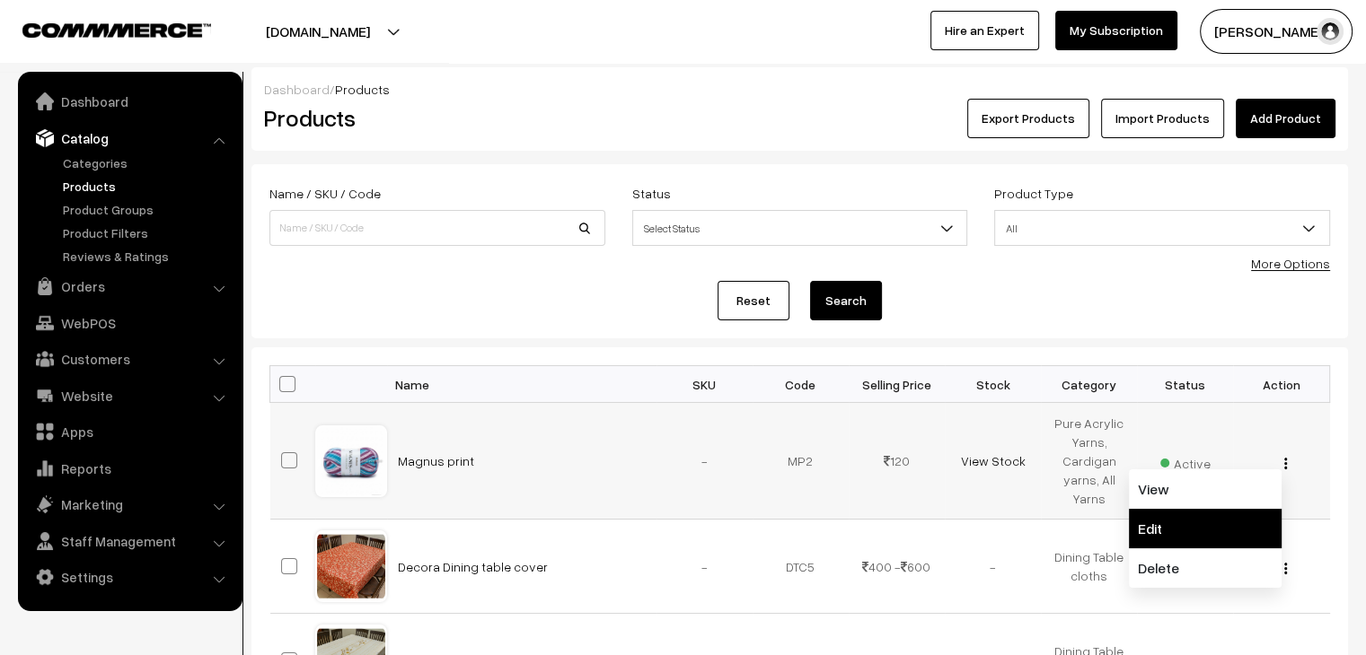
click at [1229, 525] on link "Edit" at bounding box center [1205, 529] width 153 height 40
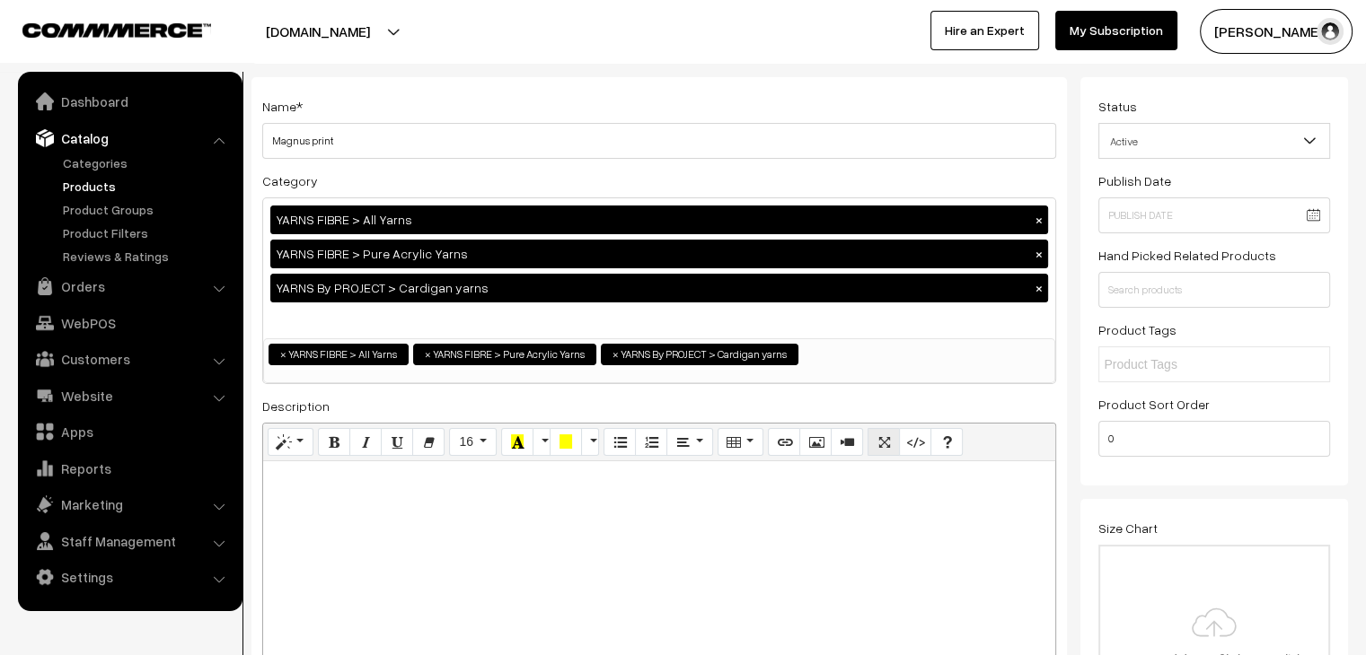
scroll to position [90, 0]
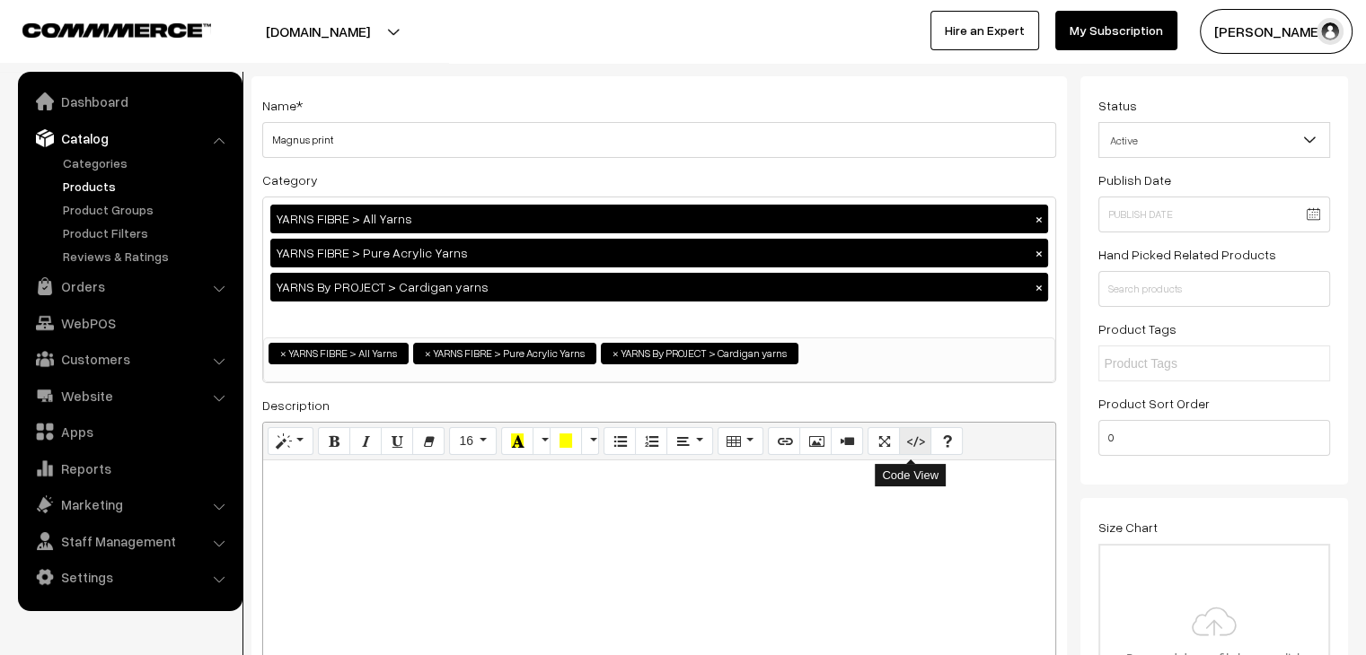
click at [905, 449] on button "Code View" at bounding box center [915, 441] width 32 height 29
type textarea "<p><br></p>"
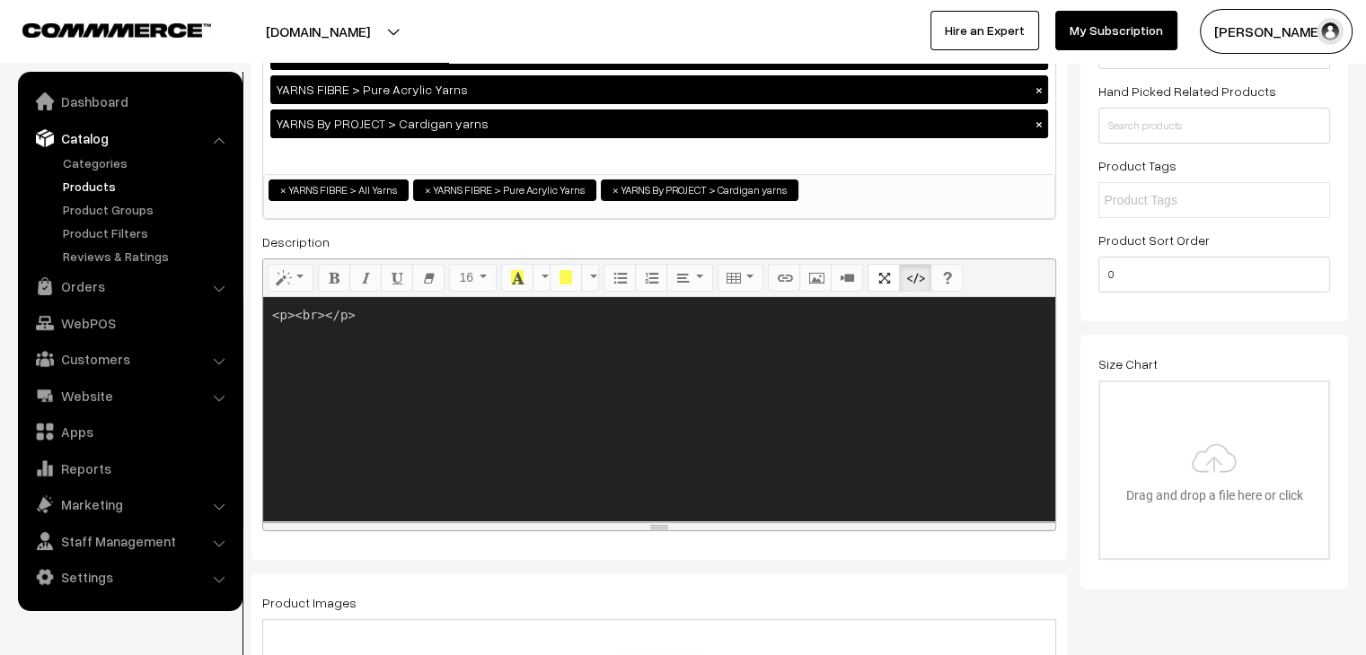
scroll to position [269, 0]
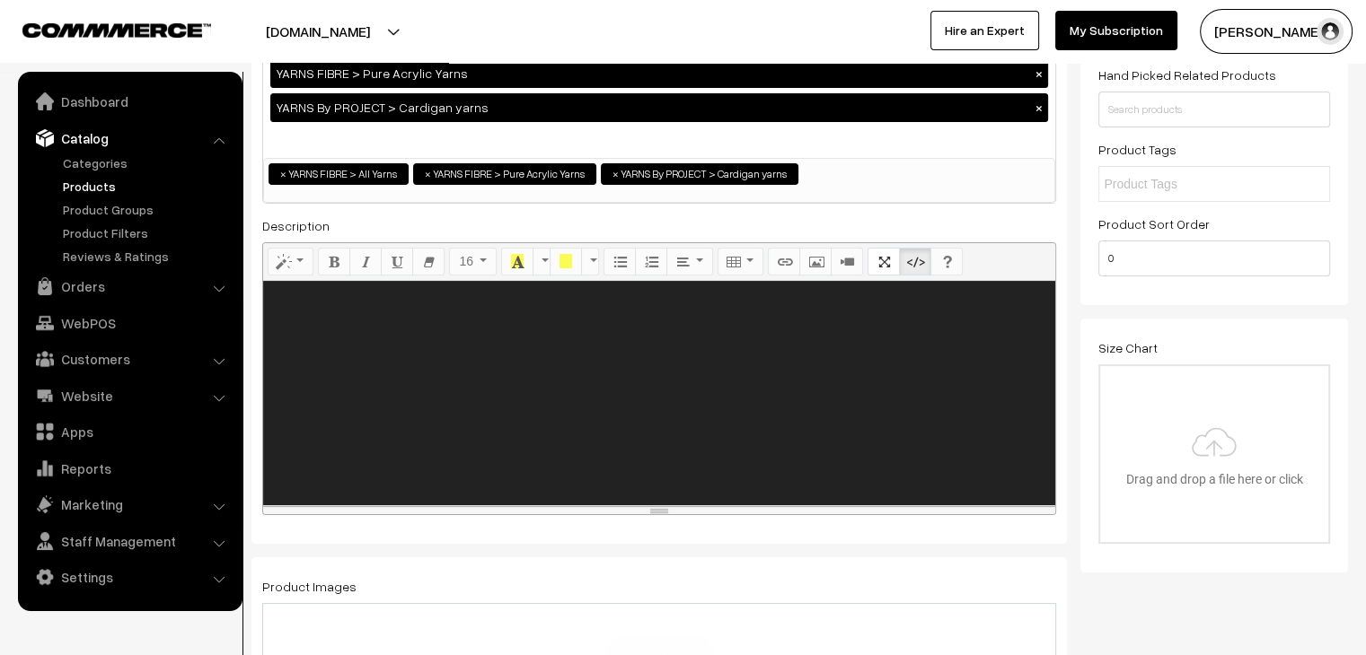
paste textarea "<!DOCTYPE html> <html> <head> <style> .yarn-facts-container { color: #000000; b…"
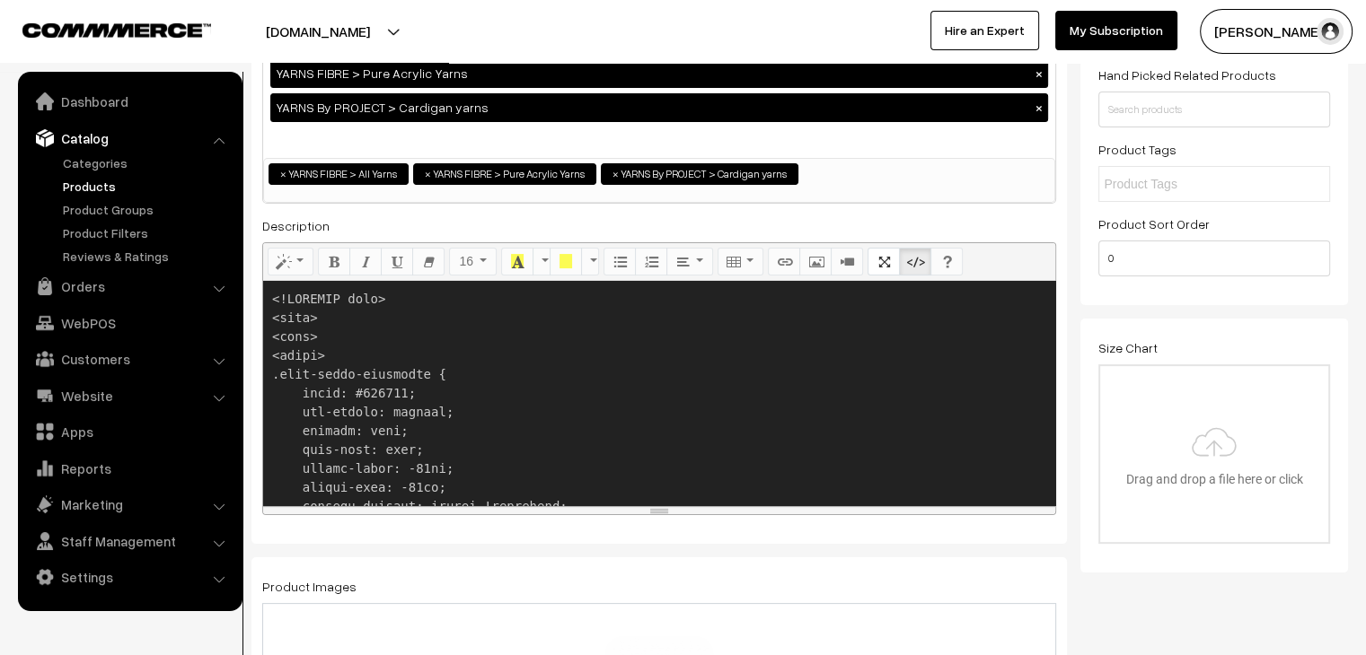
scroll to position [3685, 0]
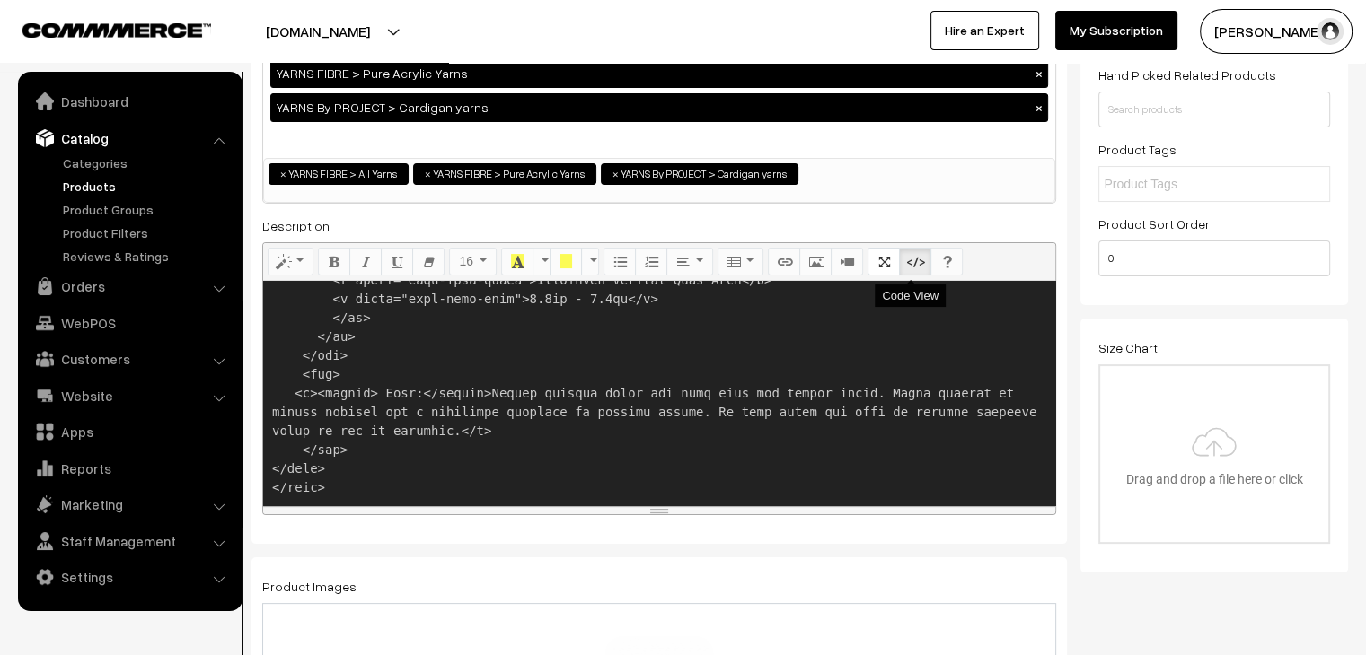
type textarea "<!DOCTYPE html> <html> <head> <style> .yarn-facts-container { color: #000000; b…"
click at [910, 267] on icon "Code View" at bounding box center [915, 261] width 13 height 14
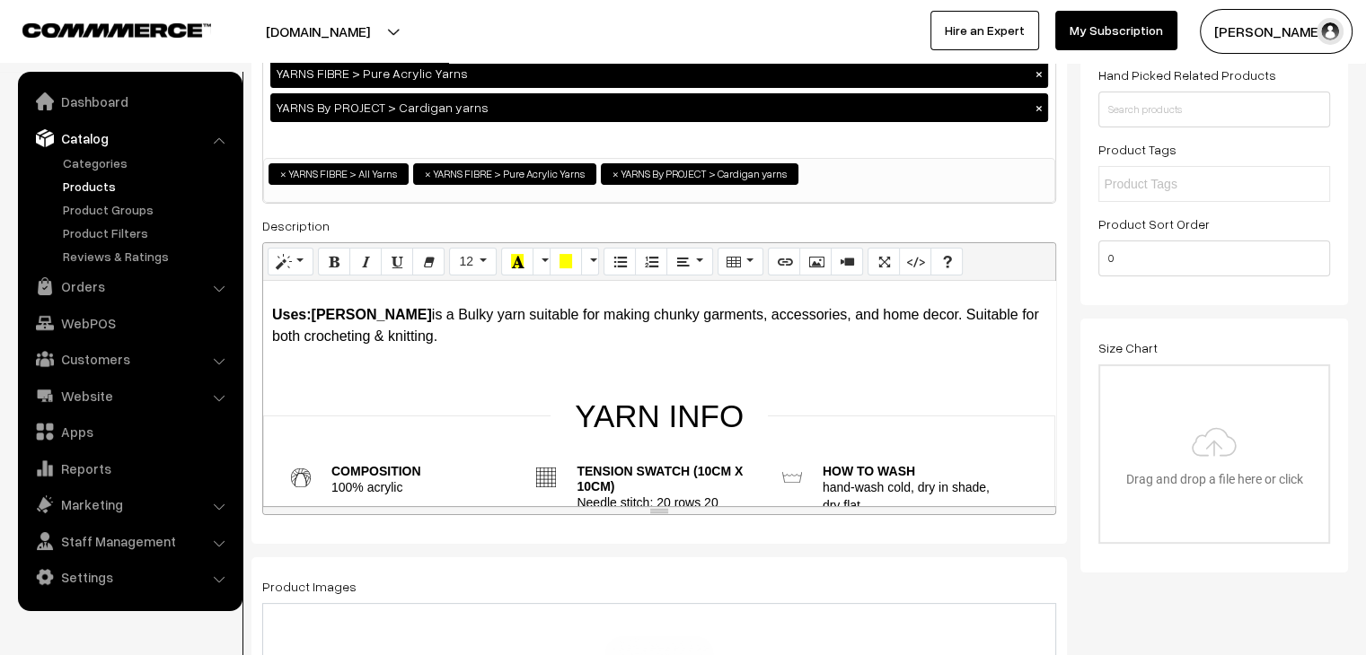
click at [432, 312] on strong "Uses:[PERSON_NAME]" at bounding box center [352, 314] width 160 height 15
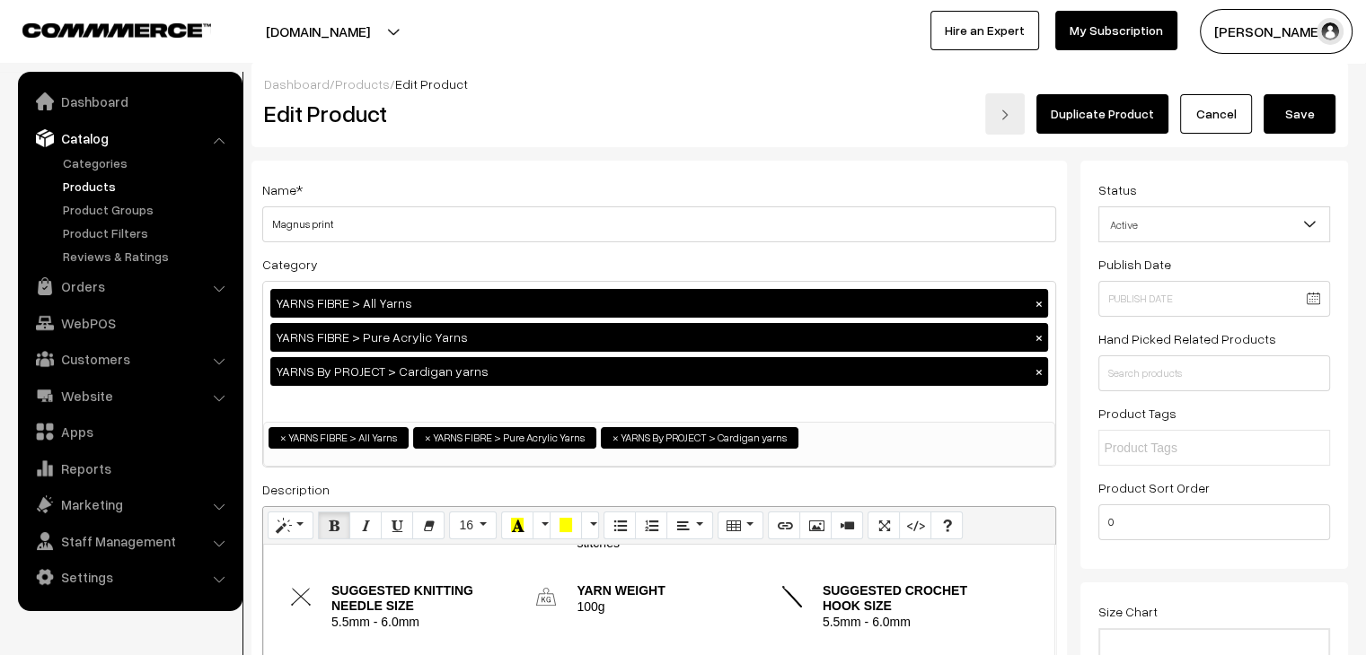
scroll to position [0, 0]
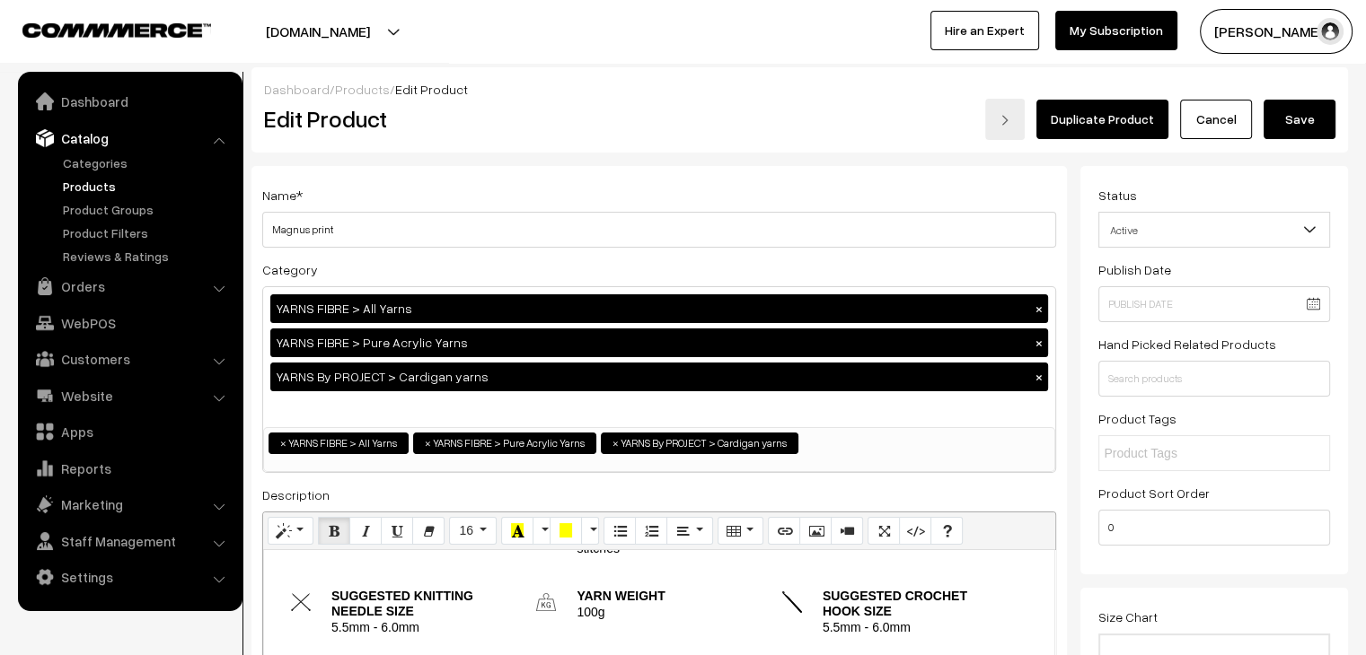
click at [1307, 101] on button "Save" at bounding box center [1299, 120] width 72 height 40
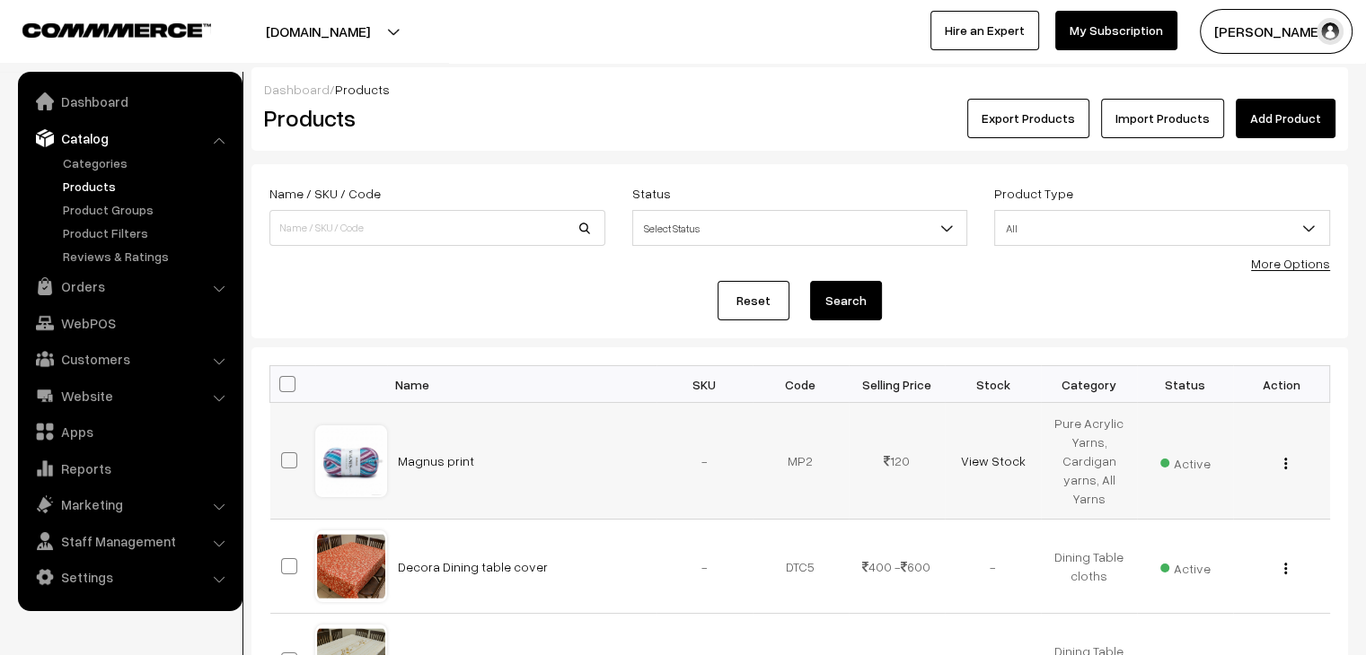
click at [1285, 468] on img "button" at bounding box center [1285, 464] width 3 height 12
drag, startPoint x: 1213, startPoint y: 535, endPoint x: 979, endPoint y: 499, distance: 237.1
click at [1210, 535] on link "Edit" at bounding box center [1205, 529] width 153 height 40
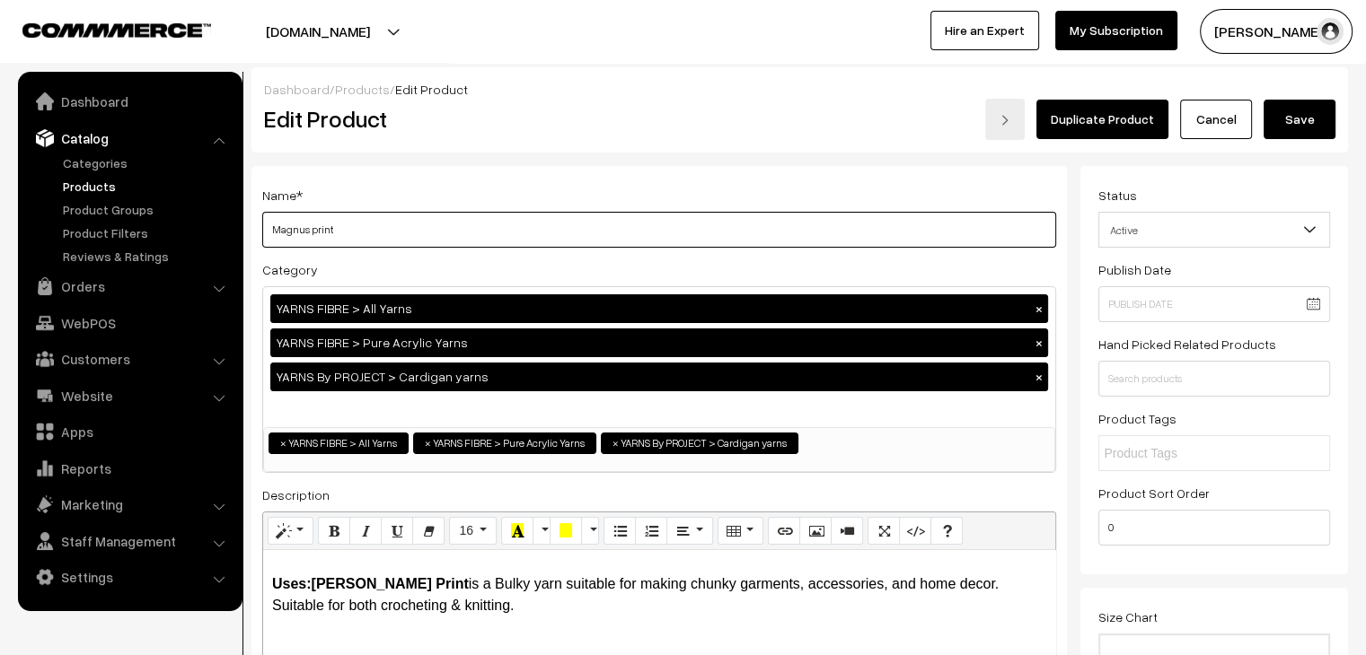
click at [270, 227] on input "Magnus print" at bounding box center [659, 230] width 794 height 36
type input "[PERSON_NAME] print"
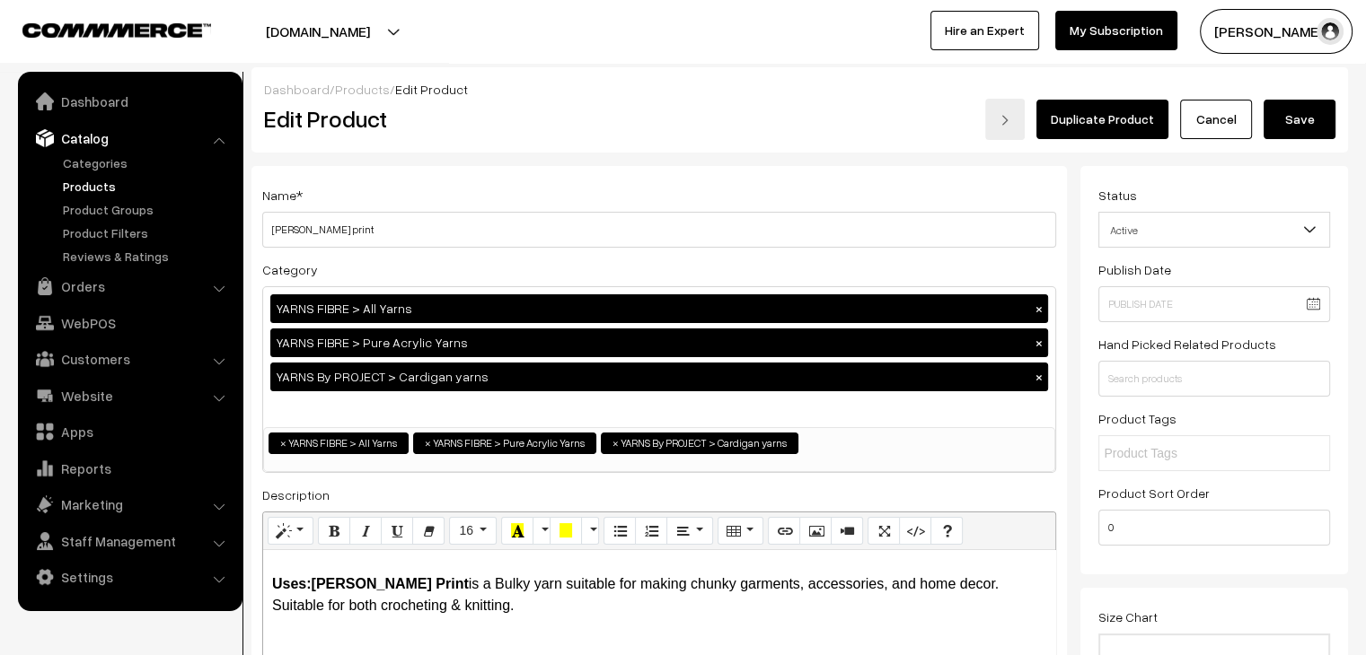
click at [1289, 121] on button "Save" at bounding box center [1299, 120] width 72 height 40
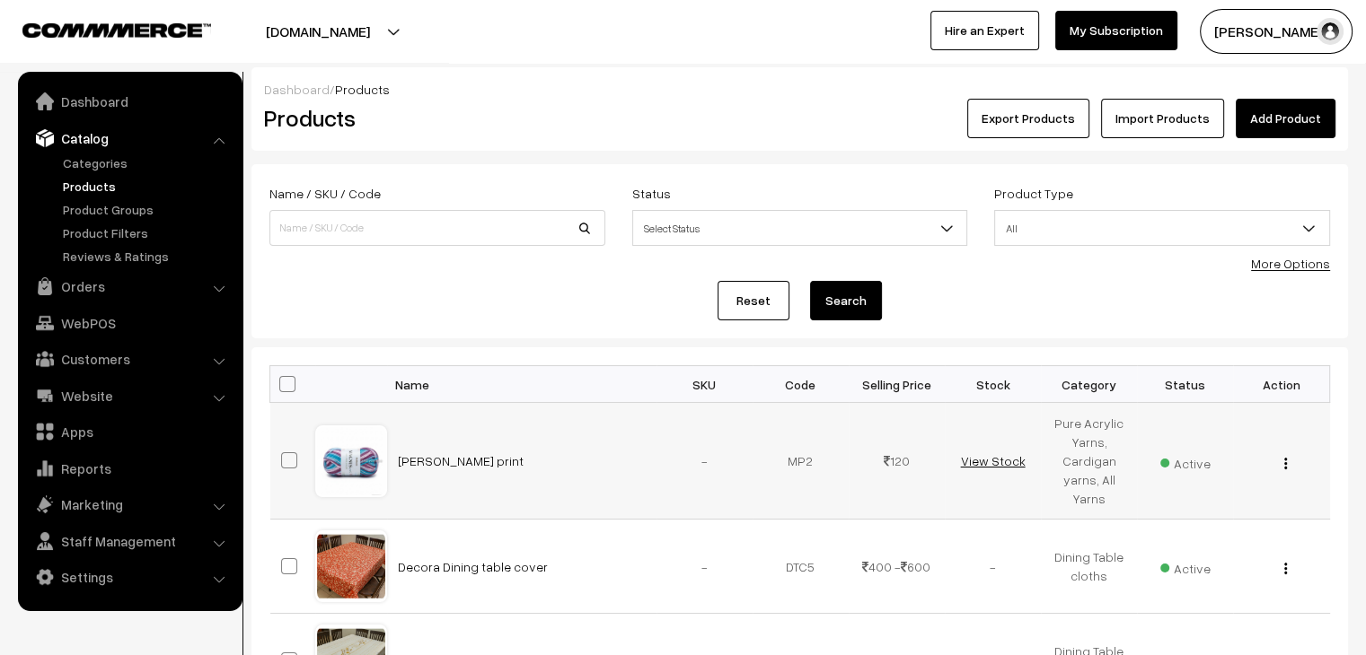
click at [979, 458] on link "View Stock" at bounding box center [992, 460] width 65 height 15
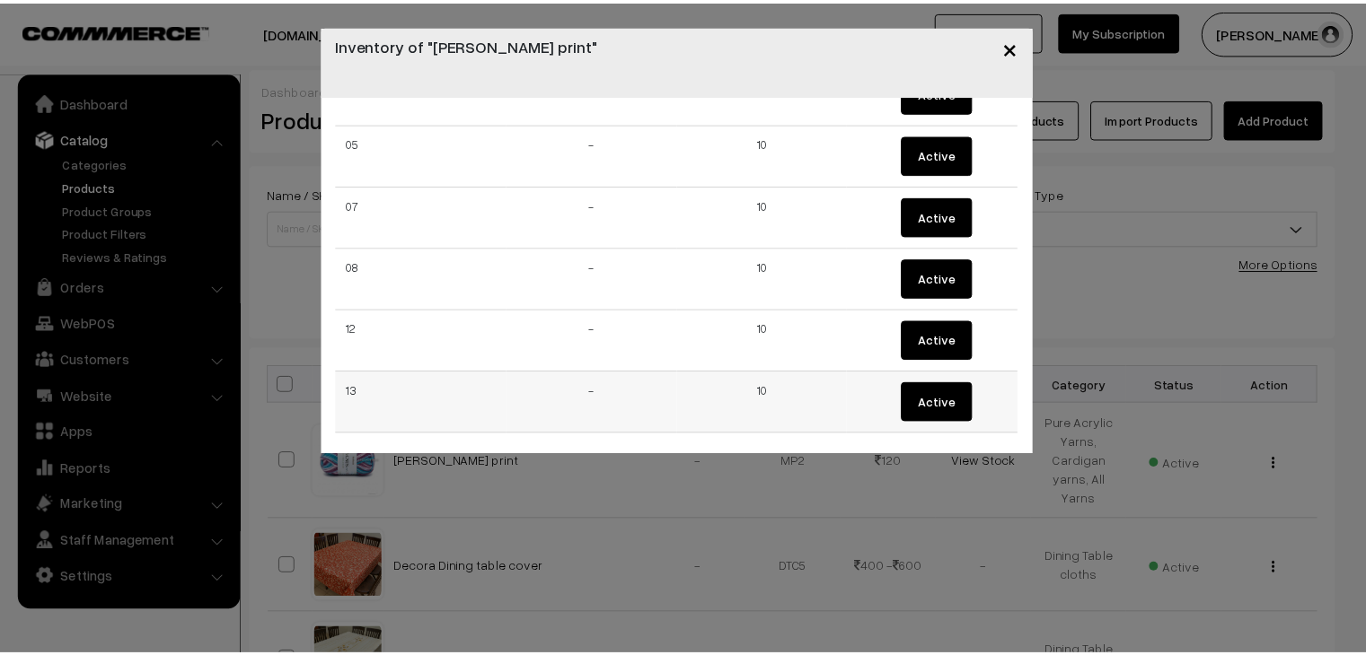
scroll to position [215, 0]
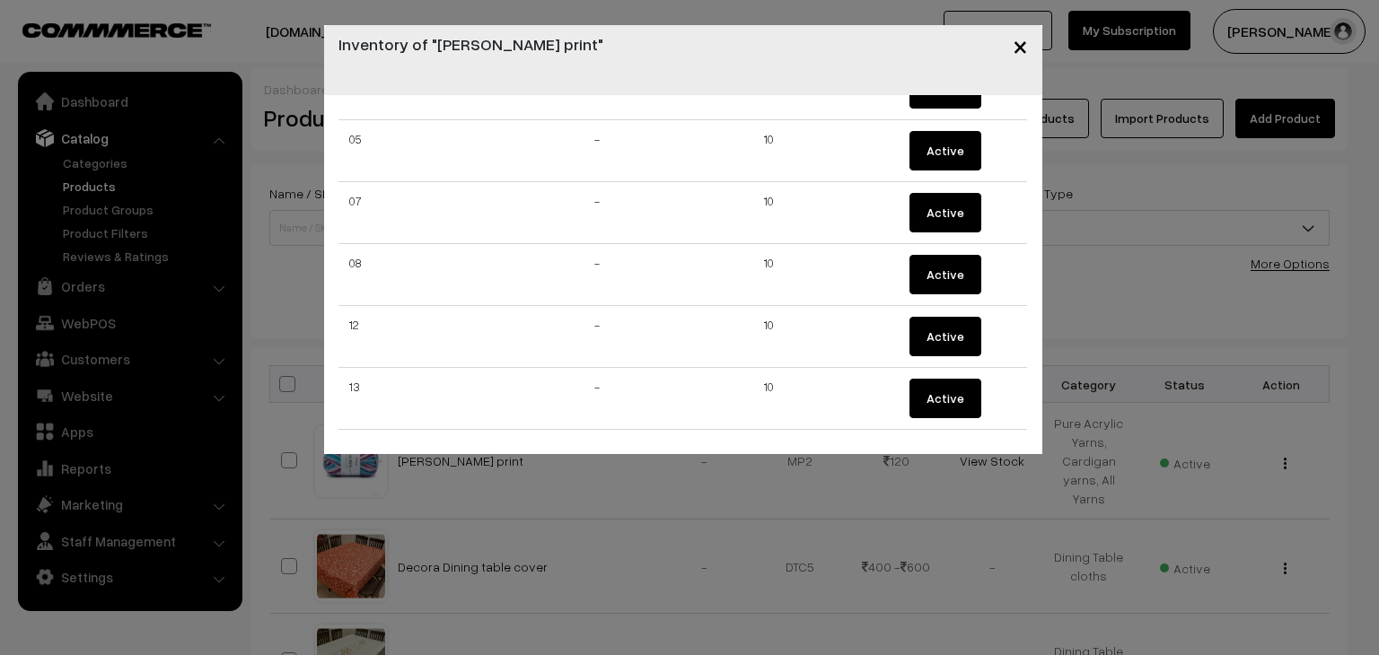
click at [1019, 49] on span "×" at bounding box center [1020, 45] width 15 height 33
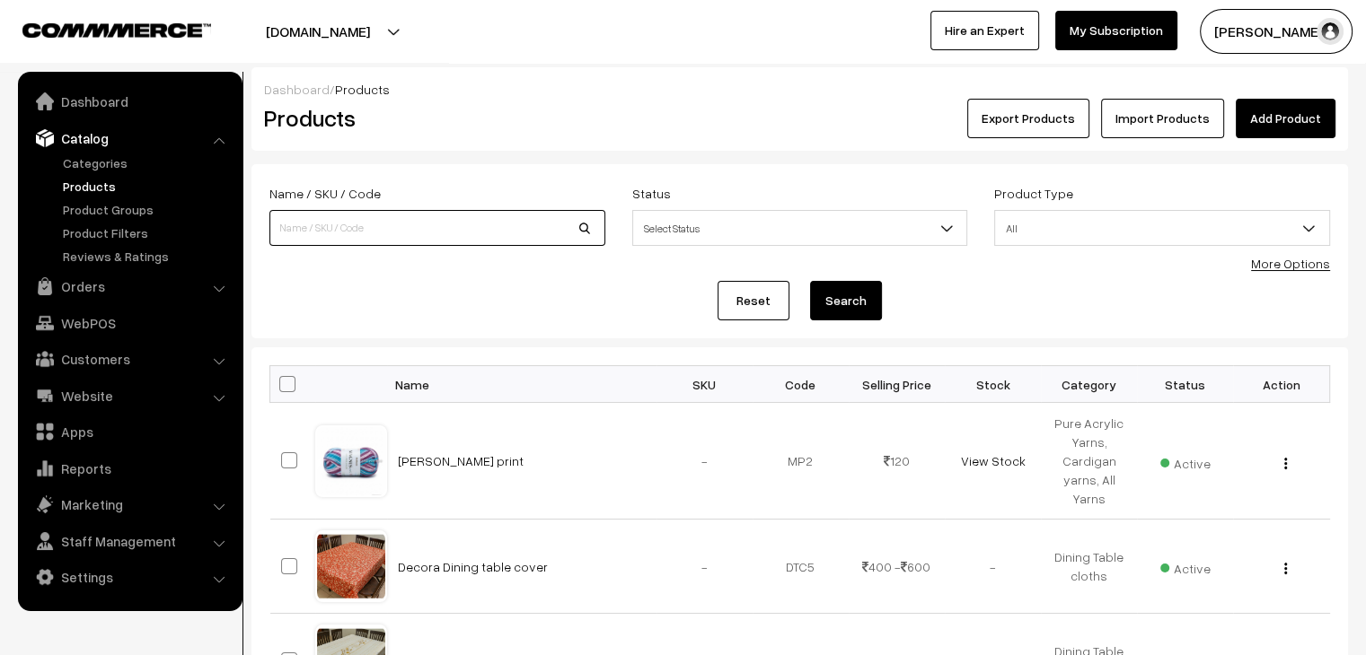
click at [298, 238] on input at bounding box center [437, 228] width 336 height 36
click at [1286, 462] on img "button" at bounding box center [1285, 464] width 3 height 12
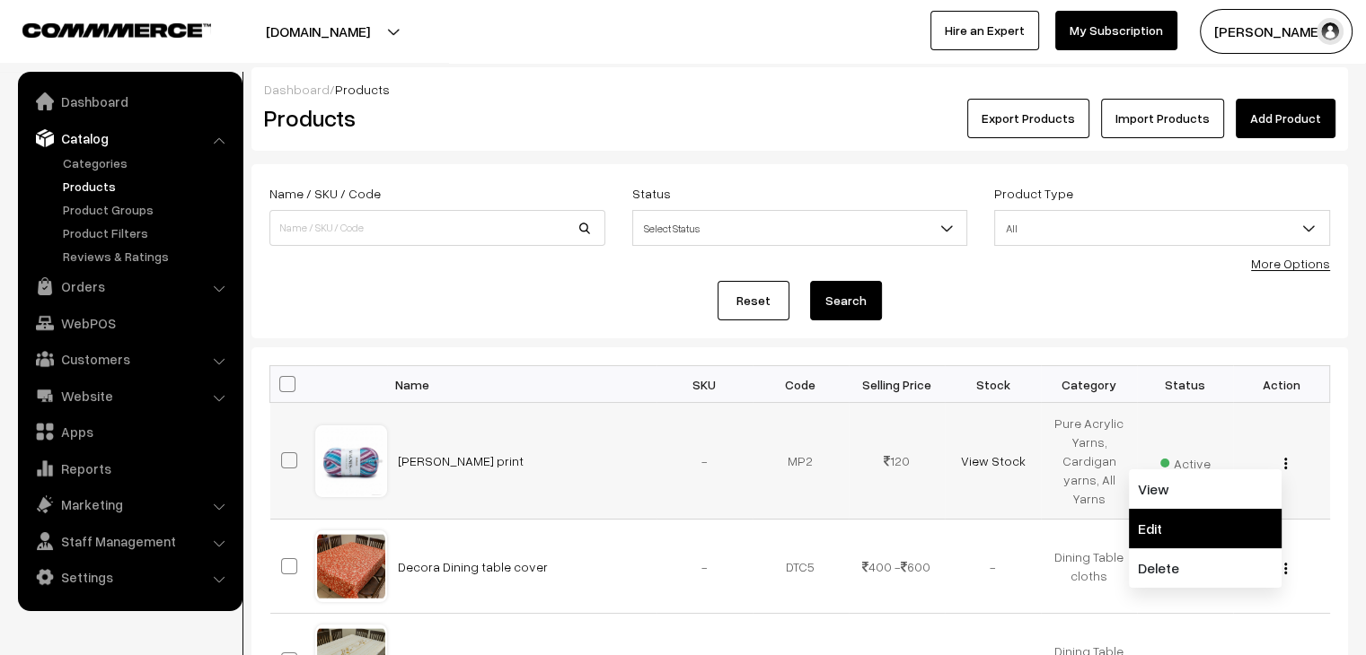
click at [1229, 532] on link "Edit" at bounding box center [1205, 529] width 153 height 40
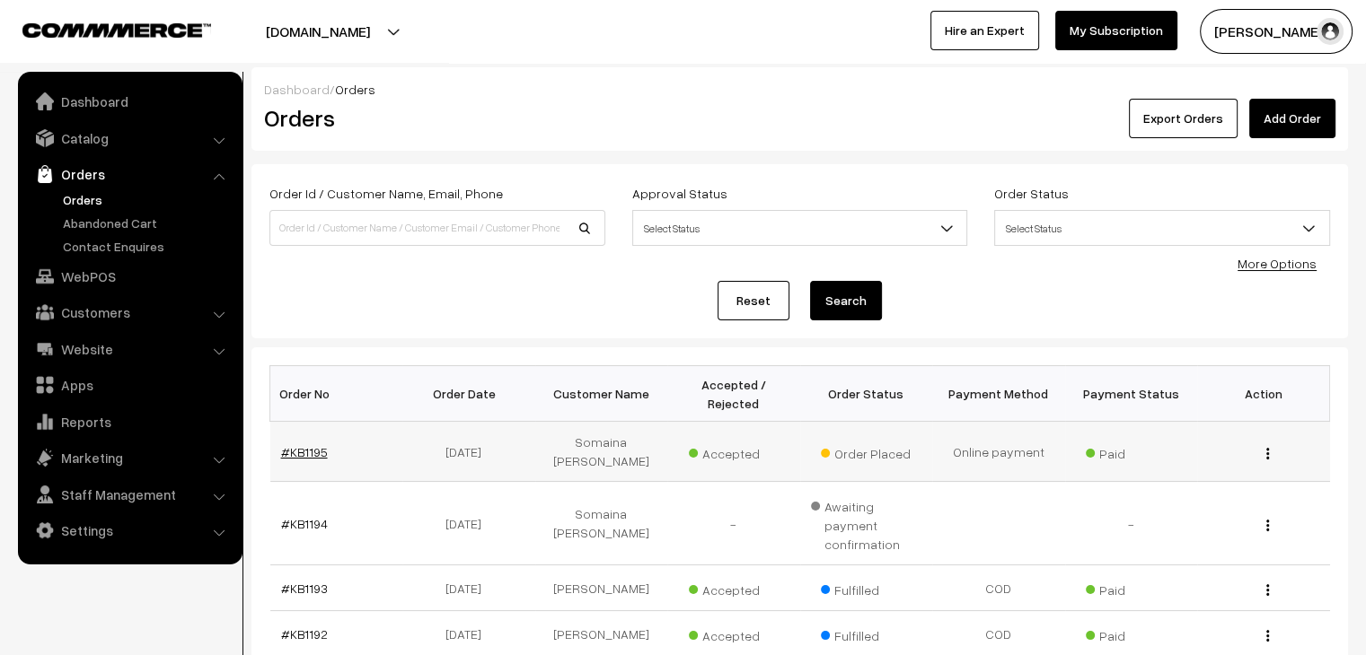
click at [299, 444] on link "#KB1195" at bounding box center [304, 451] width 47 height 15
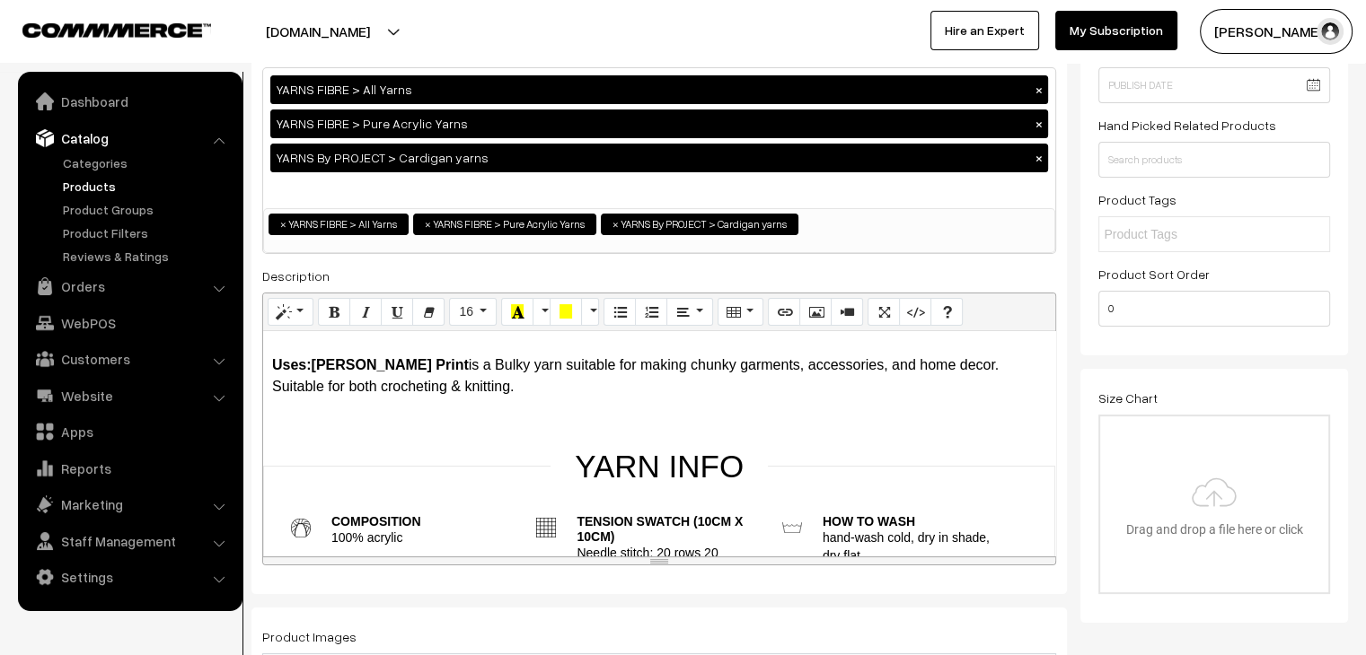
scroll to position [242, 0]
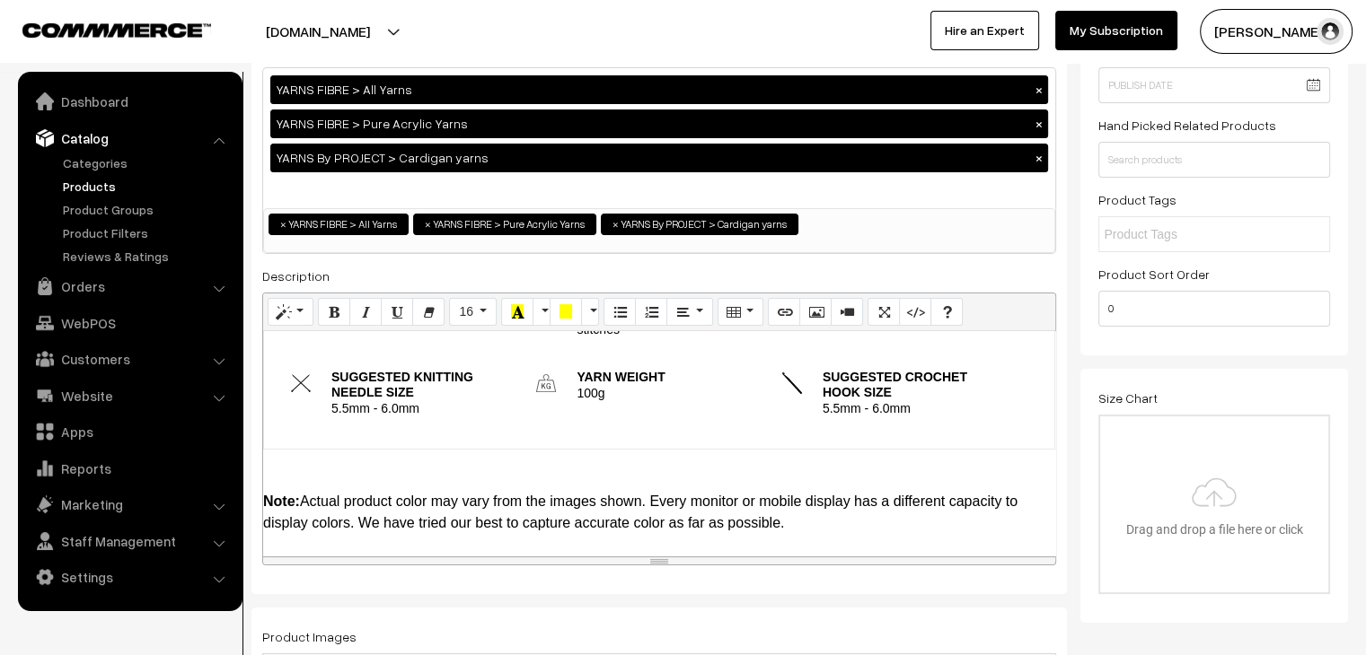
click at [606, 379] on p "Yarn Weight" at bounding box center [660, 377] width 169 height 15
click at [610, 392] on p "100g" at bounding box center [660, 394] width 169 height 18
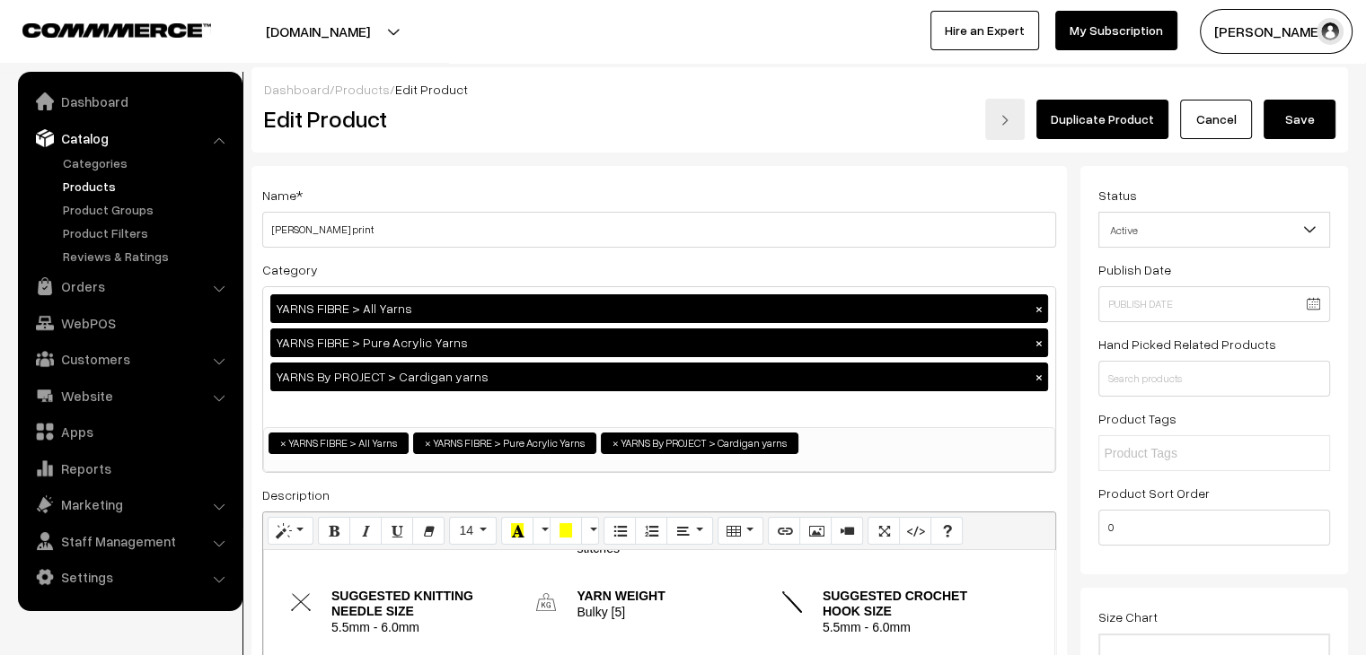
click at [1279, 114] on button "Save" at bounding box center [1299, 120] width 72 height 40
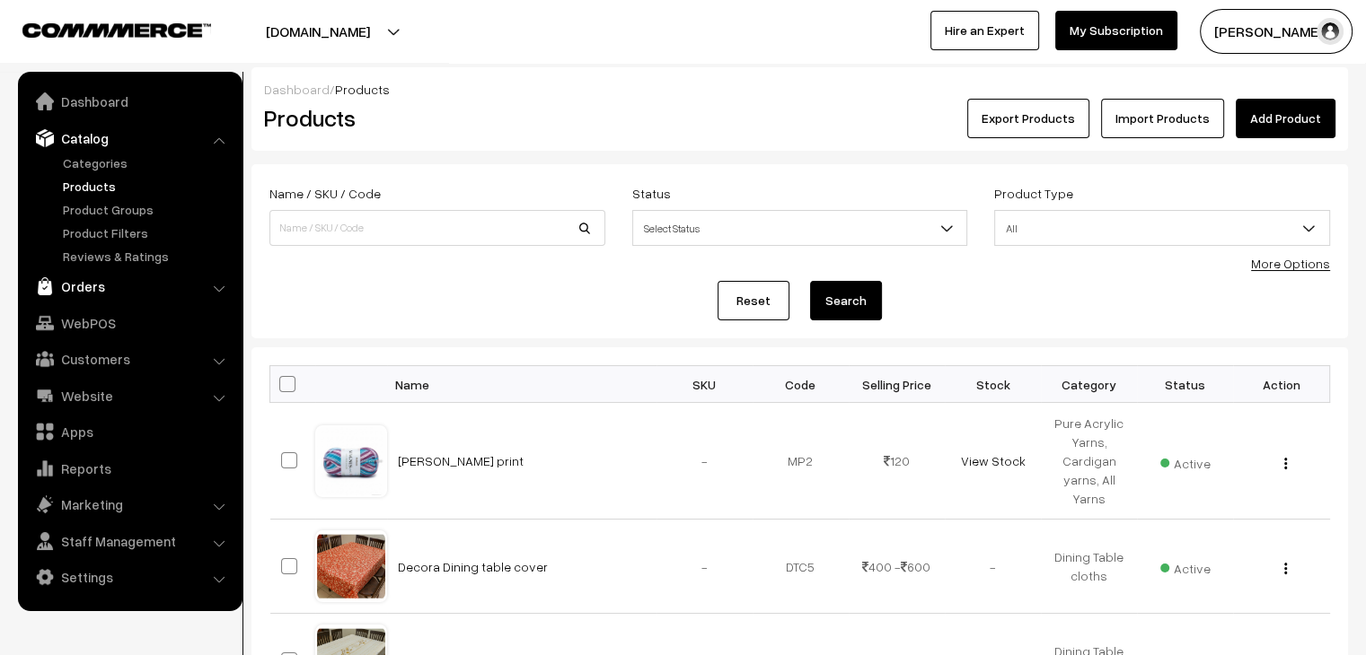
click at [97, 289] on link "Orders" at bounding box center [129, 286] width 214 height 32
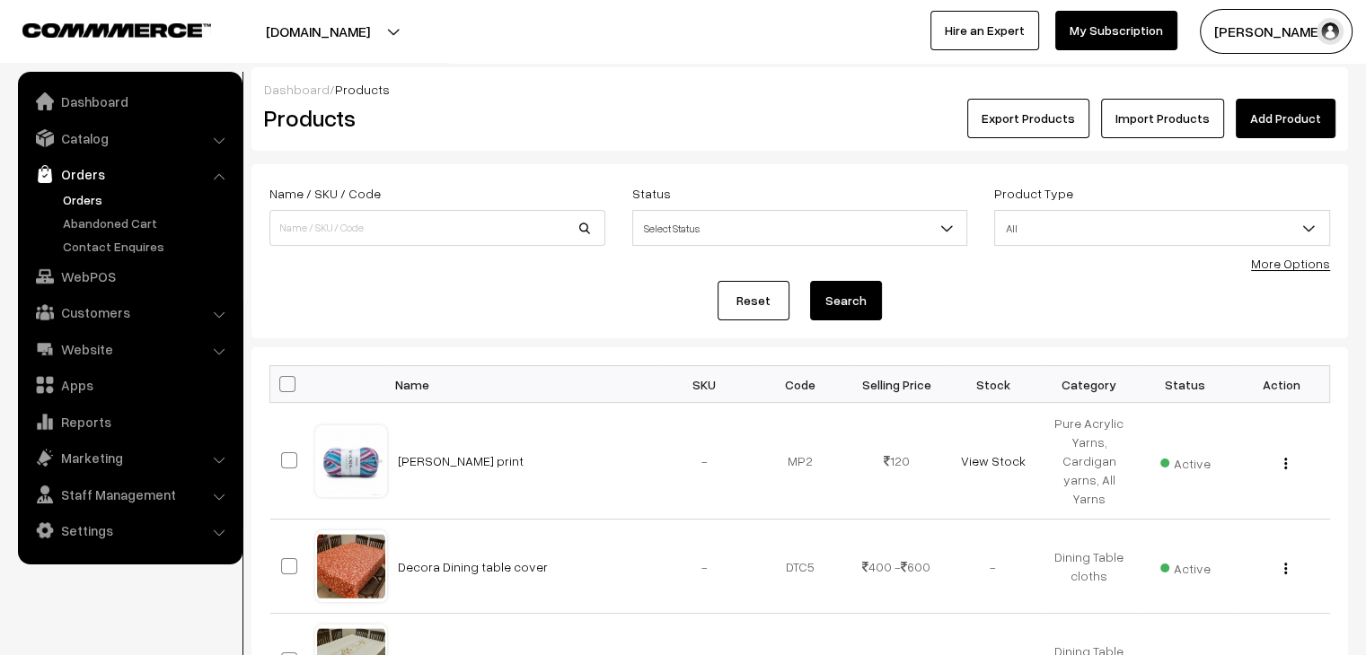
click at [101, 203] on link "Orders" at bounding box center [147, 199] width 178 height 19
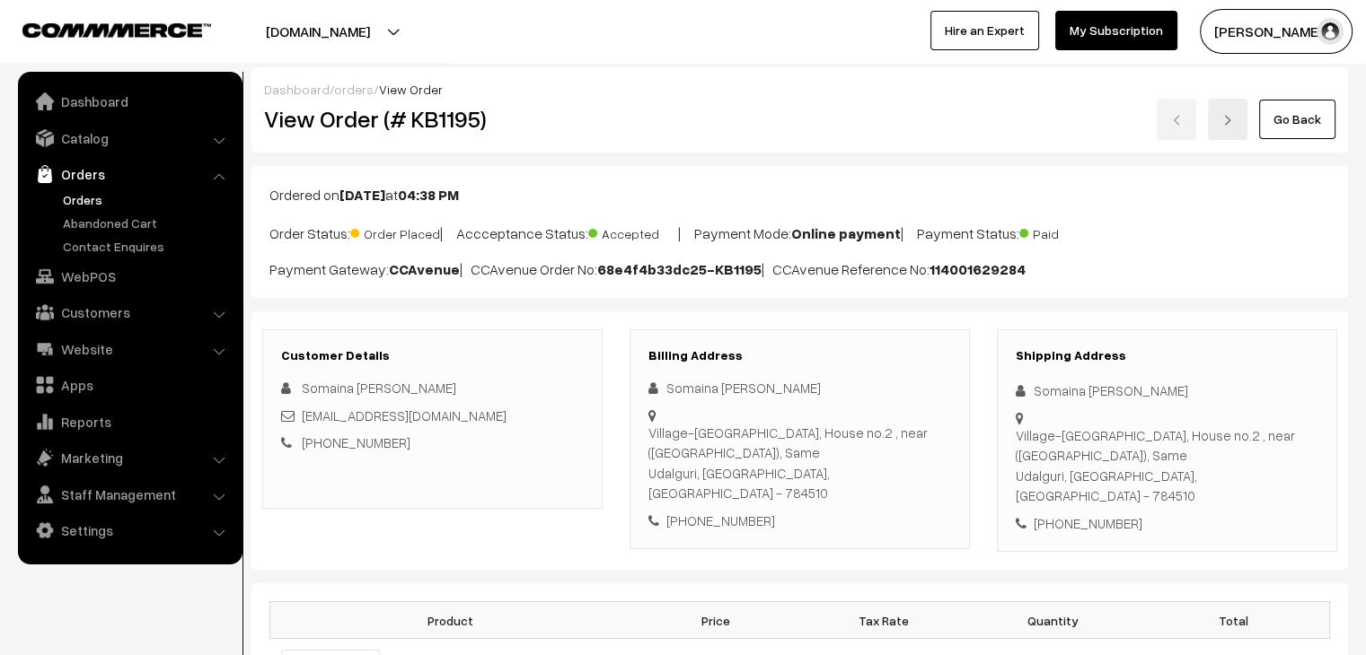
click at [64, 195] on link "Orders" at bounding box center [147, 199] width 178 height 19
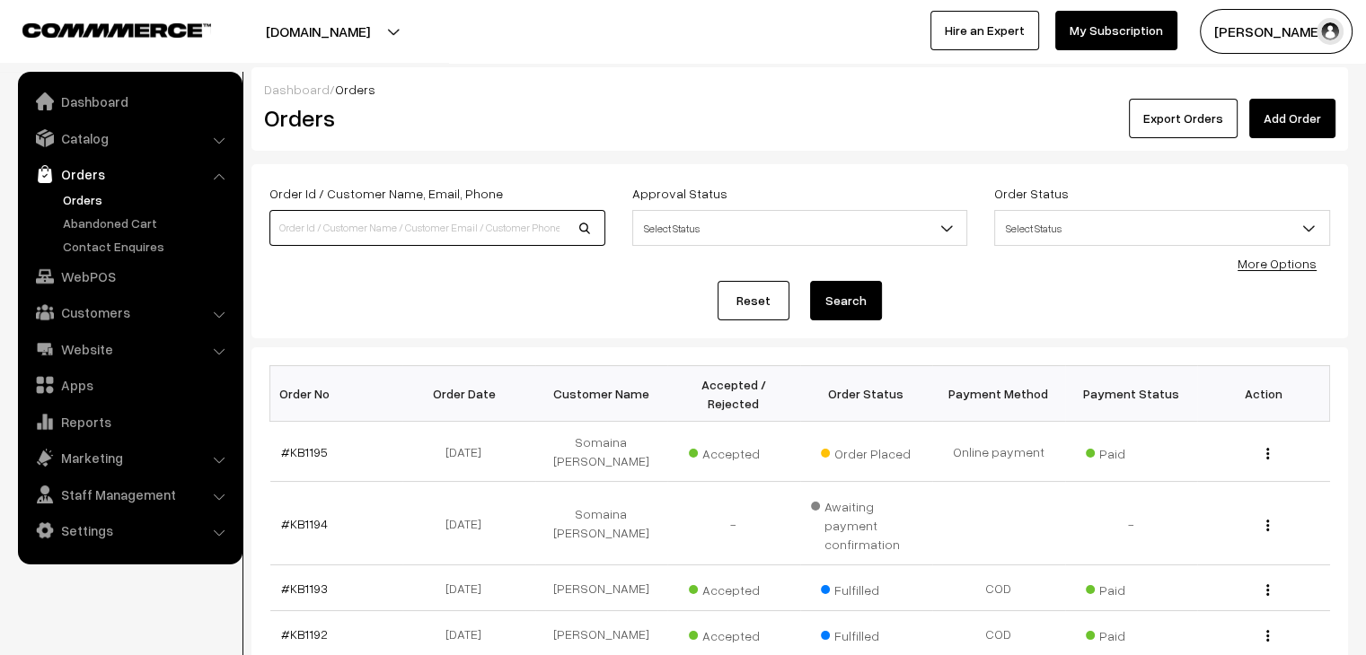
drag, startPoint x: 0, startPoint y: 0, endPoint x: 517, endPoint y: 231, distance: 566.3
click at [517, 231] on input at bounding box center [437, 228] width 336 height 36
type input "hanna"
click at [810, 281] on button "Search" at bounding box center [846, 301] width 72 height 40
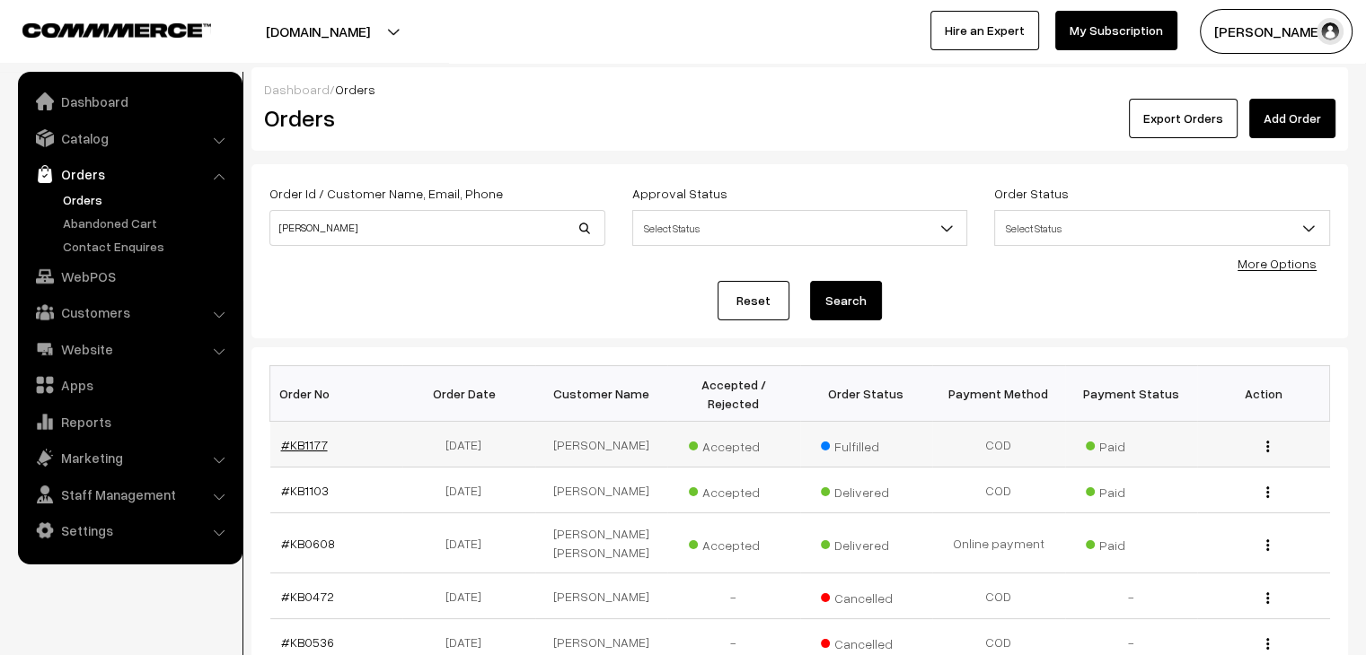
click at [320, 437] on link "#KB1177" at bounding box center [304, 444] width 47 height 15
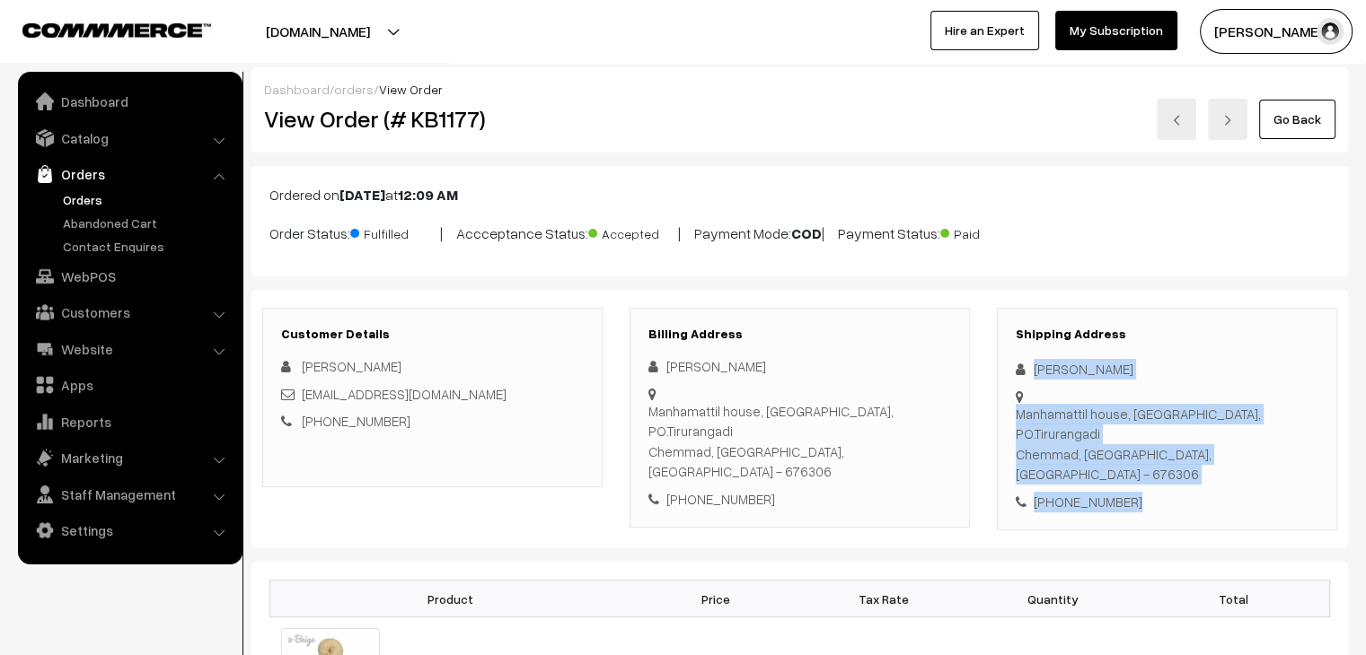
drag, startPoint x: 1108, startPoint y: 481, endPoint x: 1027, endPoint y: 366, distance: 140.5
click at [1027, 366] on div "Shipping Address [PERSON_NAME] [GEOGRAPHIC_DATA], [GEOGRAPHIC_DATA], PO.[GEOGRA…" at bounding box center [1167, 420] width 340 height 224
click at [129, 223] on link "Abandoned Cart" at bounding box center [147, 223] width 178 height 19
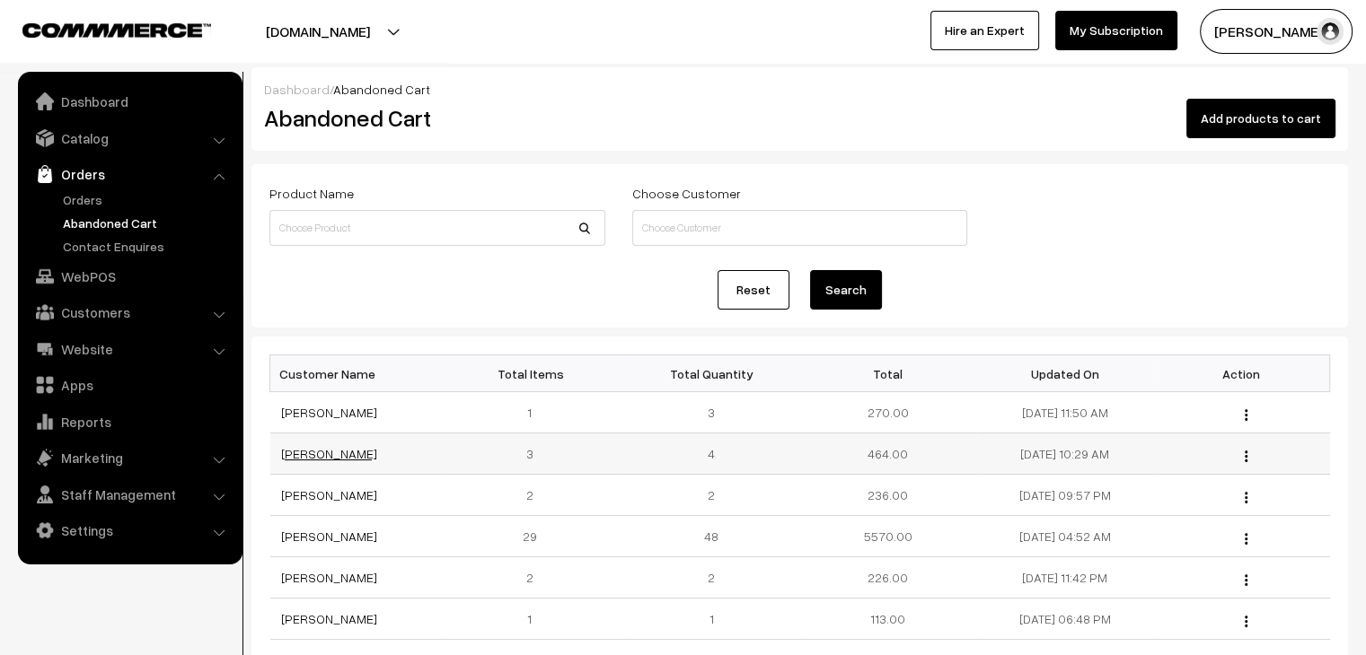
click at [334, 448] on link "RANJANI VARADPANDE" at bounding box center [329, 453] width 96 height 15
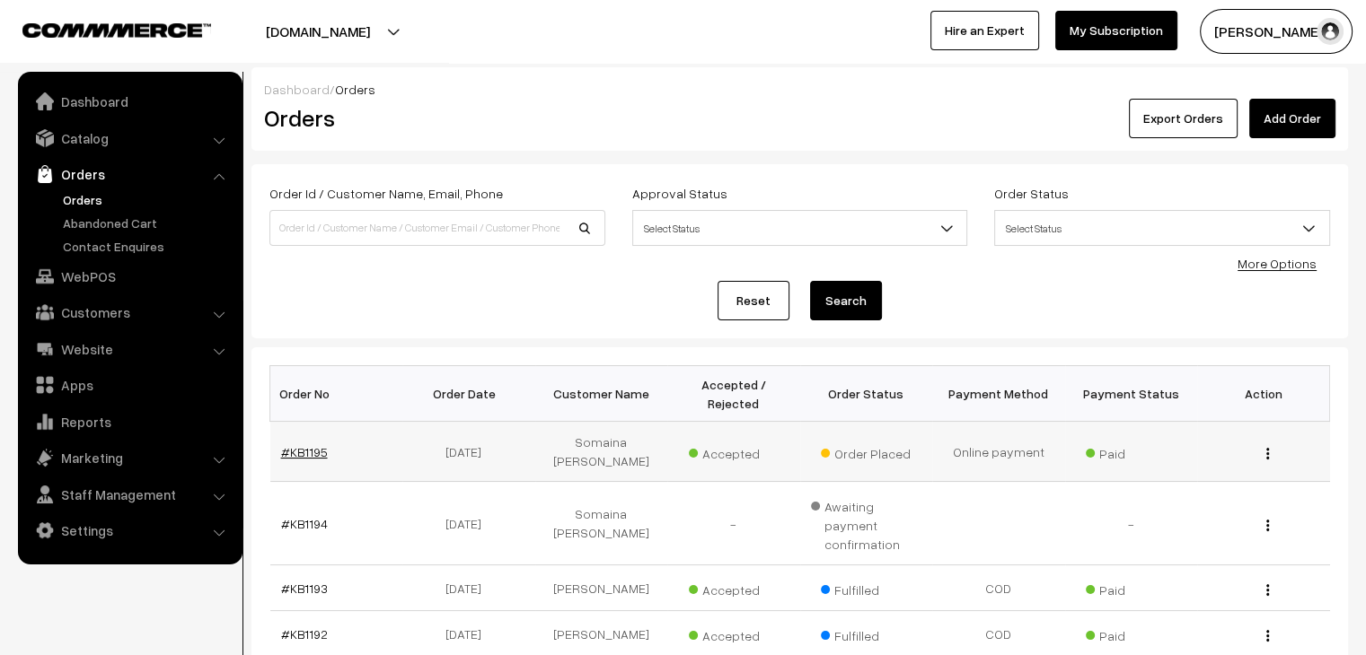
click at [306, 444] on link "#KB1195" at bounding box center [304, 451] width 47 height 15
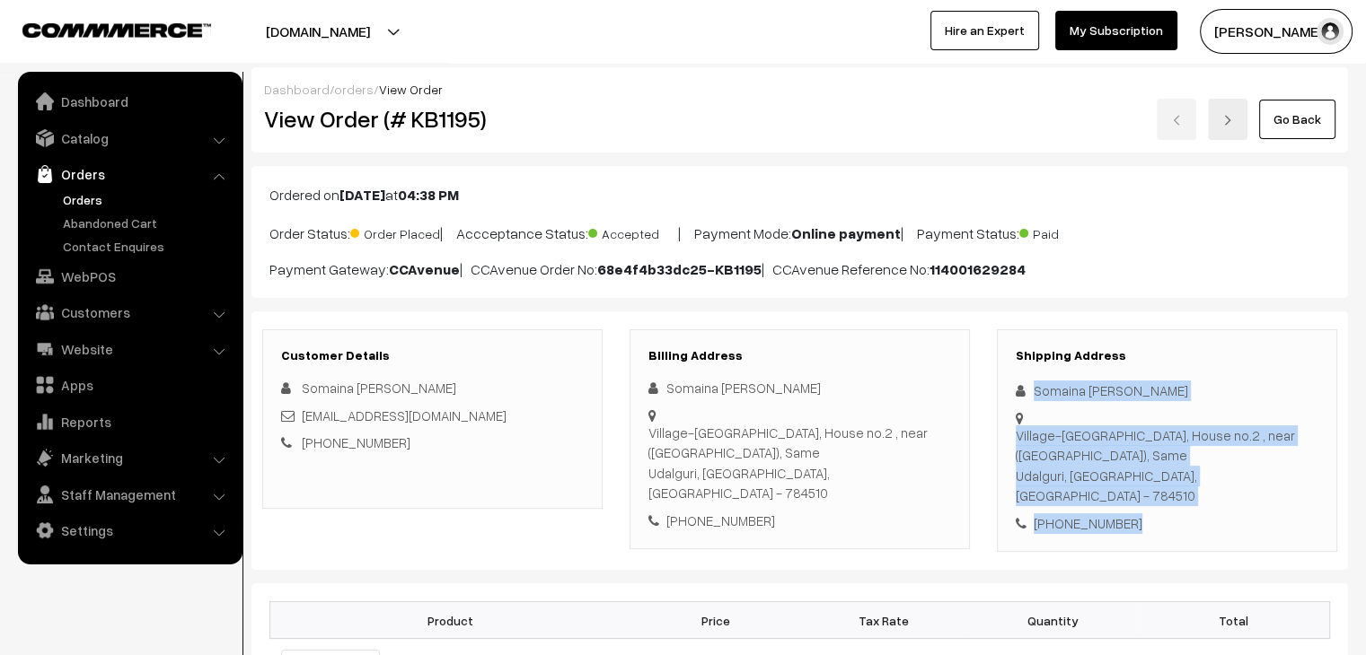
click at [1010, 389] on div "Shipping Address Somaina Daimari Village-Borigaon Gerua, House no.2 , near (Nai…" at bounding box center [1167, 442] width 340 height 224
